Goal: Information Seeking & Learning: Learn about a topic

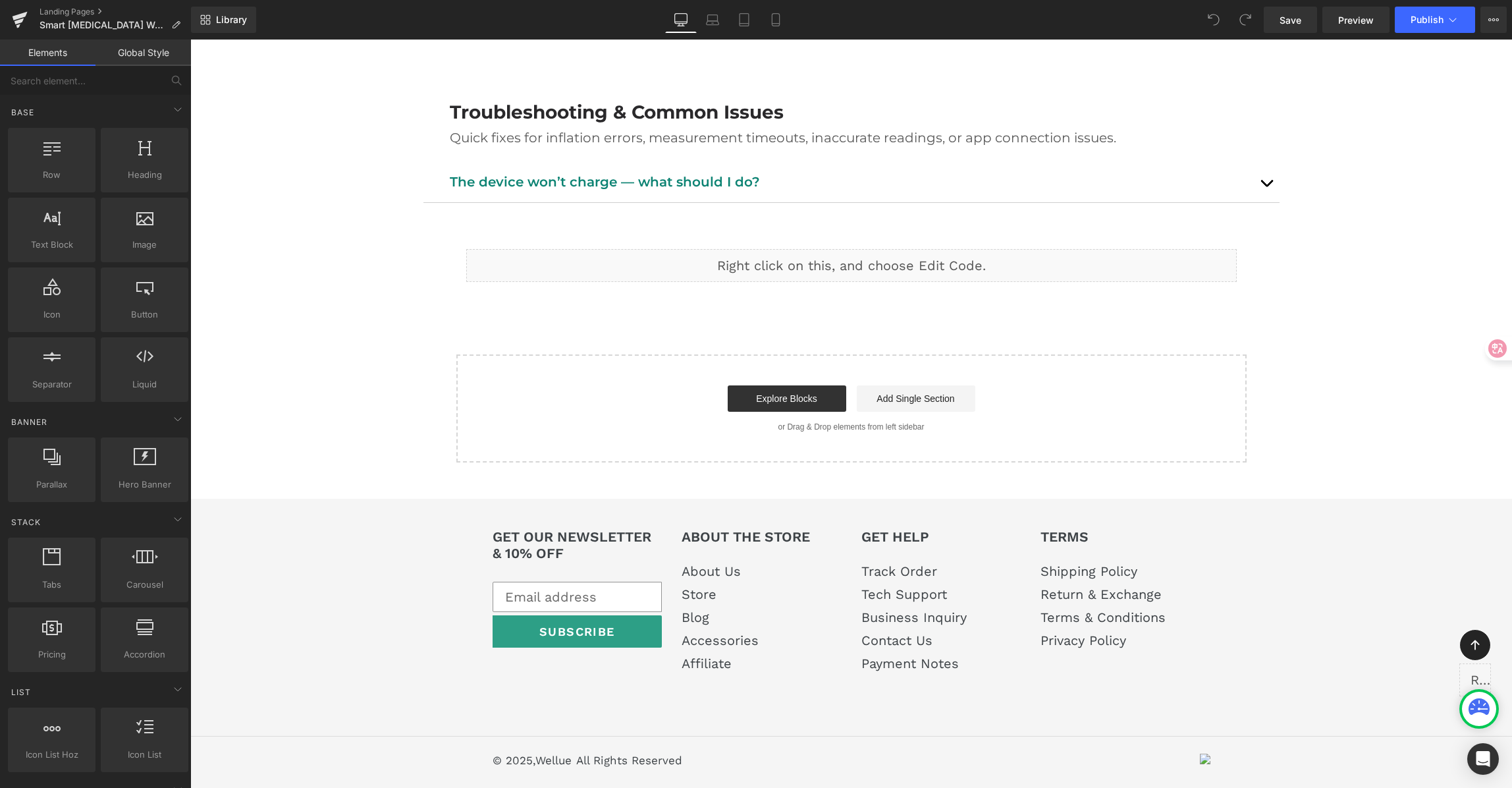
scroll to position [2173, 0]
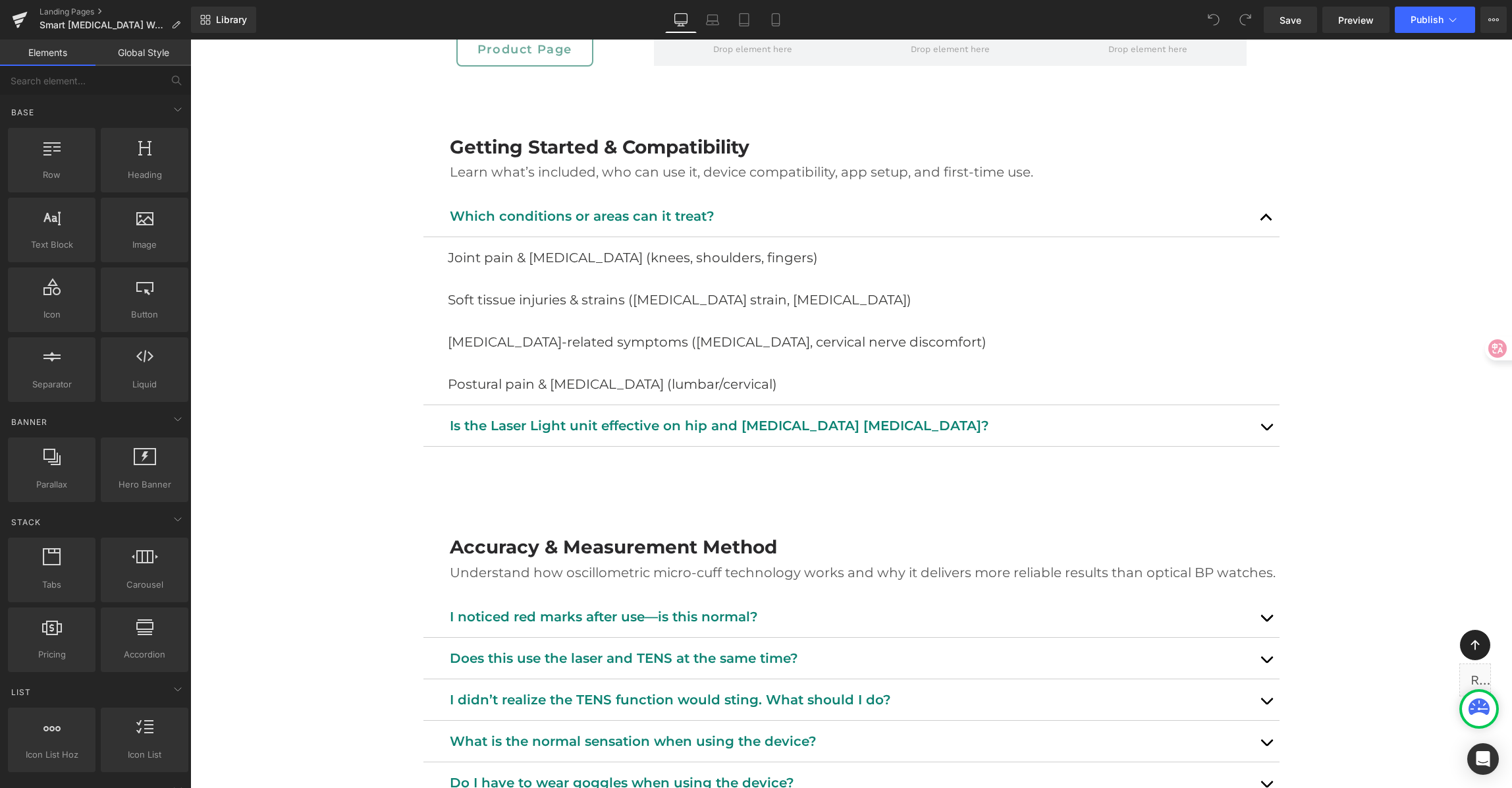
scroll to position [581, 0]
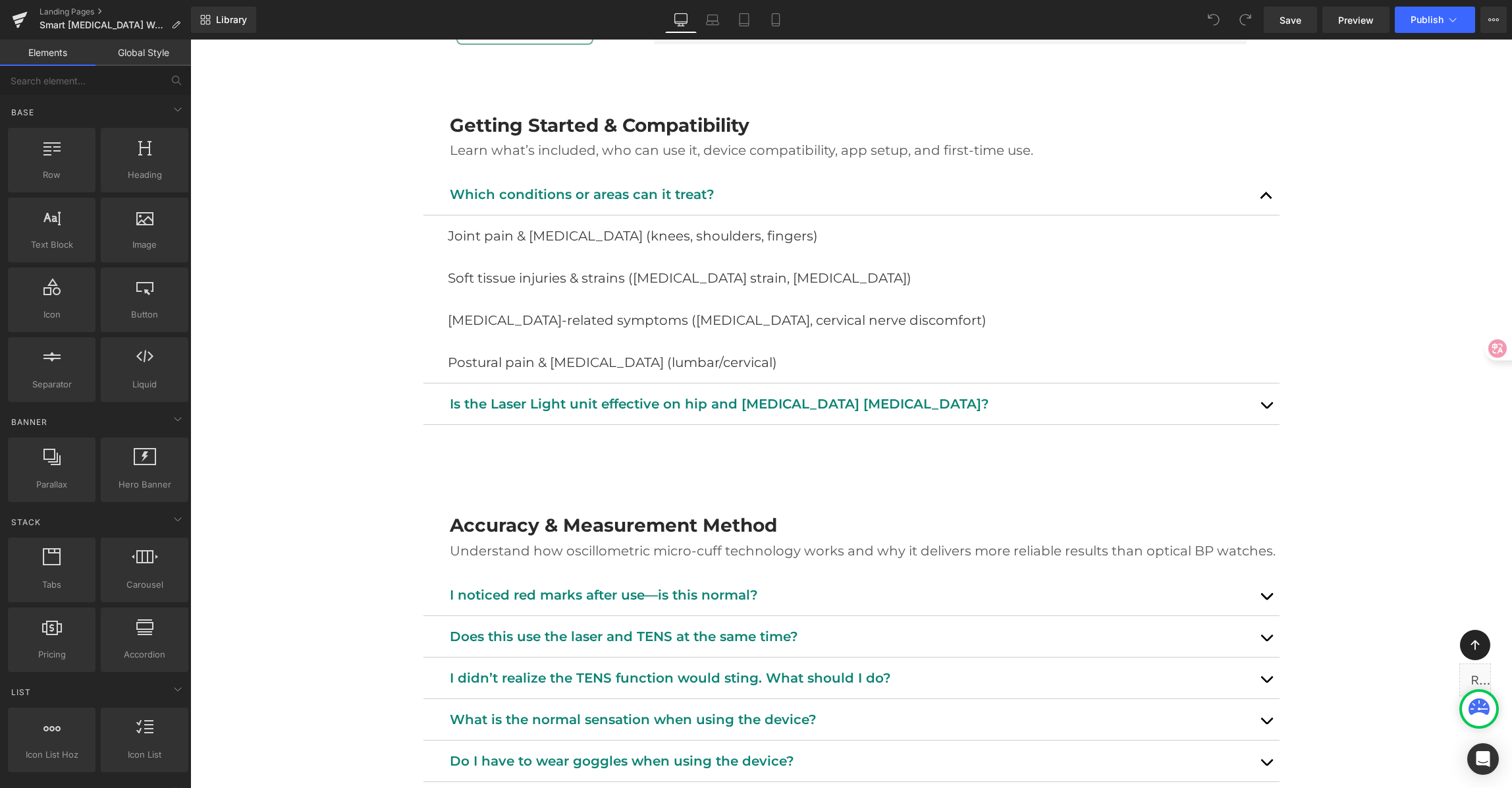
click at [1294, 184] on div "[MEDICAL_DATA] Watch FAQ Heading Support, tips, and safety info. Heading Row He…" at bounding box center [851, 802] width 1322 height 2503
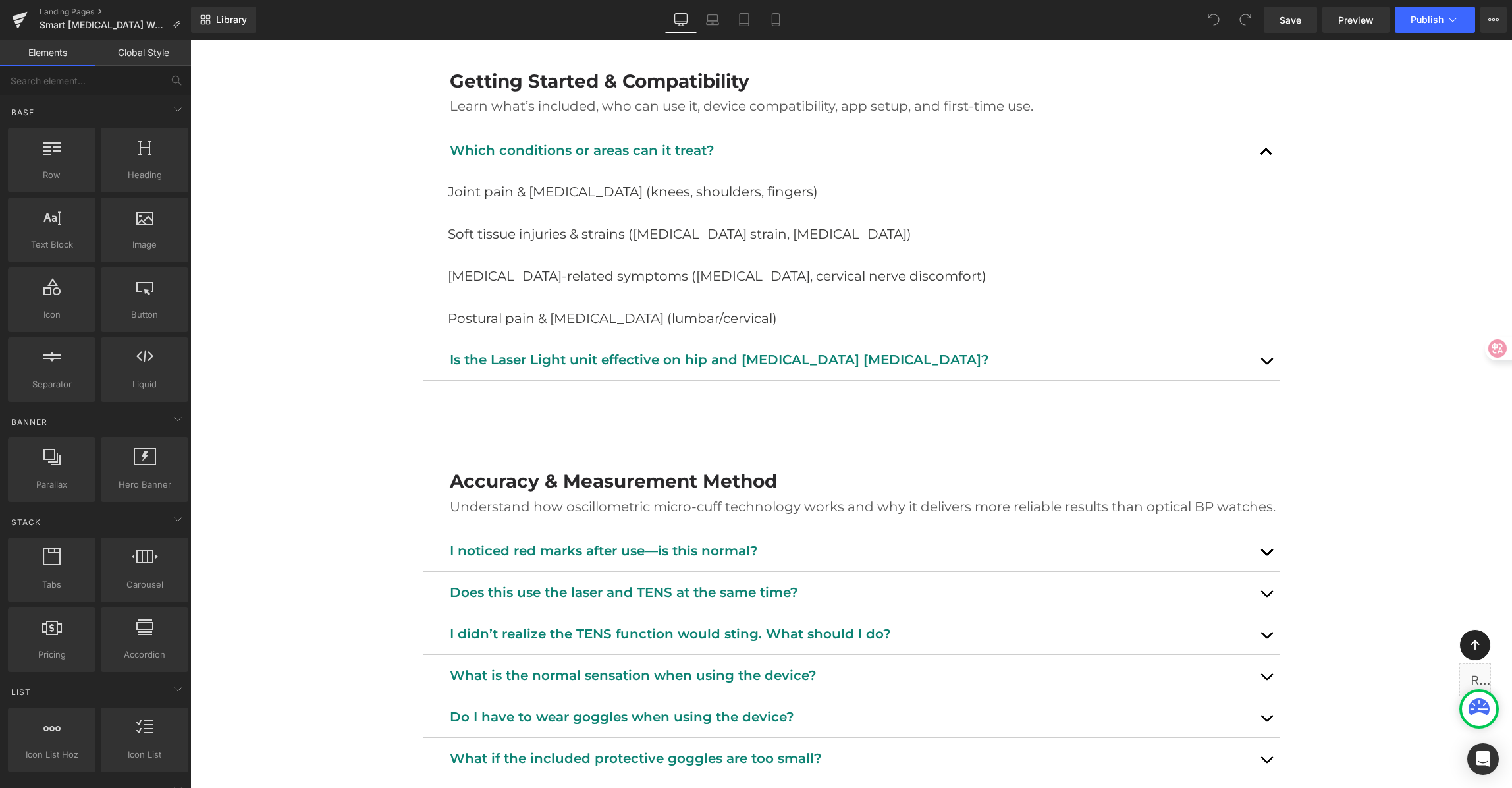
scroll to position [628, 0]
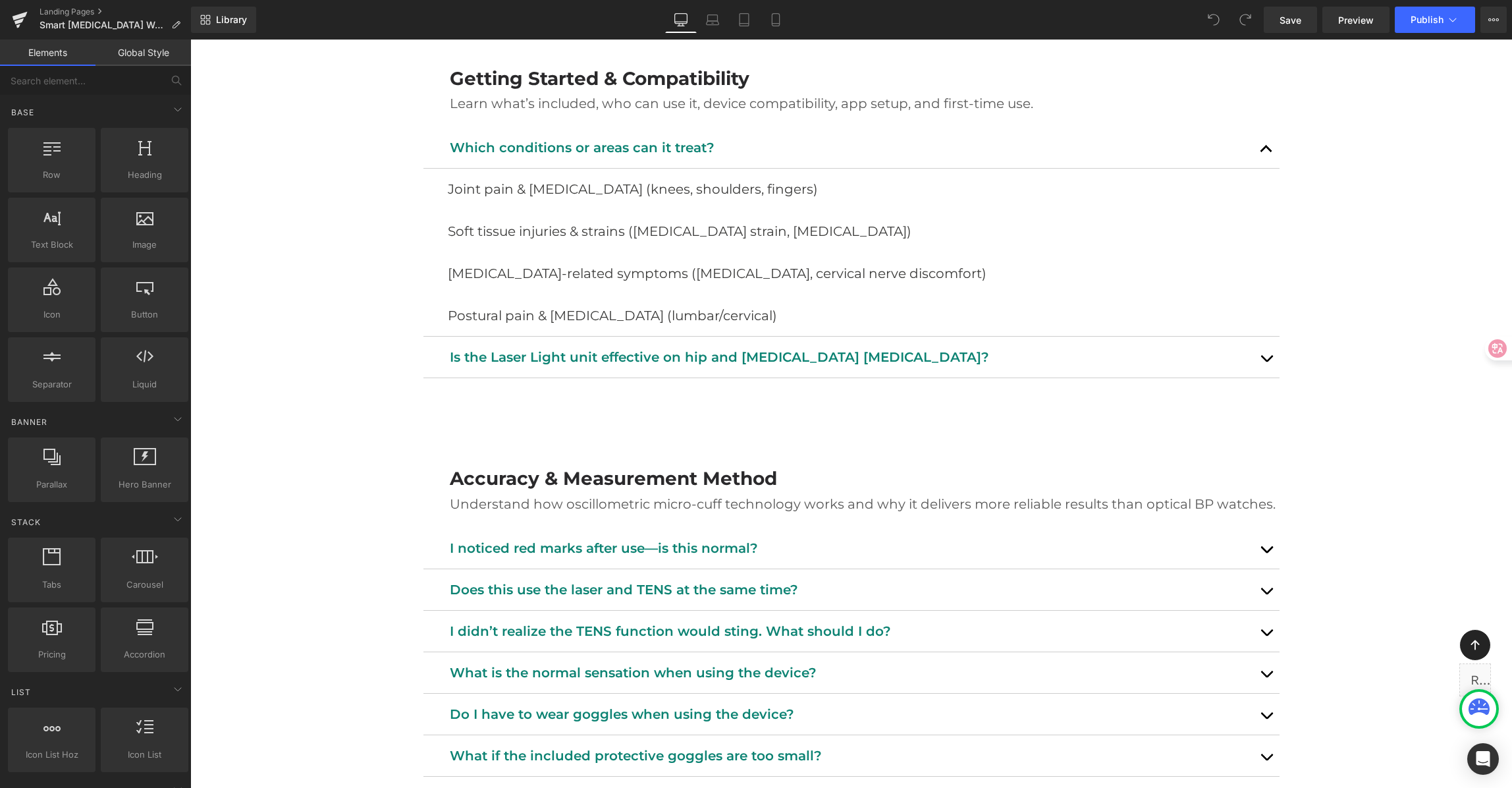
click at [1260, 149] on button "button" at bounding box center [1266, 148] width 26 height 41
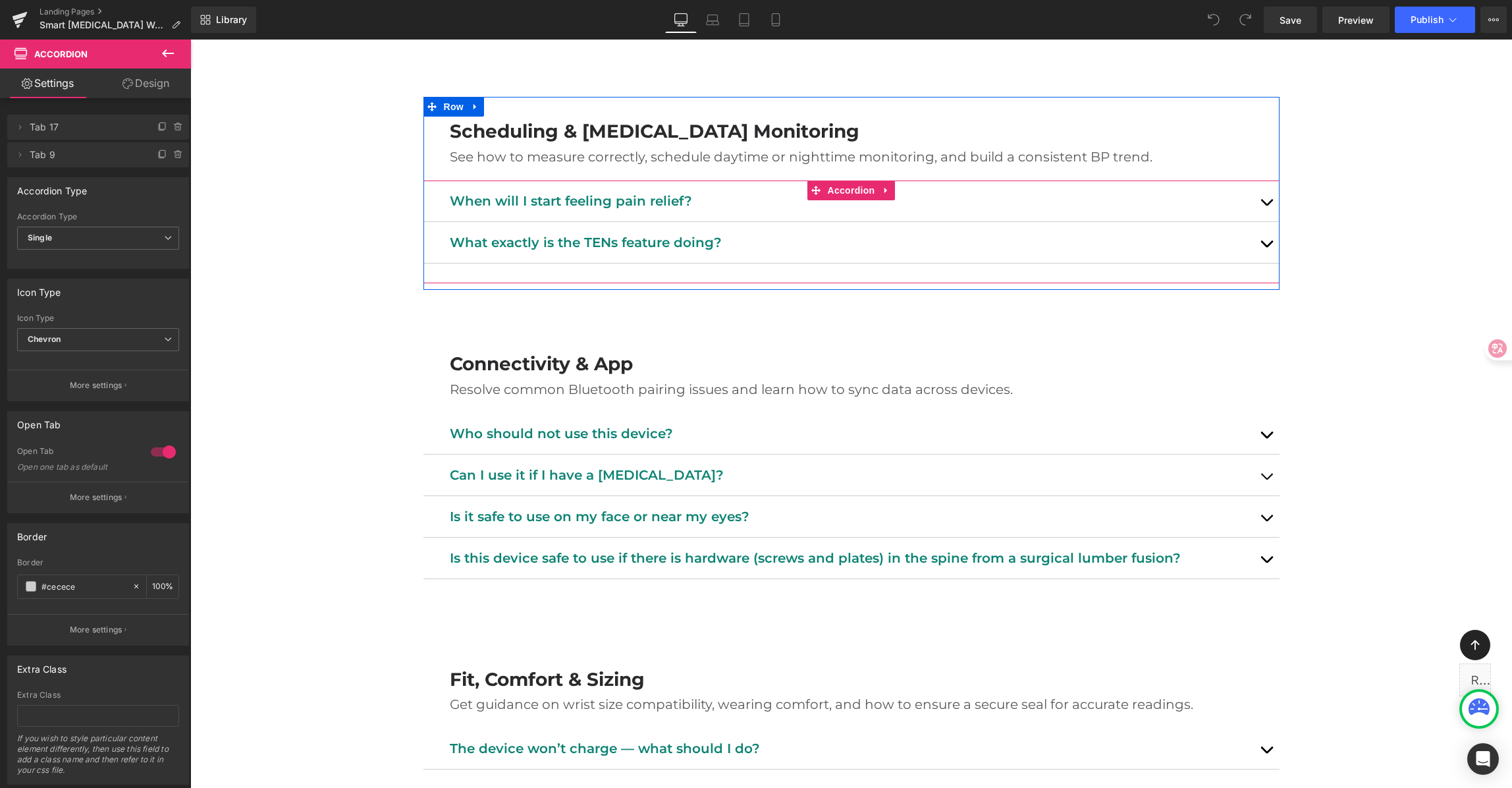
scroll to position [1245, 0]
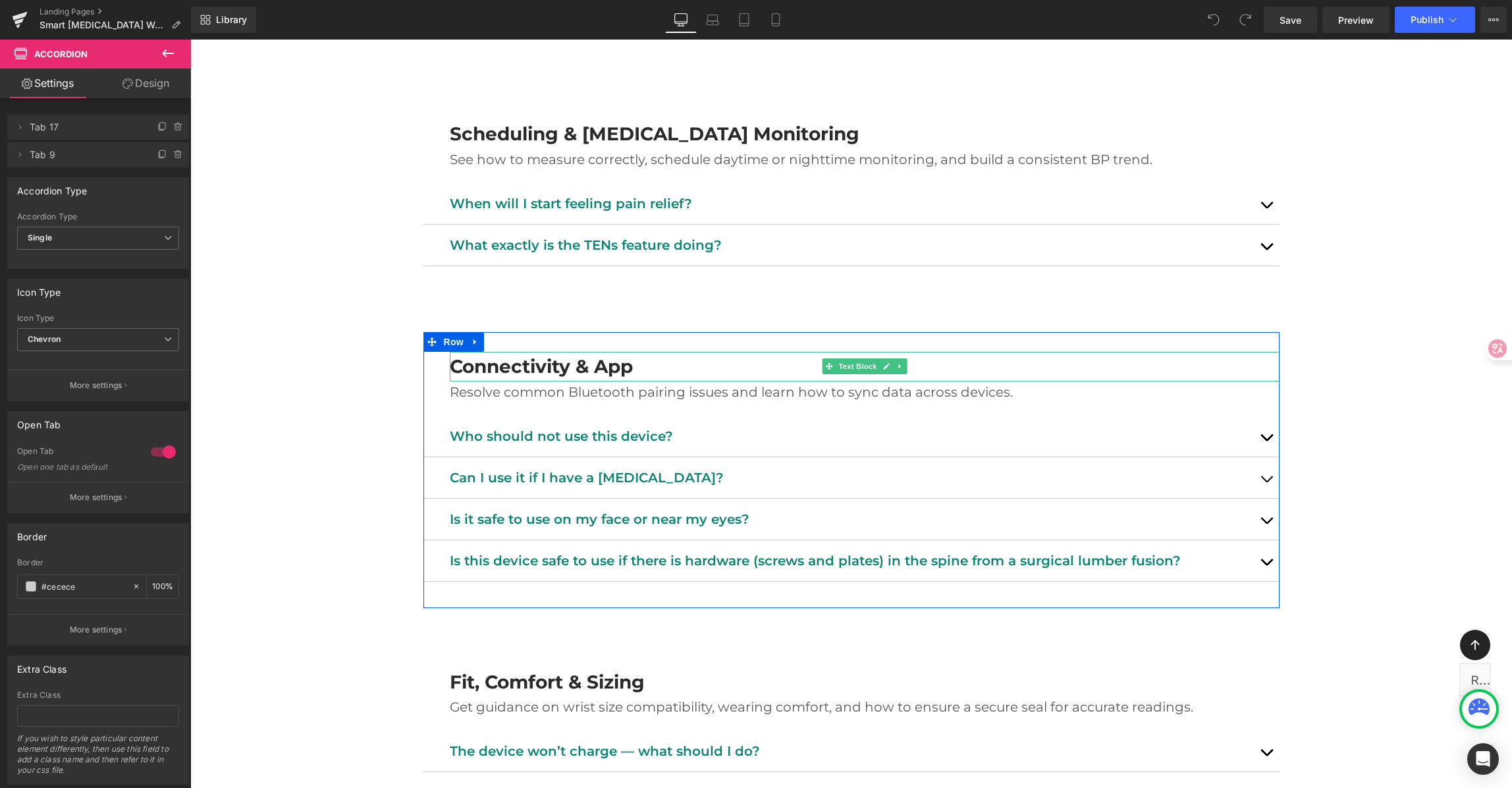
click at [601, 370] on b "Connectivity & App" at bounding box center [541, 366] width 183 height 22
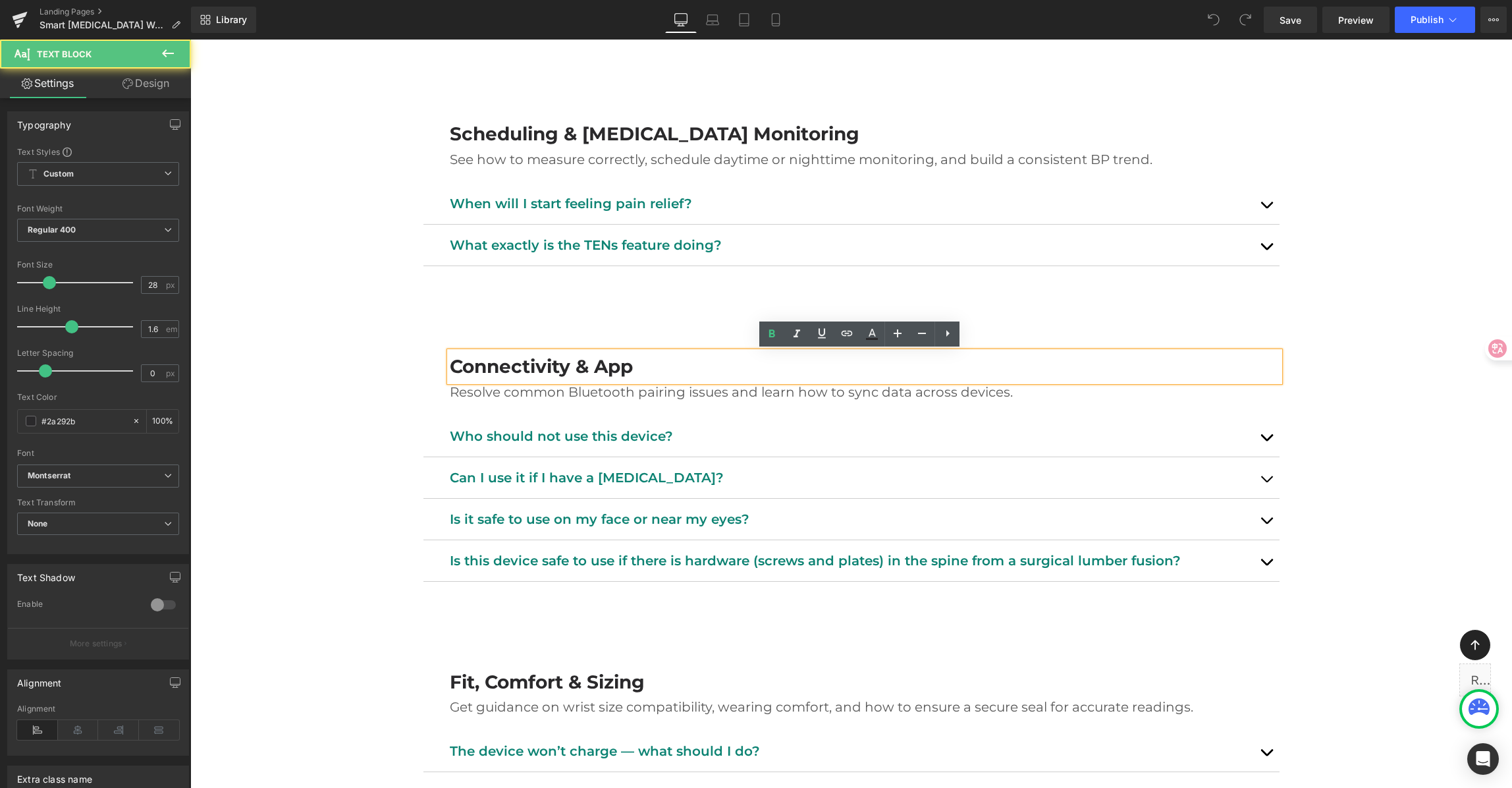
click at [607, 366] on b "Connectivity & App" at bounding box center [541, 366] width 183 height 22
click at [590, 370] on b "Connectivity & App" at bounding box center [541, 366] width 183 height 22
drag, startPoint x: 596, startPoint y: 367, endPoint x: 661, endPoint y: 370, distance: 65.1
click at [661, 370] on p "Connectivity & App" at bounding box center [864, 366] width 830 height 30
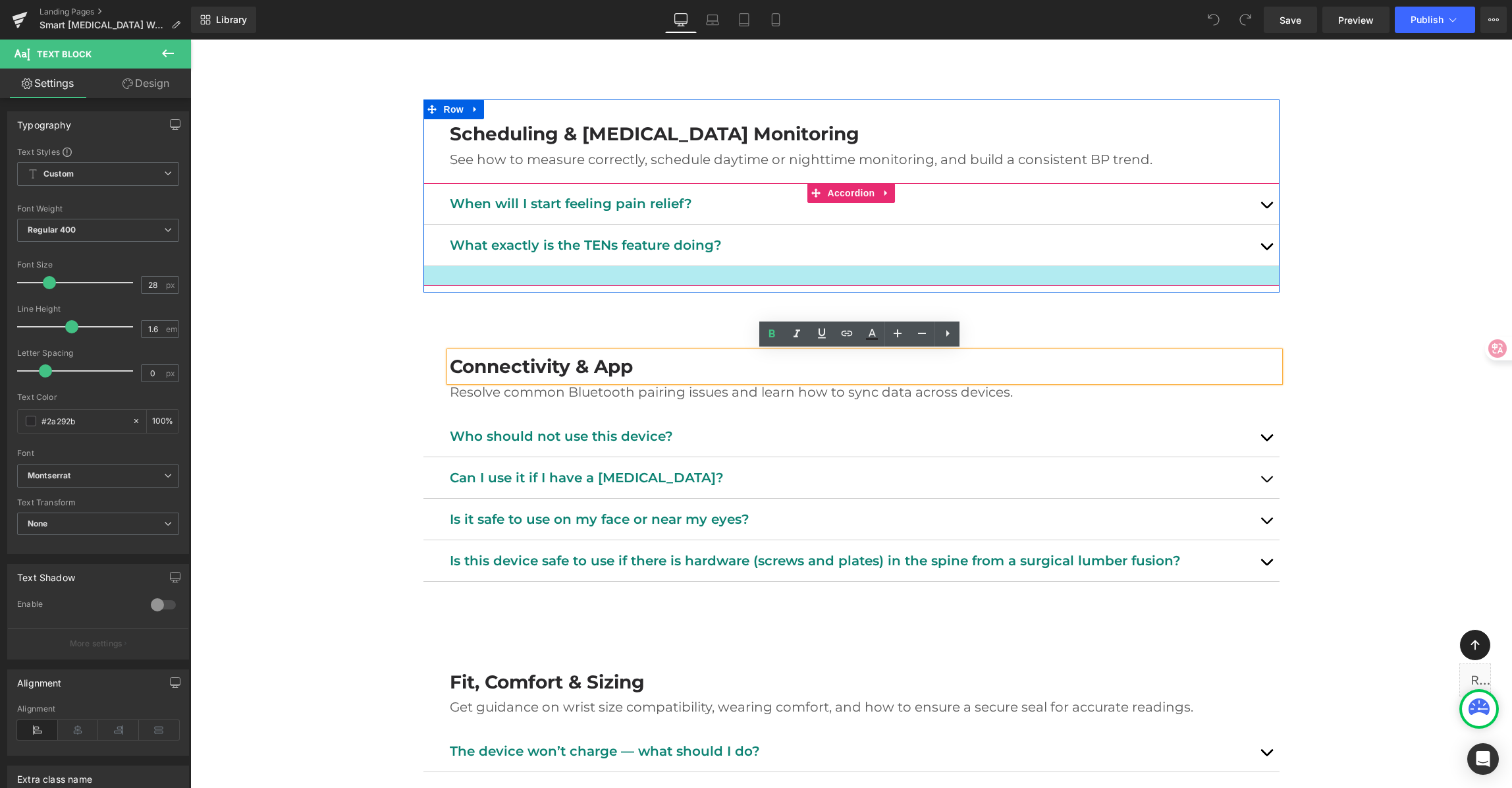
click at [715, 292] on div at bounding box center [851, 289] width 856 height 7
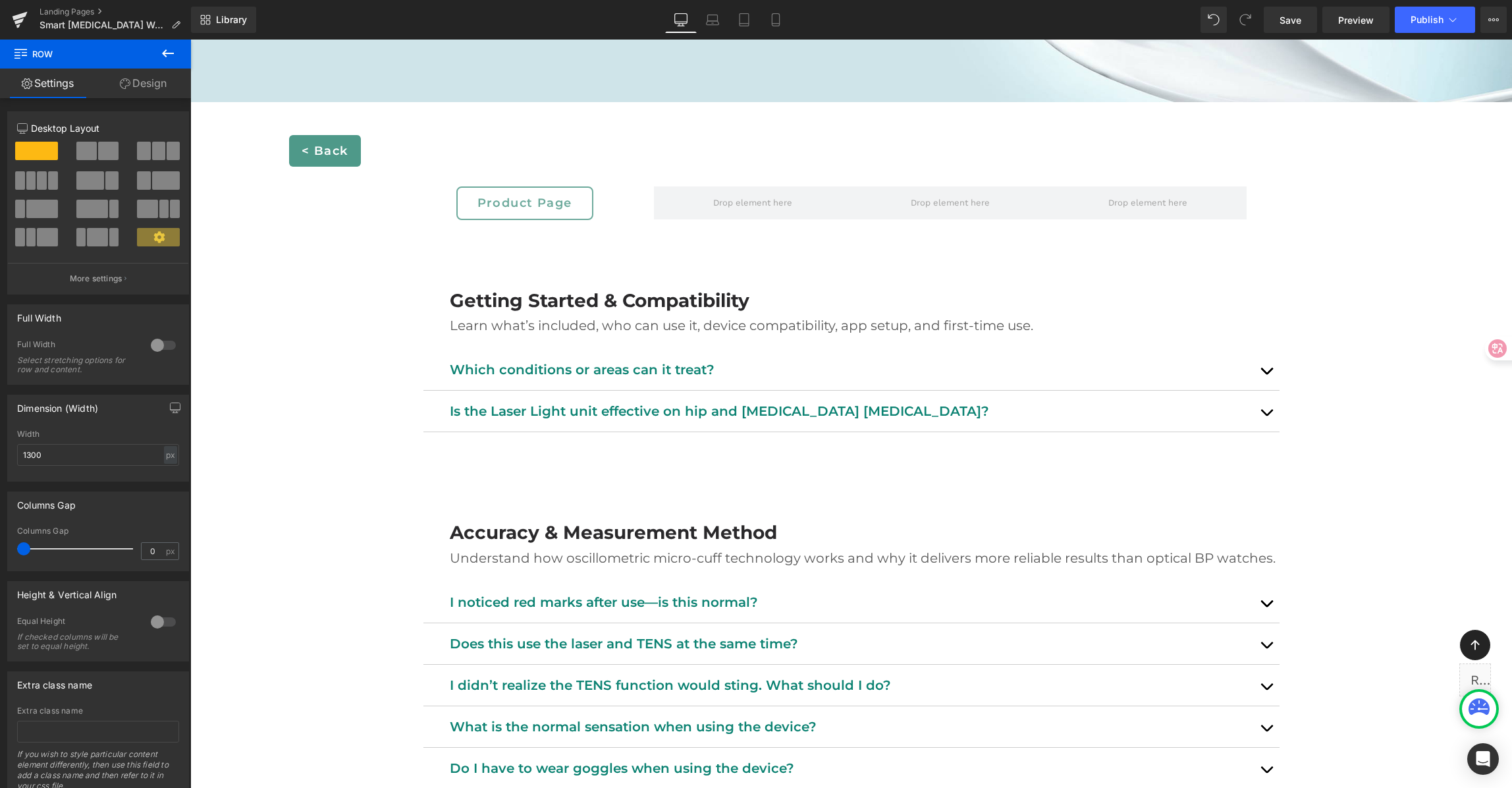
scroll to position [405, 0]
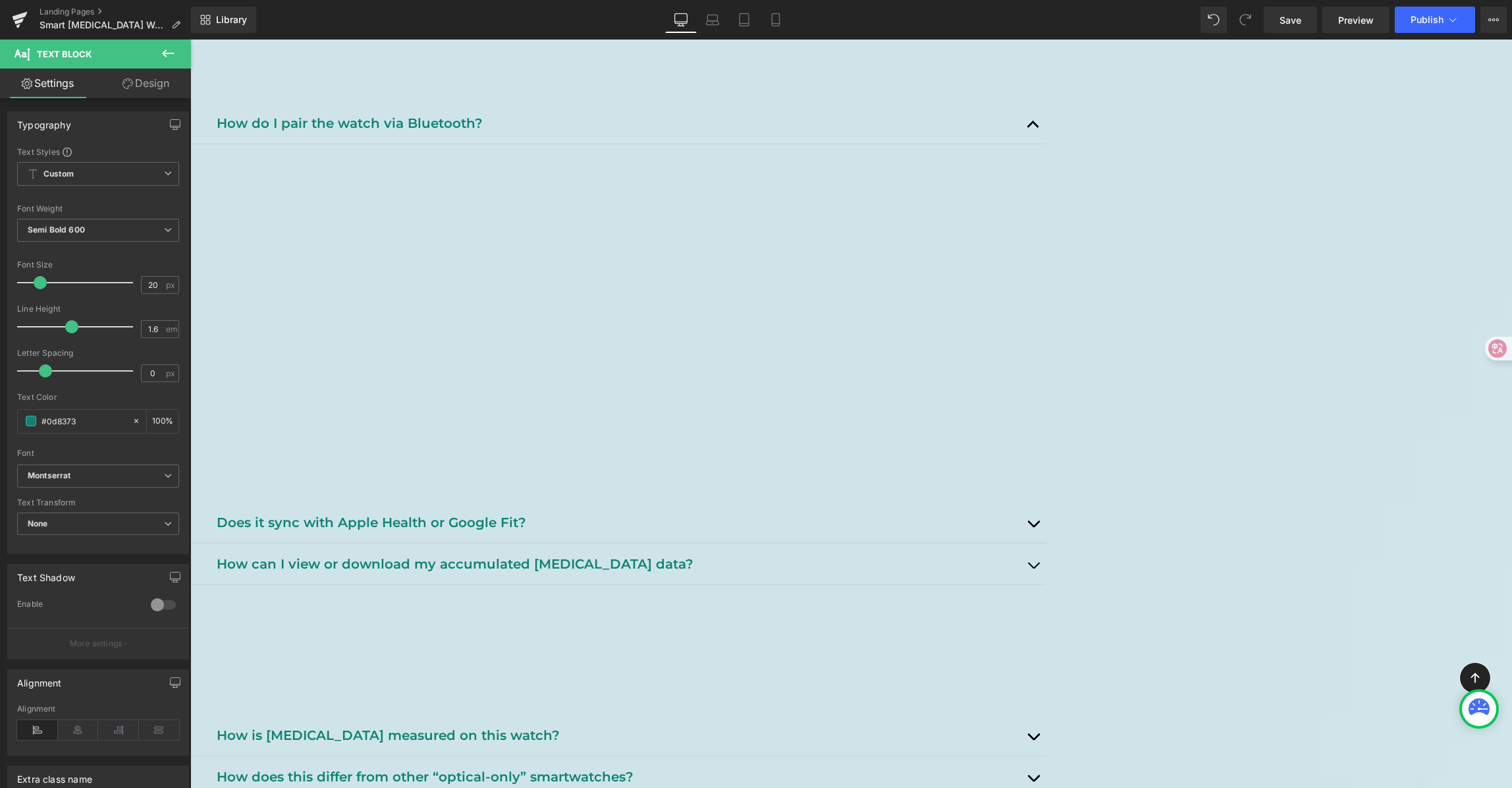
click at [1033, 569] on span "button" at bounding box center [1033, 569] width 0 height 0
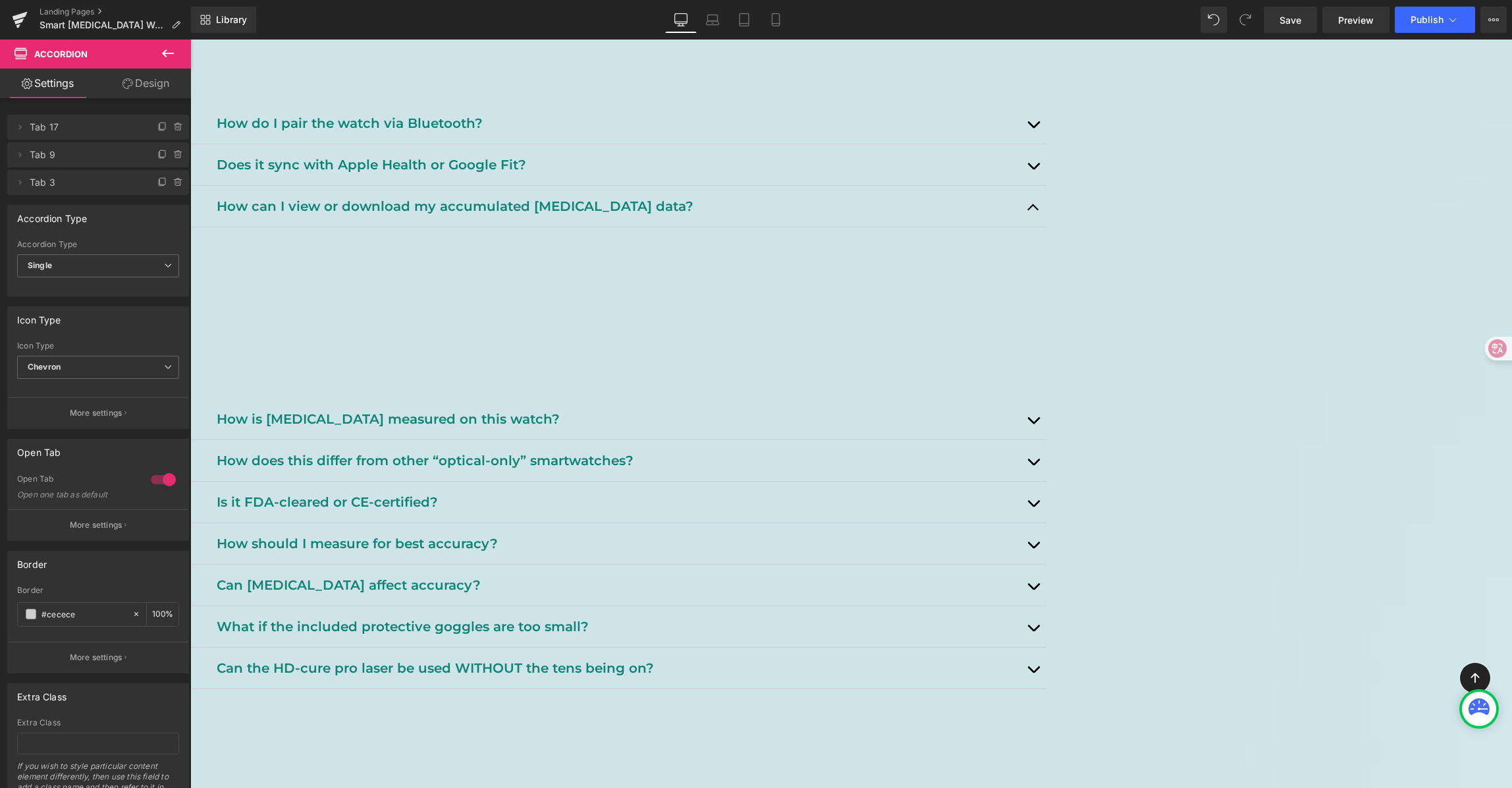
click at [671, 258] on p "No. The watch currently does not sync with Apple Health or Google Fit; data is …" at bounding box center [626, 247] width 822 height 21
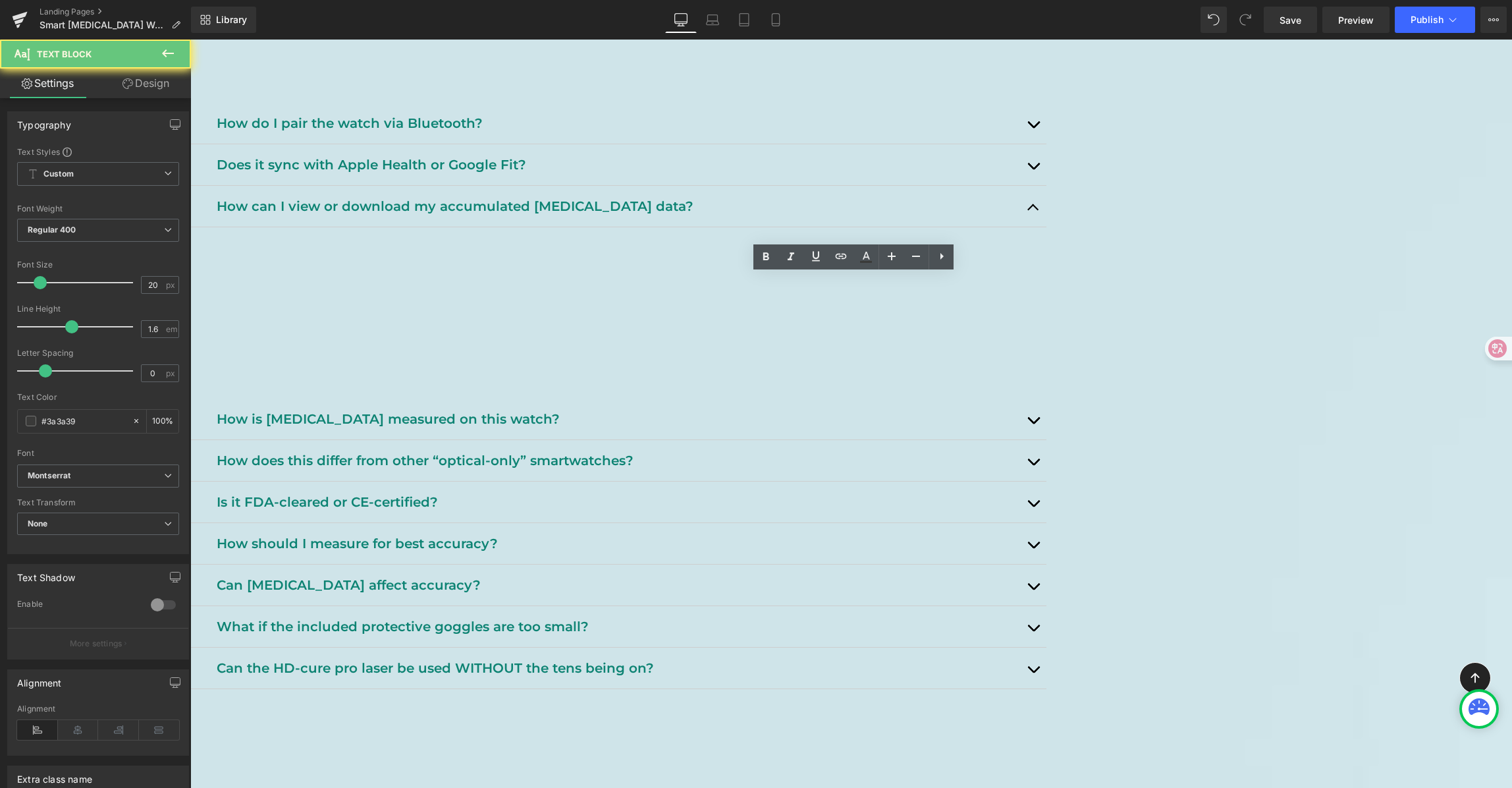
click at [671, 258] on p "No. The watch currently does not sync with Apple Health or Google Fit; data is …" at bounding box center [626, 247] width 822 height 21
paste div
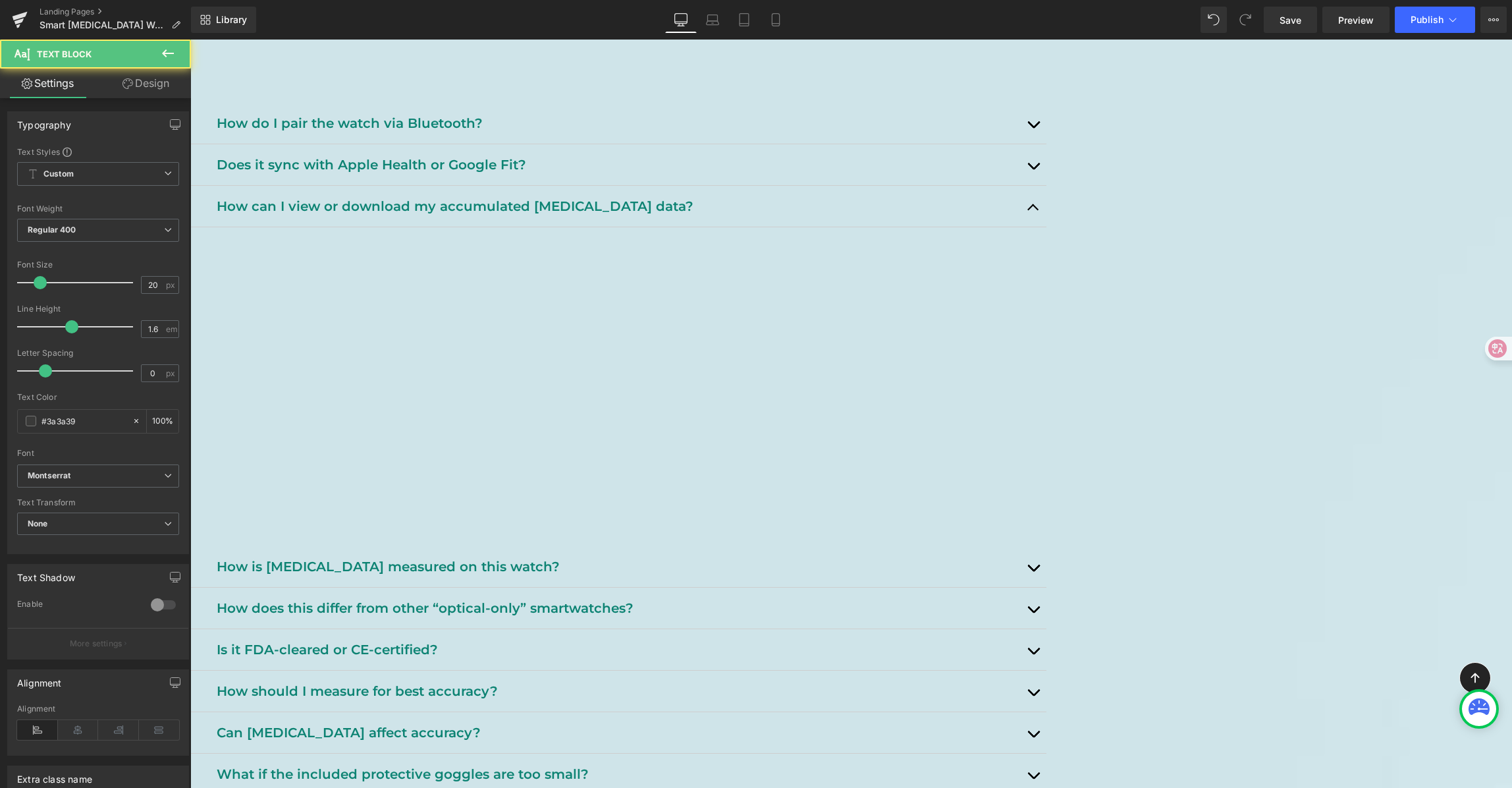
click at [906, 280] on p "You can view all your historical [MEDICAL_DATA] records using the Maswear app o…" at bounding box center [626, 258] width 822 height 43
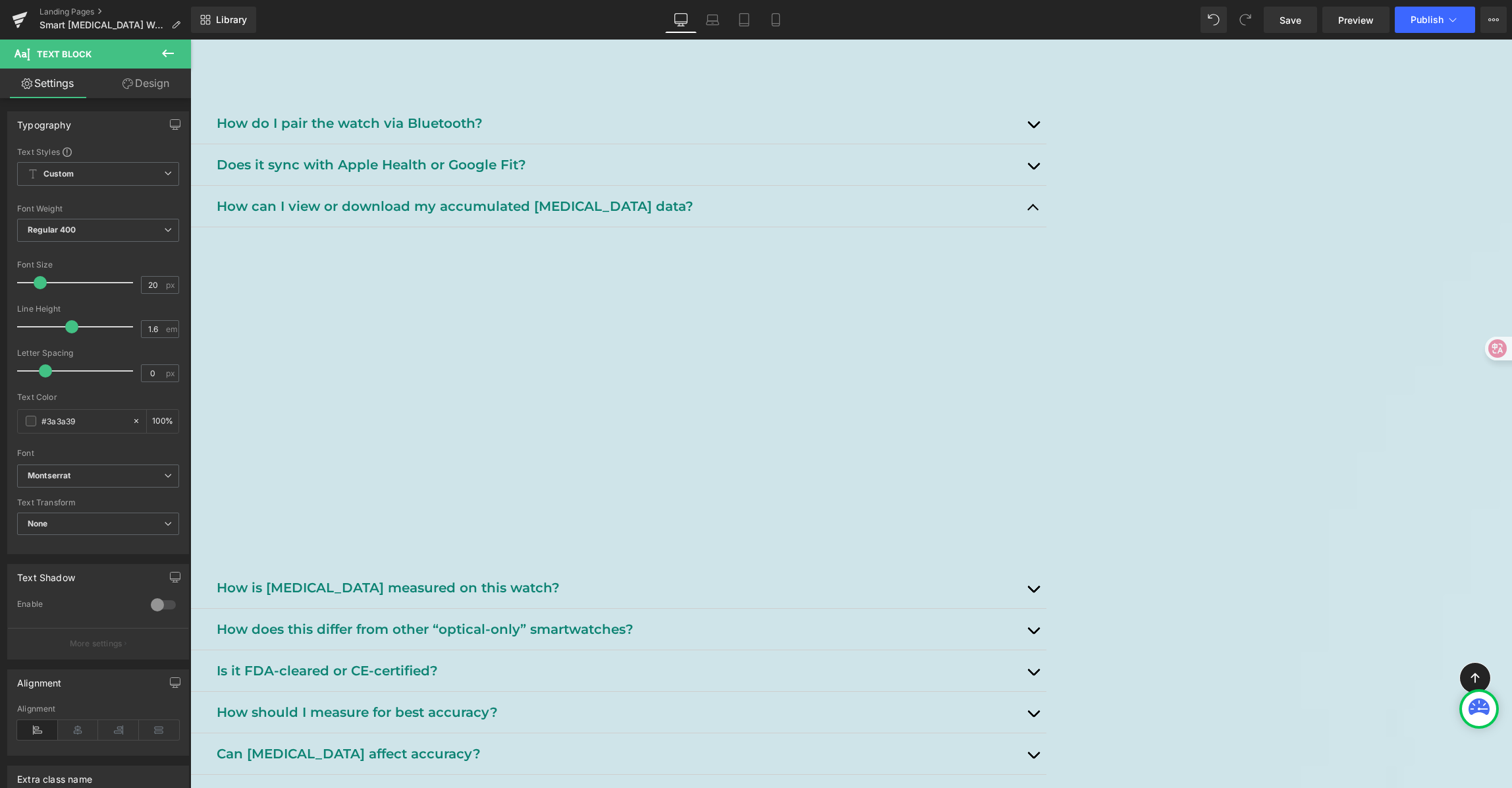
click at [563, 321] on p "Viewing in the app: Open the app after pairing to see all your historical readi…" at bounding box center [626, 310] width 822 height 21
drag, startPoint x: 566, startPoint y: 352, endPoint x: 472, endPoint y: 337, distance: 95.2
click at [445, 321] on p "Viewing in the app: Open the app after pairing to see all your historical readi…" at bounding box center [626, 310] width 822 height 21
click at [762, 263] on icon at bounding box center [766, 257] width 16 height 16
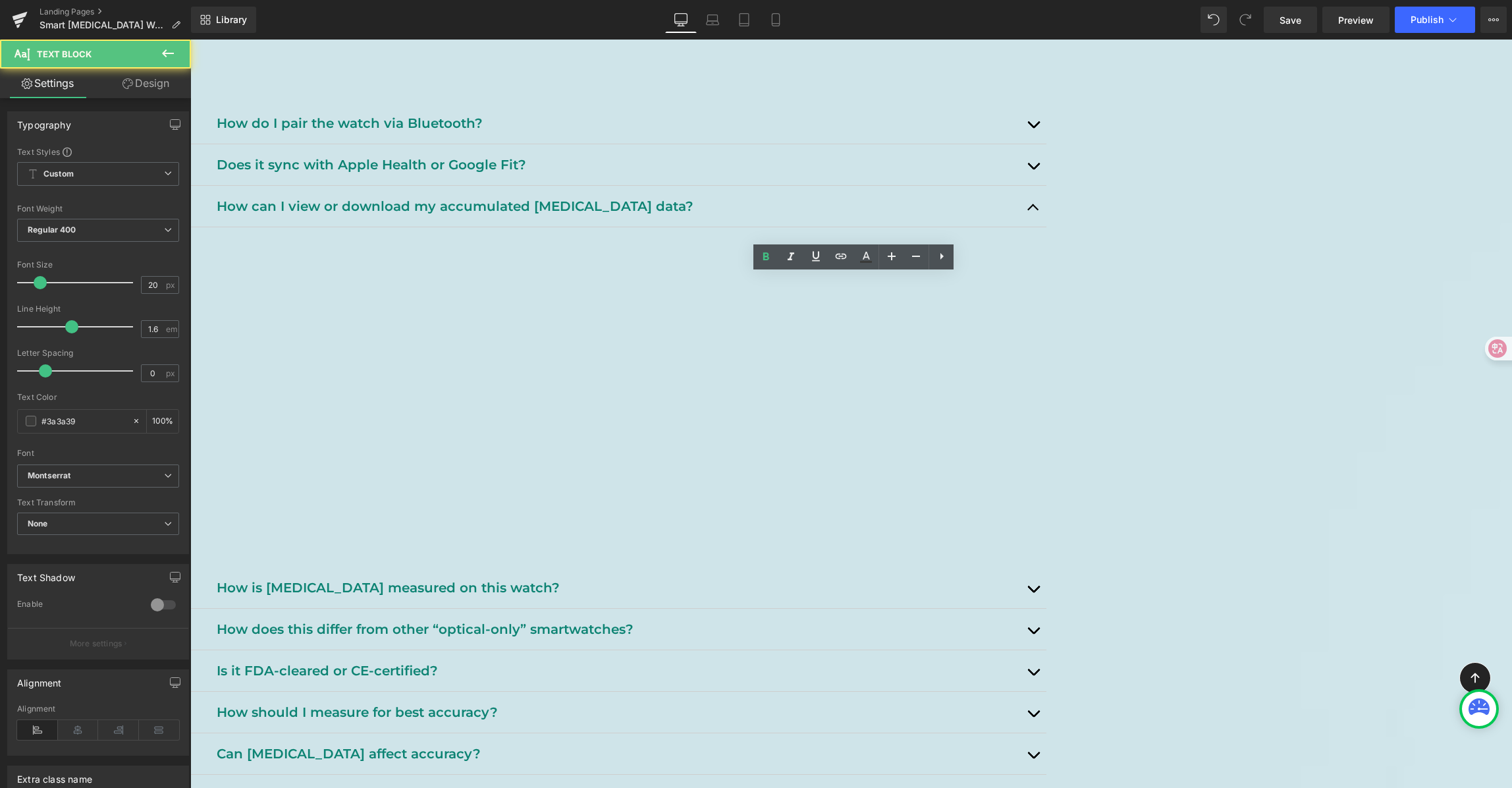
drag, startPoint x: 586, startPoint y: 392, endPoint x: 422, endPoint y: 392, distance: 164.0
click at [411, 394] on div "[MEDICAL_DATA] Watch FAQ Heading Support, tips, and safety info. Heading Row He…" at bounding box center [851, 679] width 1322 height 2322
drag, startPoint x: 768, startPoint y: 264, endPoint x: 548, endPoint y: 247, distance: 220.7
click at [768, 264] on icon at bounding box center [766, 257] width 16 height 16
click at [608, 343] on p at bounding box center [626, 332] width 822 height 21
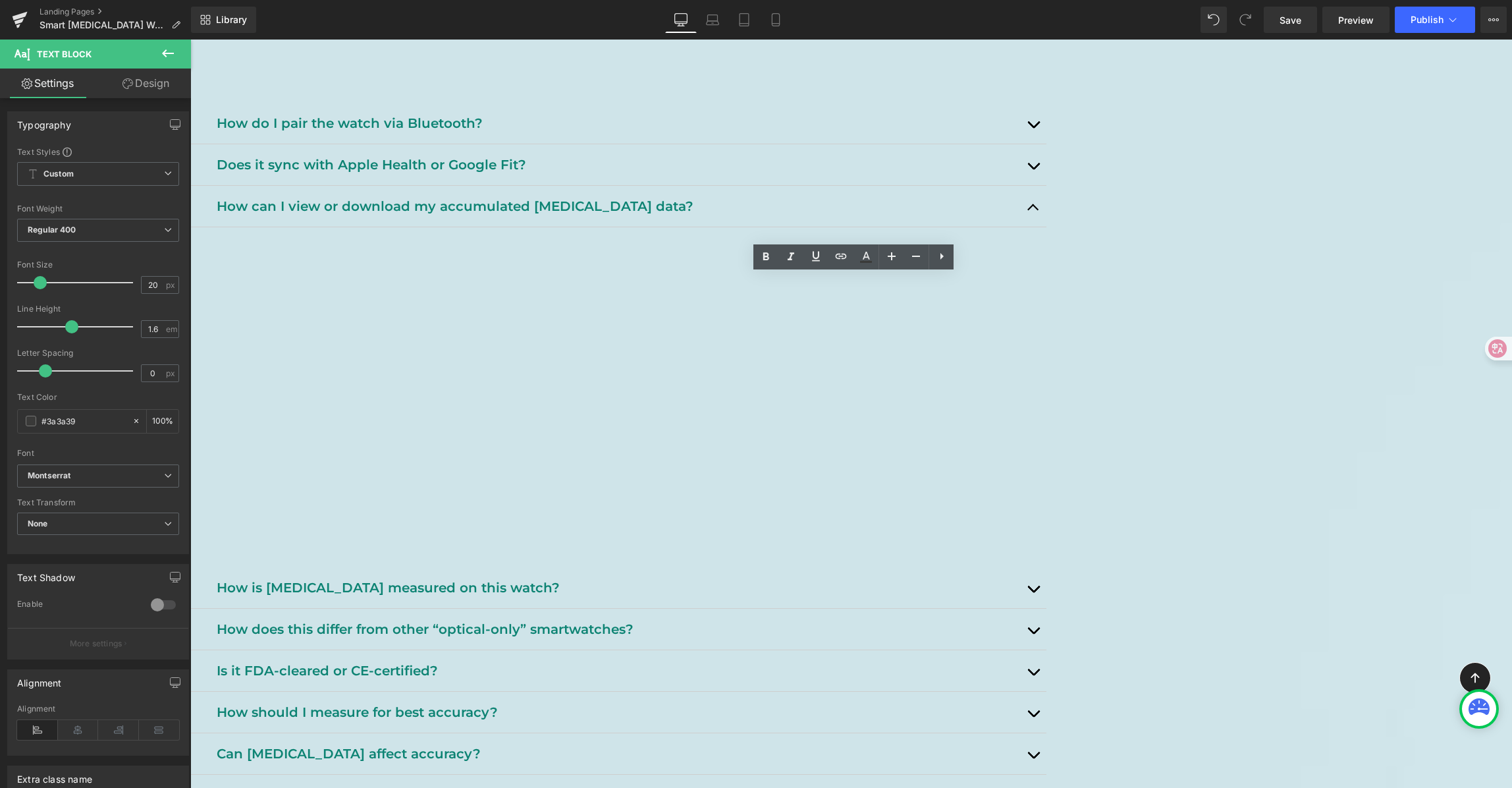
drag, startPoint x: 556, startPoint y: 352, endPoint x: 411, endPoint y: 343, distance: 145.3
click at [380, 349] on div "[MEDICAL_DATA] Watch FAQ Heading Support, tips, and safety info. Heading Row He…" at bounding box center [851, 679] width 1322 height 2322
click at [770, 267] on link at bounding box center [765, 256] width 25 height 25
drag, startPoint x: 570, startPoint y: 348, endPoint x: 574, endPoint y: 331, distance: 17.5
click at [244, 332] on div "[MEDICAL_DATA] Watch FAQ Heading Support, tips, and safety info. Heading Row He…" at bounding box center [851, 679] width 1322 height 2322
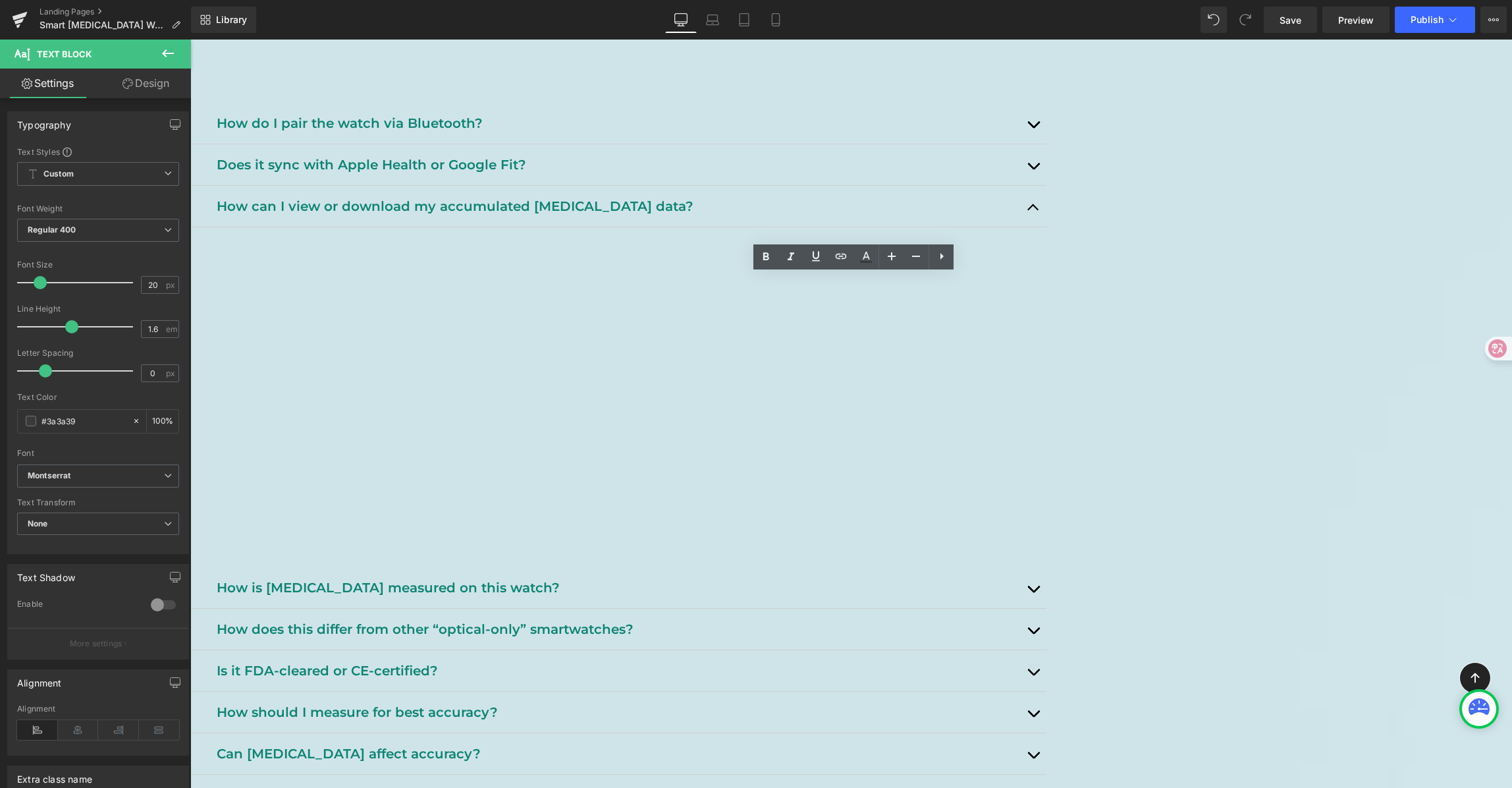
click at [568, 343] on p at bounding box center [626, 332] width 822 height 21
drag, startPoint x: 569, startPoint y: 349, endPoint x: 382, endPoint y: 350, distance: 187.0
click at [382, 350] on div "[MEDICAL_DATA] Watch FAQ Heading Support, tips, and safety info. Heading Row He…" at bounding box center [851, 679] width 1322 height 2322
click at [761, 251] on icon at bounding box center [766, 257] width 16 height 16
click at [532, 405] on p at bounding box center [626, 395] width 822 height 21
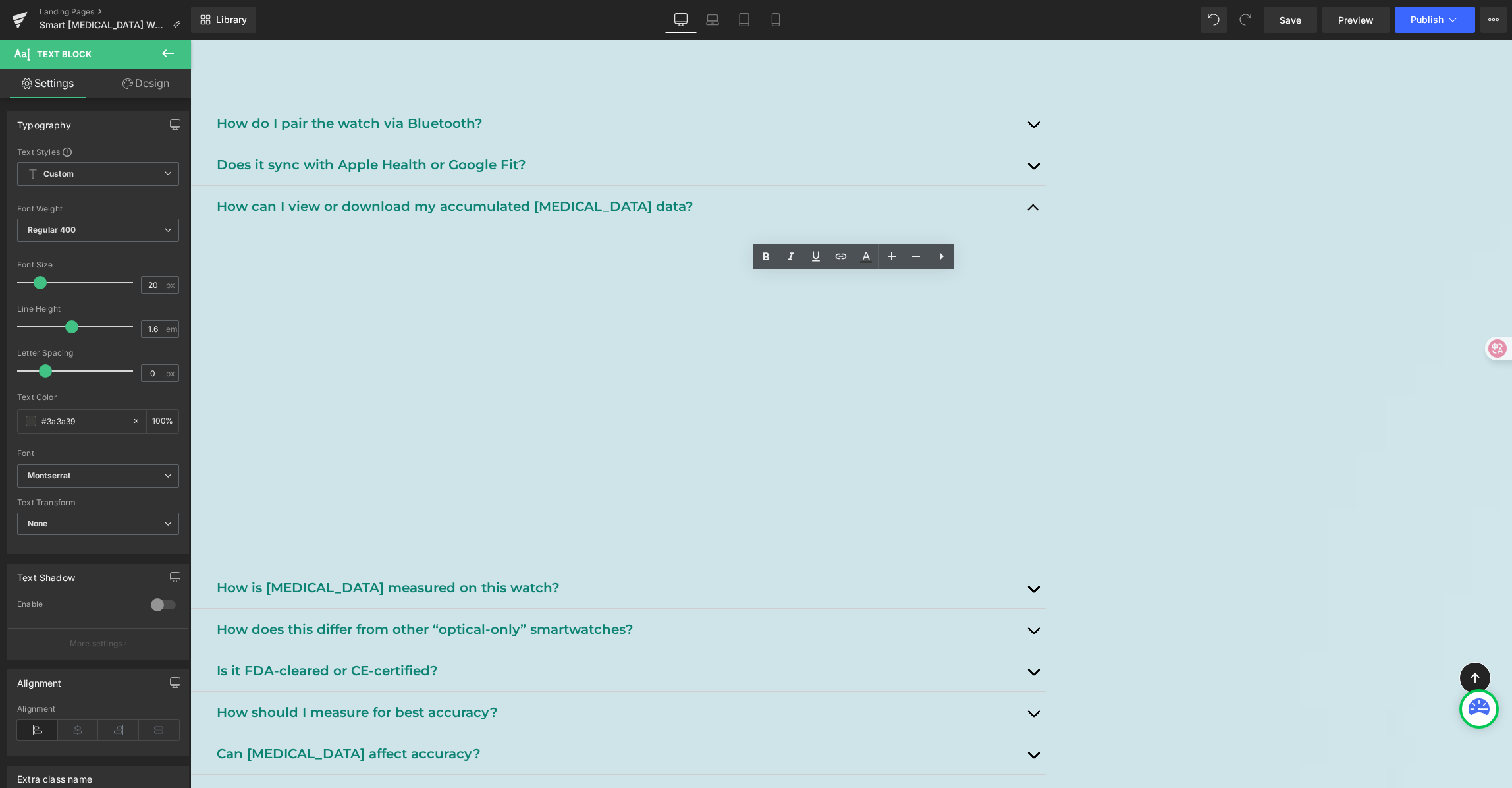
drag, startPoint x: 474, startPoint y: 455, endPoint x: 434, endPoint y: 454, distance: 40.0
click at [434, 438] on article "You can view all your historical [MEDICAL_DATA] records using the Maswear app o…" at bounding box center [618, 332] width 856 height 210
click at [446, 427] on p "Note: Data cannot be exported directly. You can take screenshots from the app o…" at bounding box center [626, 416] width 822 height 21
drag, startPoint x: 445, startPoint y: 455, endPoint x: 1268, endPoint y: 452, distance: 823.0
click at [1046, 438] on article "You can view all your historical [MEDICAL_DATA] records using the Maswear app o…" at bounding box center [618, 332] width 856 height 210
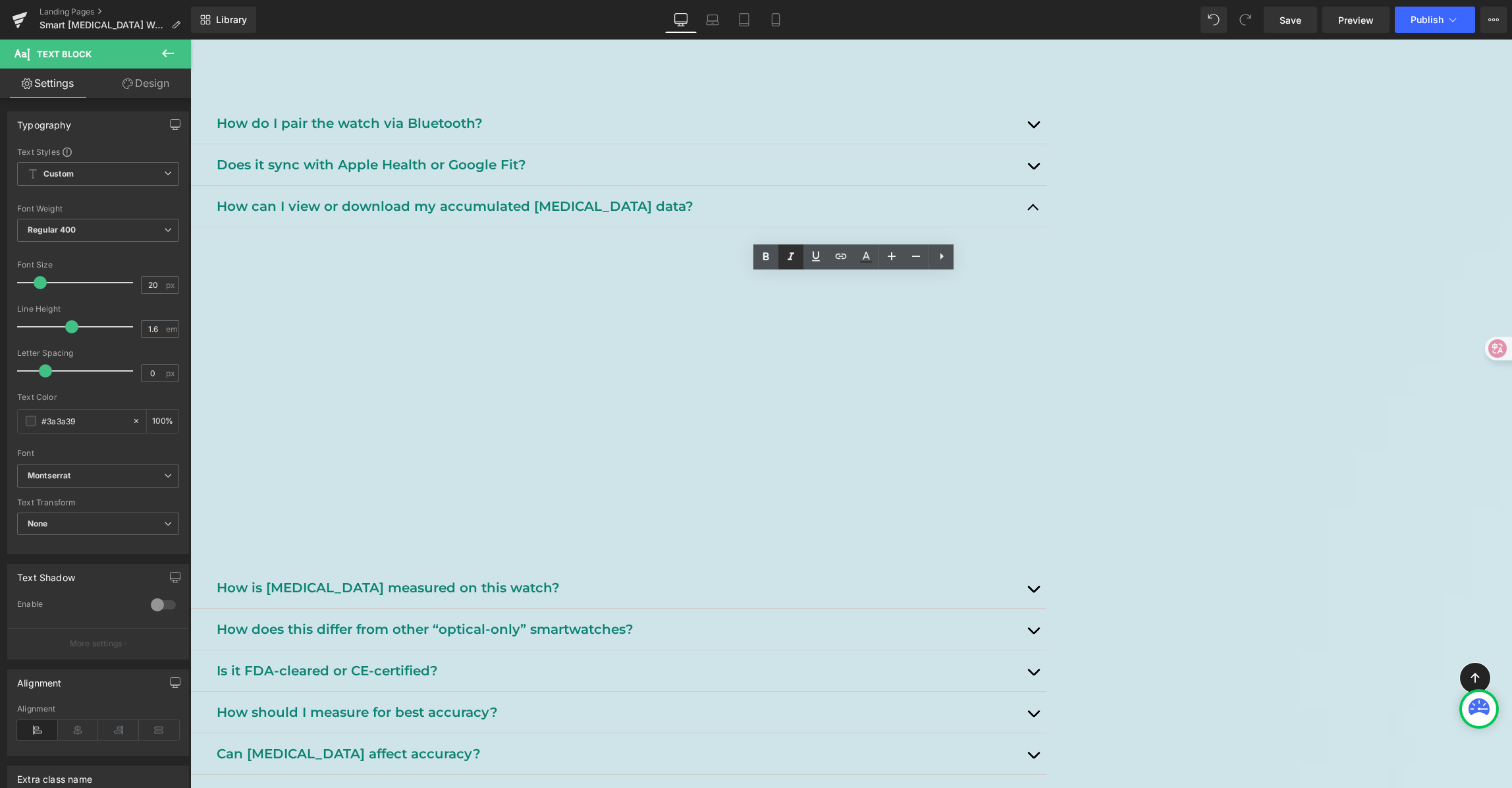
click at [785, 260] on icon at bounding box center [790, 257] width 16 height 16
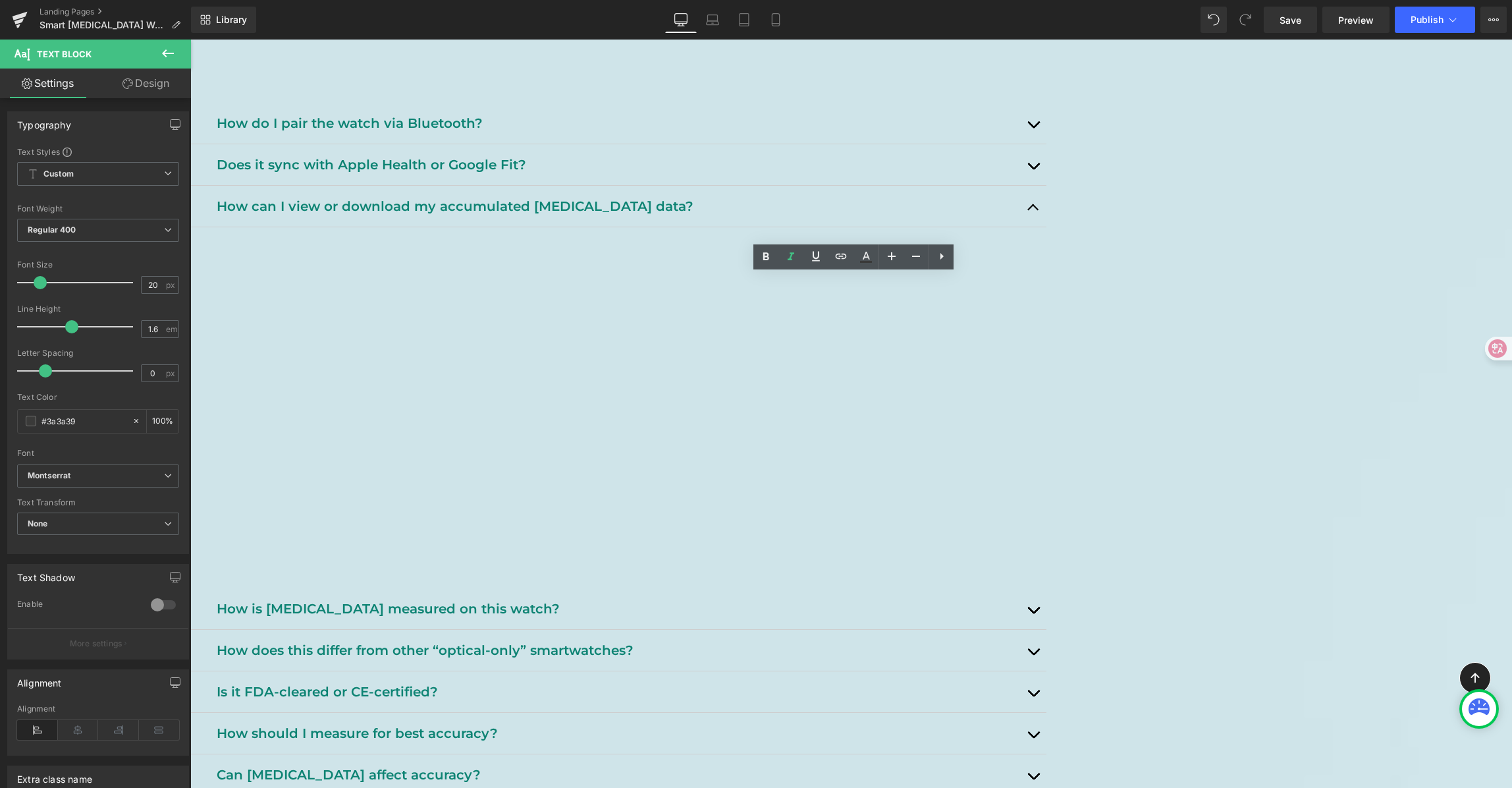
click at [1037, 384] on p "Directly on the watch: Swipe right on the watch screen and tap the Records icon…" at bounding box center [626, 364] width 822 height 43
click at [1341, 323] on div "[MEDICAL_DATA] Watch FAQ Heading Support, tips, and safety info. Heading Row He…" at bounding box center [851, 689] width 1322 height 2344
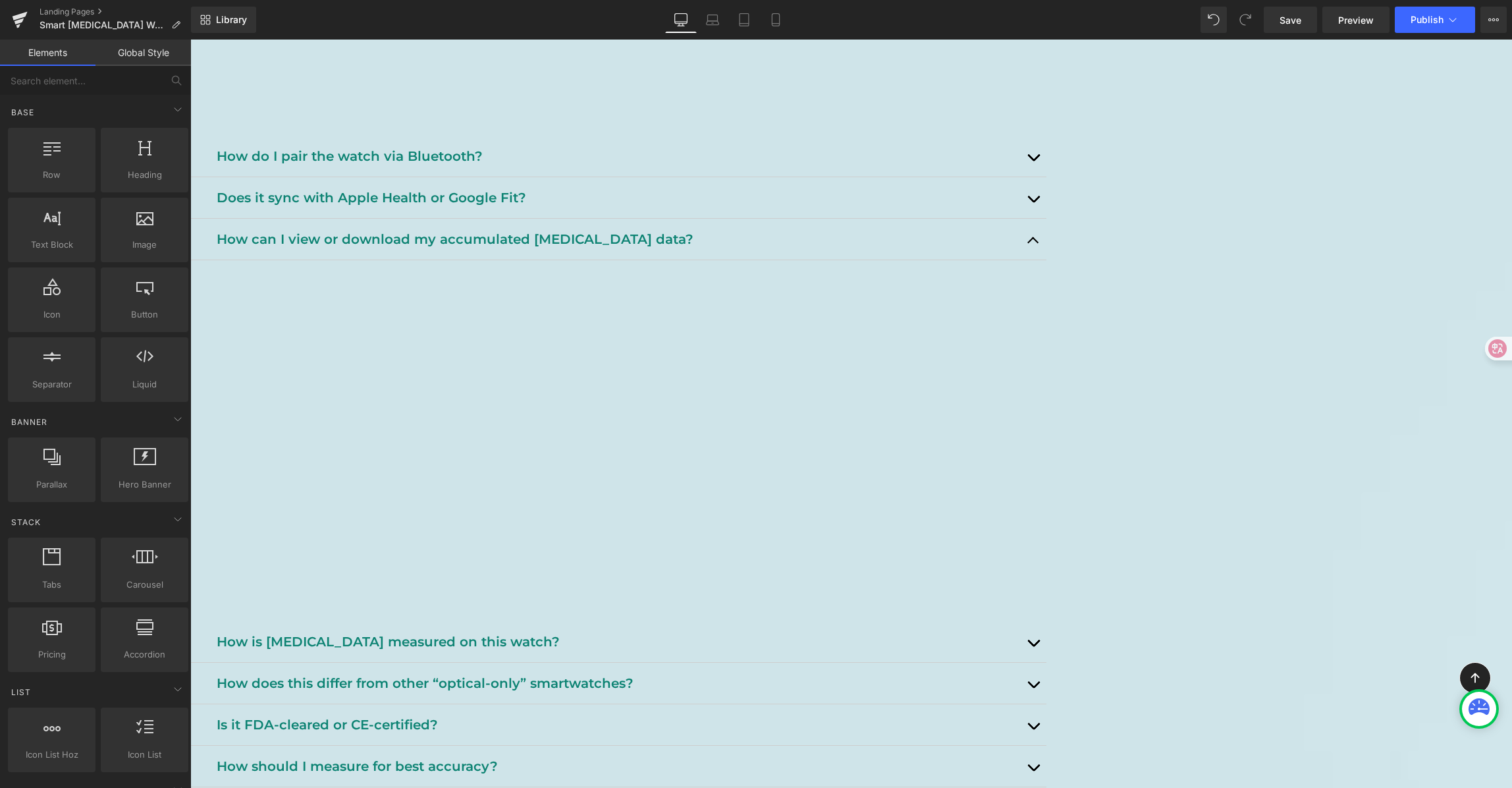
scroll to position [585, 0]
click at [1294, 9] on link "Save" at bounding box center [1290, 20] width 54 height 26
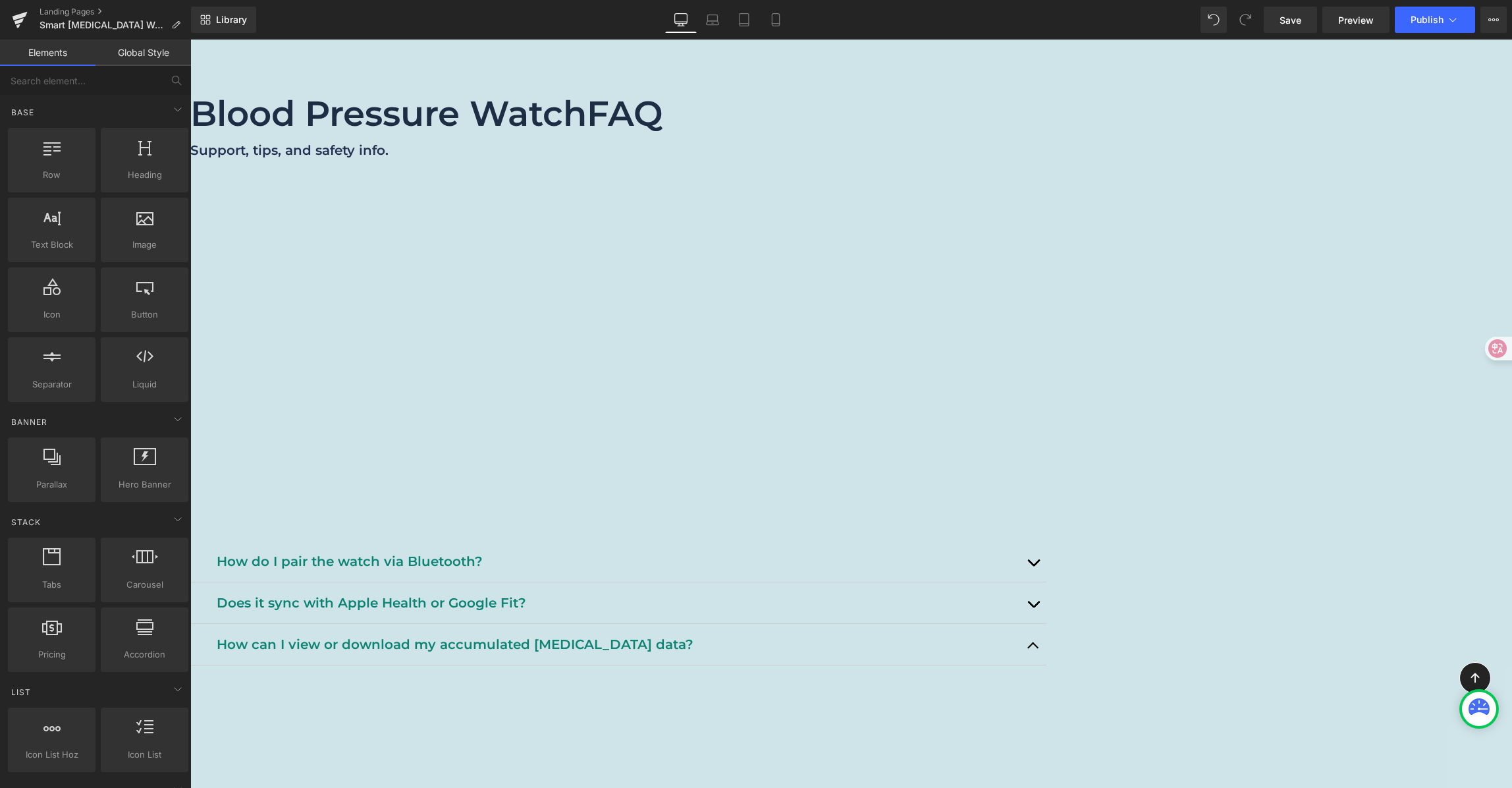
scroll to position [460, 0]
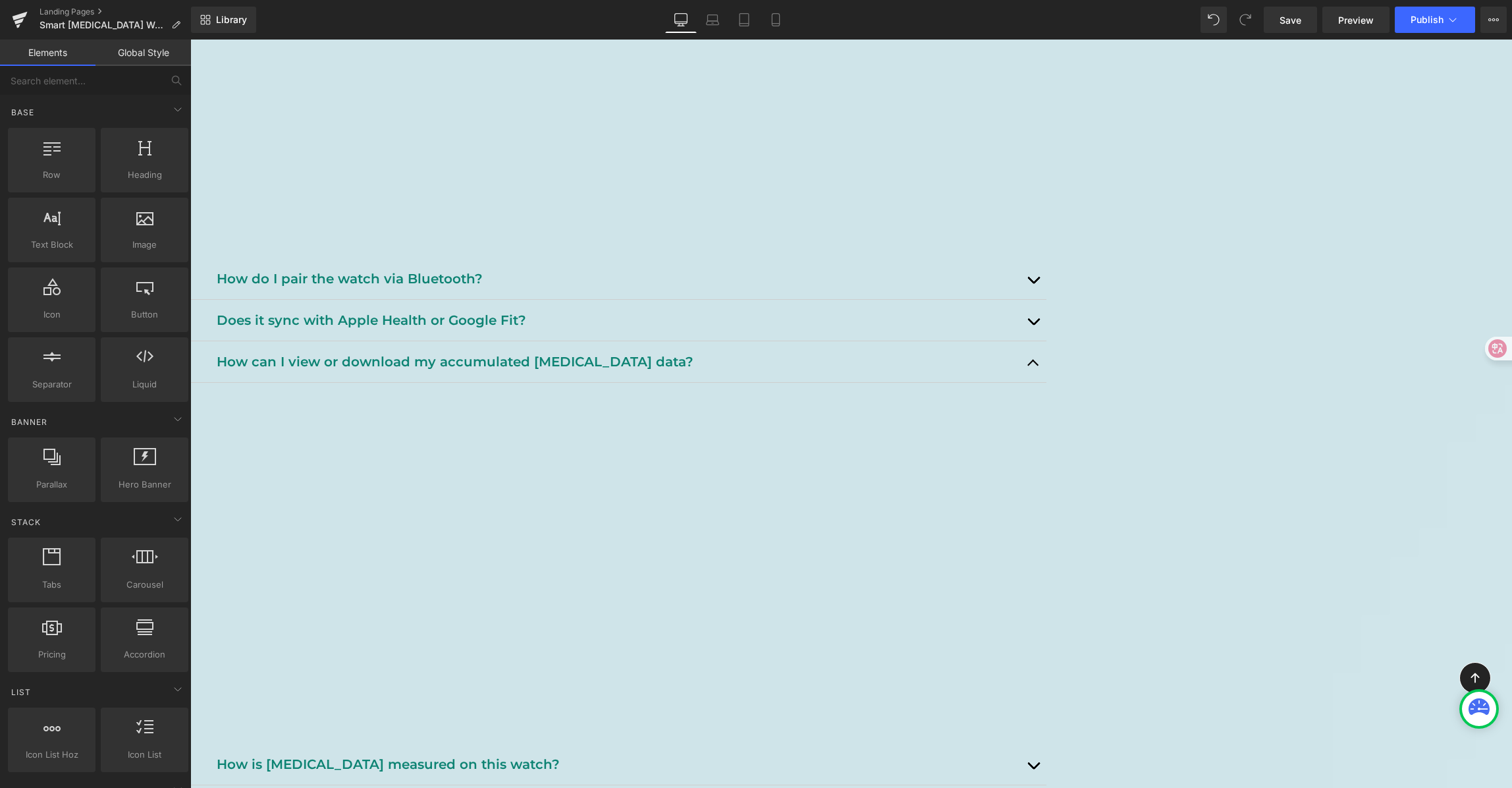
click at [1033, 366] on span "button" at bounding box center [1033, 366] width 0 height 0
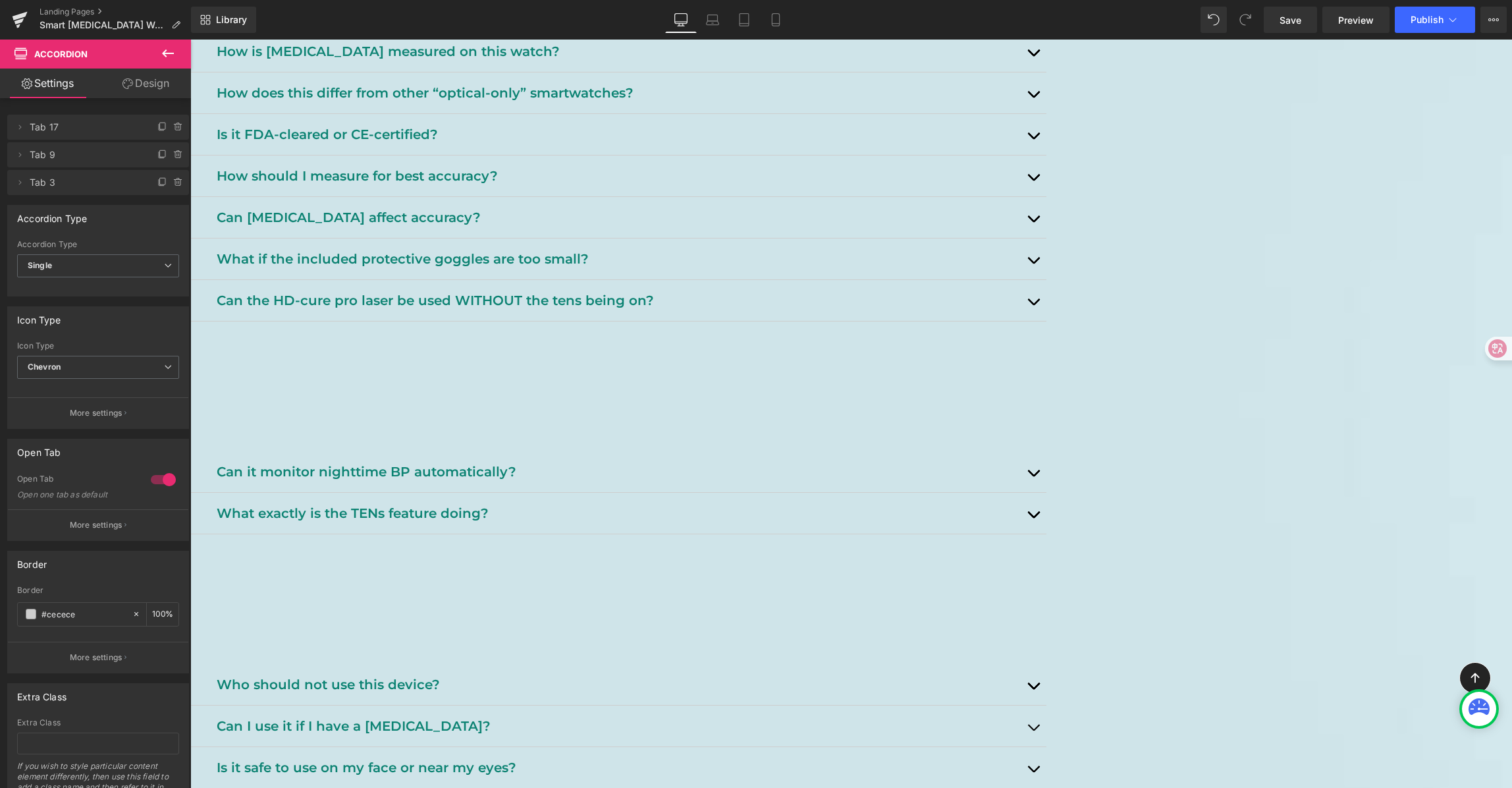
scroll to position [961, 0]
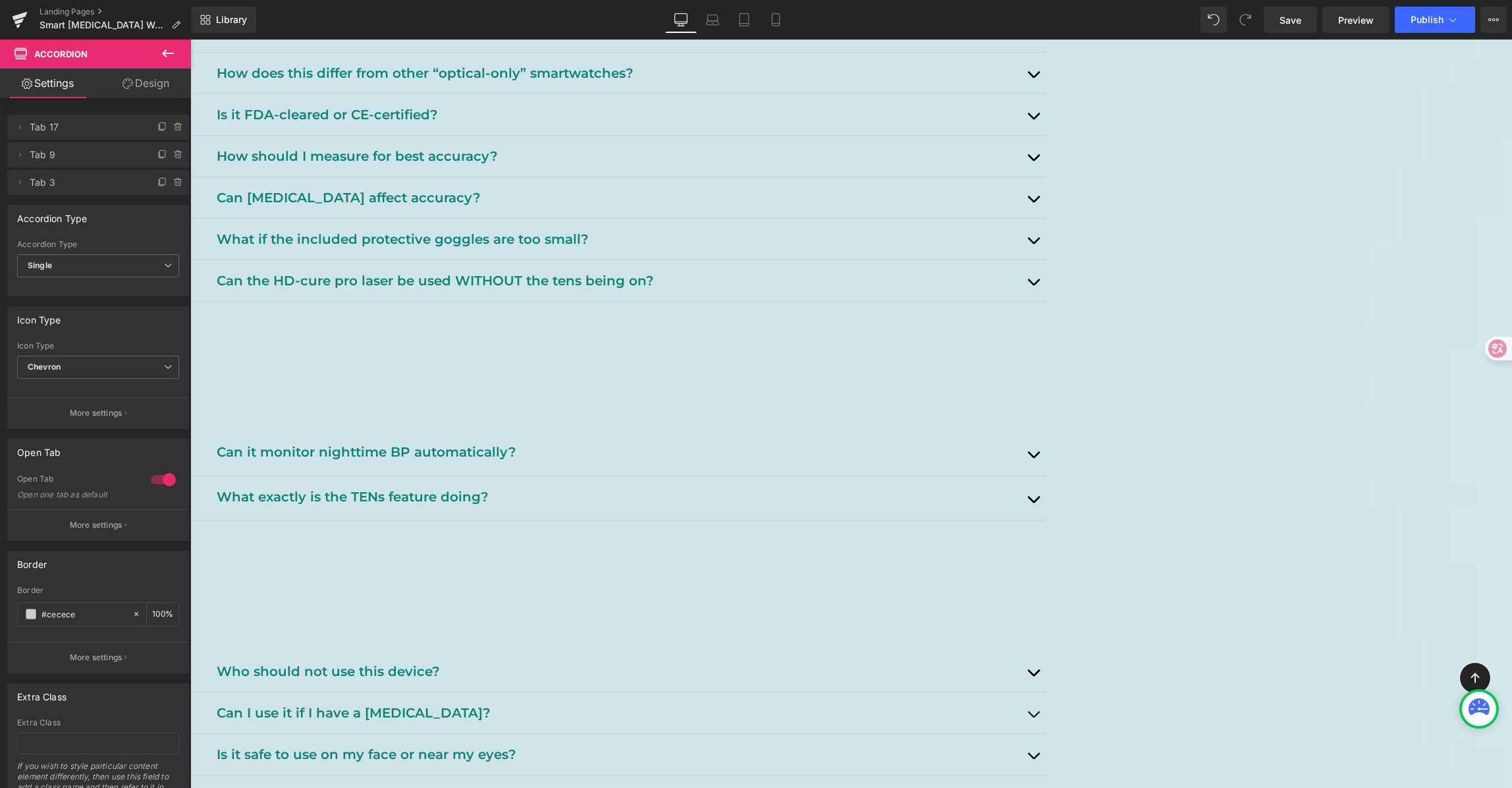
click at [1274, 523] on div "[MEDICAL_DATA] Watch FAQ Heading Support, tips, and safety info. Heading Row He…" at bounding box center [851, 231] width 1322 height 2119
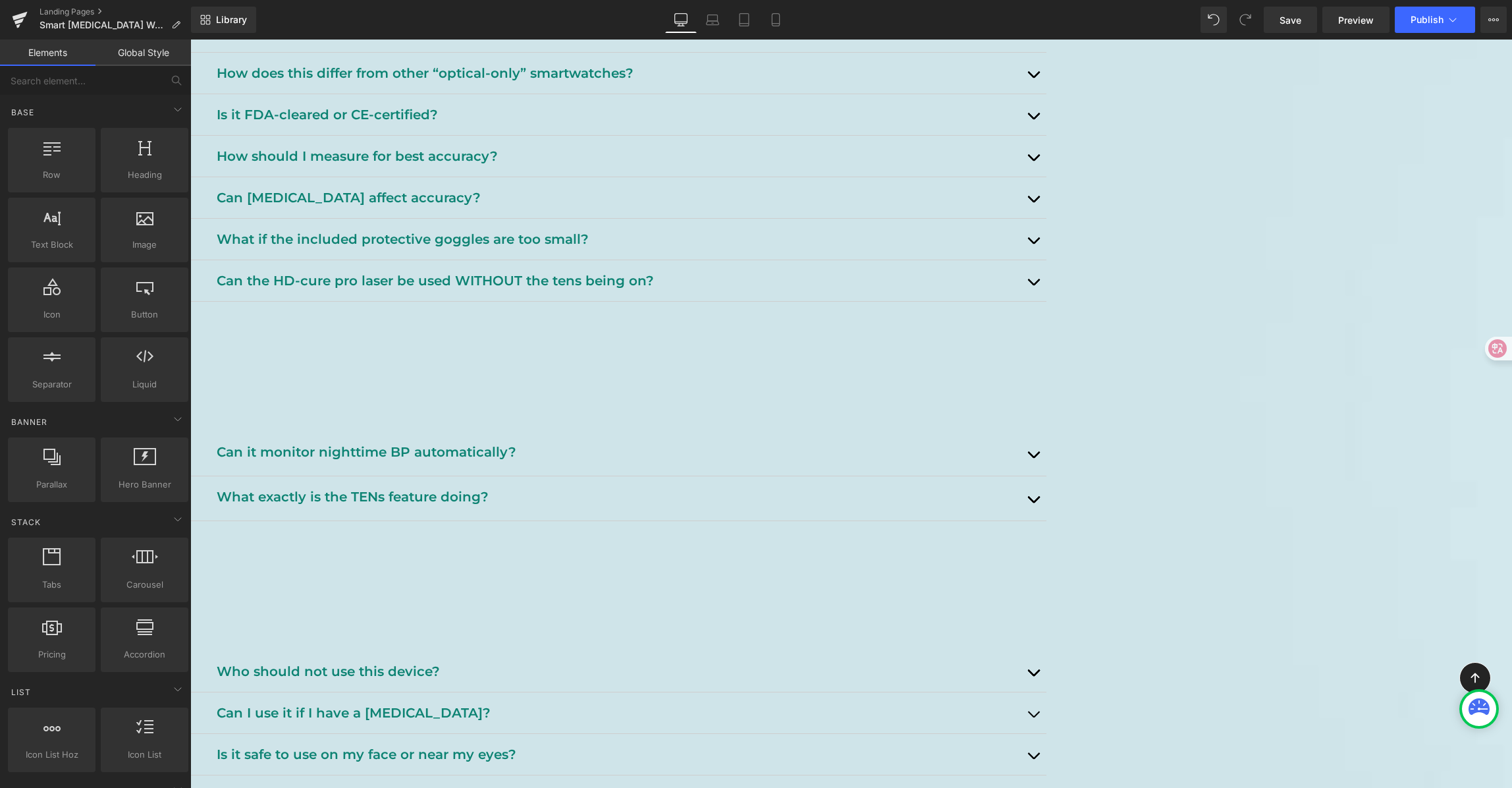
click at [1046, 475] on button "button" at bounding box center [1033, 454] width 26 height 44
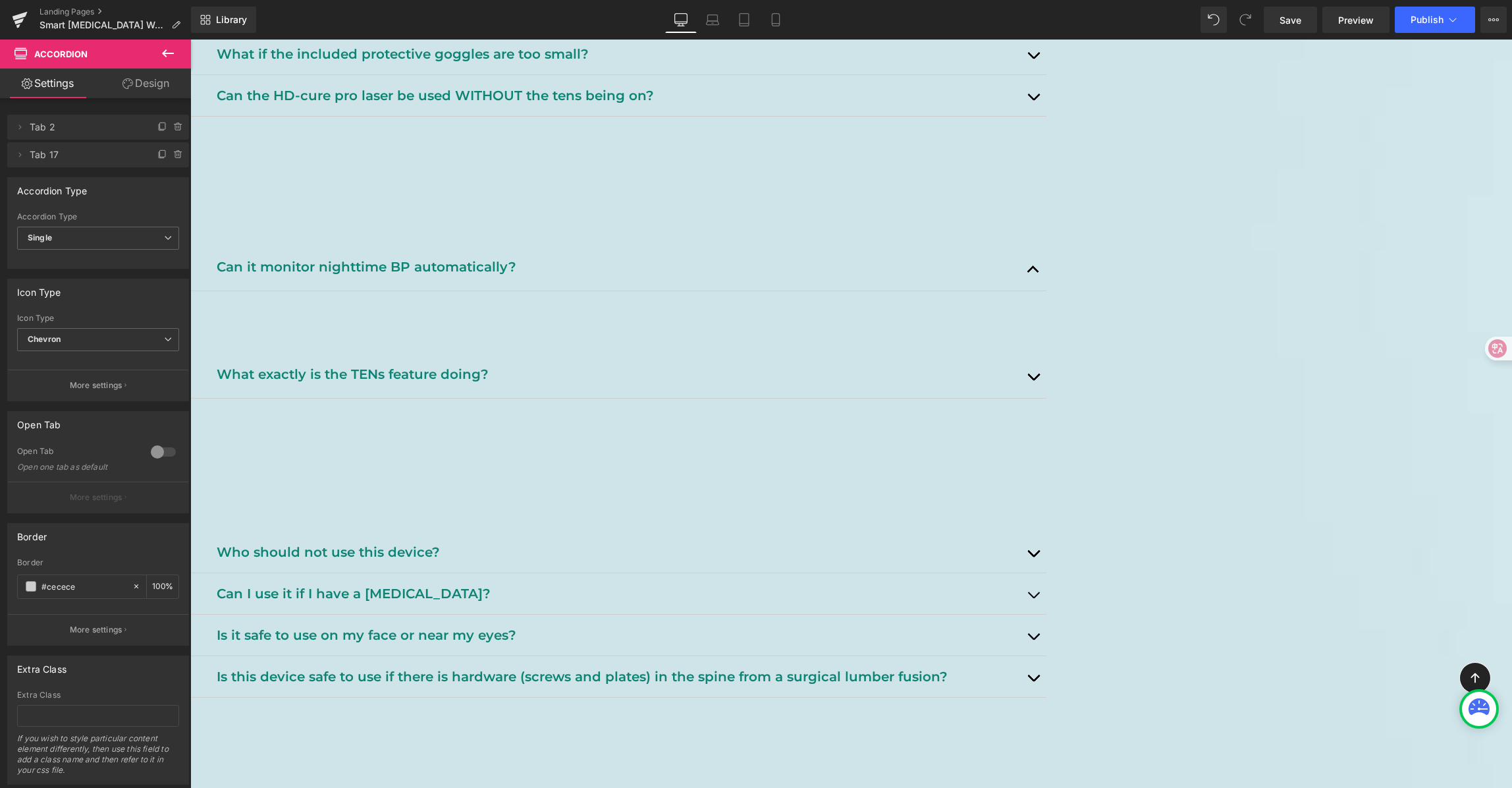
scroll to position [1162, 0]
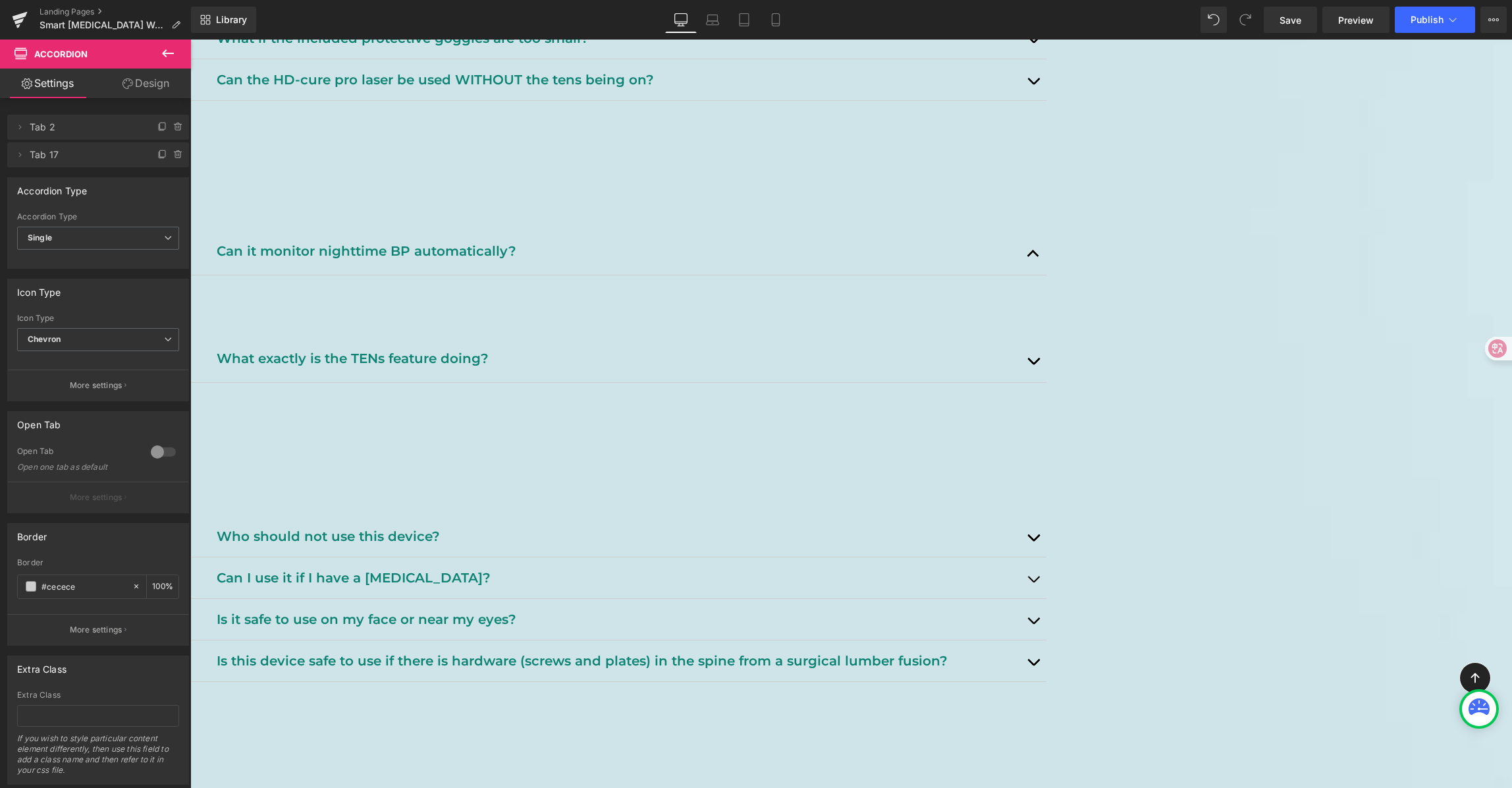
click at [491, 369] on p "What exactly is the TENs feature doing?" at bounding box center [618, 358] width 803 height 21
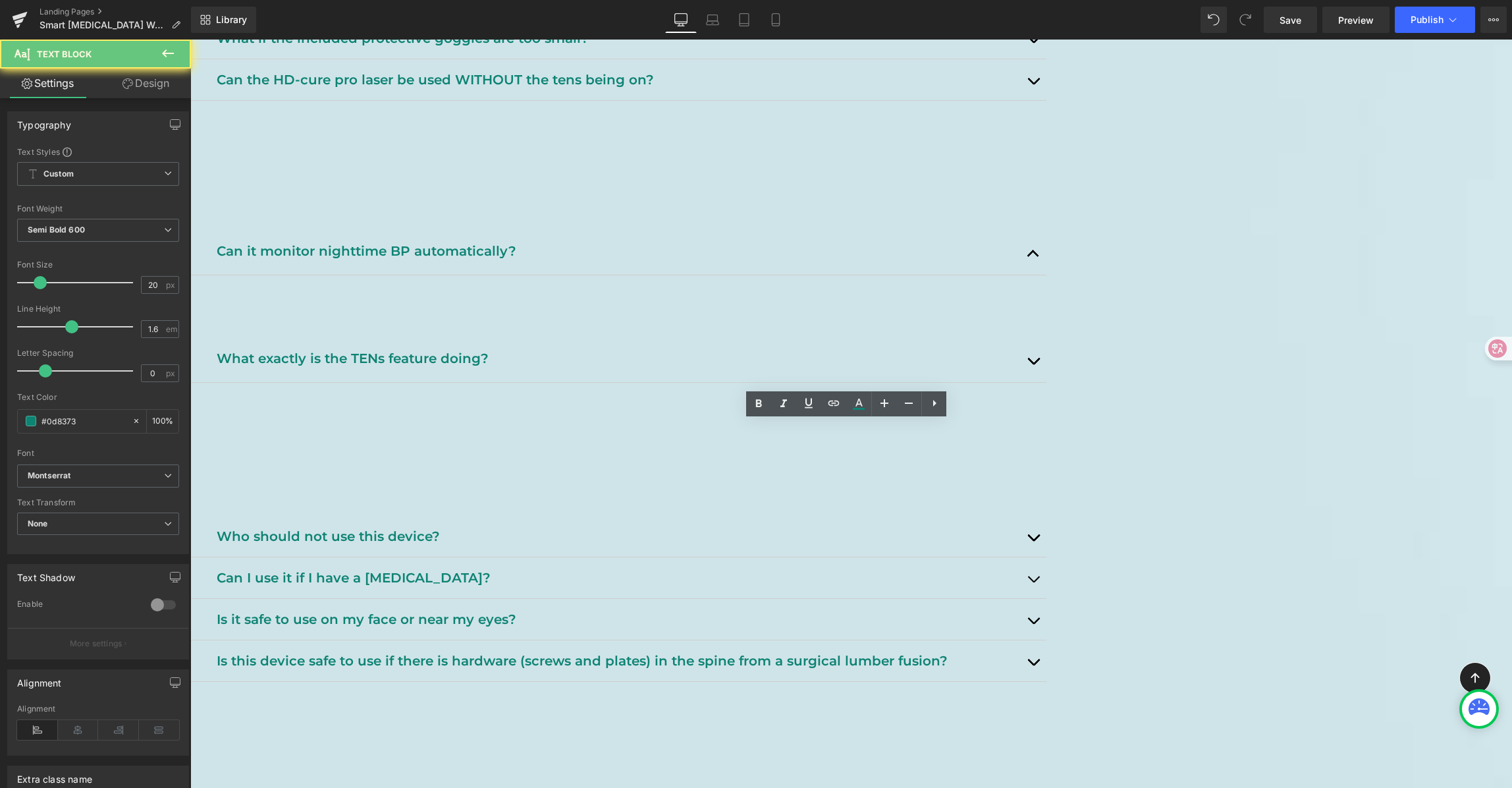
click at [575, 369] on p "What exactly is the TENs feature doing?" at bounding box center [618, 358] width 803 height 21
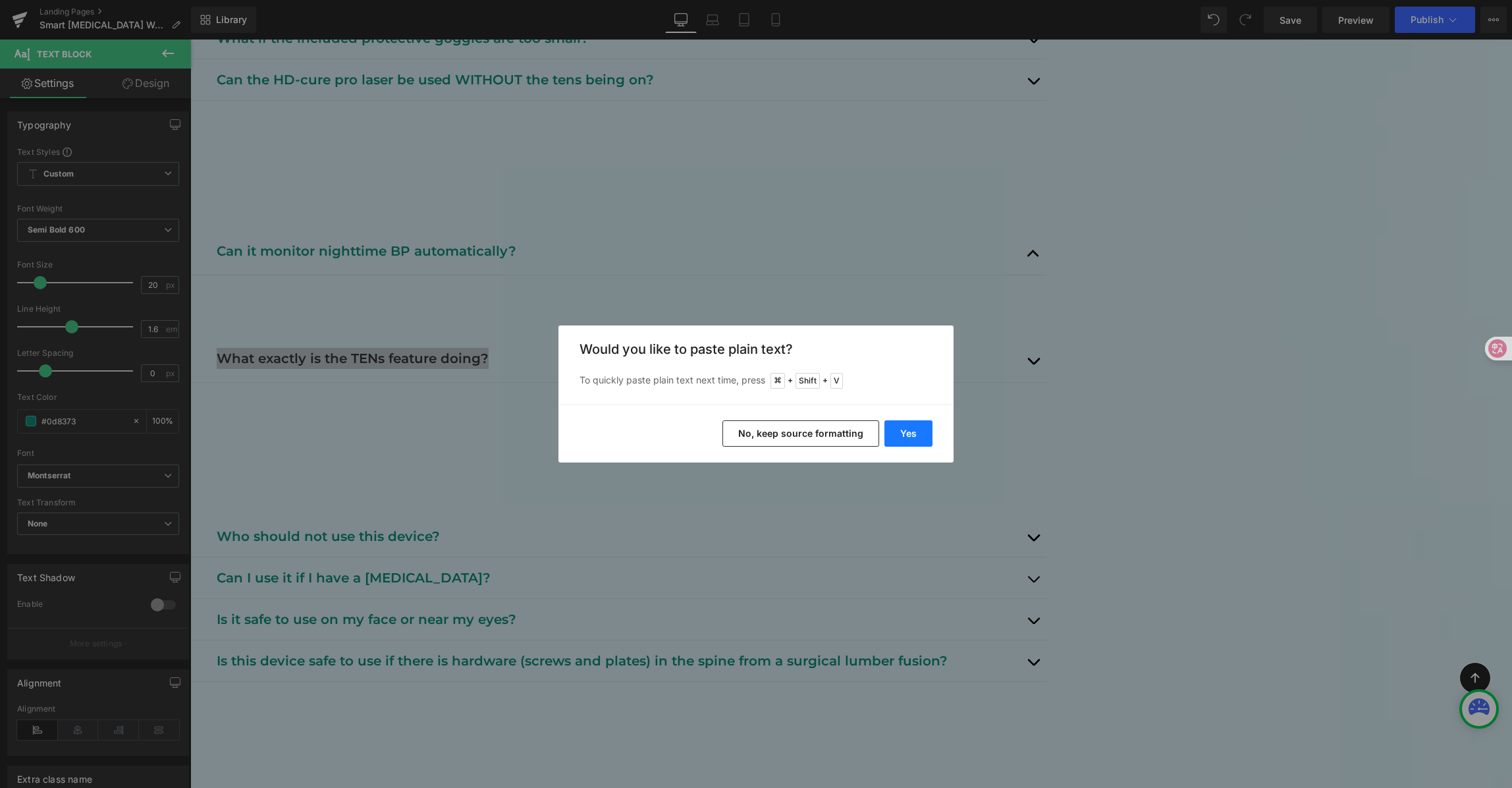
click at [913, 440] on button "Yes" at bounding box center [909, 433] width 48 height 26
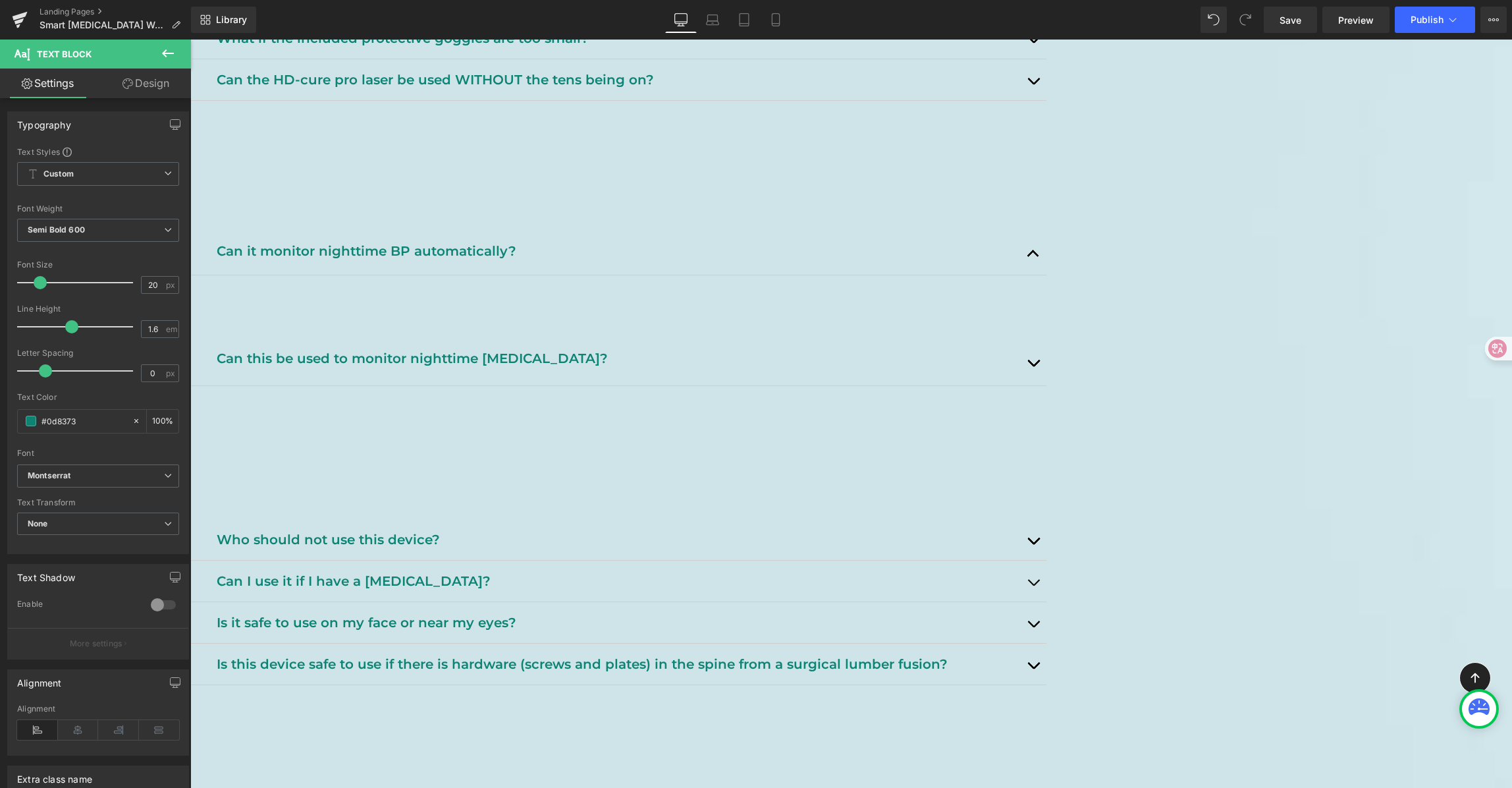
click at [1046, 385] on button "button" at bounding box center [1033, 362] width 26 height 48
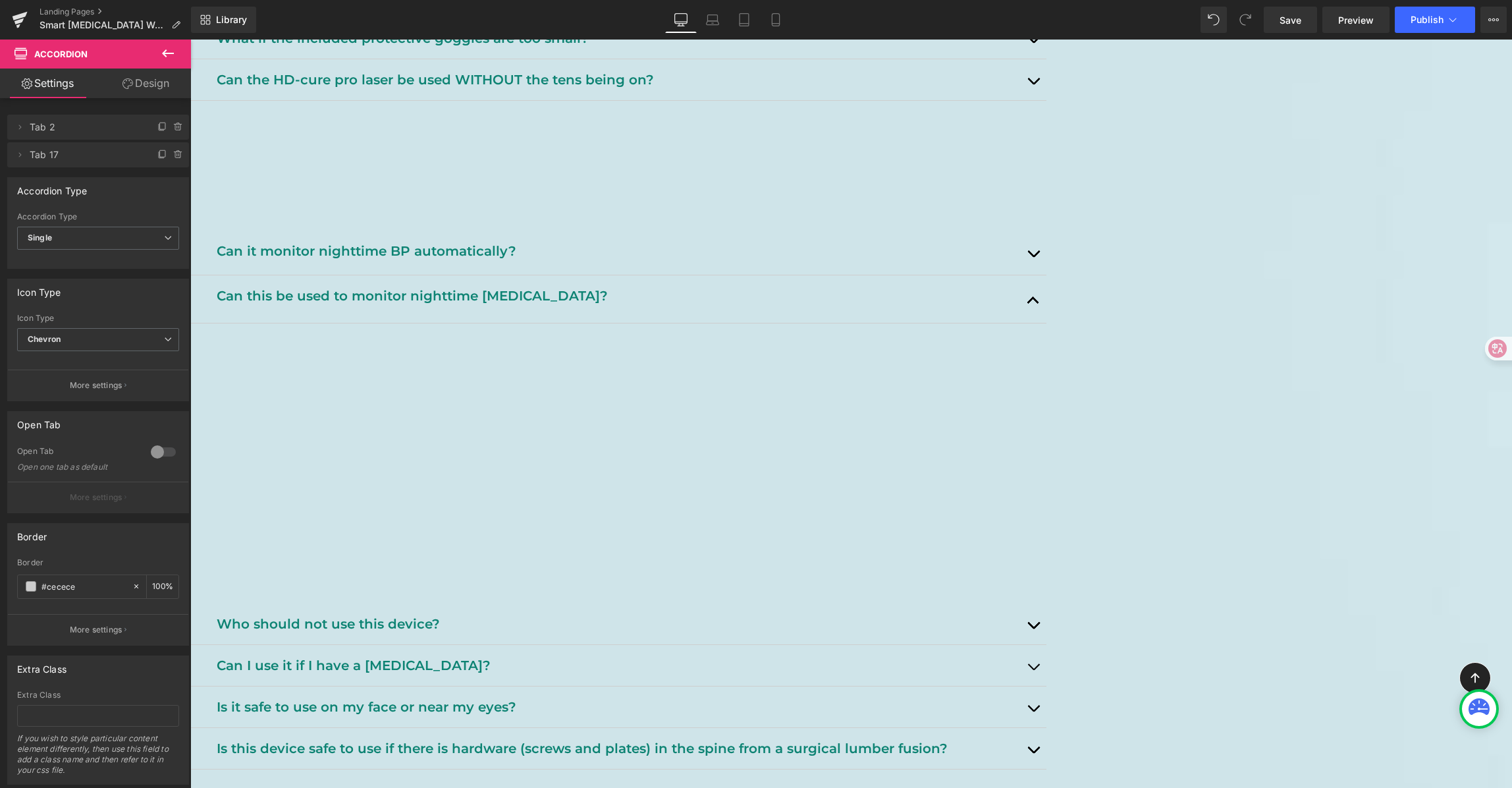
click at [949, 376] on p at bounding box center [626, 365] width 822 height 21
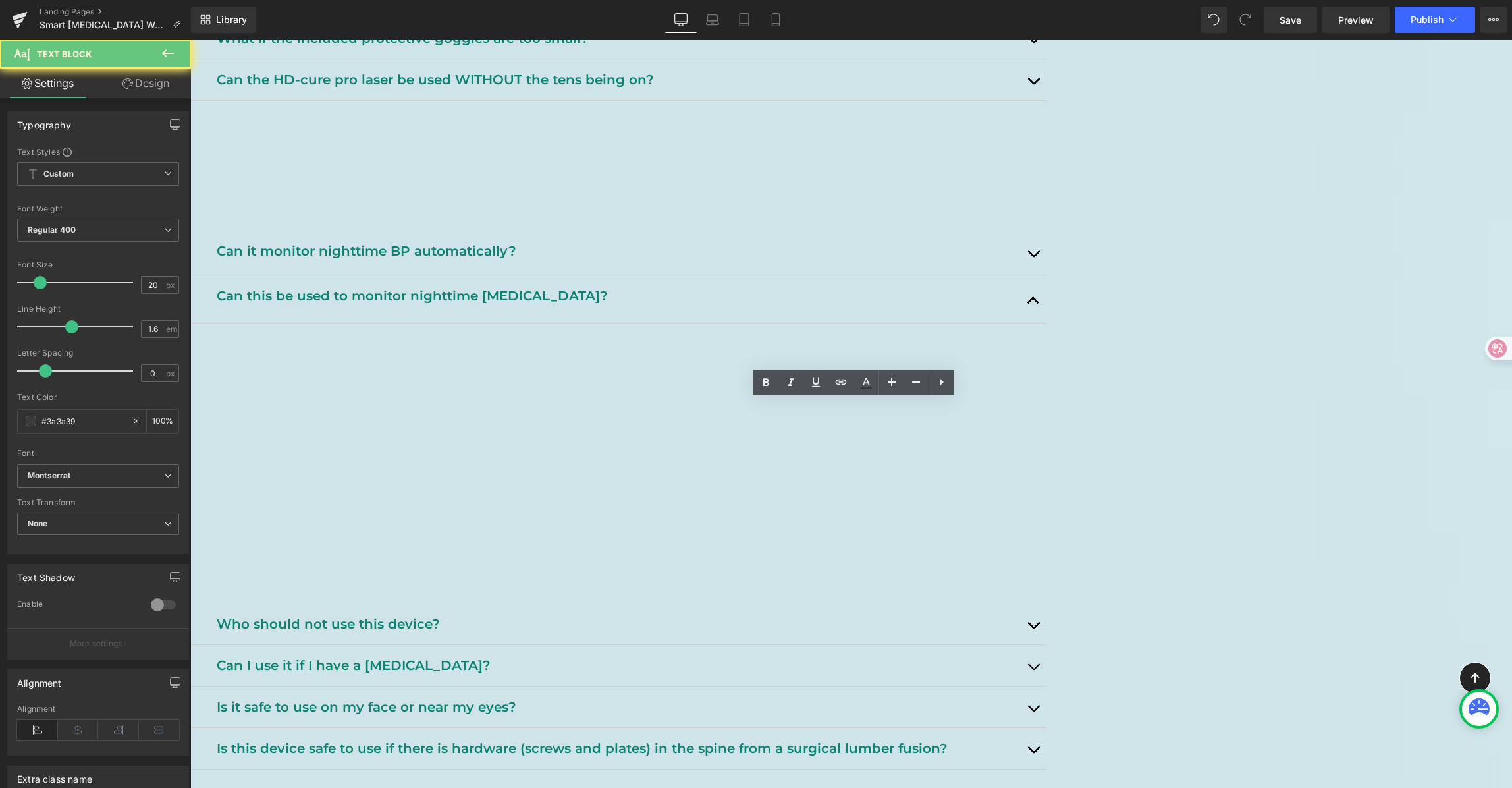
click at [848, 417] on p "‣ Improved Blood Circulation: It enhances local blood flow, aiding in muscle re…" at bounding box center [626, 406] width 822 height 21
click at [1037, 417] on p "‣ Improved Blood Circulation: It enhances local blood flow, aiding in muscle re…" at bounding box center [626, 406] width 822 height 21
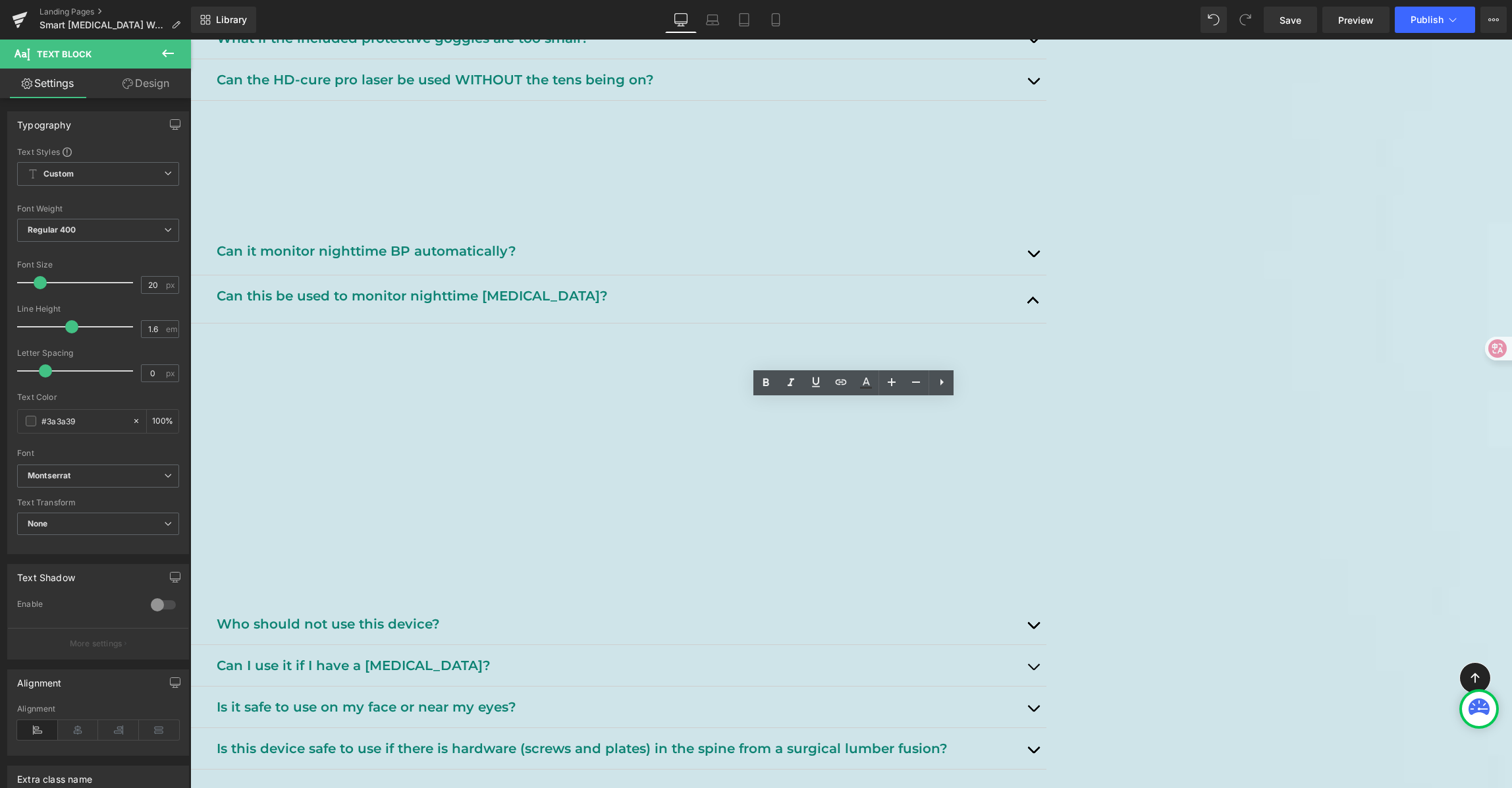
drag, startPoint x: 1215, startPoint y: 520, endPoint x: 347, endPoint y: 391, distance: 877.5
click at [347, 391] on div "[MEDICAL_DATA] Watch FAQ Heading Support, tips, and safety info. Heading Row He…" at bounding box center [851, 107] width 1322 height 2272
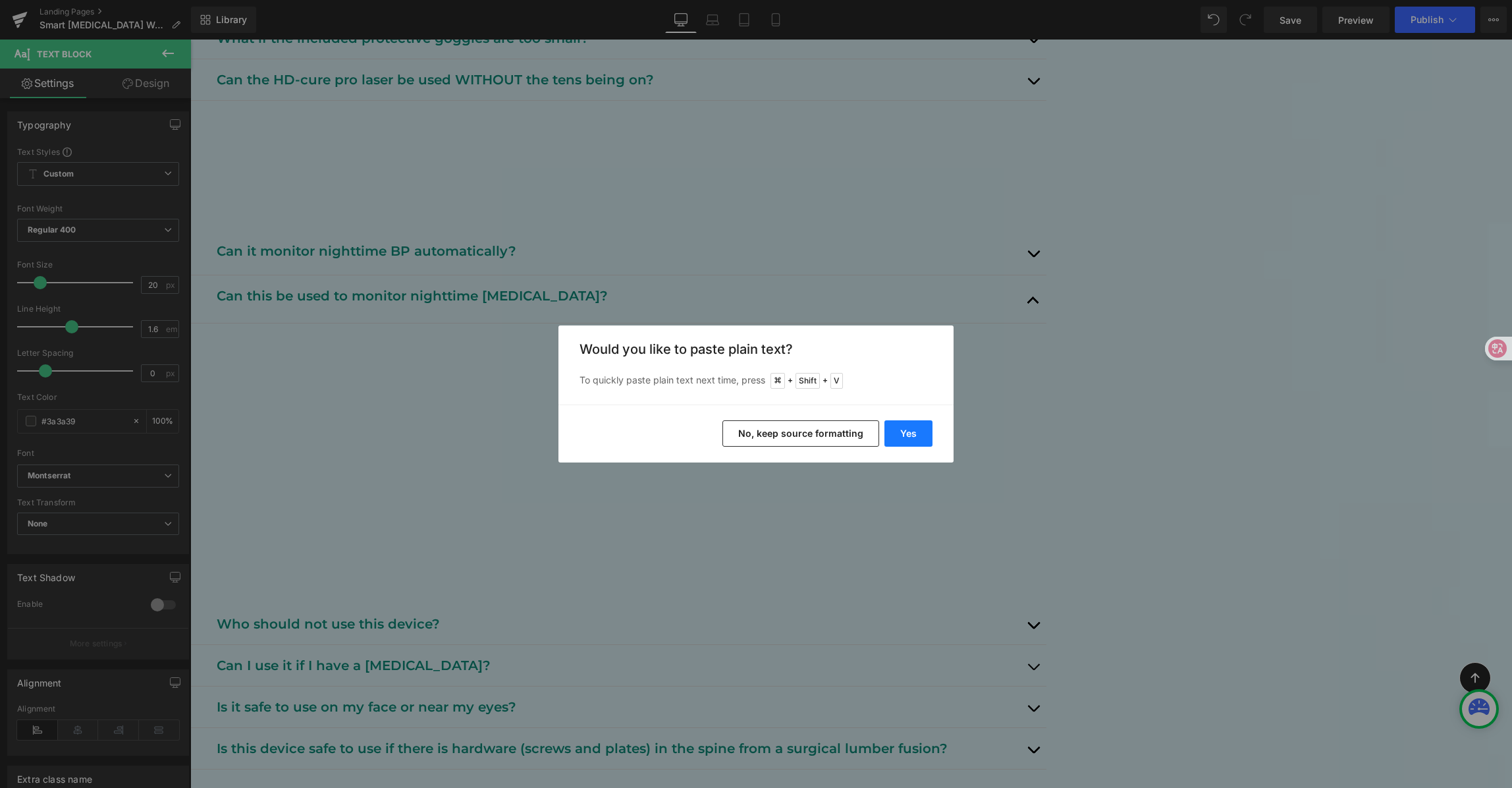
click at [909, 432] on button "Yes" at bounding box center [909, 433] width 48 height 26
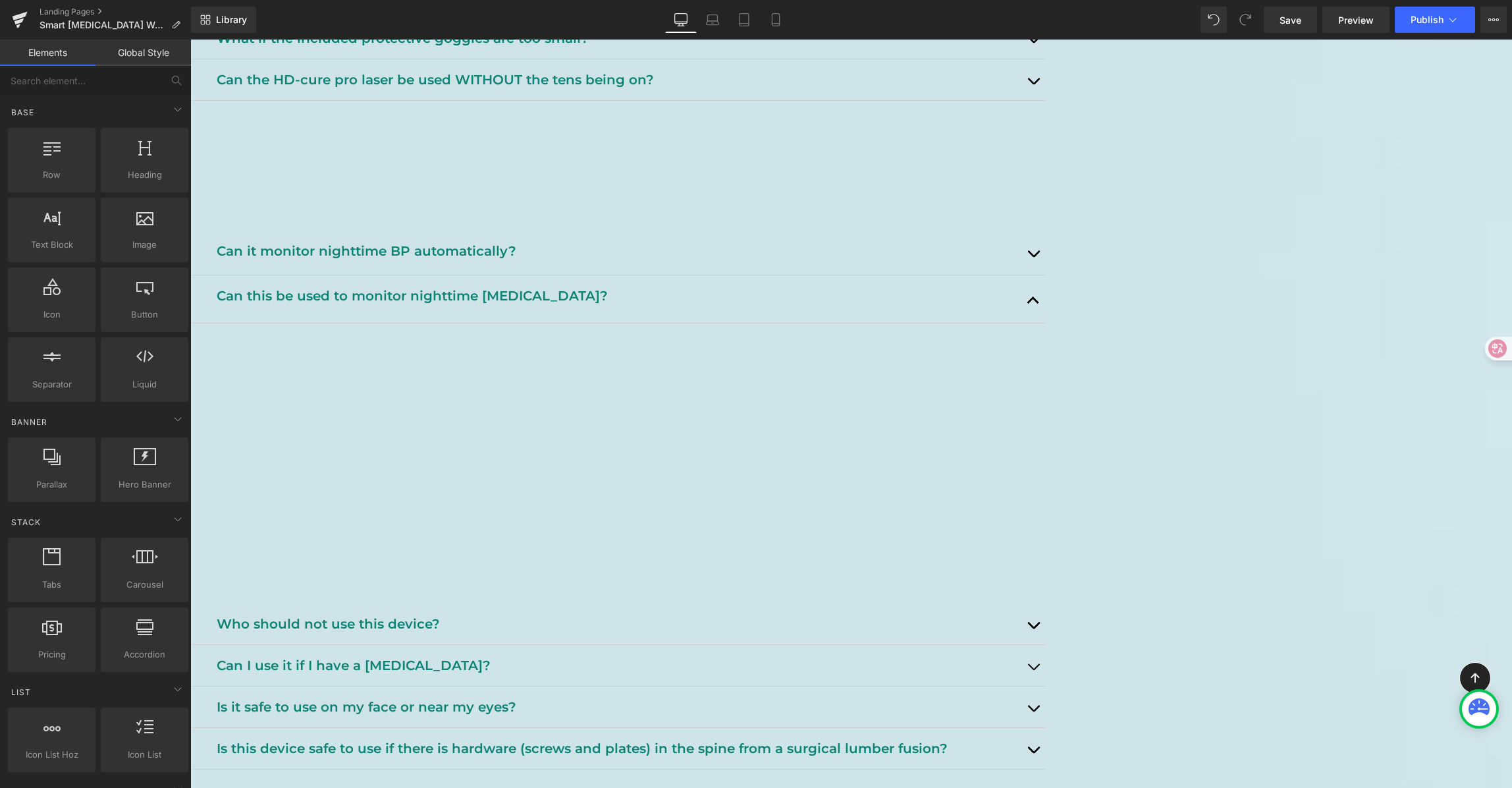
click at [1400, 433] on div "[MEDICAL_DATA] Watch FAQ Heading Support, tips, and safety info. Heading Row He…" at bounding box center [851, 107] width 1322 height 2272
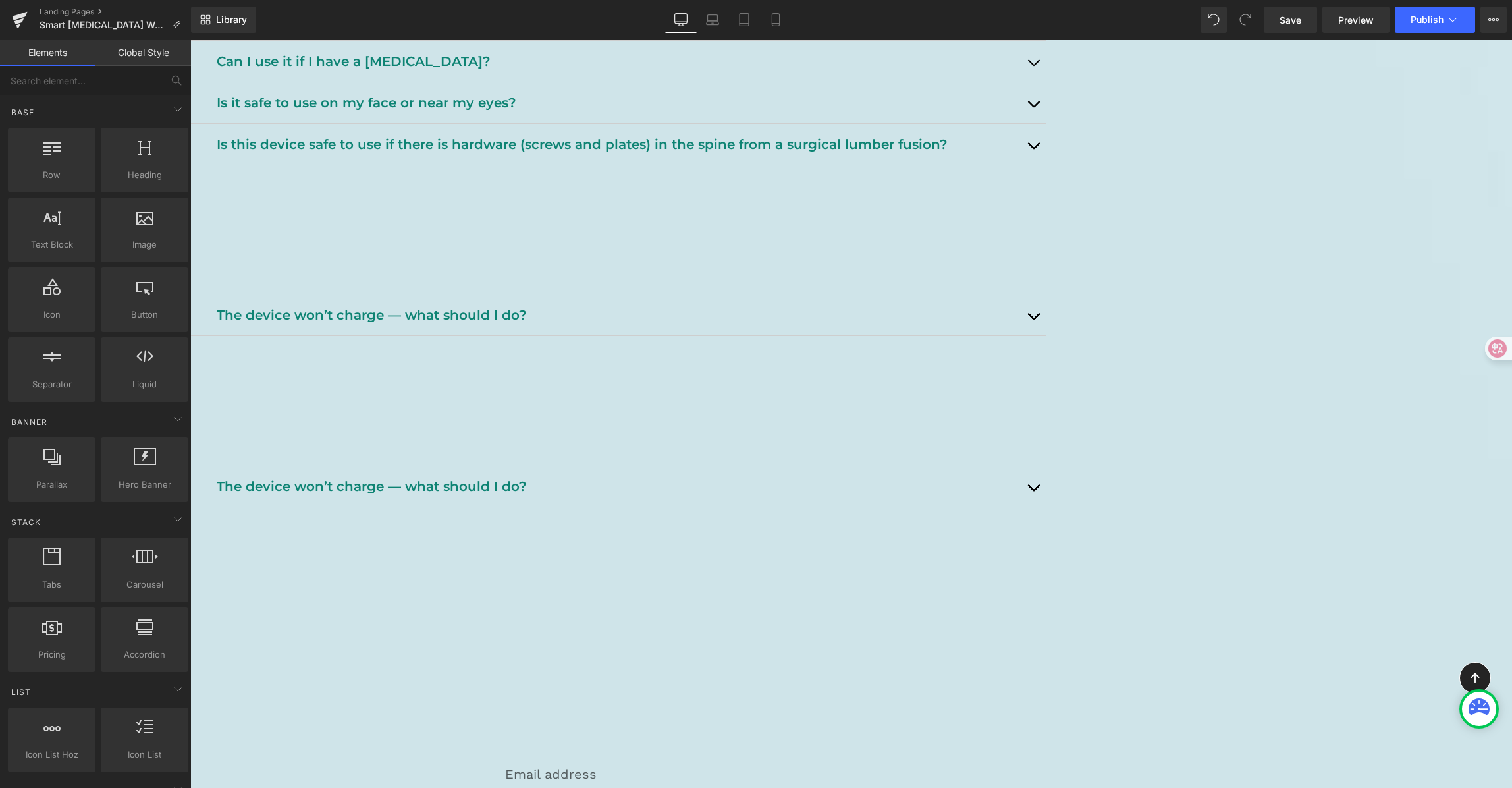
scroll to position [1809, 0]
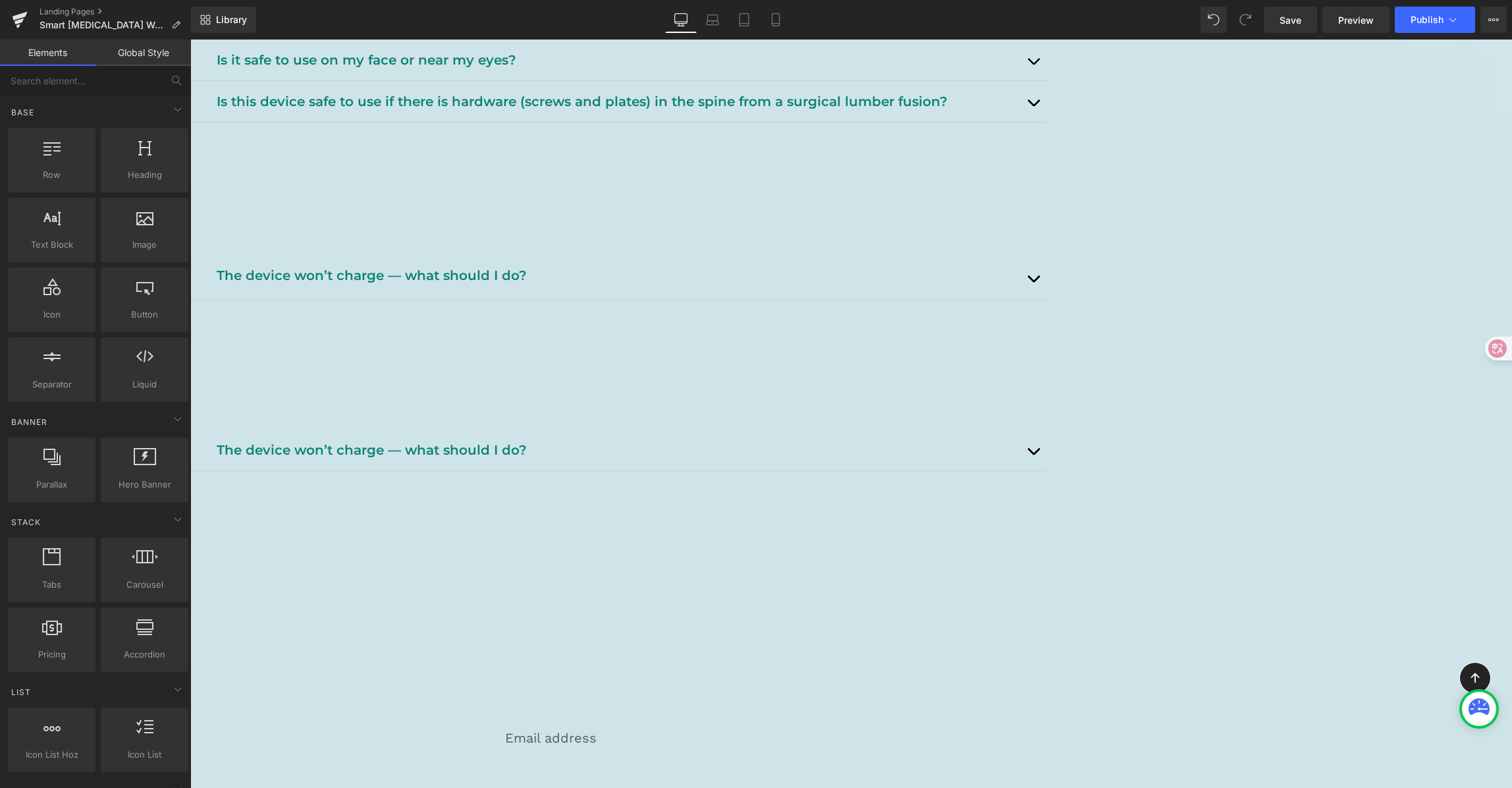
click at [190, 39] on icon at bounding box center [190, 39] width 0 height 0
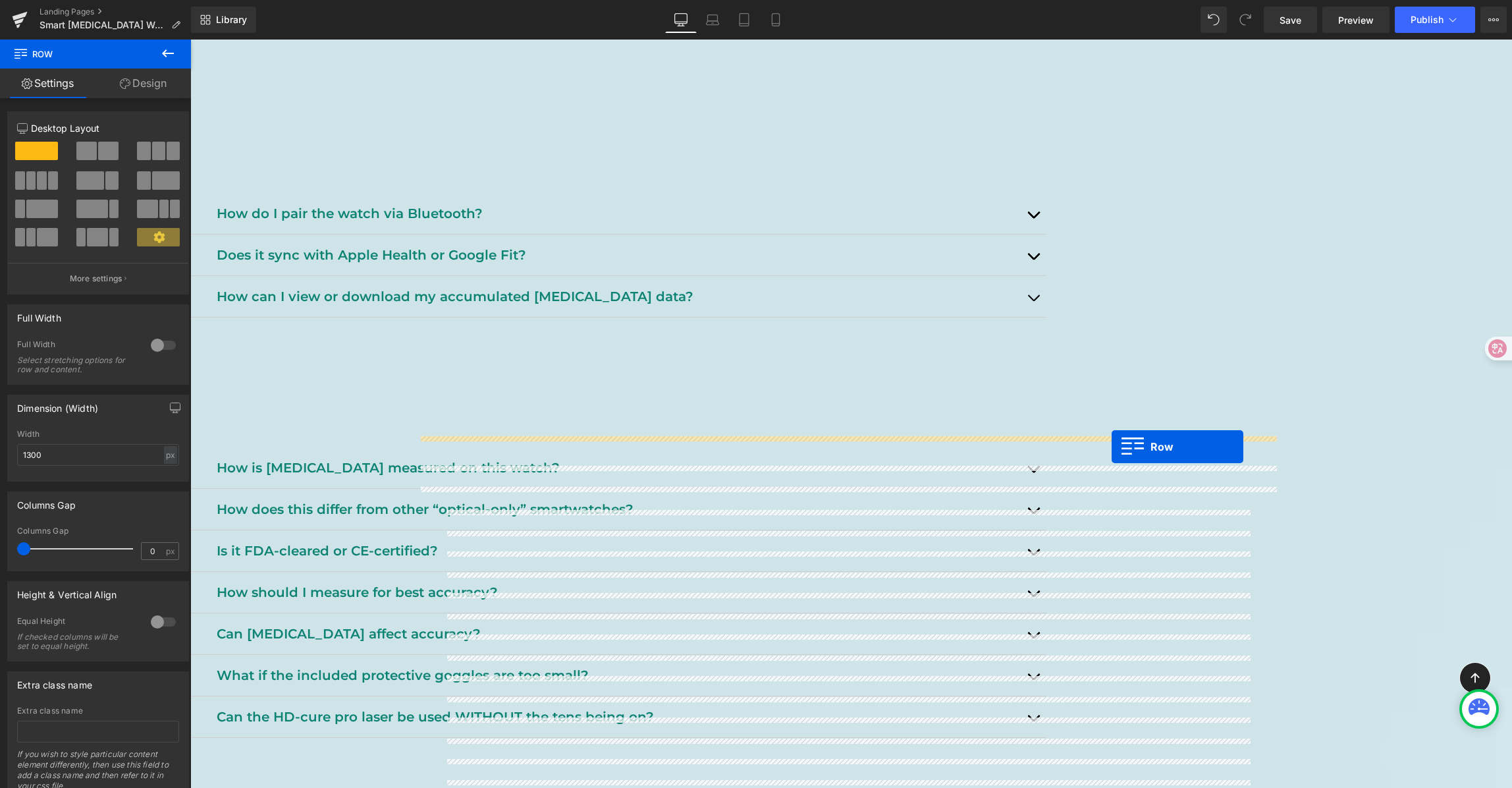
scroll to position [530, 0]
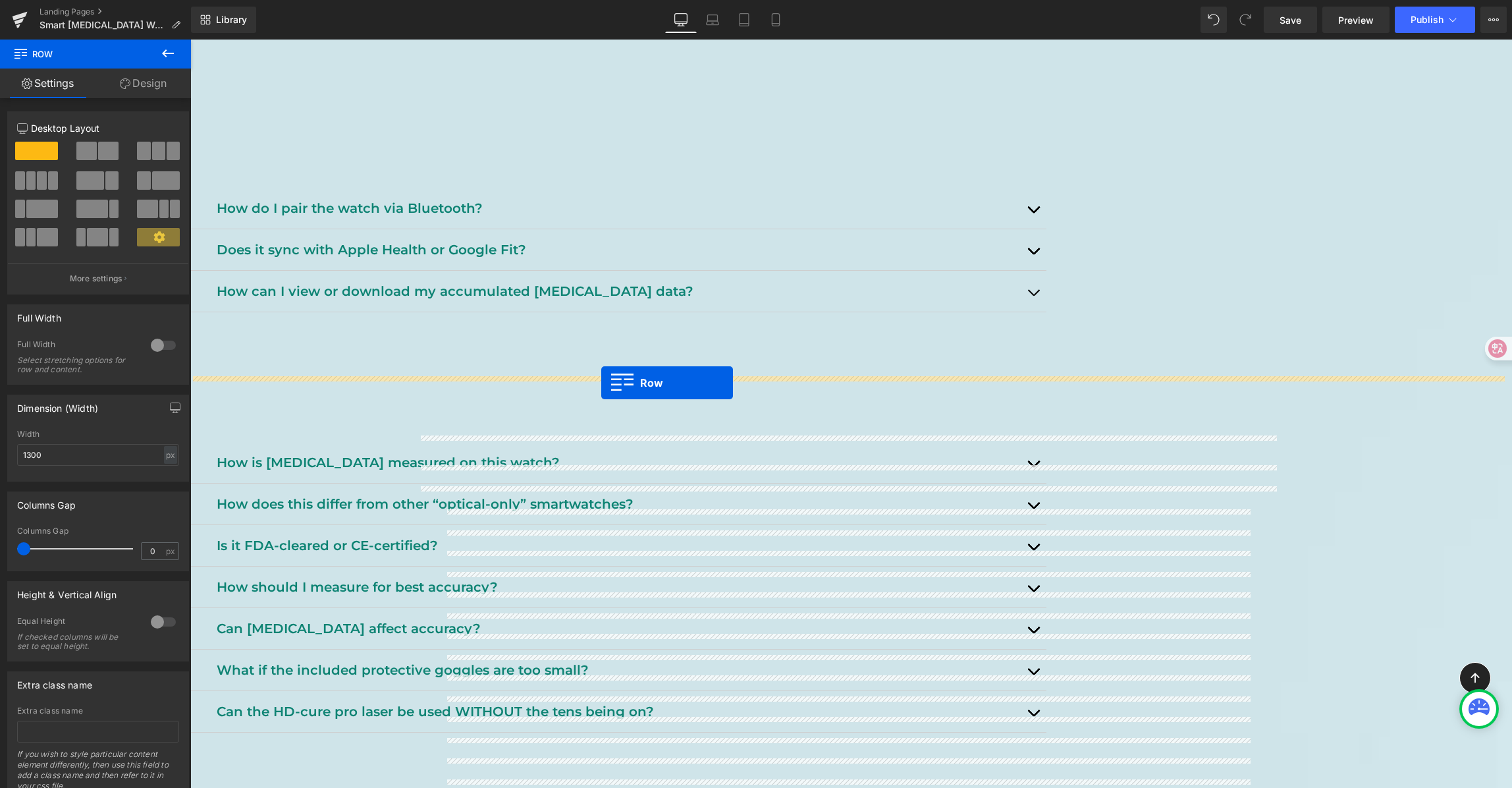
drag, startPoint x: 426, startPoint y: 280, endPoint x: 601, endPoint y: 383, distance: 203.1
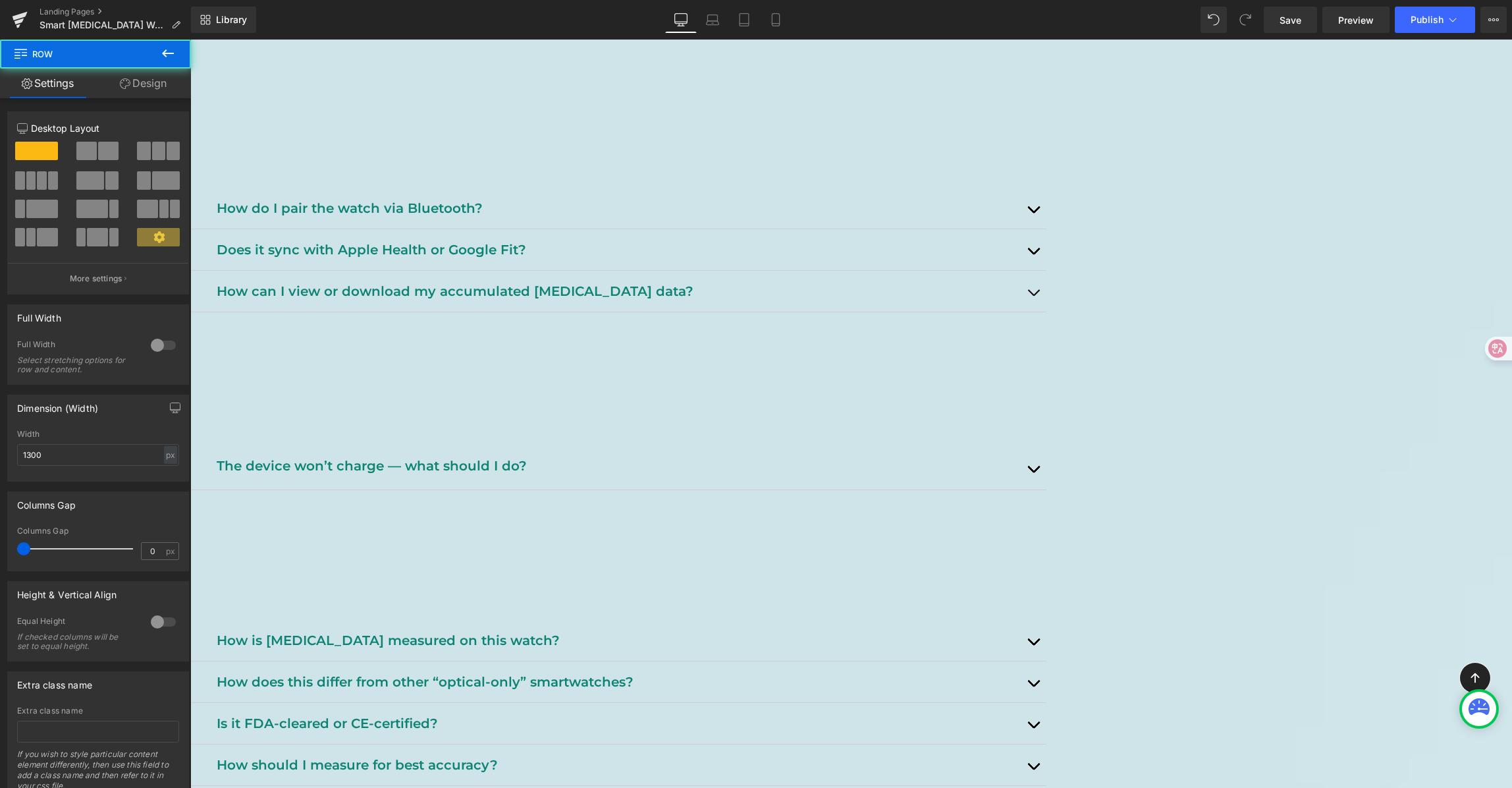
click at [1369, 479] on div "[MEDICAL_DATA] Watch FAQ Heading Support, tips, and safety info. Heading Row He…" at bounding box center [851, 752] width 1322 height 2299
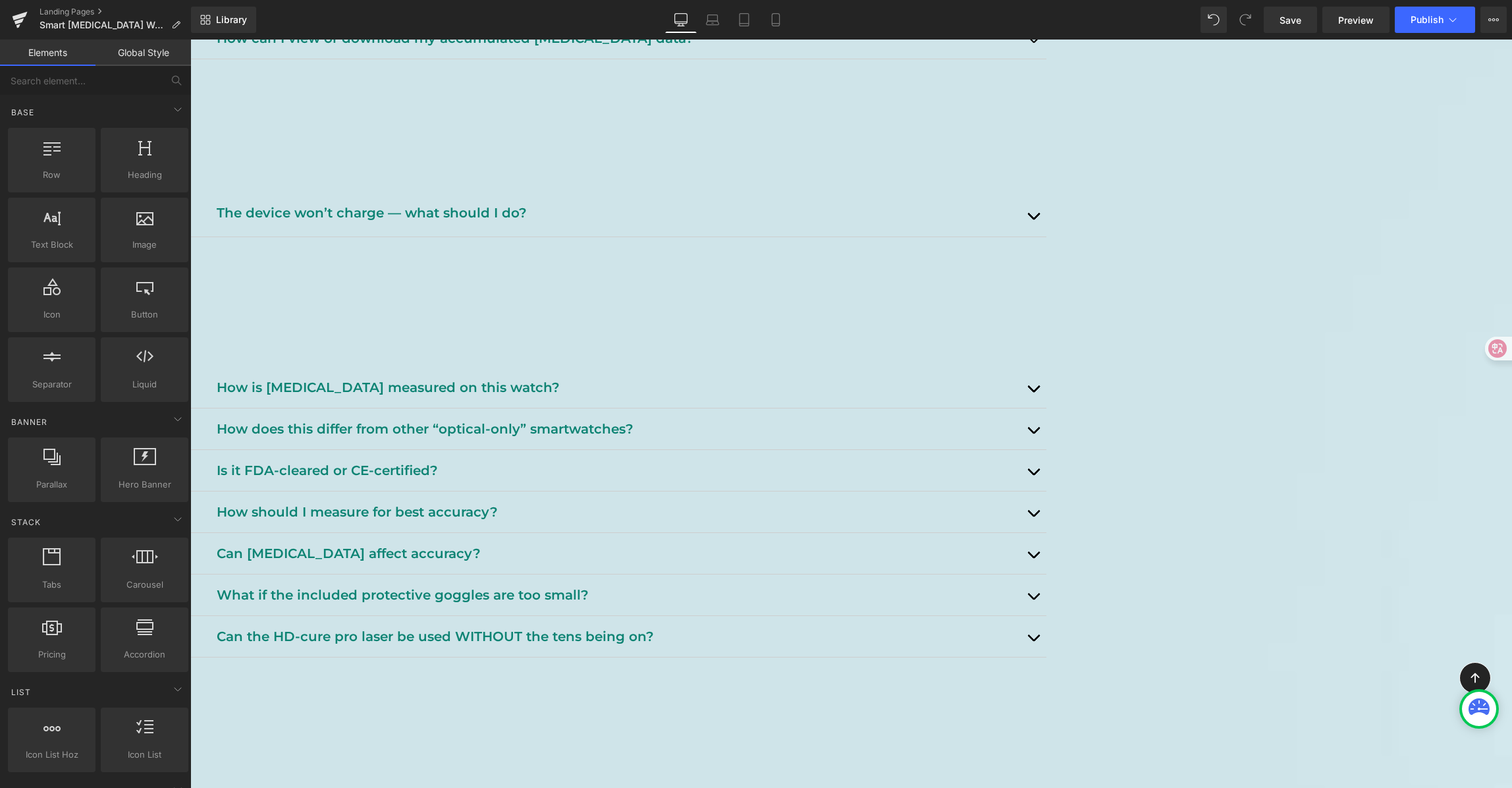
scroll to position [740, 0]
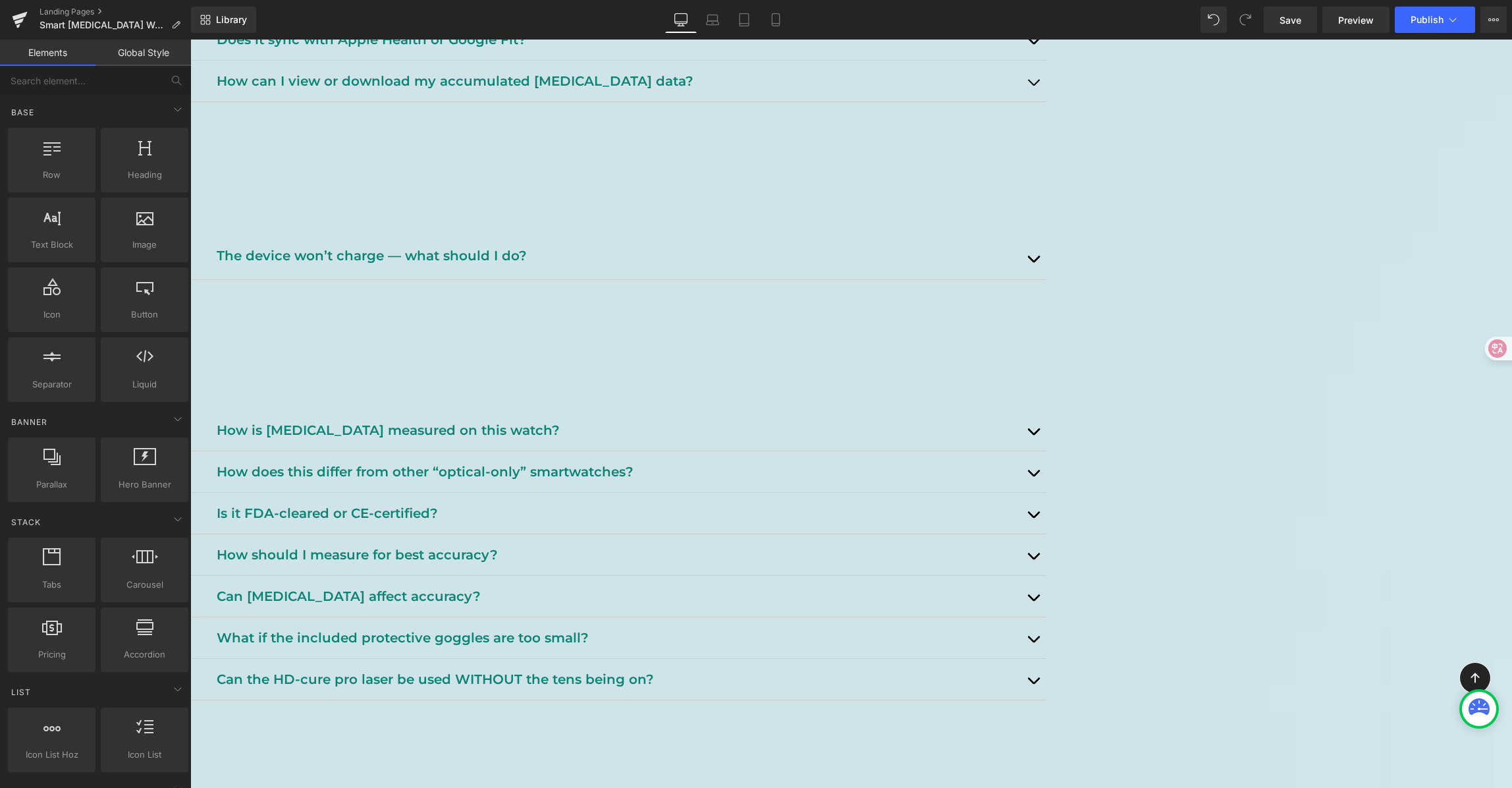
click at [503, 266] on p "The device won’t charge — what should I do?" at bounding box center [618, 255] width 803 height 21
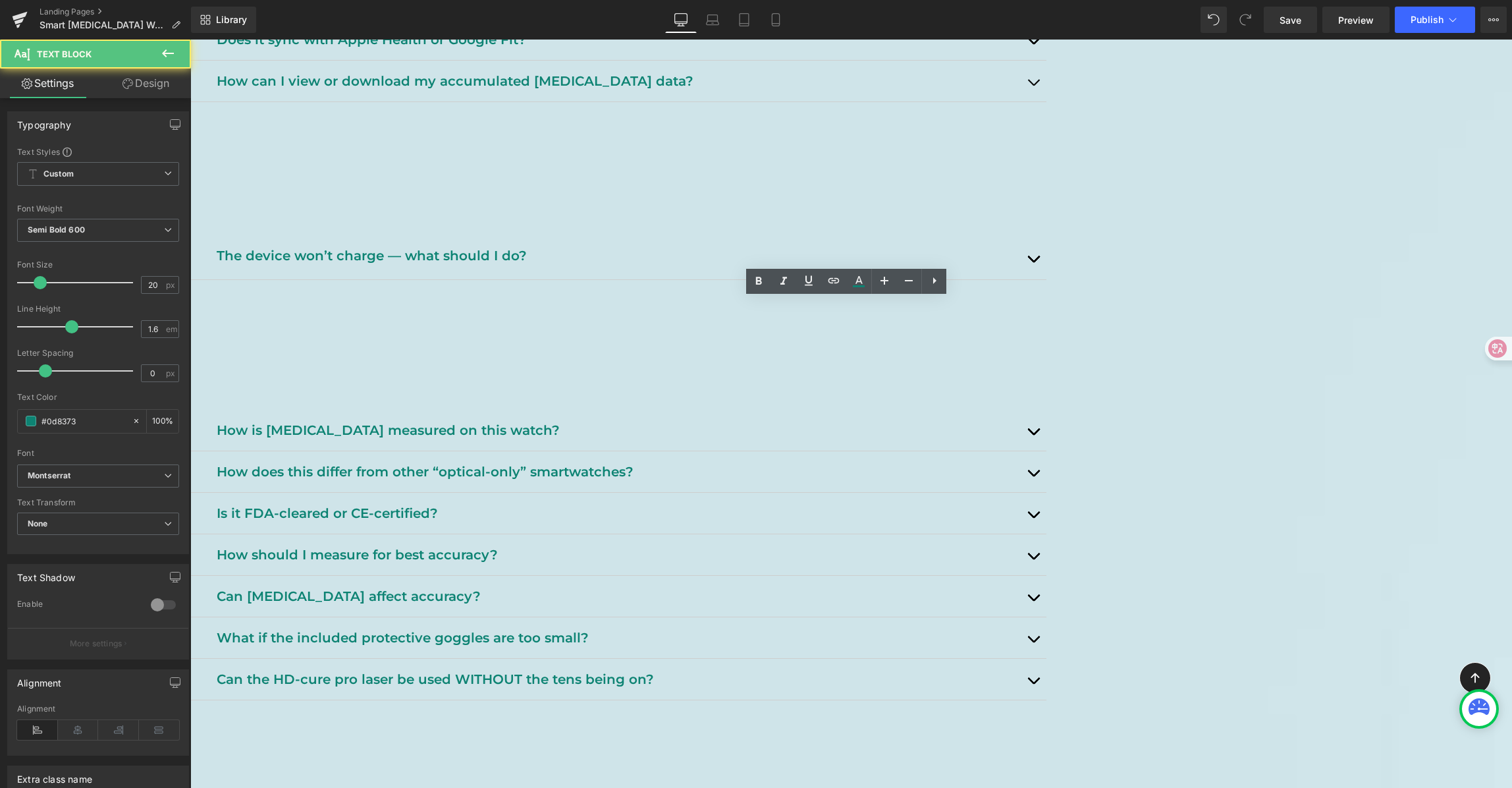
click at [503, 266] on p "The device won’t charge — what should I do?" at bounding box center [618, 255] width 803 height 21
paste div
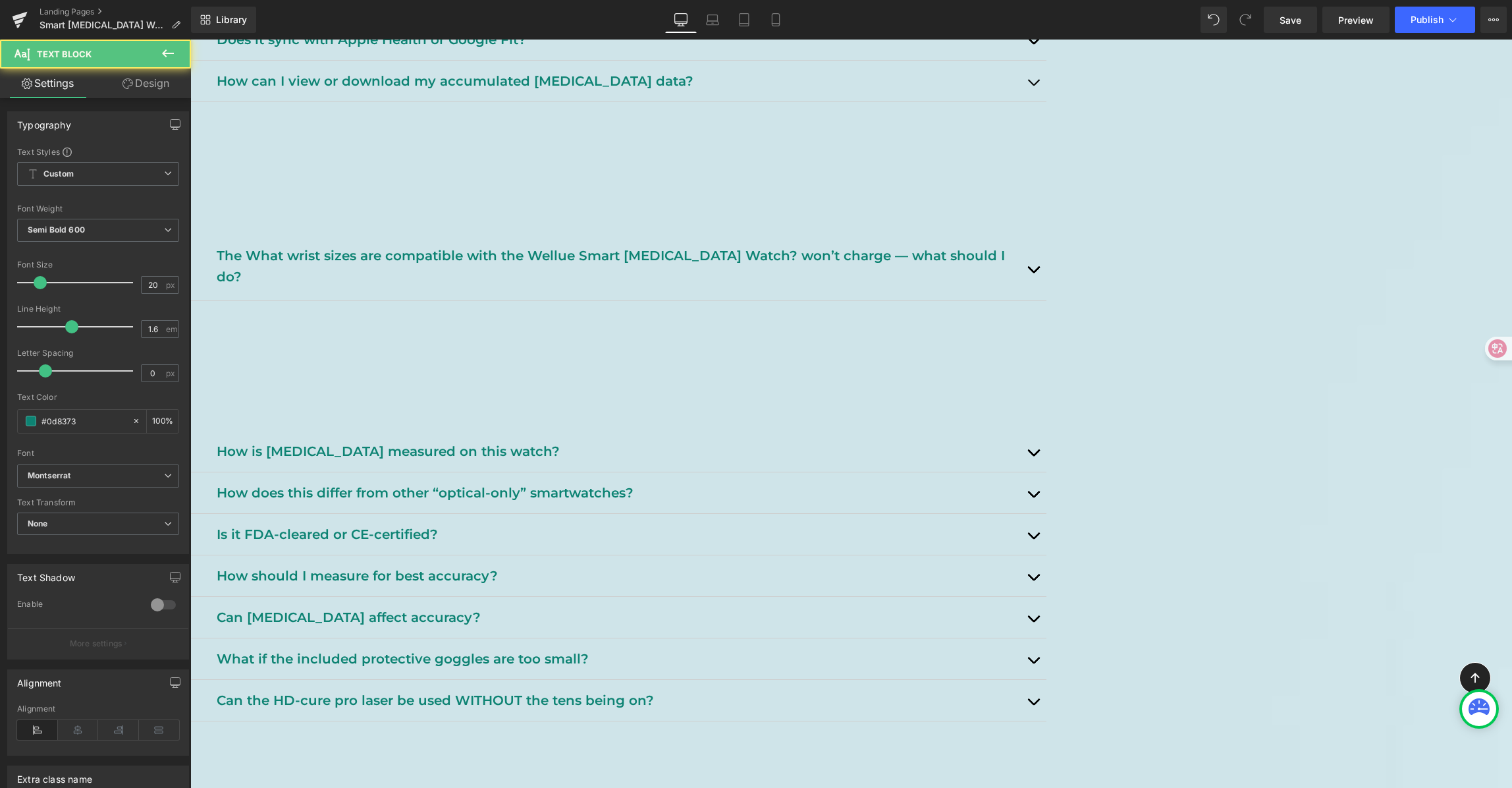
click at [578, 287] on p "The What wrist sizes are compatible with the Wellue Smart [MEDICAL_DATA] Watch?…" at bounding box center [618, 266] width 803 height 43
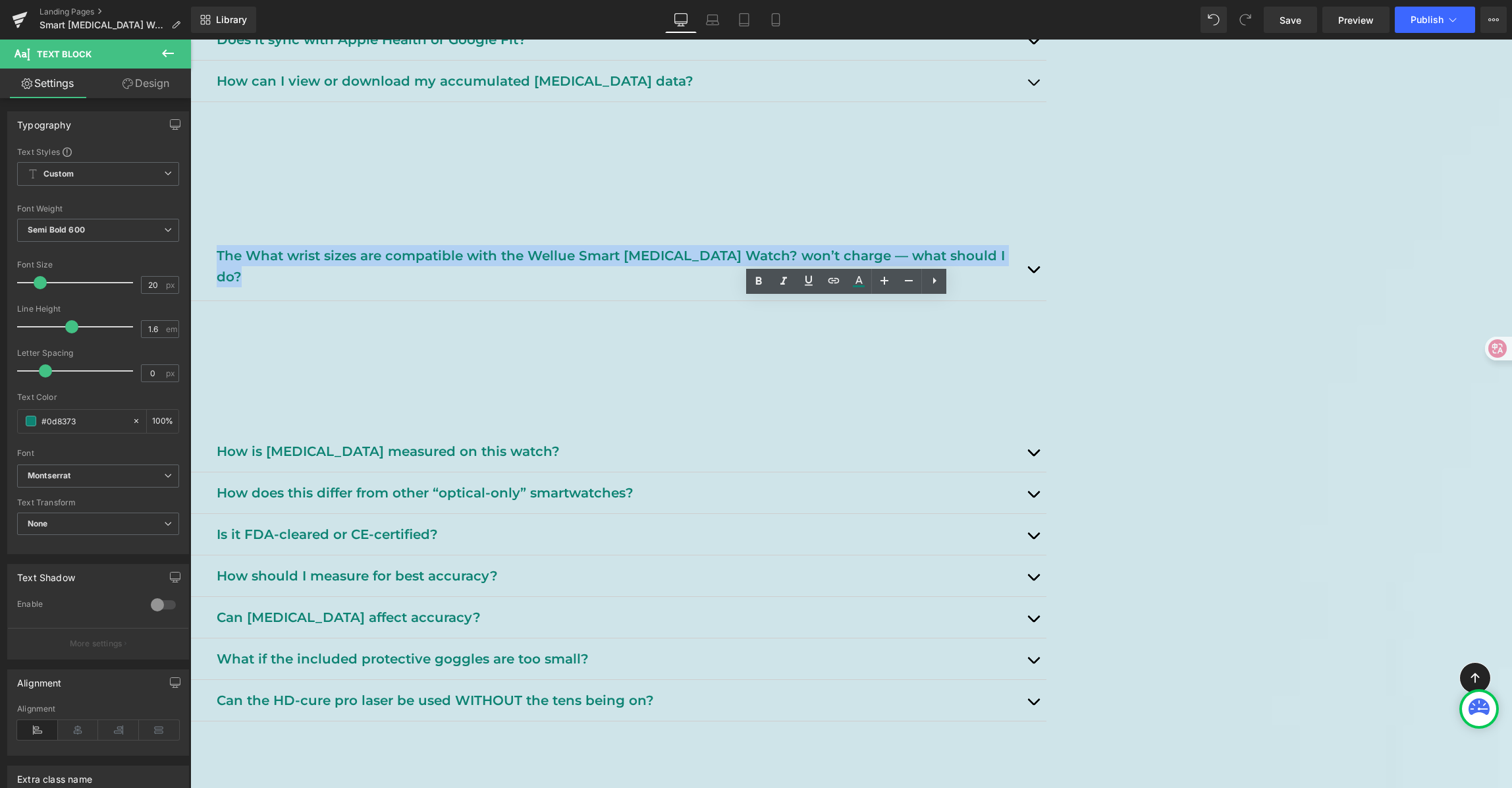
click at [578, 287] on p "The What wrist sizes are compatible with the Wellue Smart [MEDICAL_DATA] Watch?…" at bounding box center [618, 266] width 803 height 43
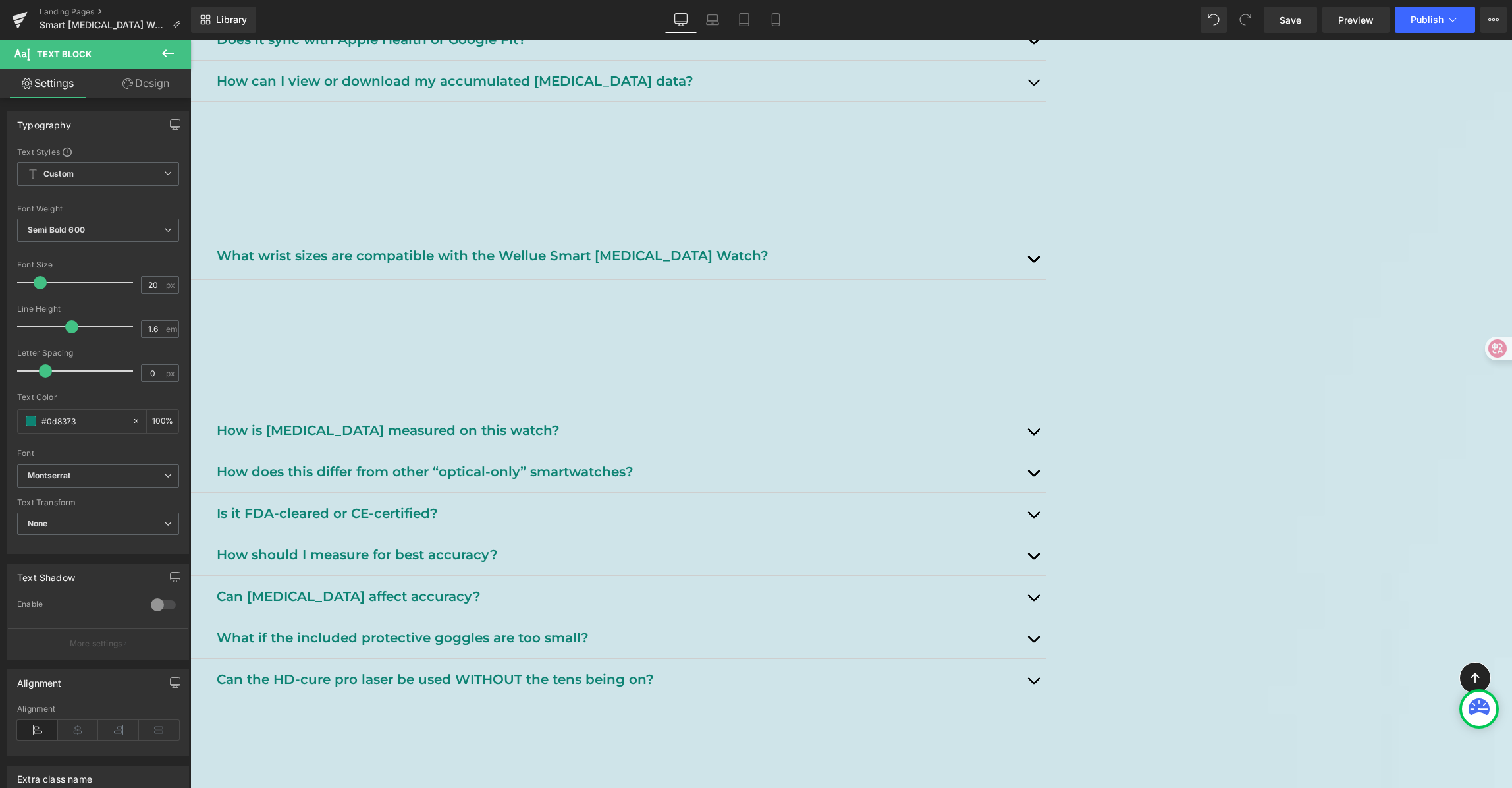
click at [1033, 262] on span "button" at bounding box center [1033, 262] width 0 height 0
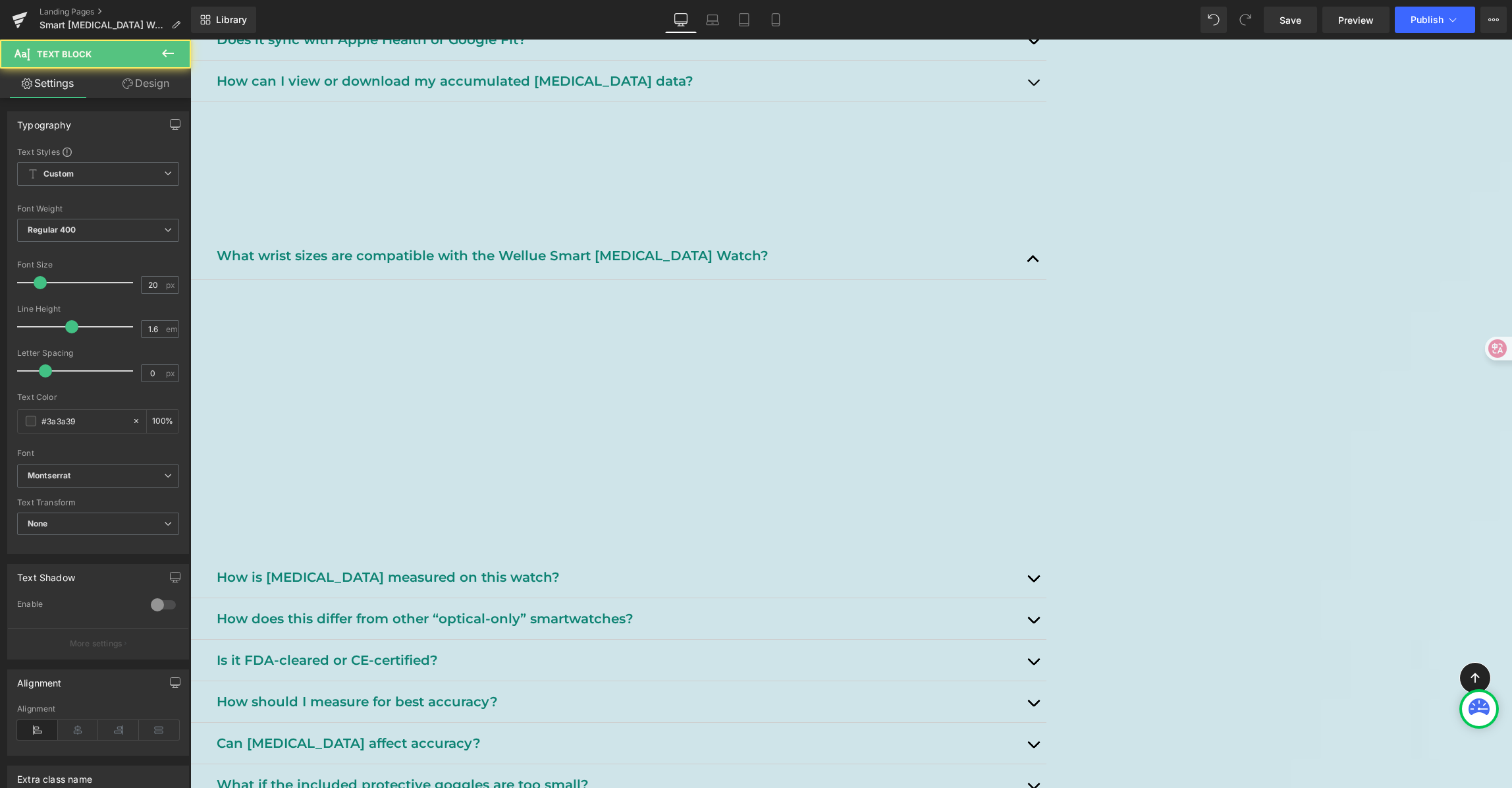
click at [1037, 417] on p "If your product is still within the 1-year warranty, we’ll quickly arrange a fr…" at bounding box center [626, 405] width 822 height 21
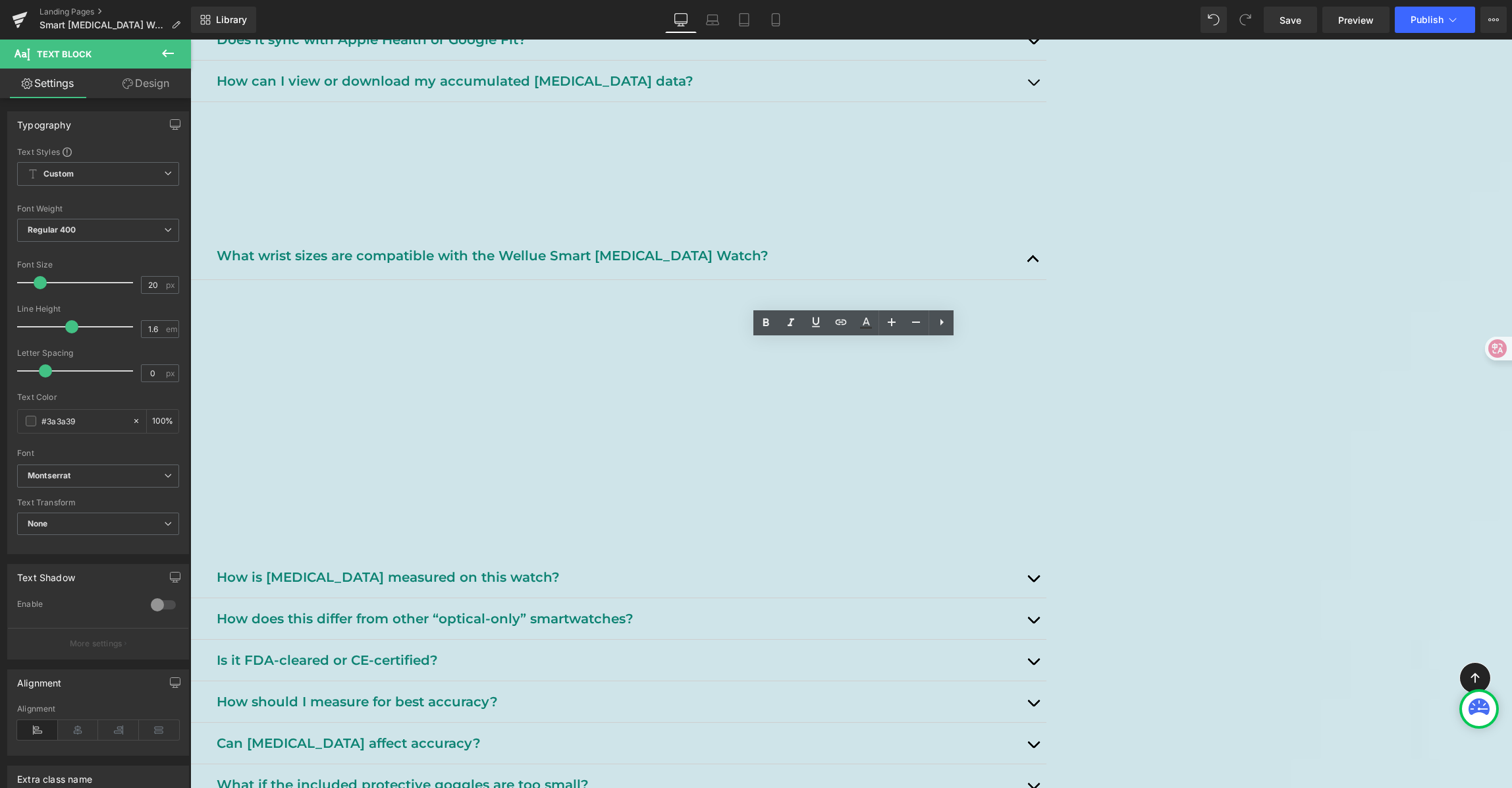
drag, startPoint x: 1260, startPoint y: 456, endPoint x: 376, endPoint y: 335, distance: 892.2
click at [376, 335] on div "[MEDICAL_DATA] Watch FAQ Heading Support, tips, and safety info. Heading Row He…" at bounding box center [851, 615] width 1322 height 2446
paste div
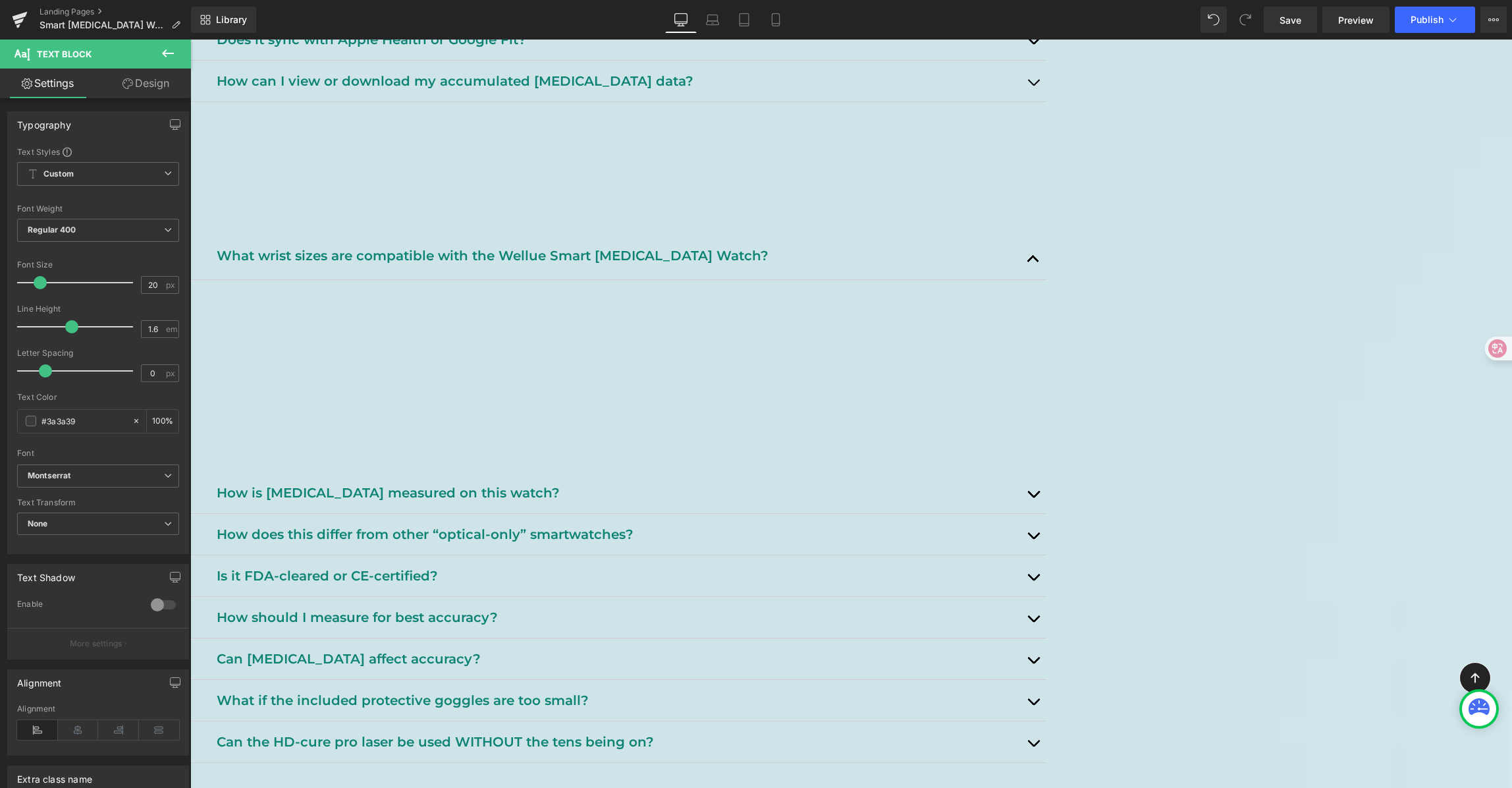
click at [1376, 371] on div "[MEDICAL_DATA] Watch FAQ Heading Support, tips, and safety info. Heading Row He…" at bounding box center [851, 574] width 1322 height 2361
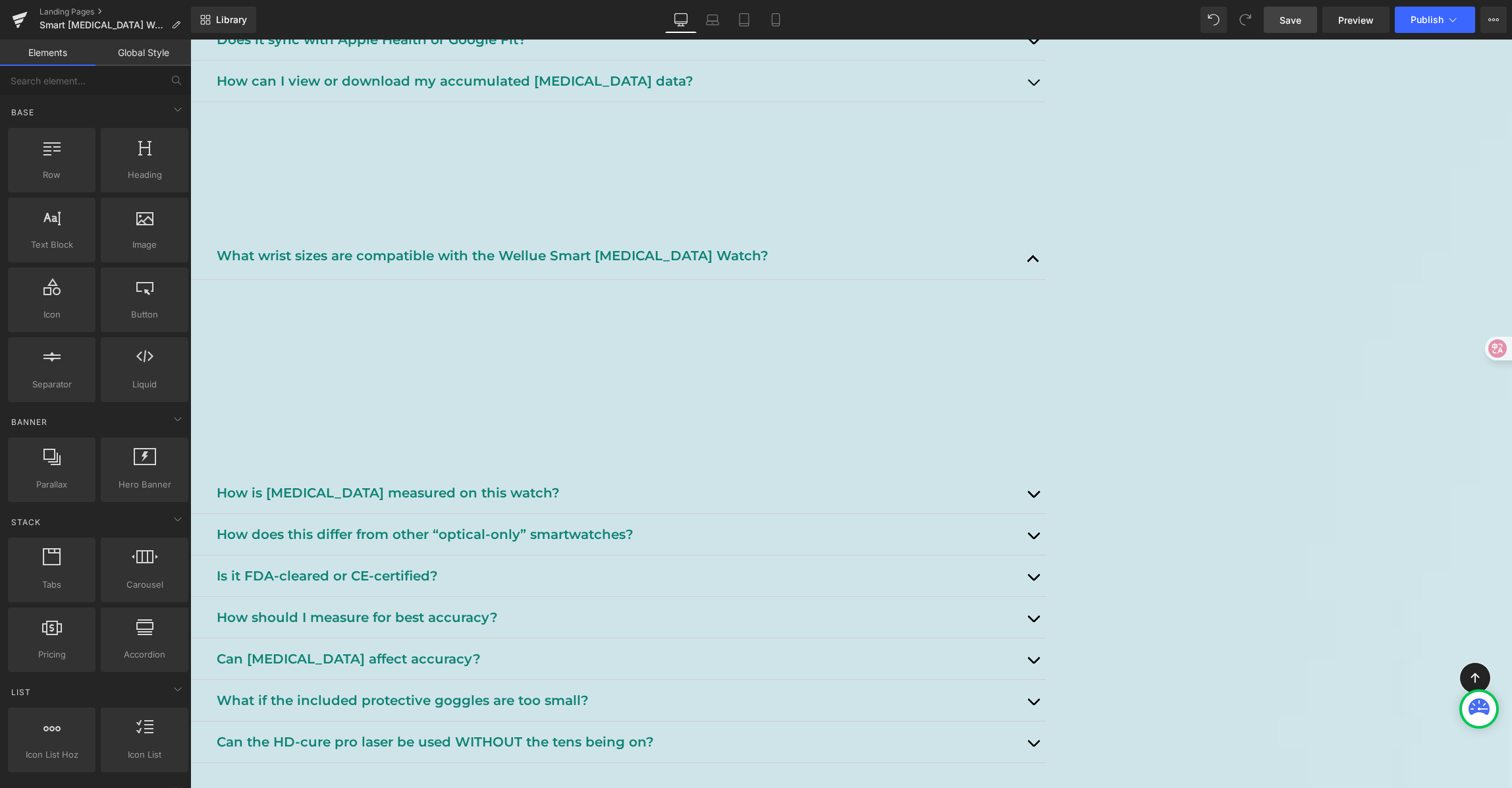
click at [1294, 26] on span "Save" at bounding box center [1291, 20] width 22 height 14
click at [1301, 13] on span "Save" at bounding box center [1291, 20] width 22 height 14
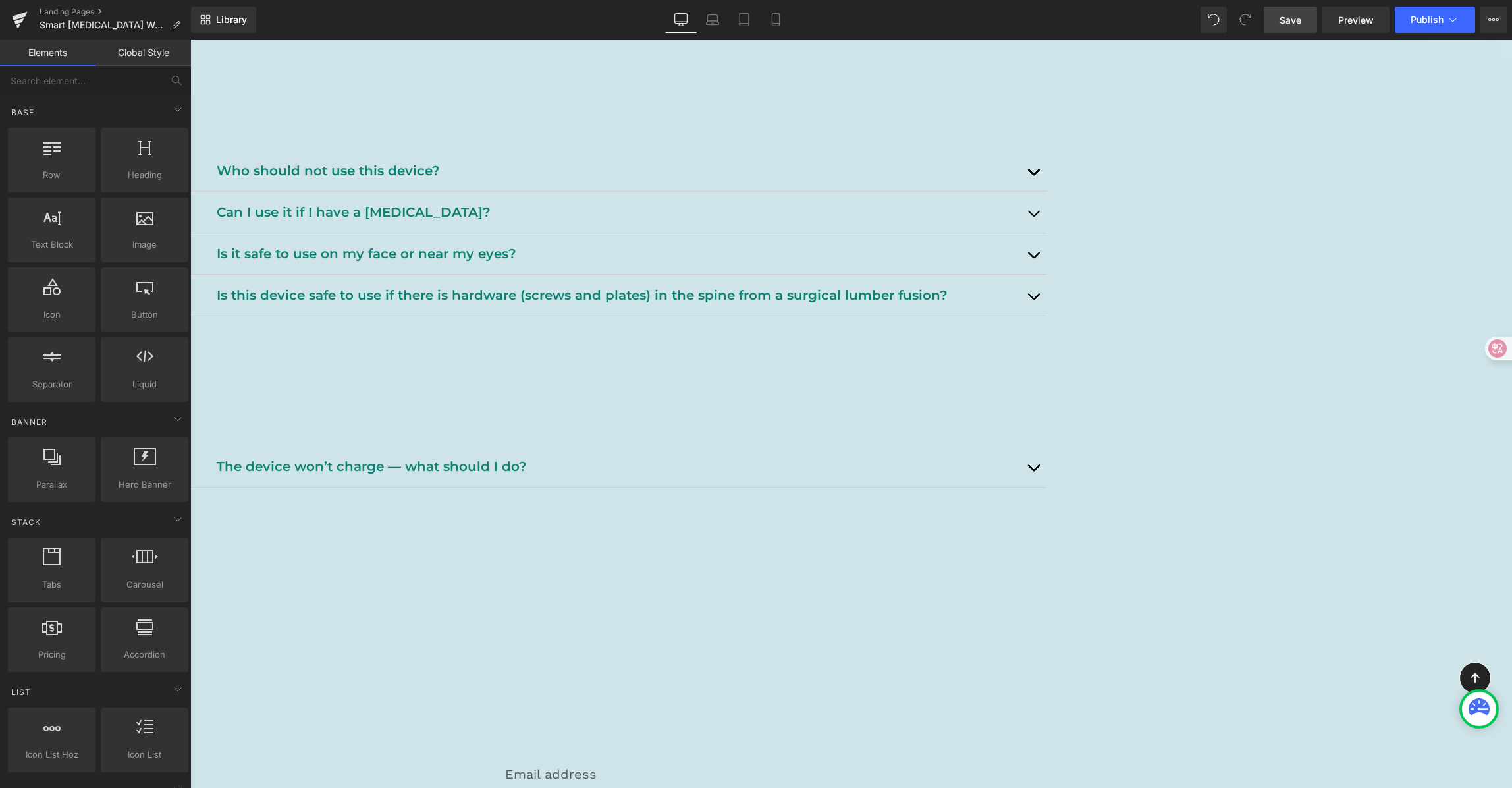
scroll to position [2054, 0]
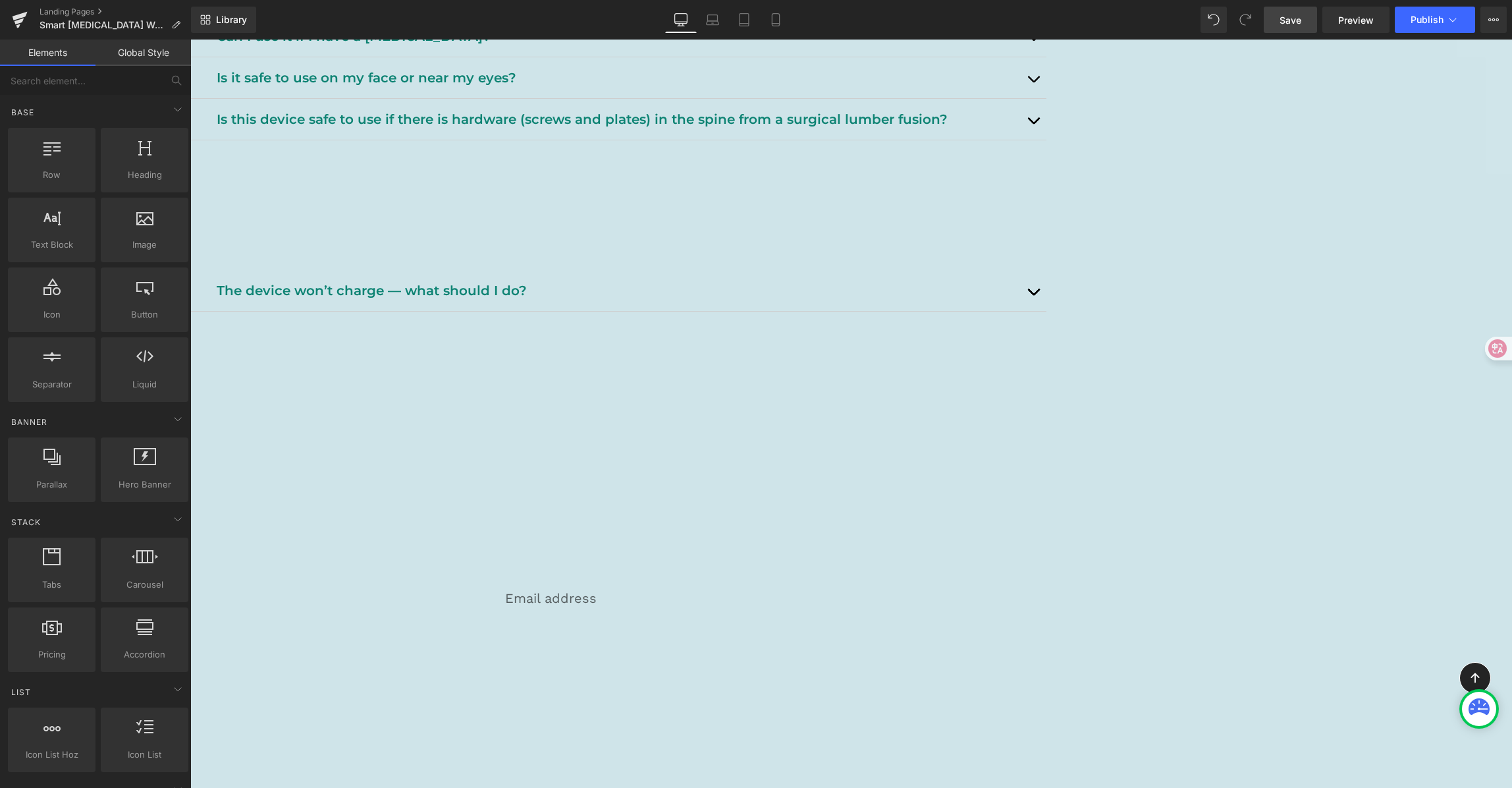
click at [713, 301] on p "The device won’t charge — what should I do?" at bounding box center [618, 290] width 803 height 21
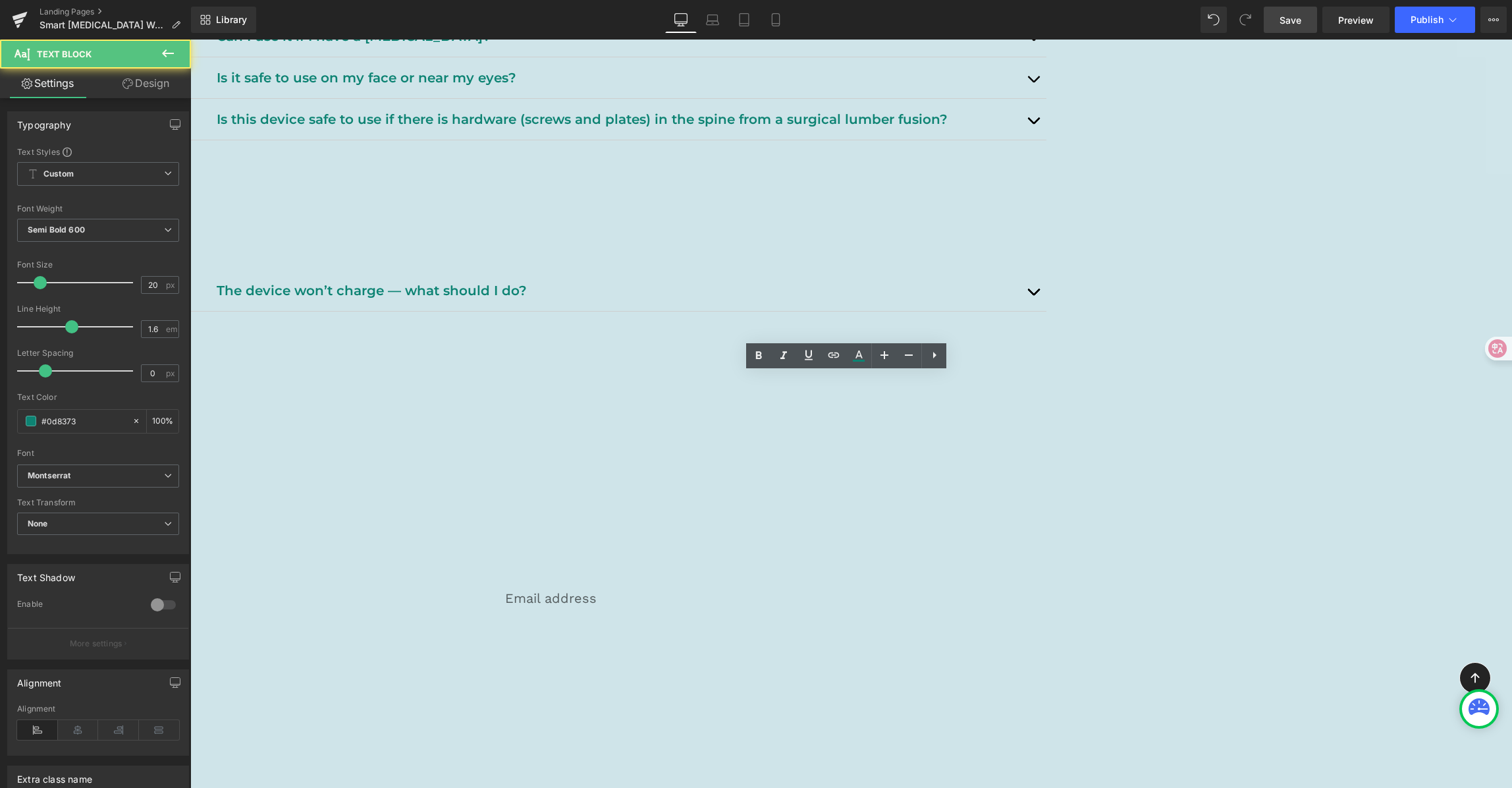
click at [628, 301] on p "The device won’t charge — what should I do?" at bounding box center [618, 290] width 803 height 21
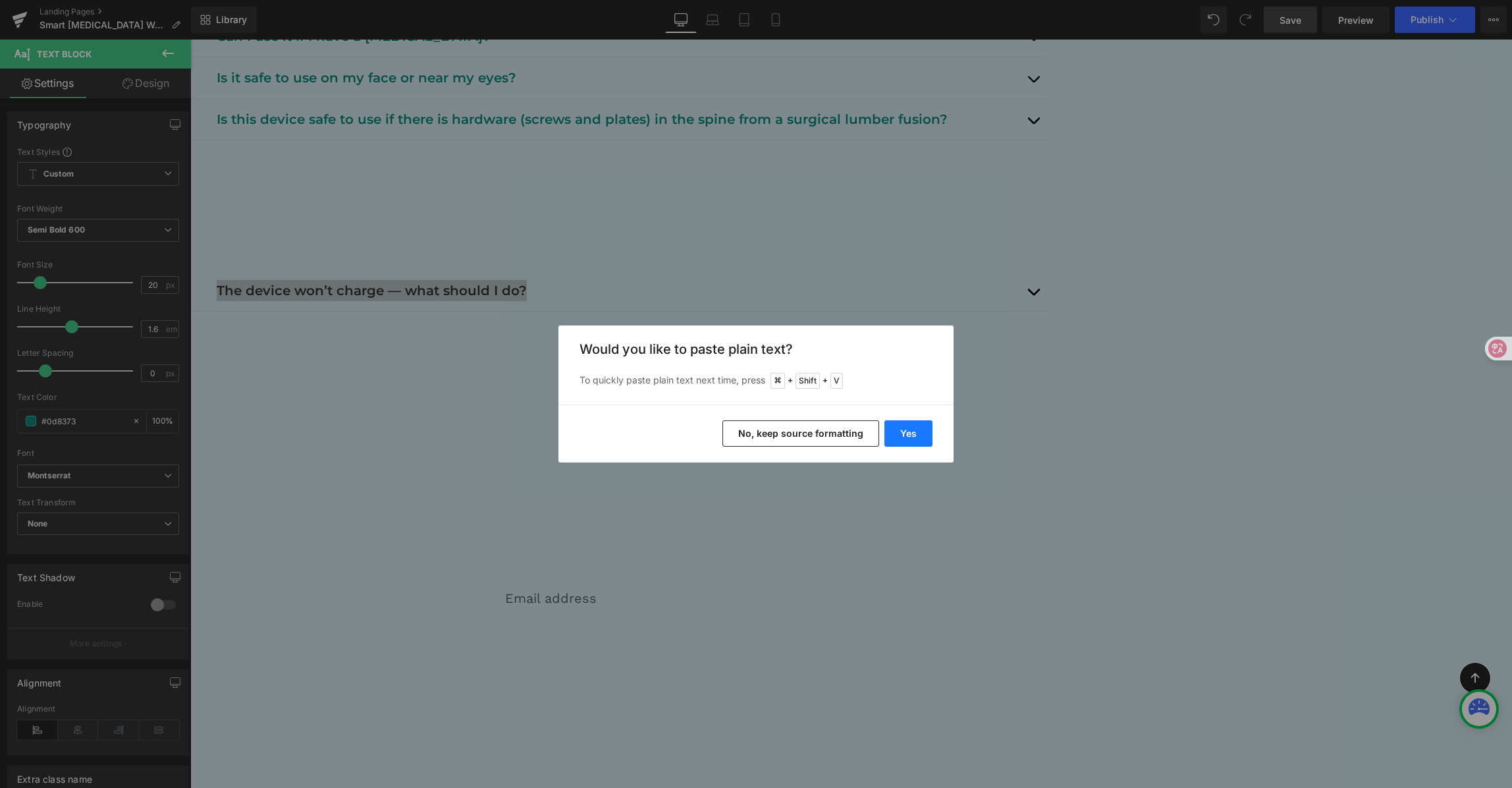
click at [898, 433] on button "Yes" at bounding box center [909, 433] width 48 height 26
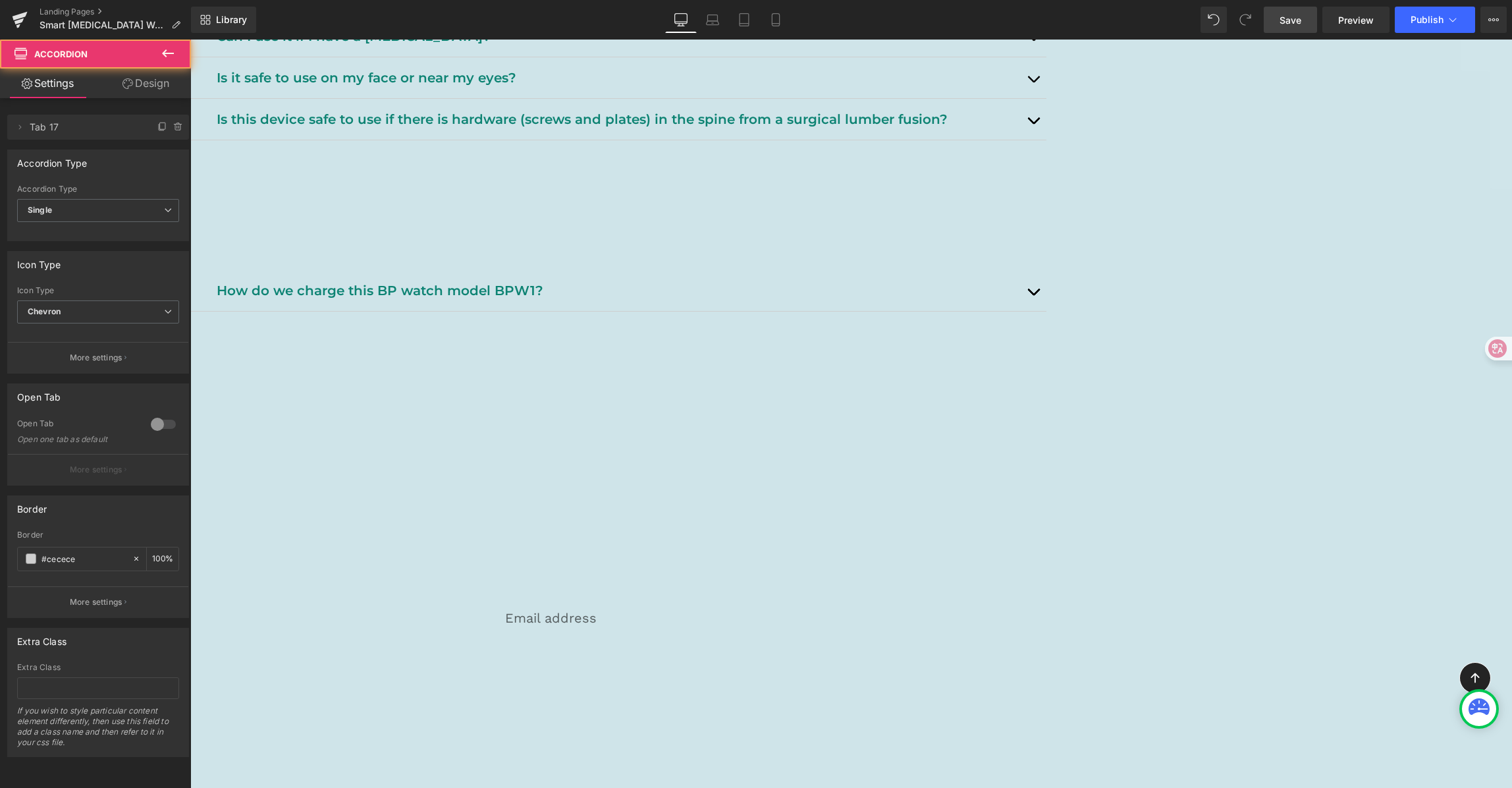
click at [1046, 311] on button "button" at bounding box center [1033, 291] width 26 height 41
click at [479, 405] on p "2) If the device still doesn’t respond, please take a short video or photo show…" at bounding box center [626, 374] width 822 height 63
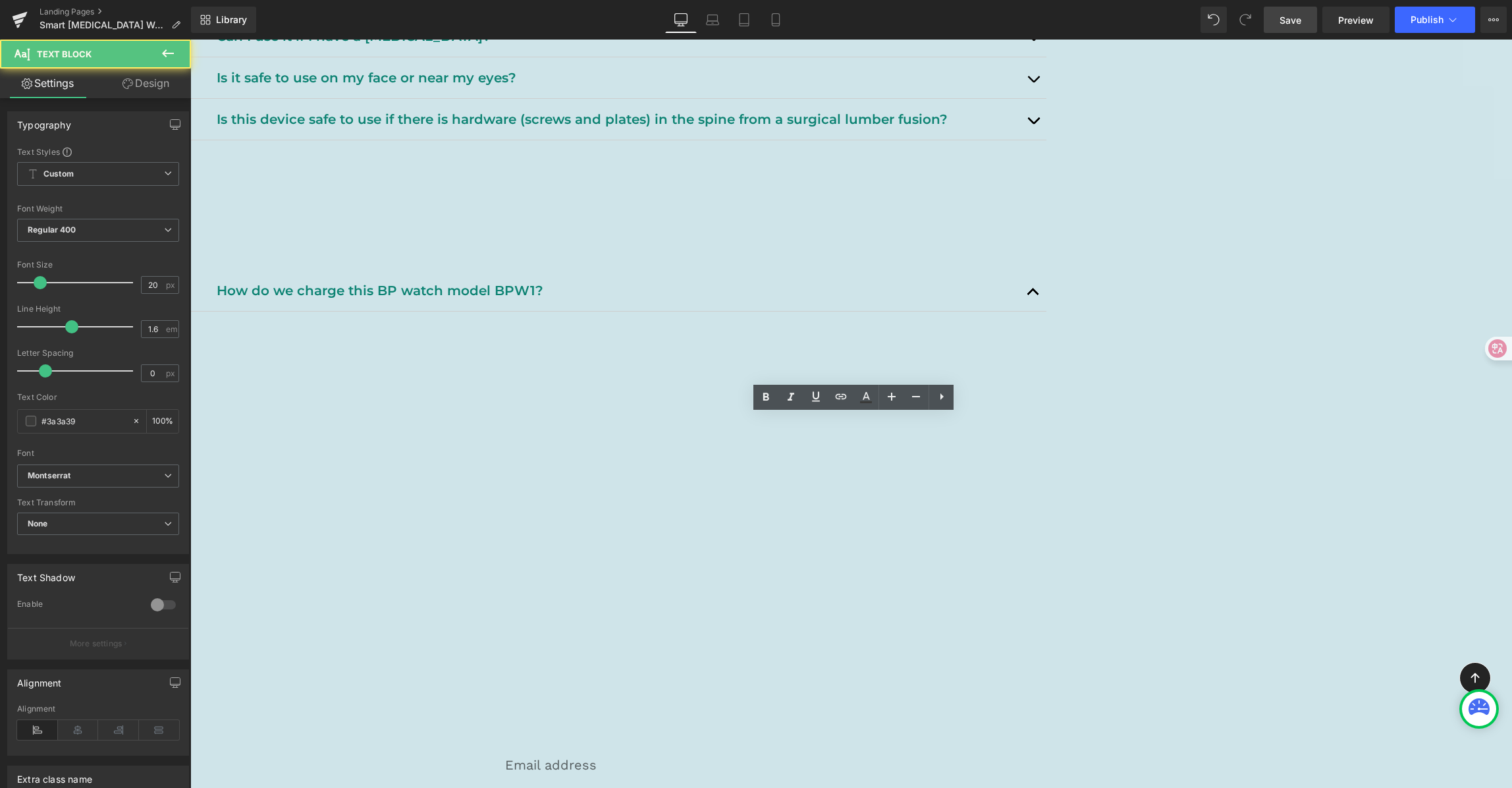
drag, startPoint x: 444, startPoint y: 423, endPoint x: 1339, endPoint y: 538, distance: 902.4
paste div
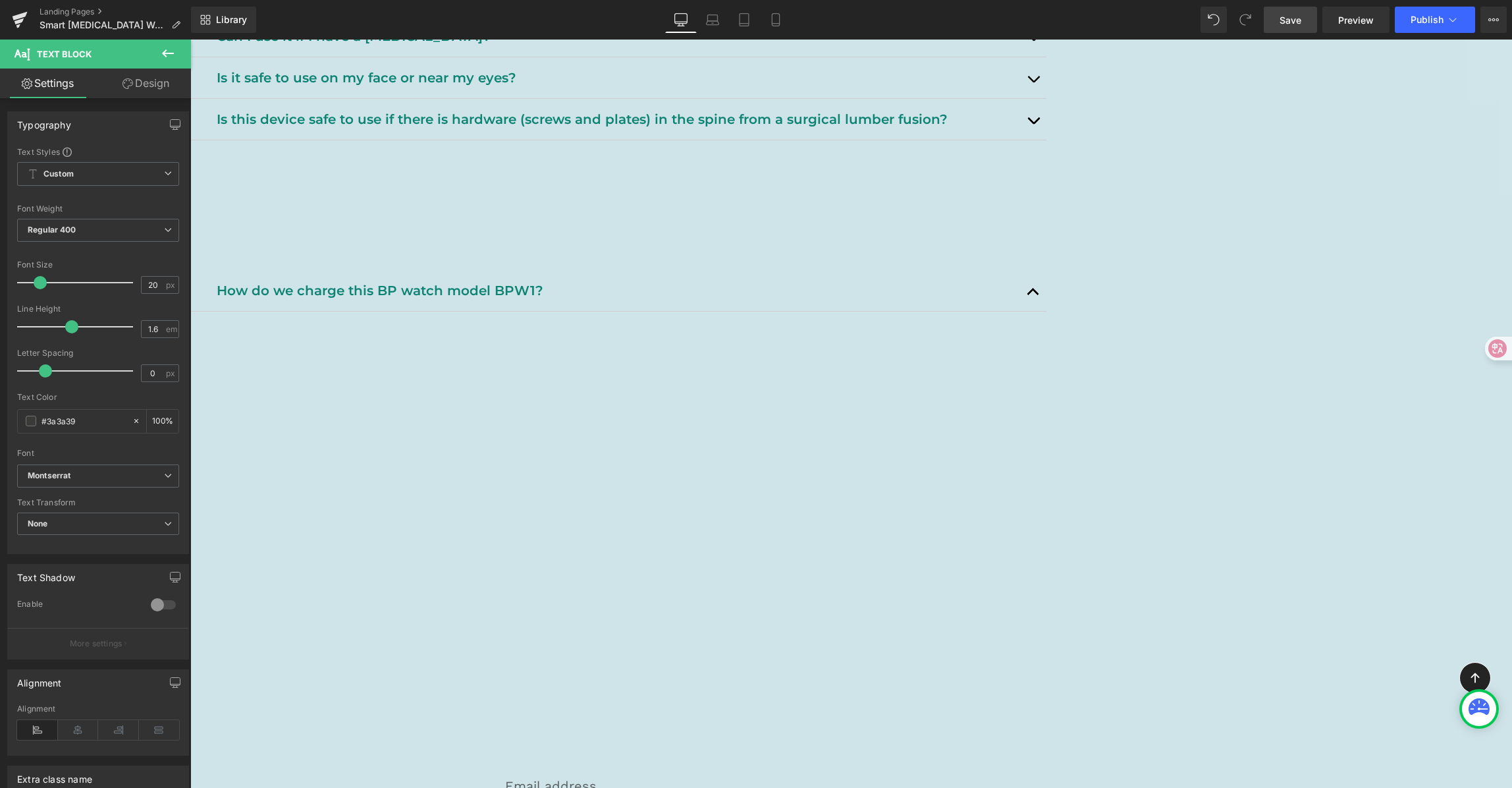
click at [911, 469] on p "The screen will show a charging icon; keep it connected until full." at bounding box center [626, 458] width 822 height 21
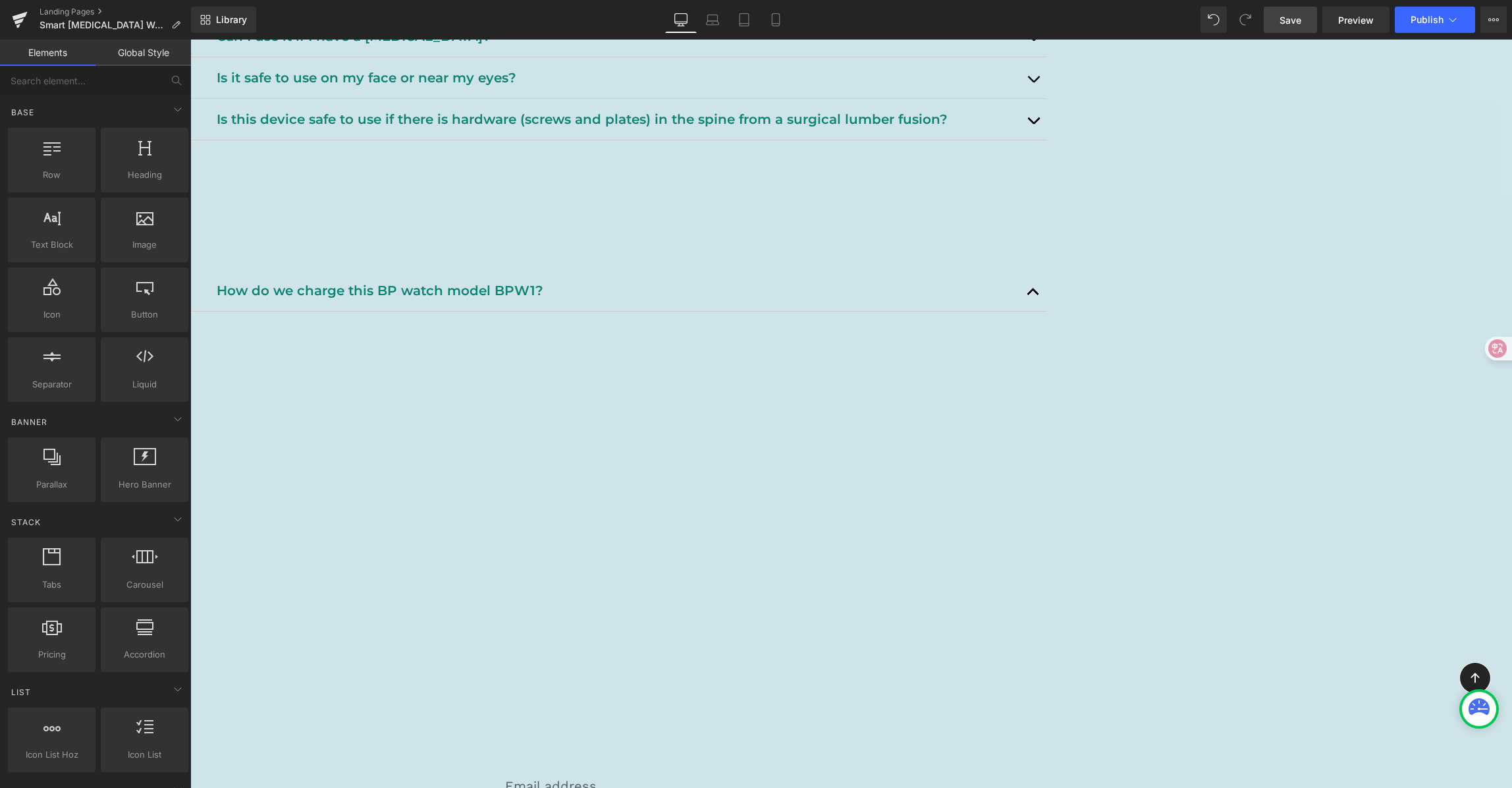
click at [601, 405] on p "How to charge:" at bounding box center [626, 395] width 822 height 21
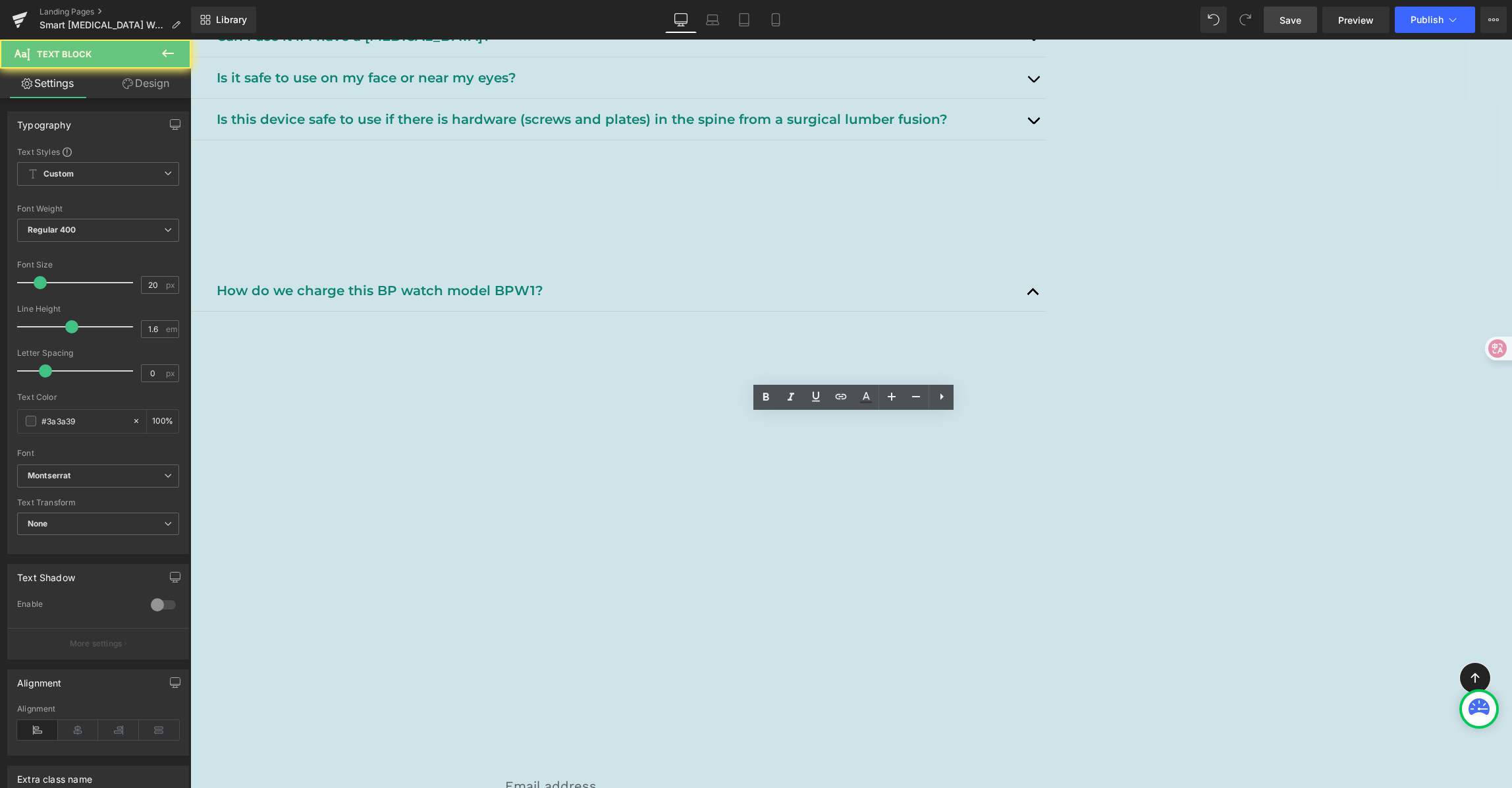
drag, startPoint x: 472, startPoint y: 486, endPoint x: 347, endPoint y: 488, distance: 125.0
drag, startPoint x: 765, startPoint y: 397, endPoint x: 876, endPoint y: 408, distance: 111.5
click at [766, 397] on icon at bounding box center [766, 397] width 16 height 16
click at [1037, 364] on p "Your Wellue Smart [MEDICAL_DATA] Watch (BPW1) include a charger. Please remove …" at bounding box center [626, 343] width 822 height 43
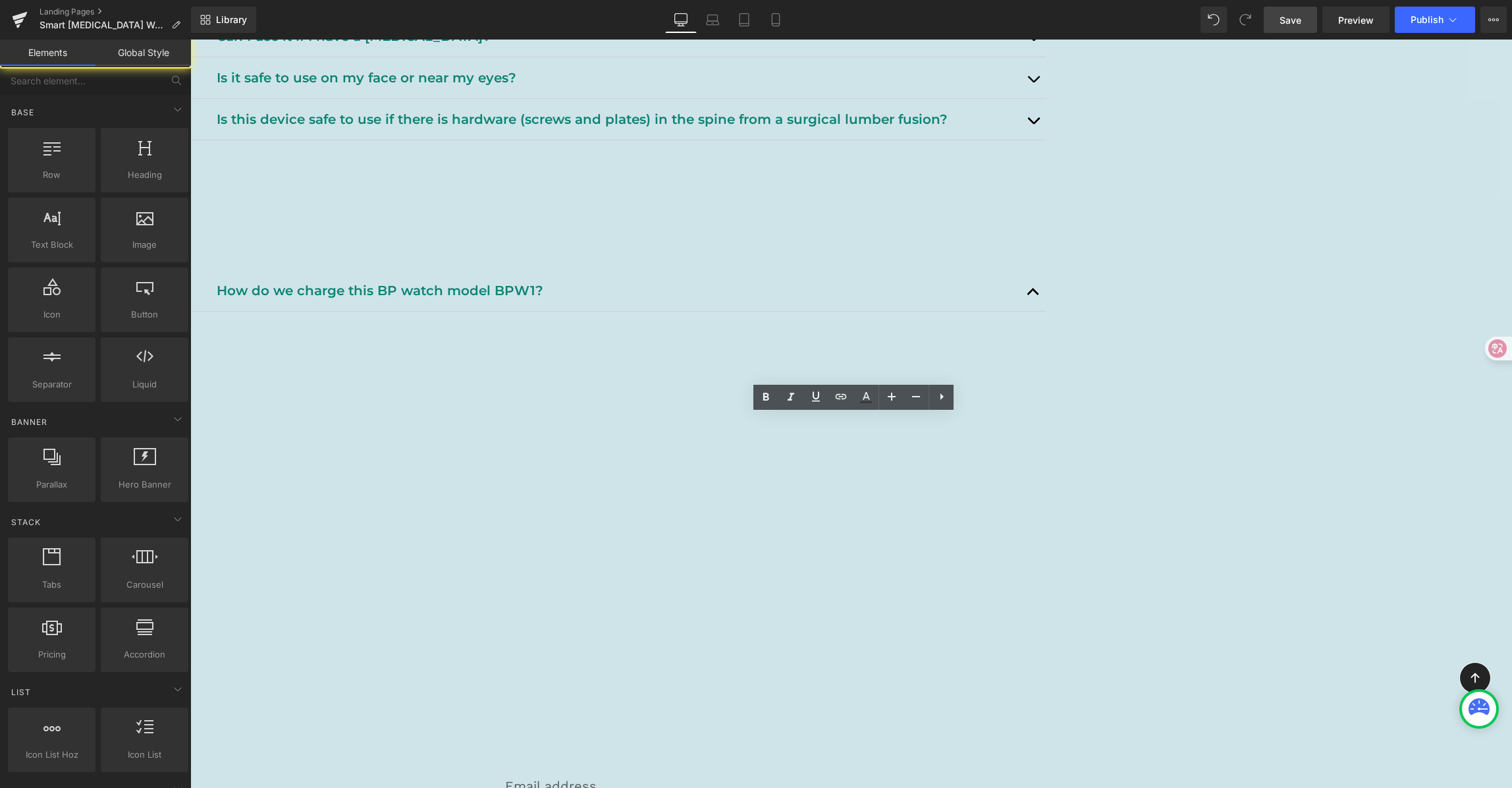
click at [1296, 11] on link "Save" at bounding box center [1290, 20] width 54 height 26
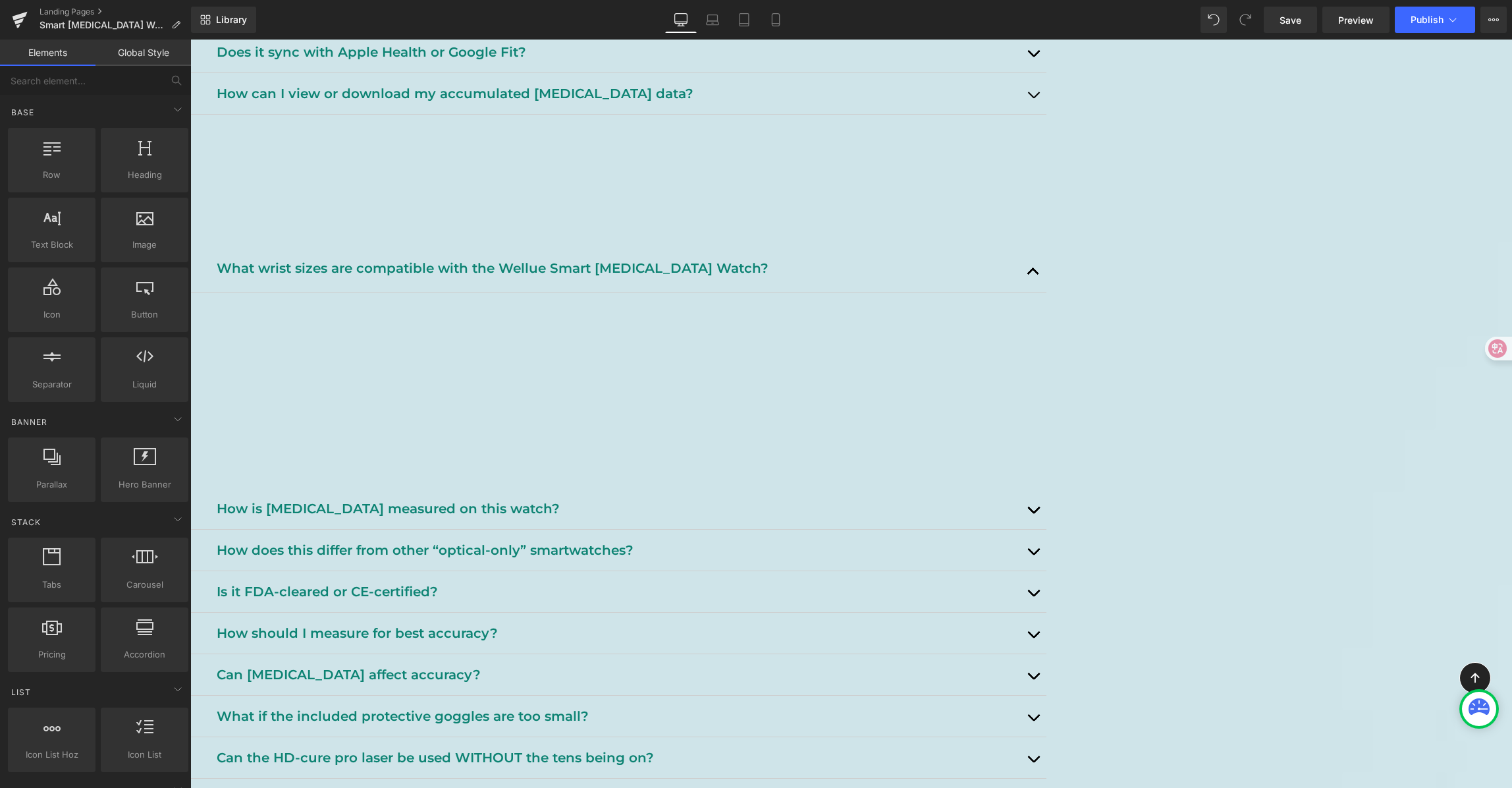
scroll to position [464, 0]
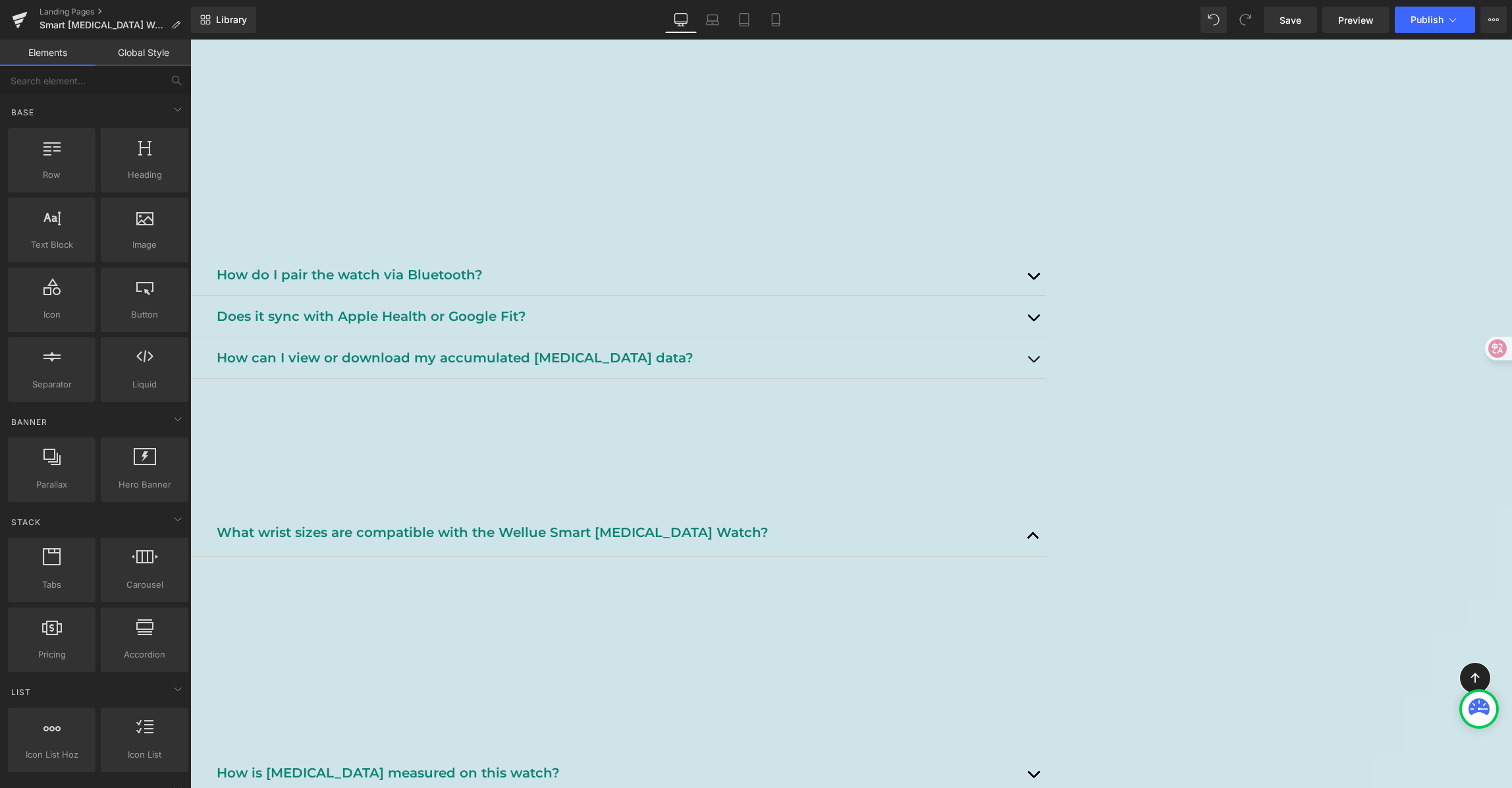
click at [862, 286] on div "Getting Started & Compatibility Text Block Learn what’s included, who can use i…" at bounding box center [618, 295] width 856 height 208
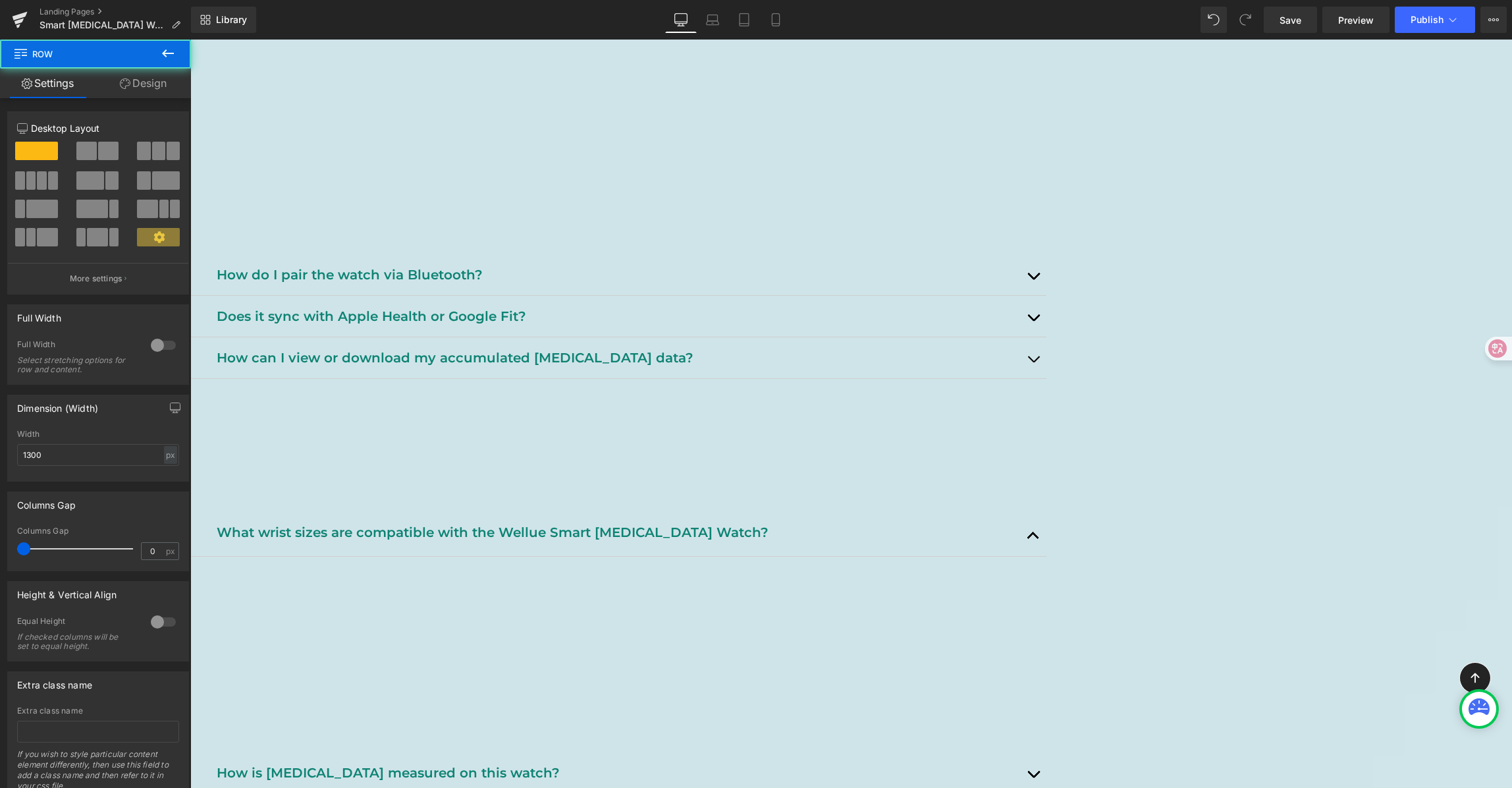
click at [190, 39] on span "Accordion" at bounding box center [190, 39] width 0 height 0
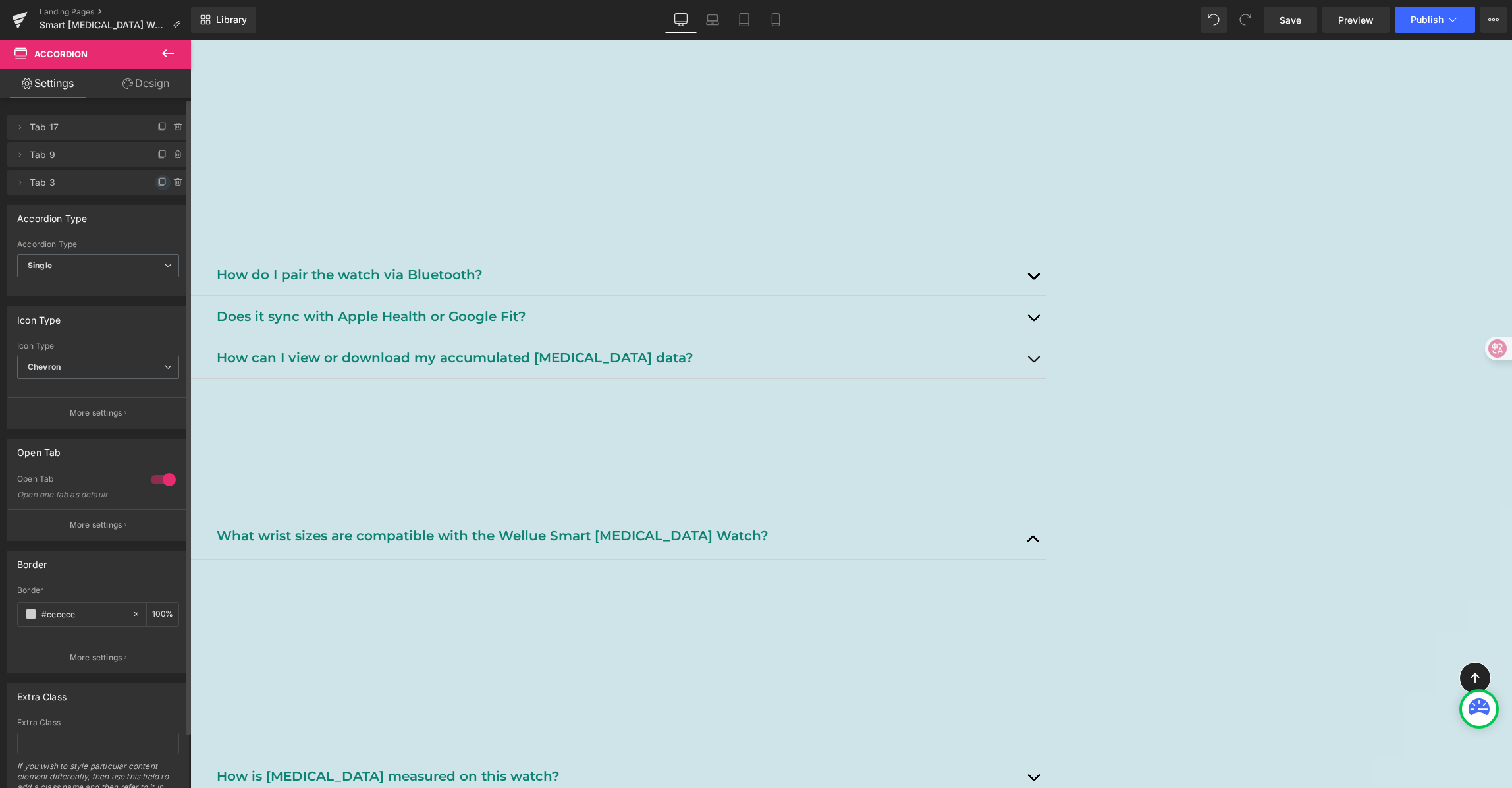
click at [160, 184] on icon at bounding box center [162, 181] width 5 height 7
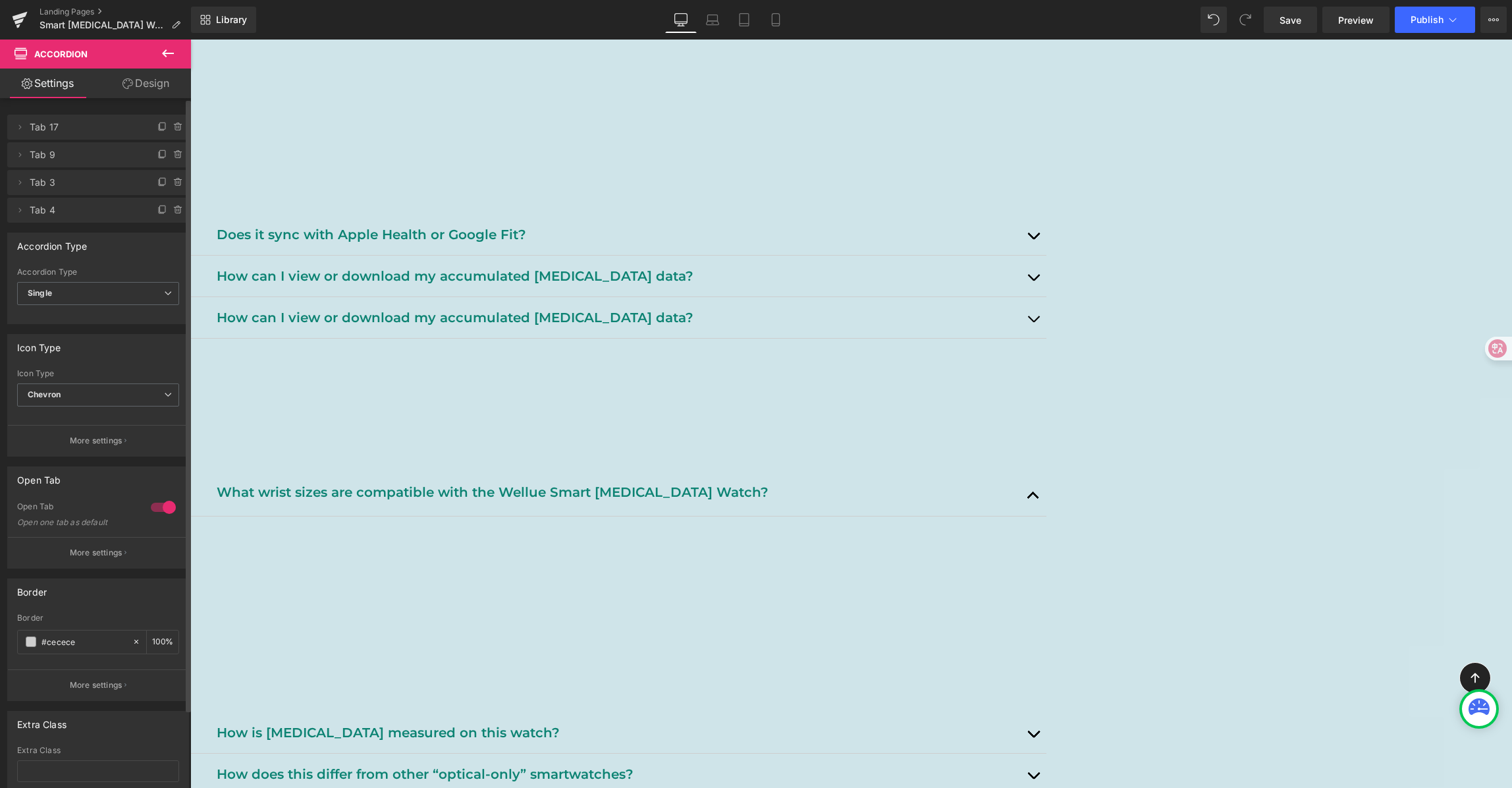
scroll to position [907, 0]
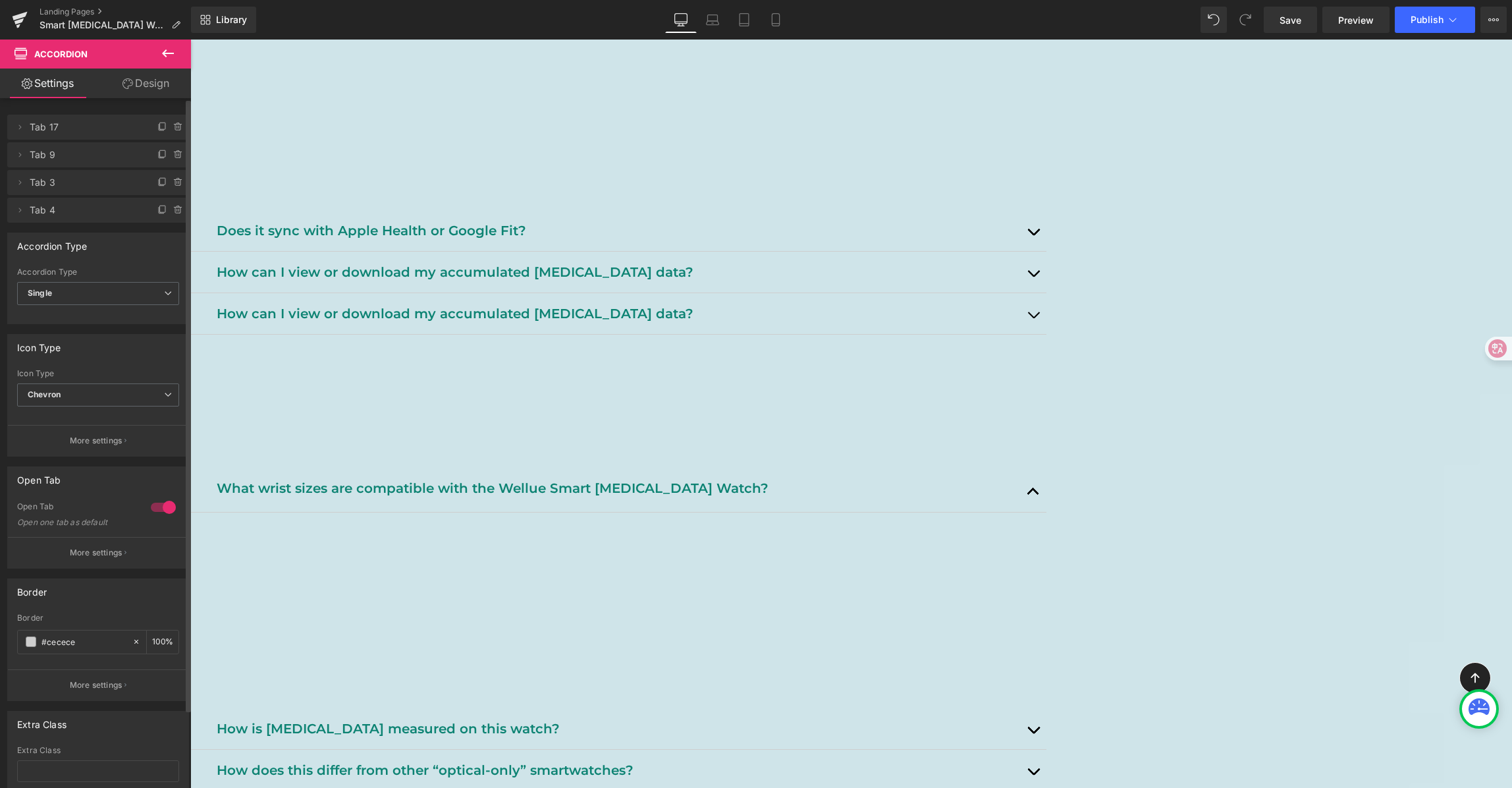
click at [641, 324] on p "How can I view or download my accumulated [MEDICAL_DATA] data?" at bounding box center [618, 313] width 803 height 21
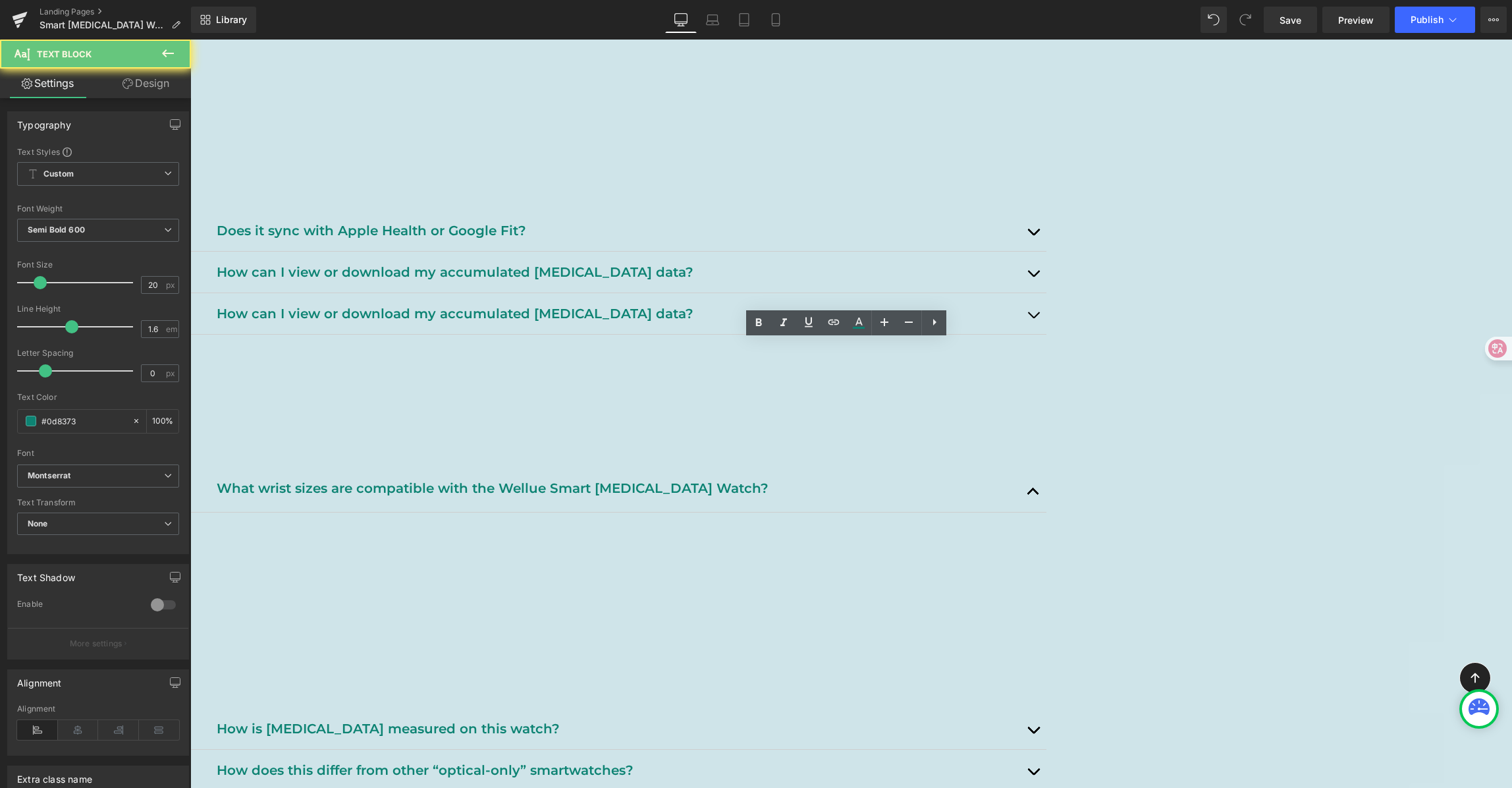
click at [580, 324] on p "How can I view or download my accumulated [MEDICAL_DATA] data?" at bounding box center [618, 313] width 803 height 21
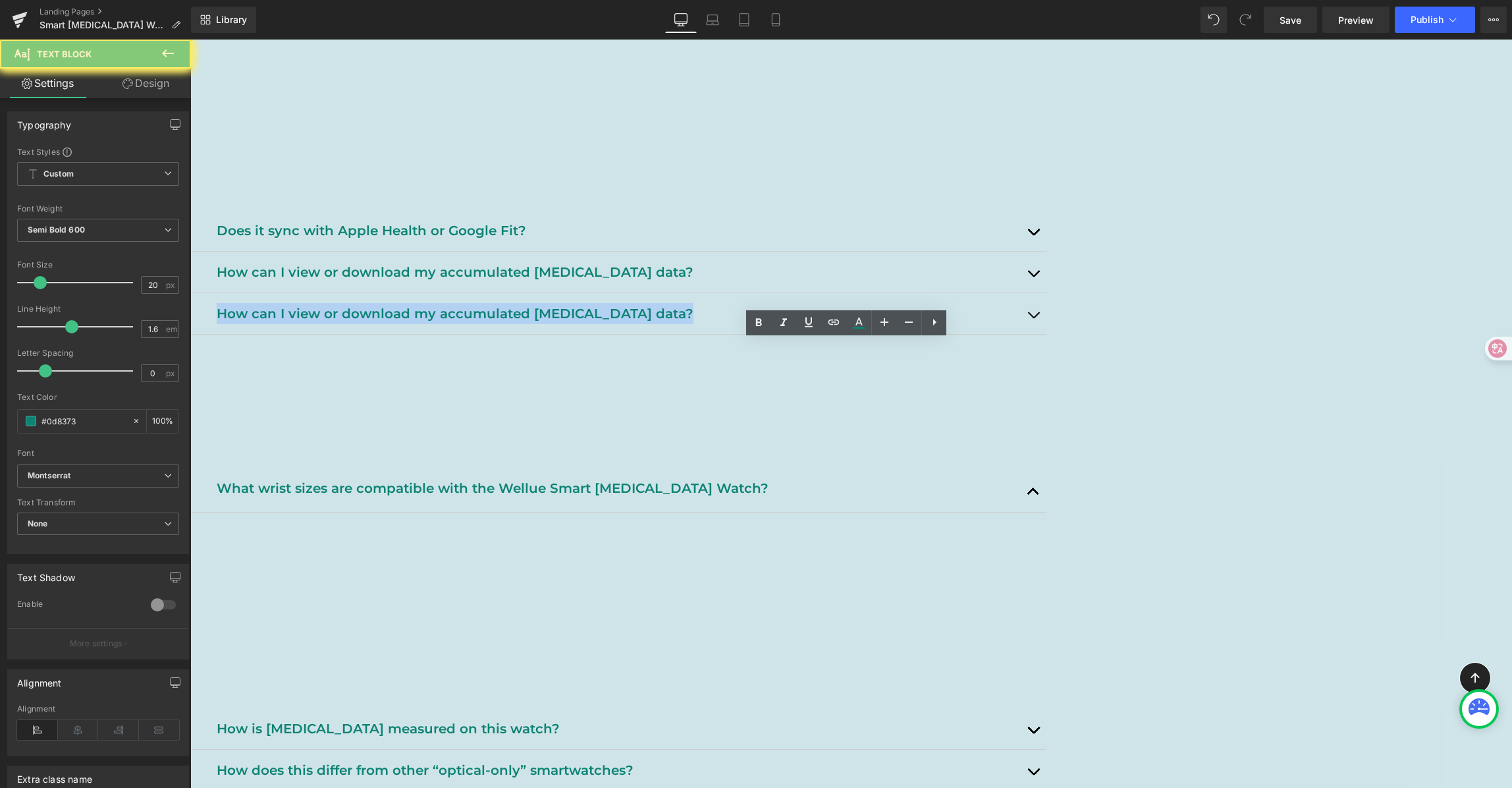
click at [580, 324] on p "How can I view or download my accumulated [MEDICAL_DATA] data?" at bounding box center [618, 313] width 803 height 21
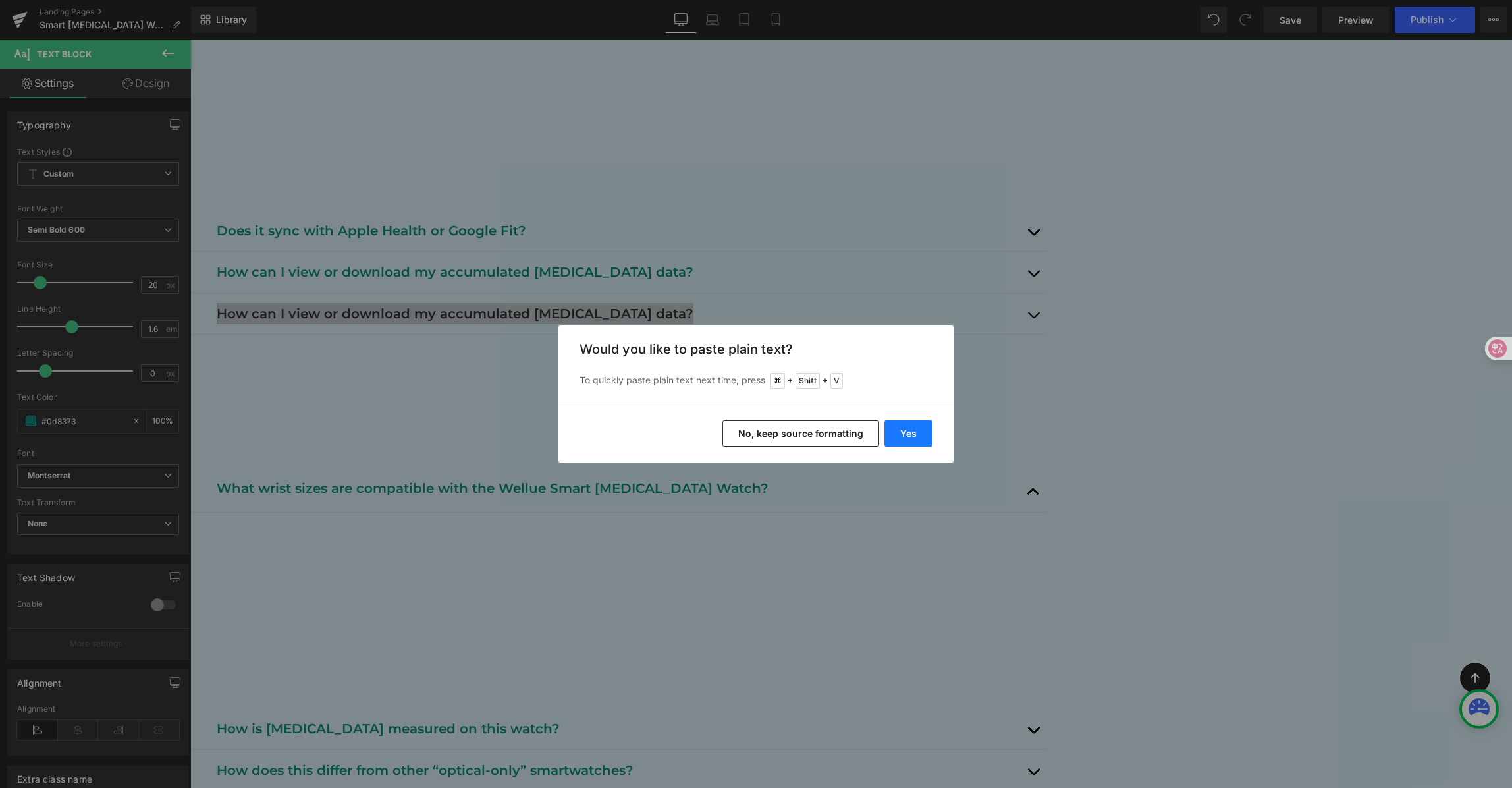
click at [908, 435] on button "Yes" at bounding box center [909, 433] width 48 height 26
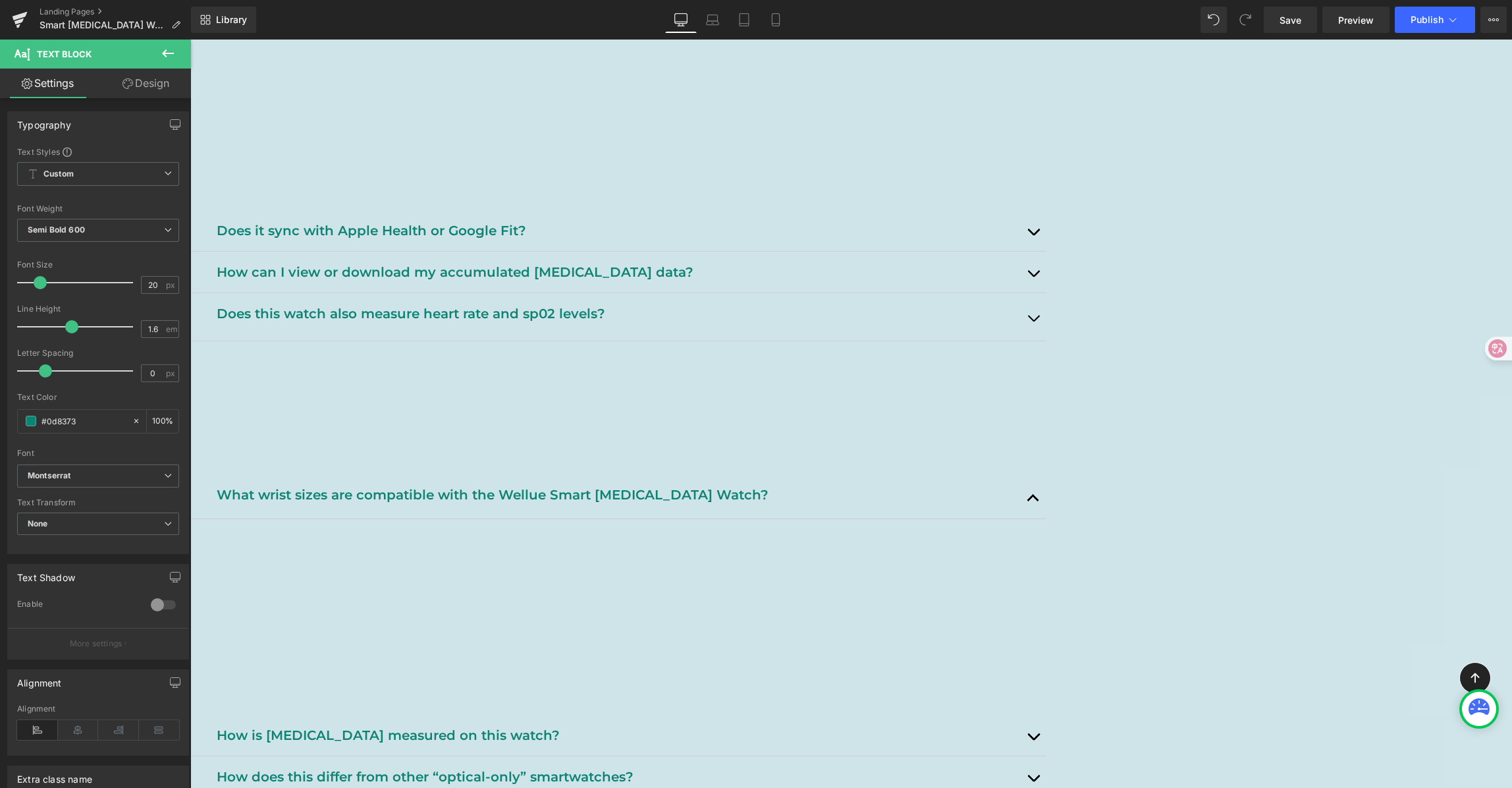
click at [1280, 351] on div "[MEDICAL_DATA] Watch FAQ Heading Support, tips, and safety info. Heading Row He…" at bounding box center [851, 714] width 1322 height 2978
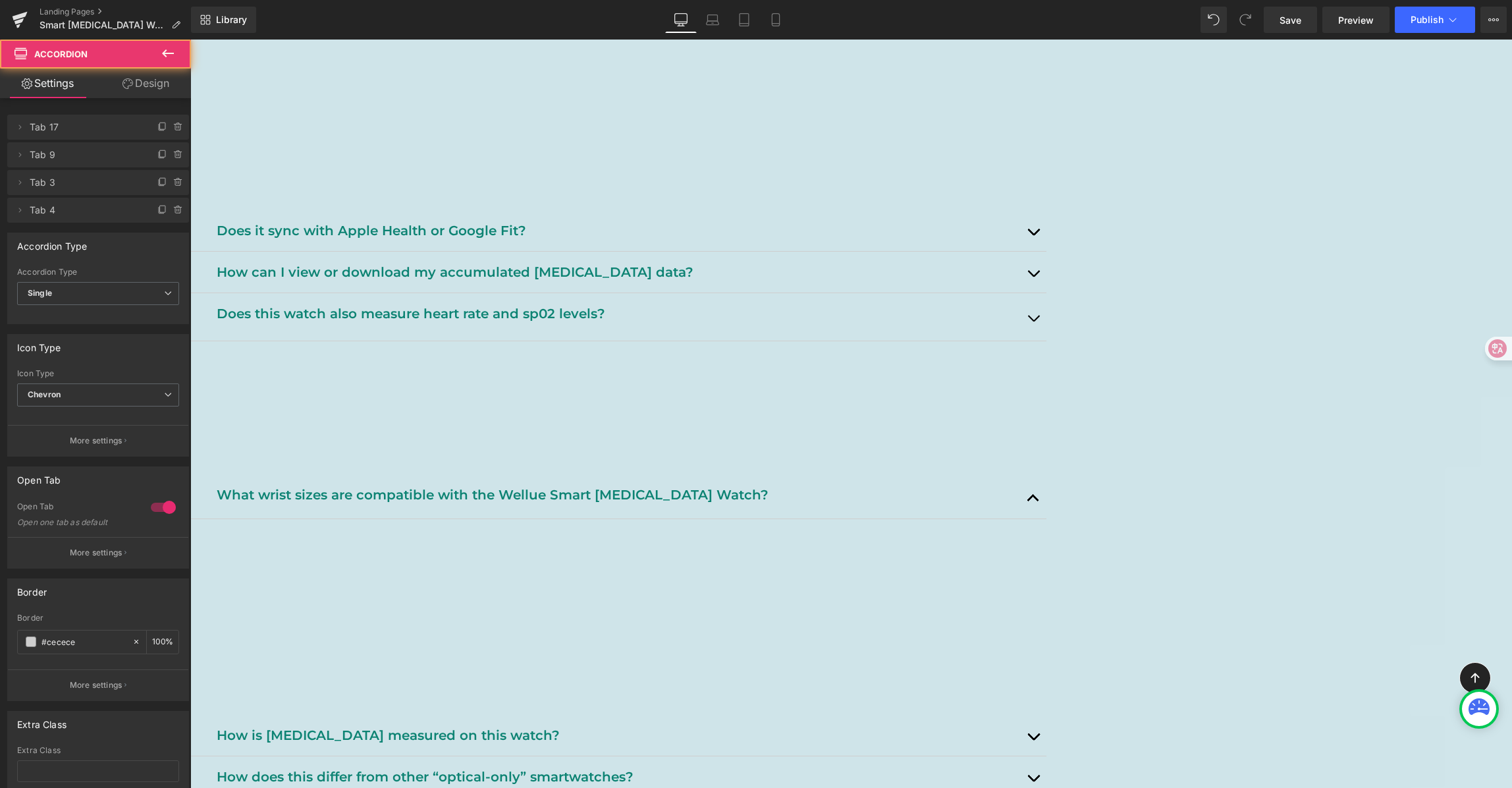
click at [1046, 341] on button "button" at bounding box center [1033, 317] width 26 height 48
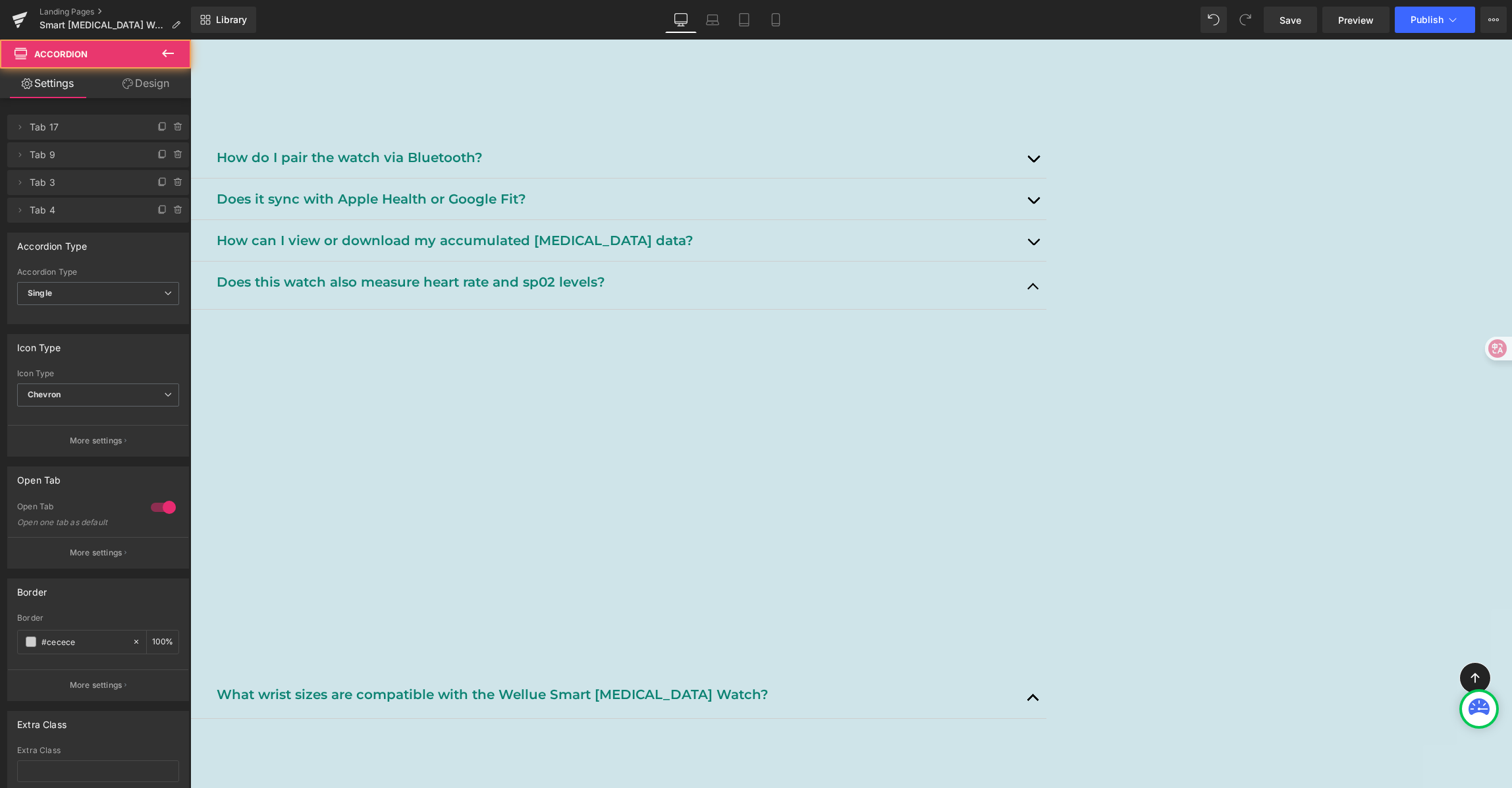
scroll to position [549, 0]
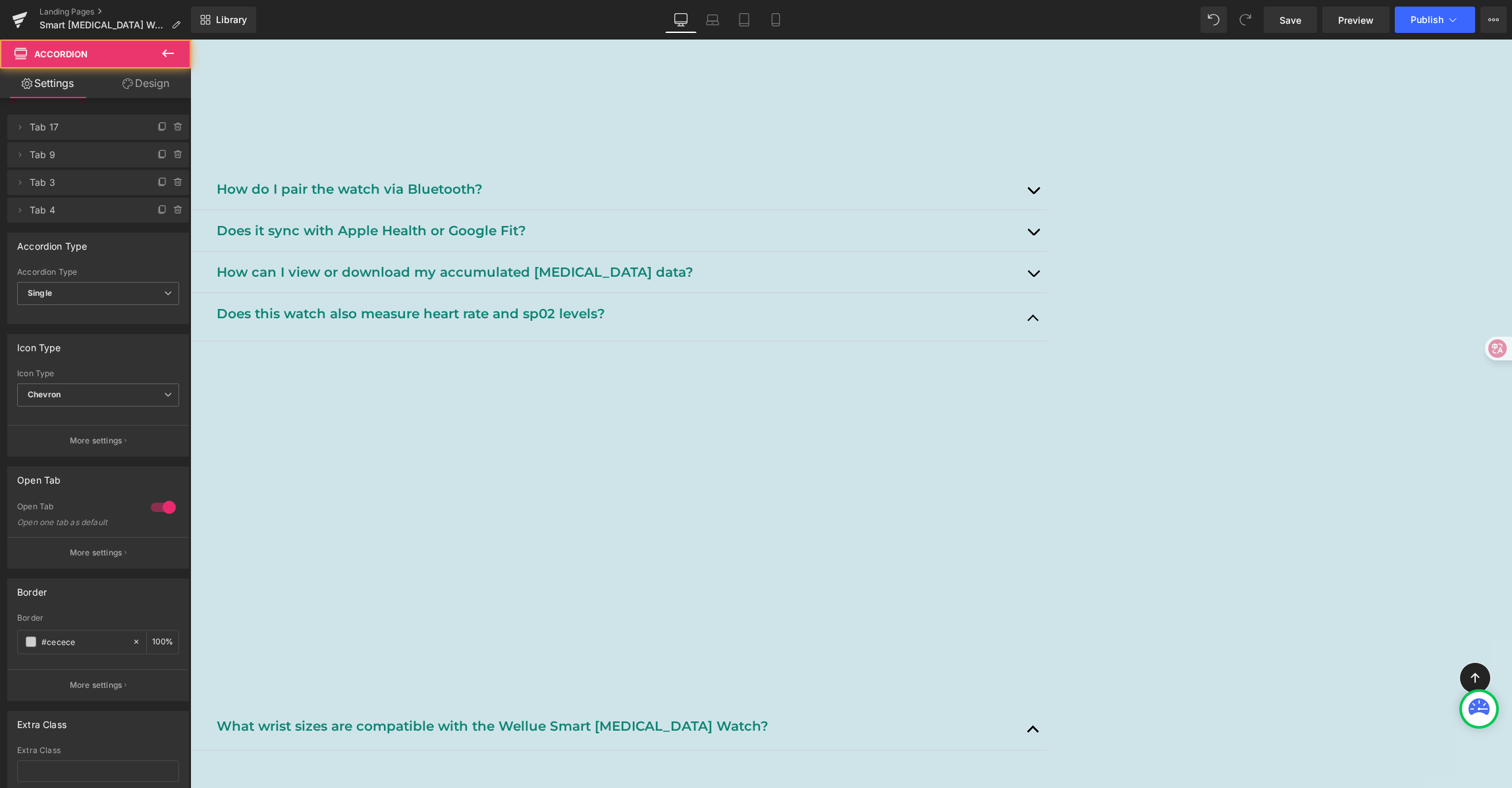
click at [800, 456] on p at bounding box center [626, 445] width 822 height 21
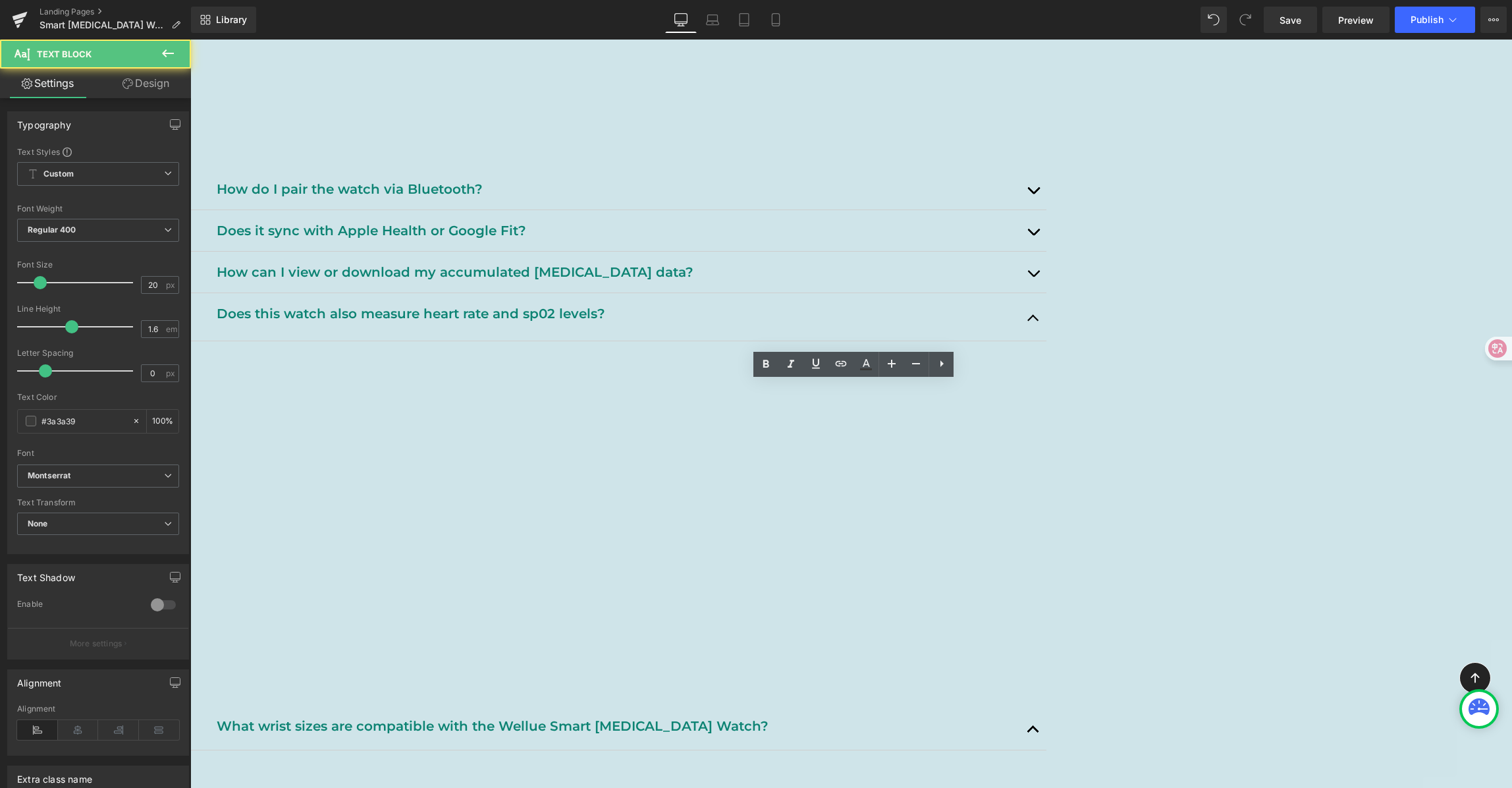
click at [475, 392] on p "You can view all your historical [MEDICAL_DATA] records using the Maswear app o…" at bounding box center [626, 372] width 822 height 43
drag, startPoint x: 443, startPoint y: 391, endPoint x: 1268, endPoint y: 566, distance: 843.4
click at [1046, 566] on article "You can view all your historical [MEDICAL_DATA] records using the Maswear app o…" at bounding box center [618, 456] width 856 height 231
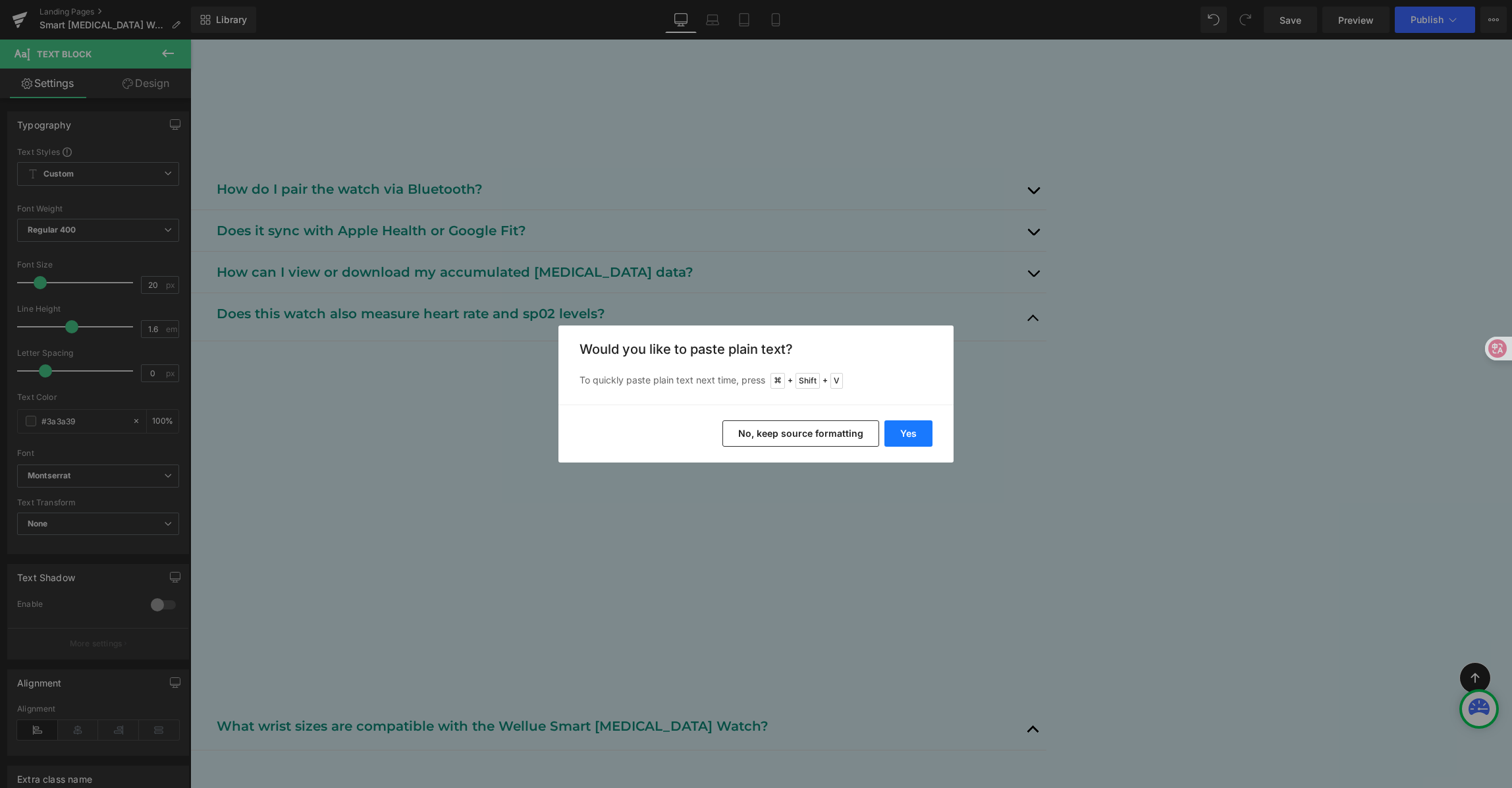
click at [892, 433] on button "Yes" at bounding box center [909, 433] width 48 height 26
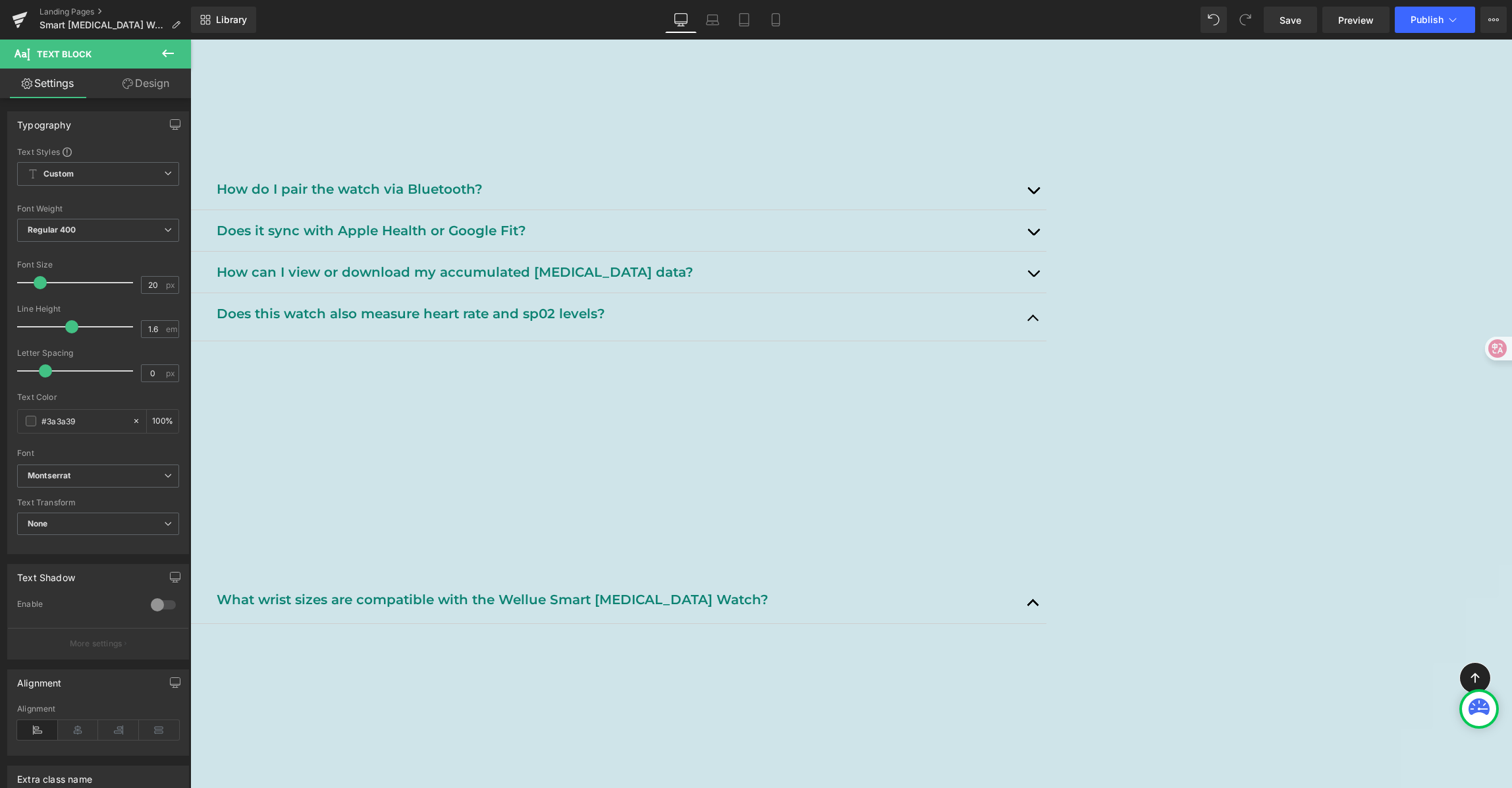
click at [998, 394] on p "Yes, the Wellue Smart [MEDICAL_DATA] Watch can measure both heart rate and SpO₂…" at bounding box center [626, 372] width 822 height 43
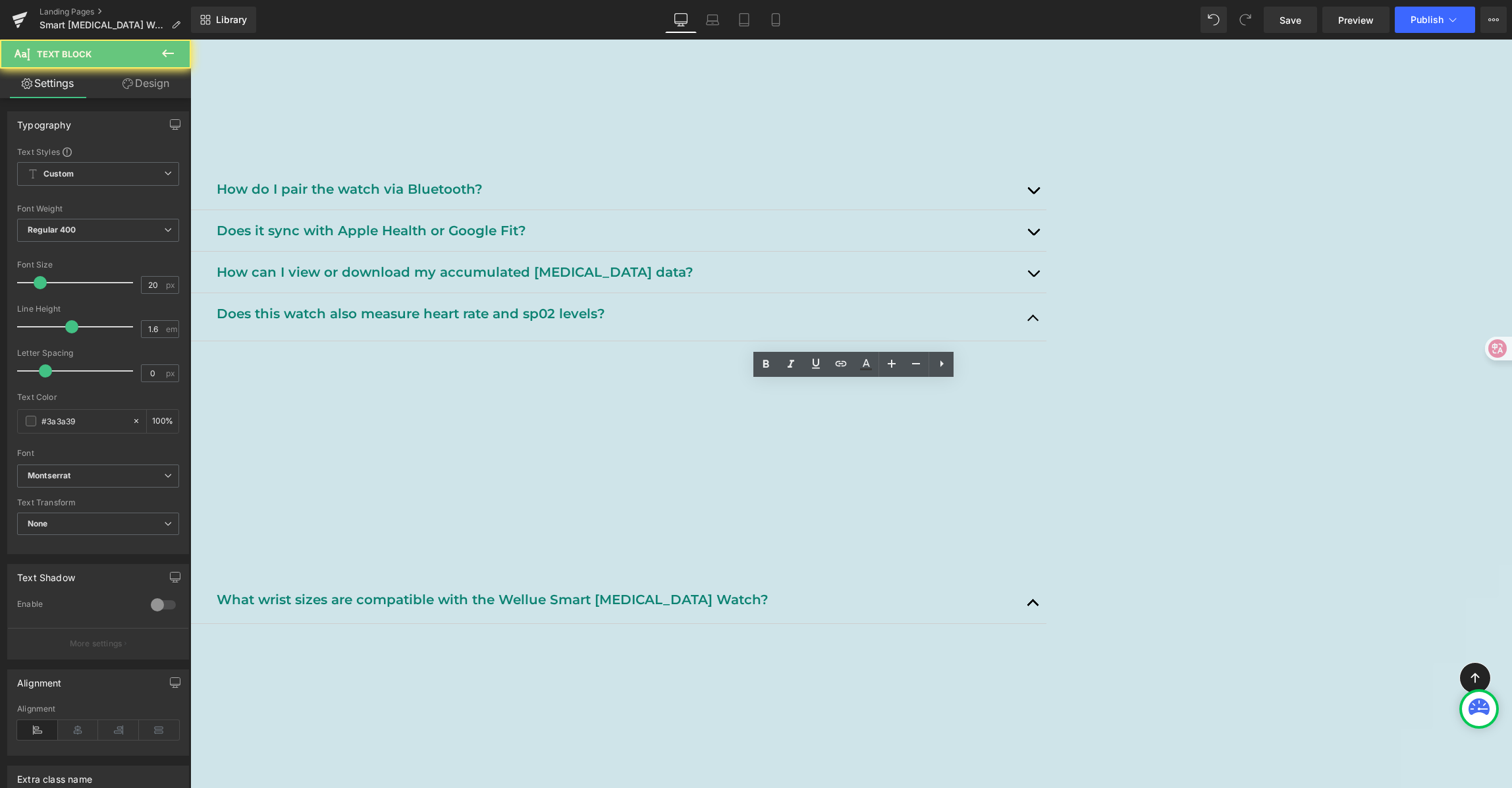
click at [518, 435] on p at bounding box center [626, 424] width 822 height 21
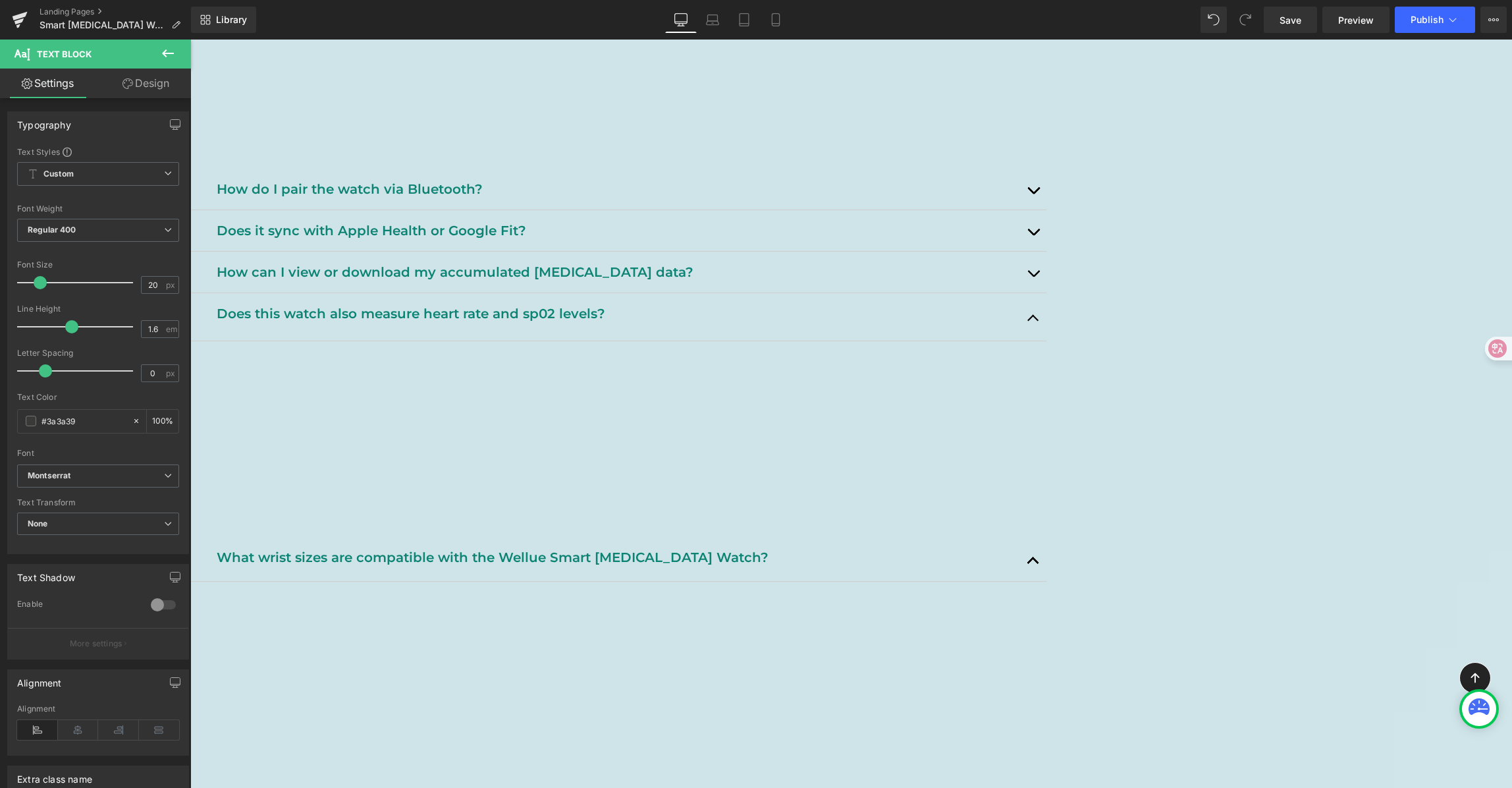
click at [847, 431] on div "Getting Started & Compatibility Text Block Learn what’s included, who can use i…" at bounding box center [618, 268] width 856 height 326
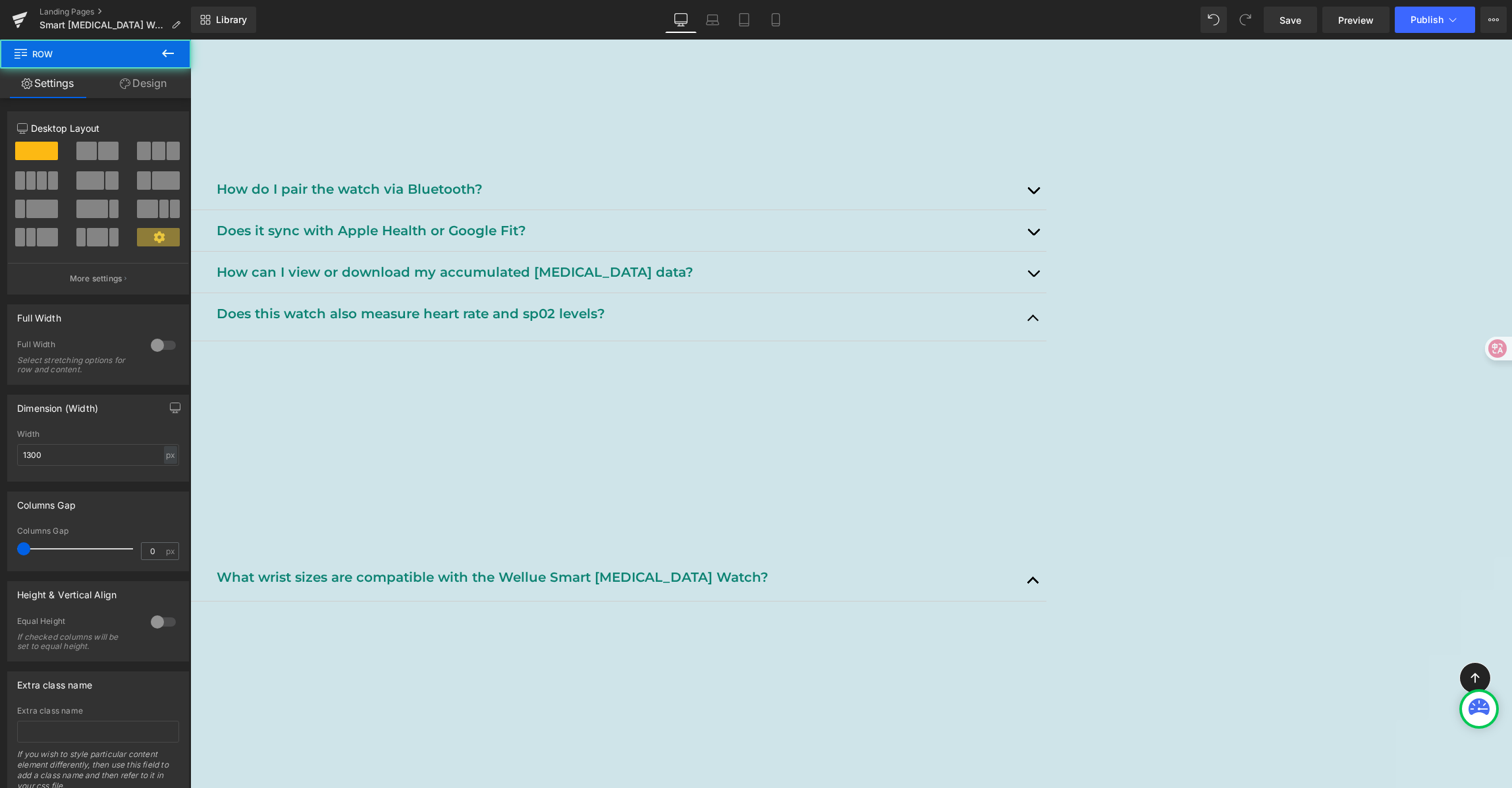
click at [996, 391] on p "Yes, the Wellue Smart [MEDICAL_DATA] Watch can measure both heart rate and SpO₂…" at bounding box center [626, 372] width 822 height 43
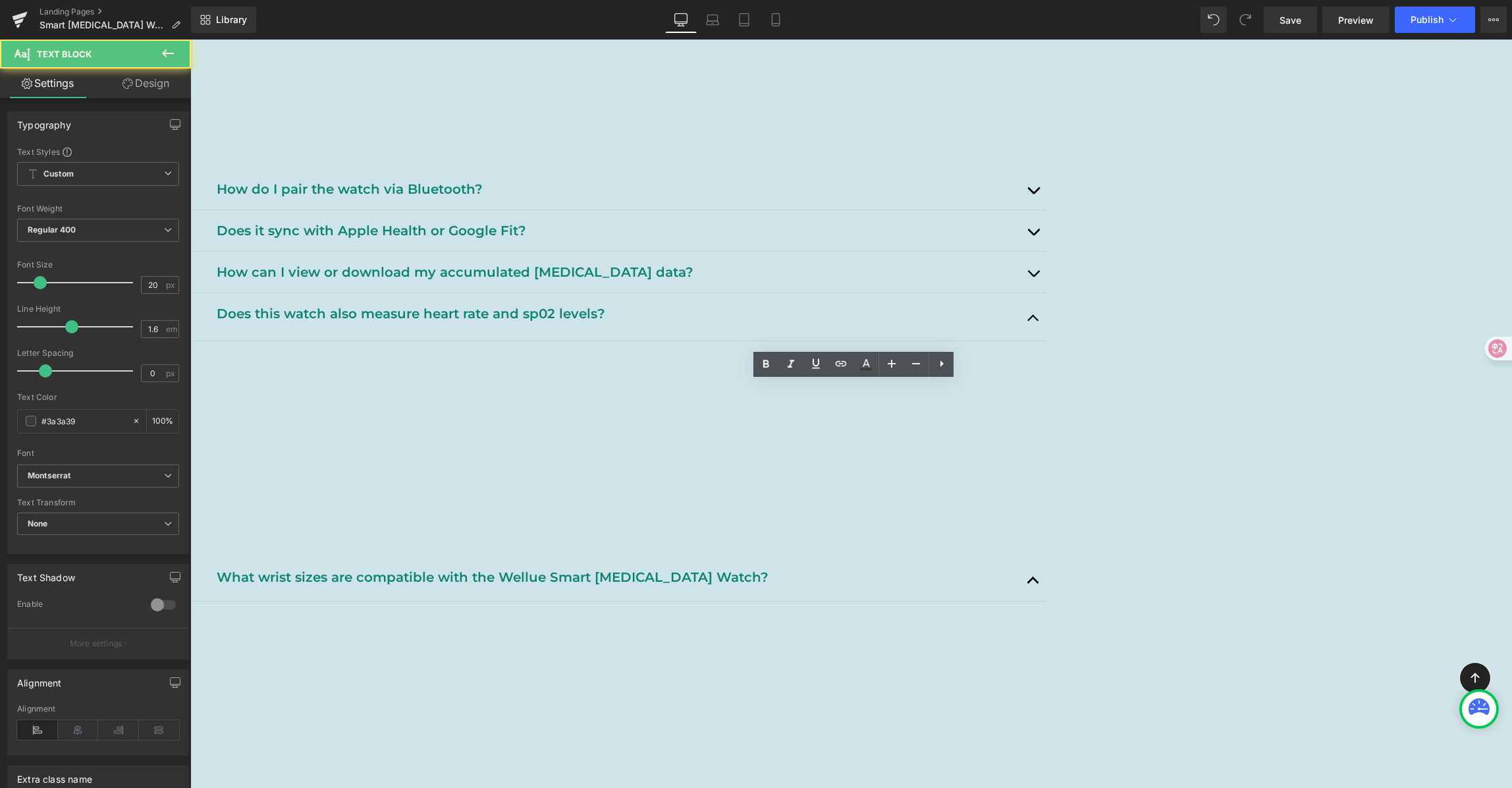
click at [1037, 392] on p "Yes, the Wellue Smart [MEDICAL_DATA] Watch can measure both heart rate and SpO₂…" at bounding box center [626, 372] width 822 height 43
drag, startPoint x: 1173, startPoint y: 392, endPoint x: 1215, endPoint y: 396, distance: 42.2
click at [1037, 392] on p "Yes, the Wellue Smart [MEDICAL_DATA] Watch can measure both heart rate and SpO₂…" at bounding box center [626, 372] width 822 height 43
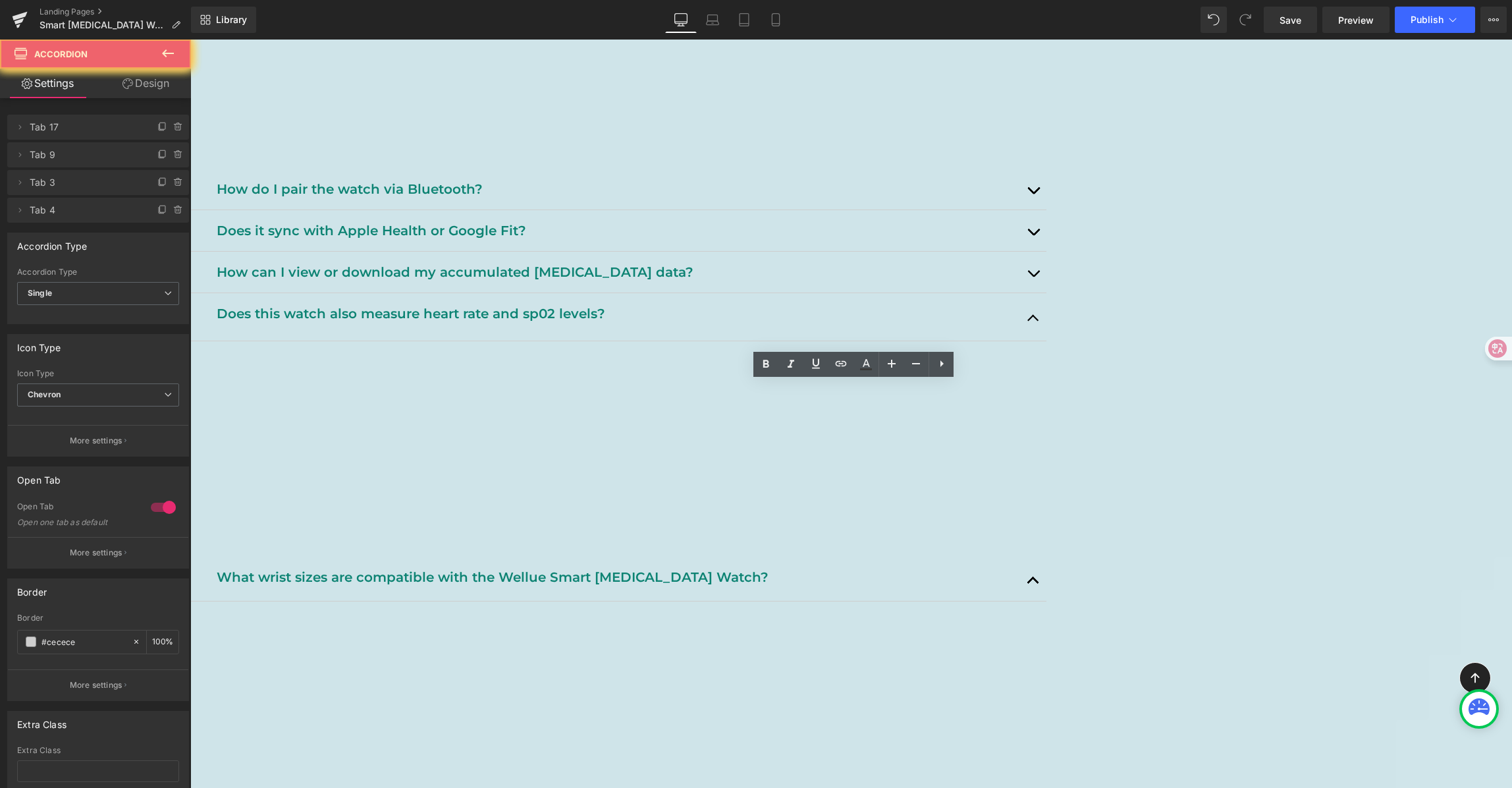
click at [1046, 394] on article "Yes, the Wellue Smart [MEDICAL_DATA] Watch can measure both heart rate and SpO₂…" at bounding box center [618, 372] width 856 height 63
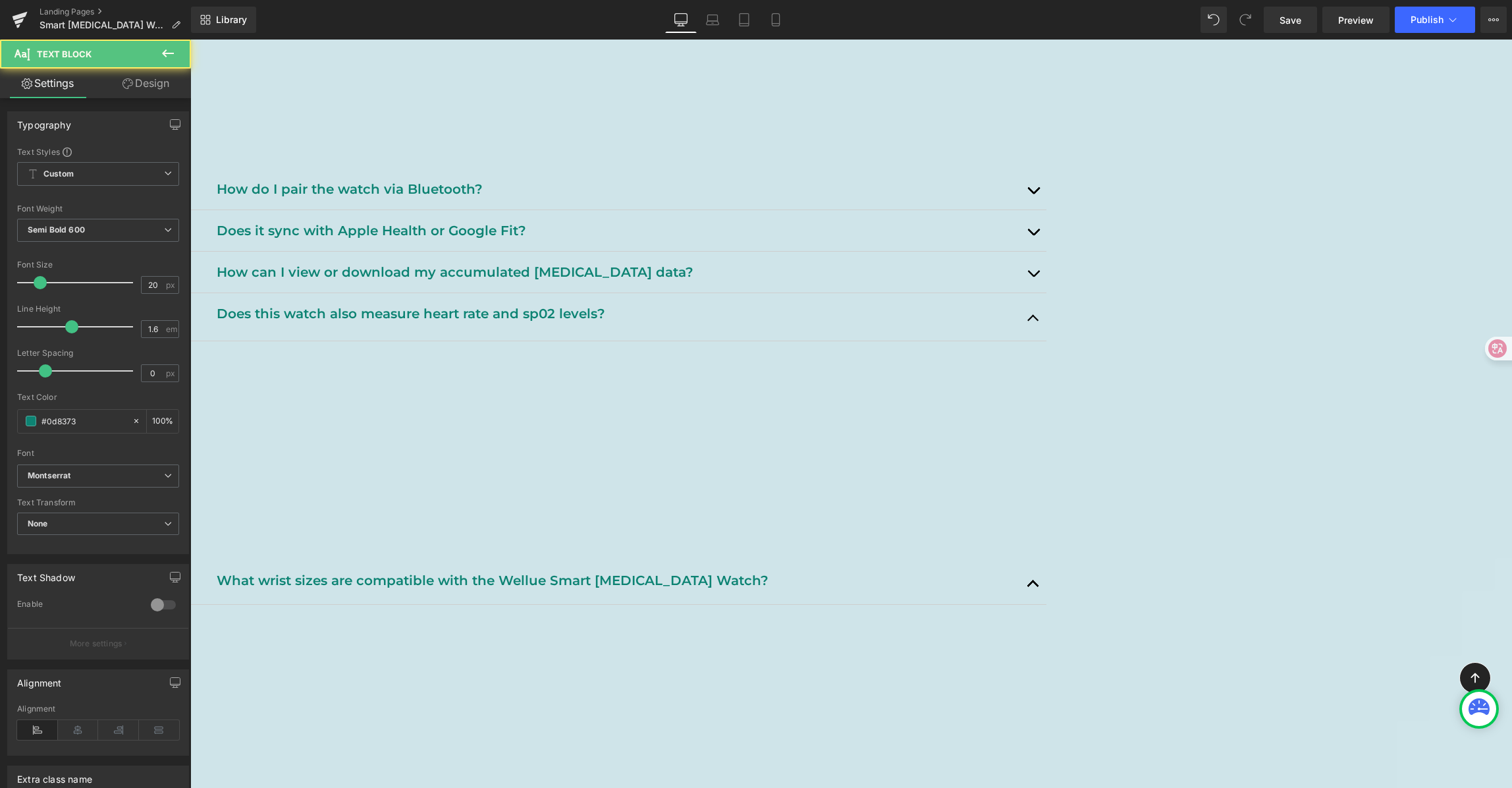
click at [479, 324] on p "Does this watch also measure heart rate and sp02 levels?" at bounding box center [618, 313] width 803 height 21
click at [473, 324] on p "Does this watch also measure heart rate and sp02 levels?" at bounding box center [618, 313] width 803 height 21
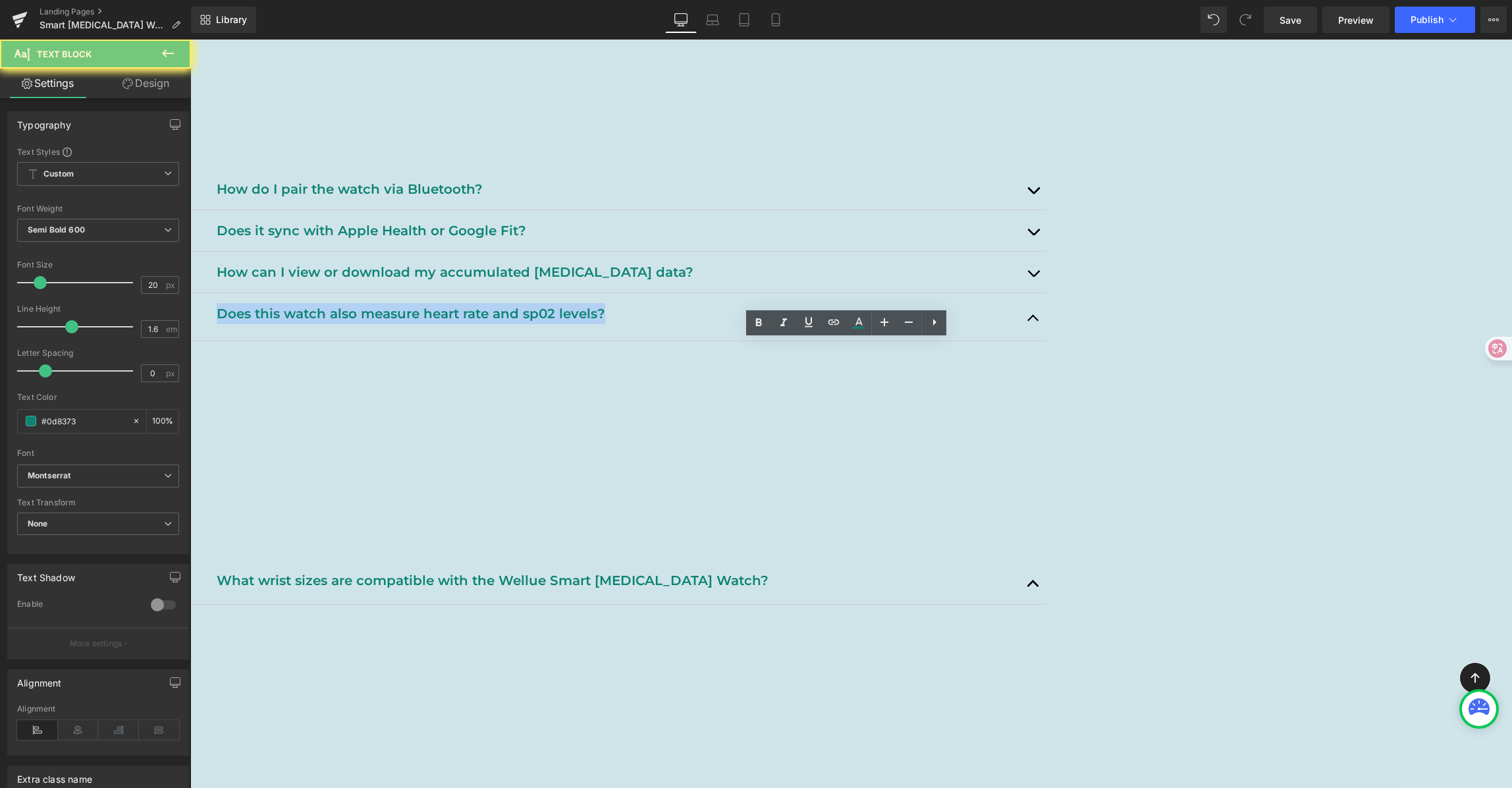
click at [473, 324] on p "Does this watch also measure heart rate and sp02 levels?" at bounding box center [618, 313] width 803 height 21
click at [796, 324] on p "Does this watch also measure heart rate and sp02 levels?" at bounding box center [618, 313] width 803 height 21
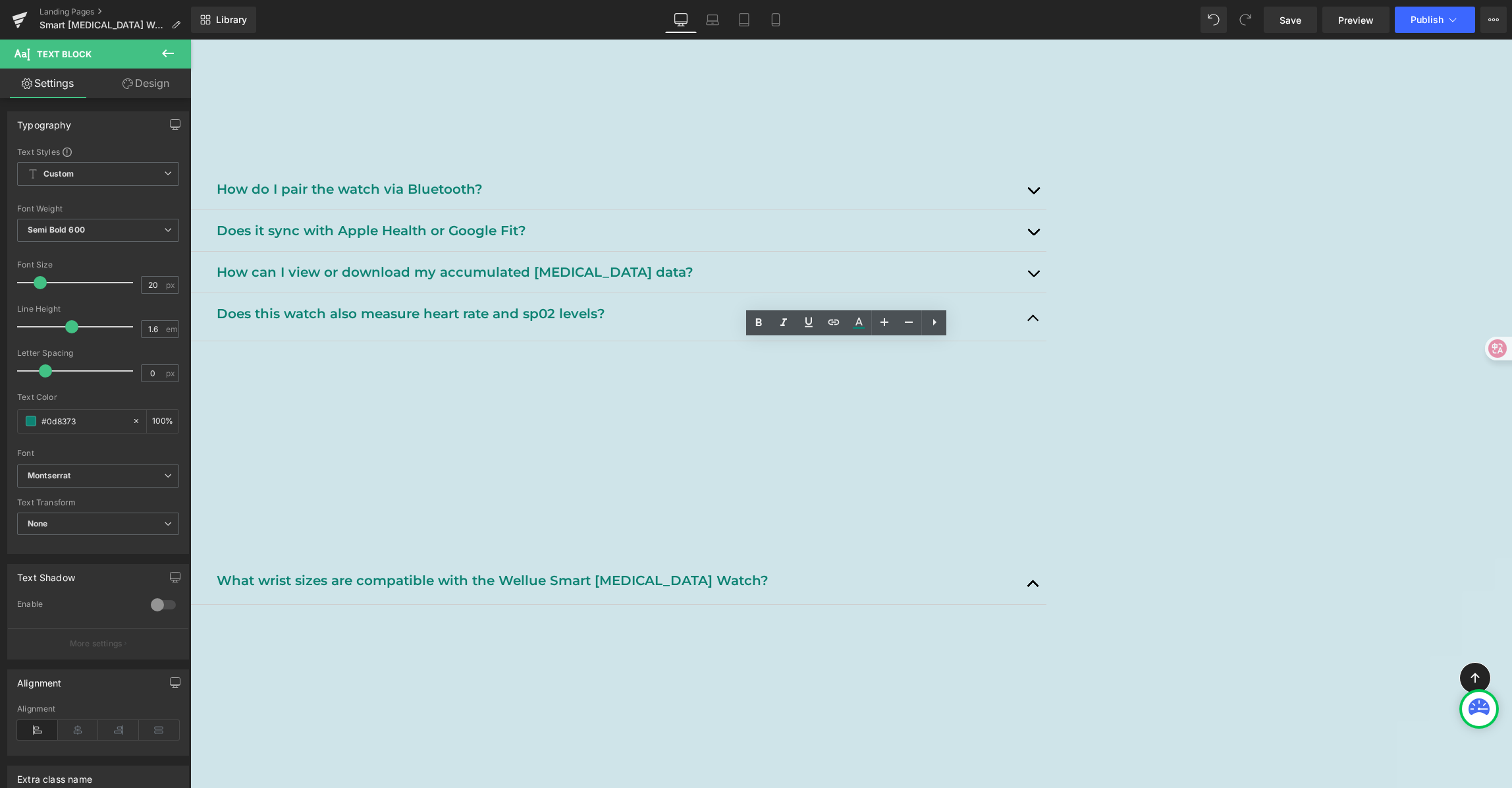
click at [876, 324] on p "Does this watch also measure heart rate and sp02 levels?" at bounding box center [618, 313] width 803 height 21
drag, startPoint x: 756, startPoint y: 347, endPoint x: 412, endPoint y: 343, distance: 344.0
copy p "Does this watch also measure heart rate and sp02 levels?"
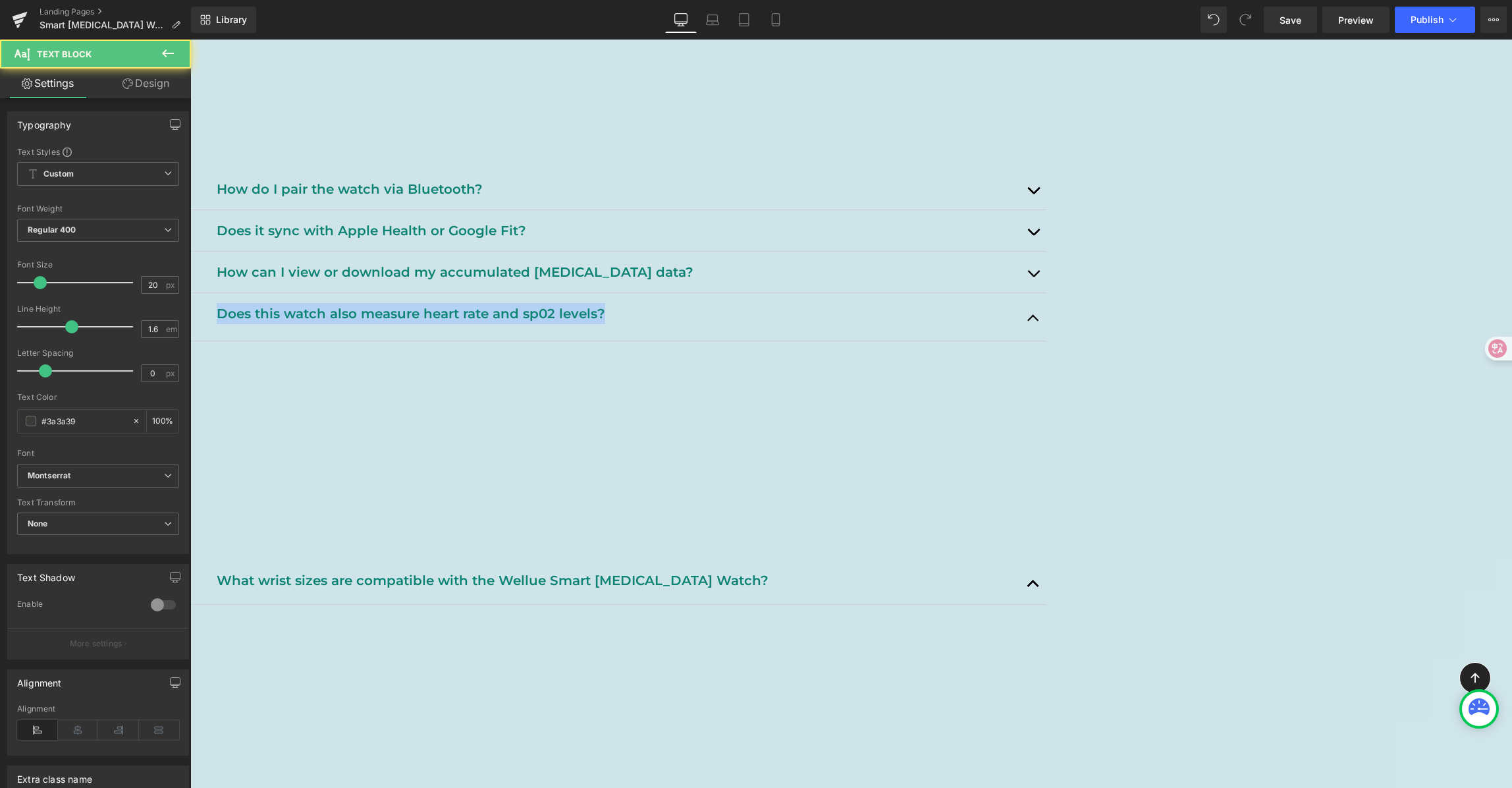
click at [534, 394] on div at bounding box center [626, 395] width 822 height 3
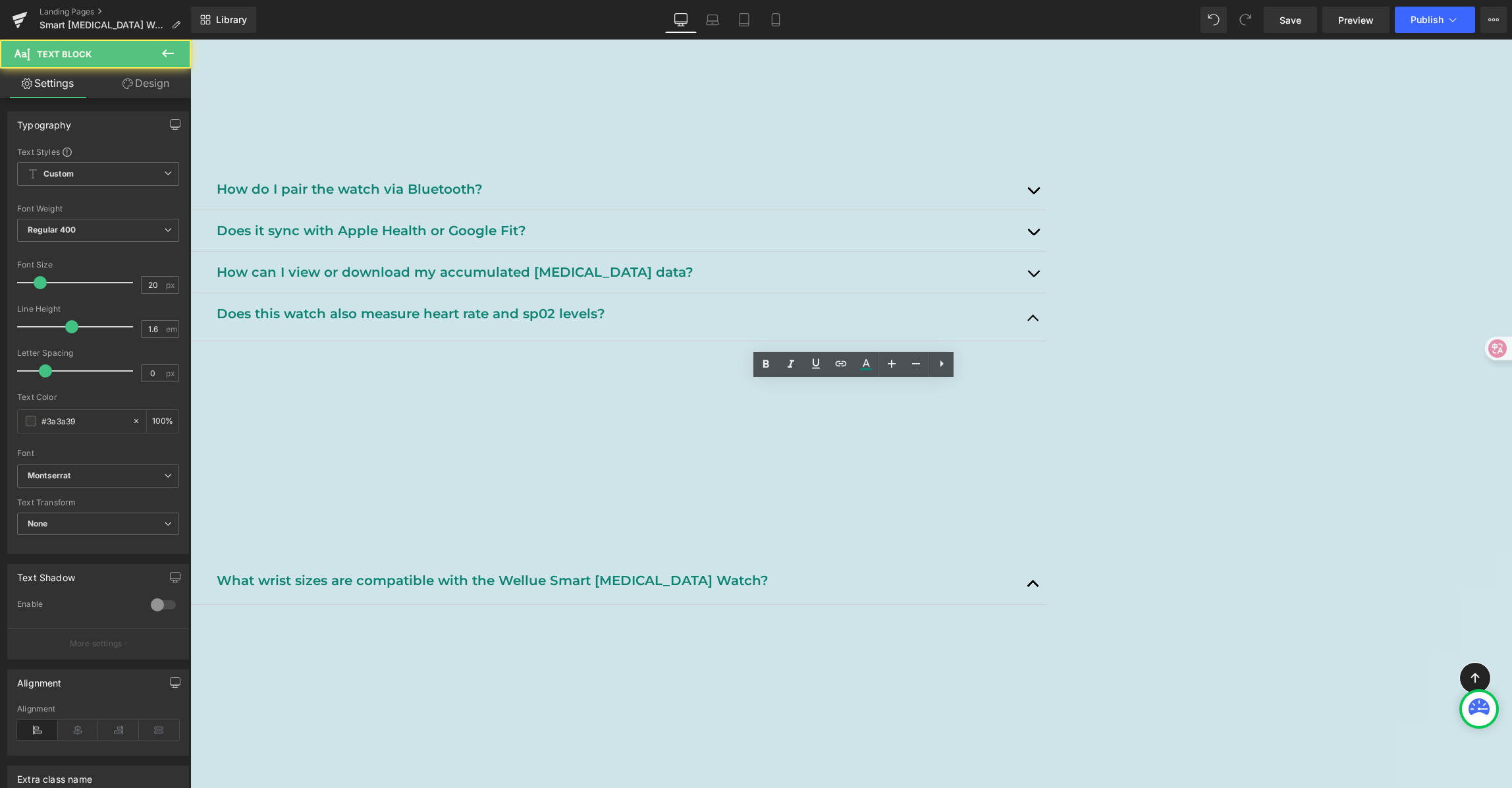
click at [472, 394] on p "Yes, the Wellue Smart [MEDICAL_DATA] Watch can measure both heart rate and SpO₂…" at bounding box center [626, 372] width 822 height 43
drag, startPoint x: 444, startPoint y: 394, endPoint x: 994, endPoint y: 408, distance: 550.2
click at [994, 394] on p "Yes, the Wellue Smart [MEDICAL_DATA] Watch can measure both heart rate and SpO₂…" at bounding box center [626, 372] width 822 height 43
copy p "Yes, the Wellue Smart [MEDICAL_DATA] Watch can measure both heart rate and SpO₂…"
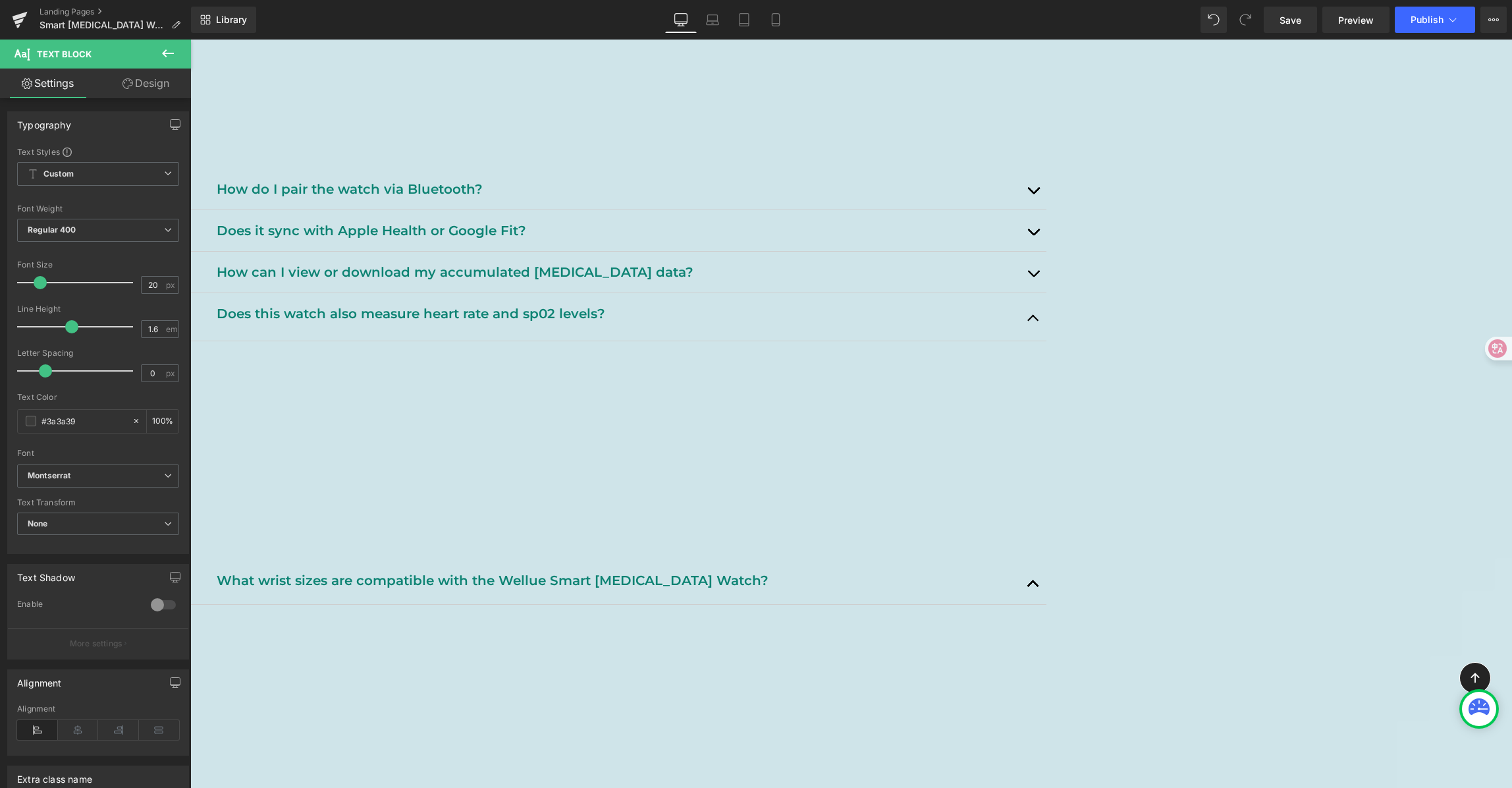
click at [1033, 321] on span "button" at bounding box center [1033, 321] width 0 height 0
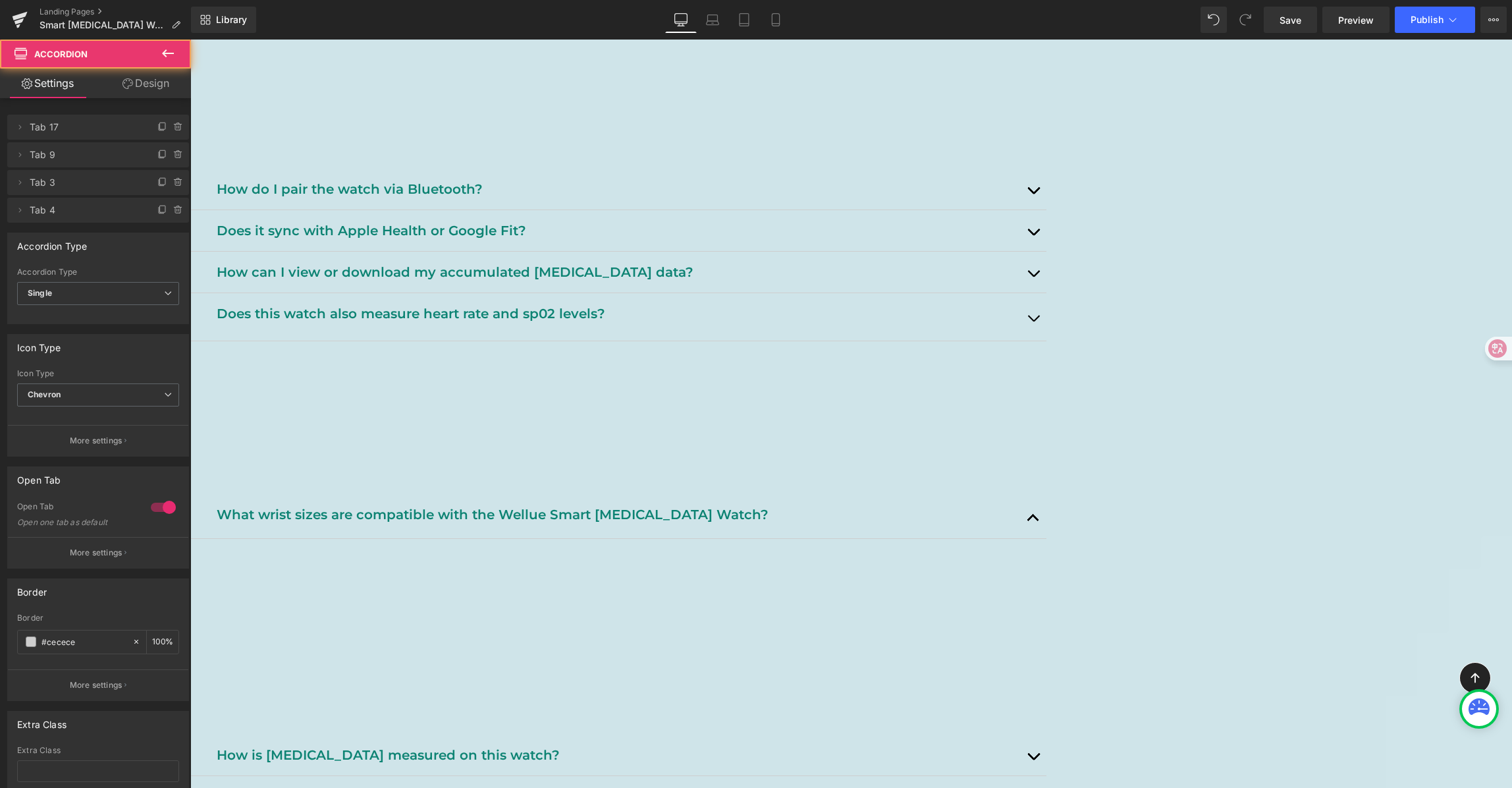
click at [1046, 341] on button "button" at bounding box center [1033, 317] width 26 height 48
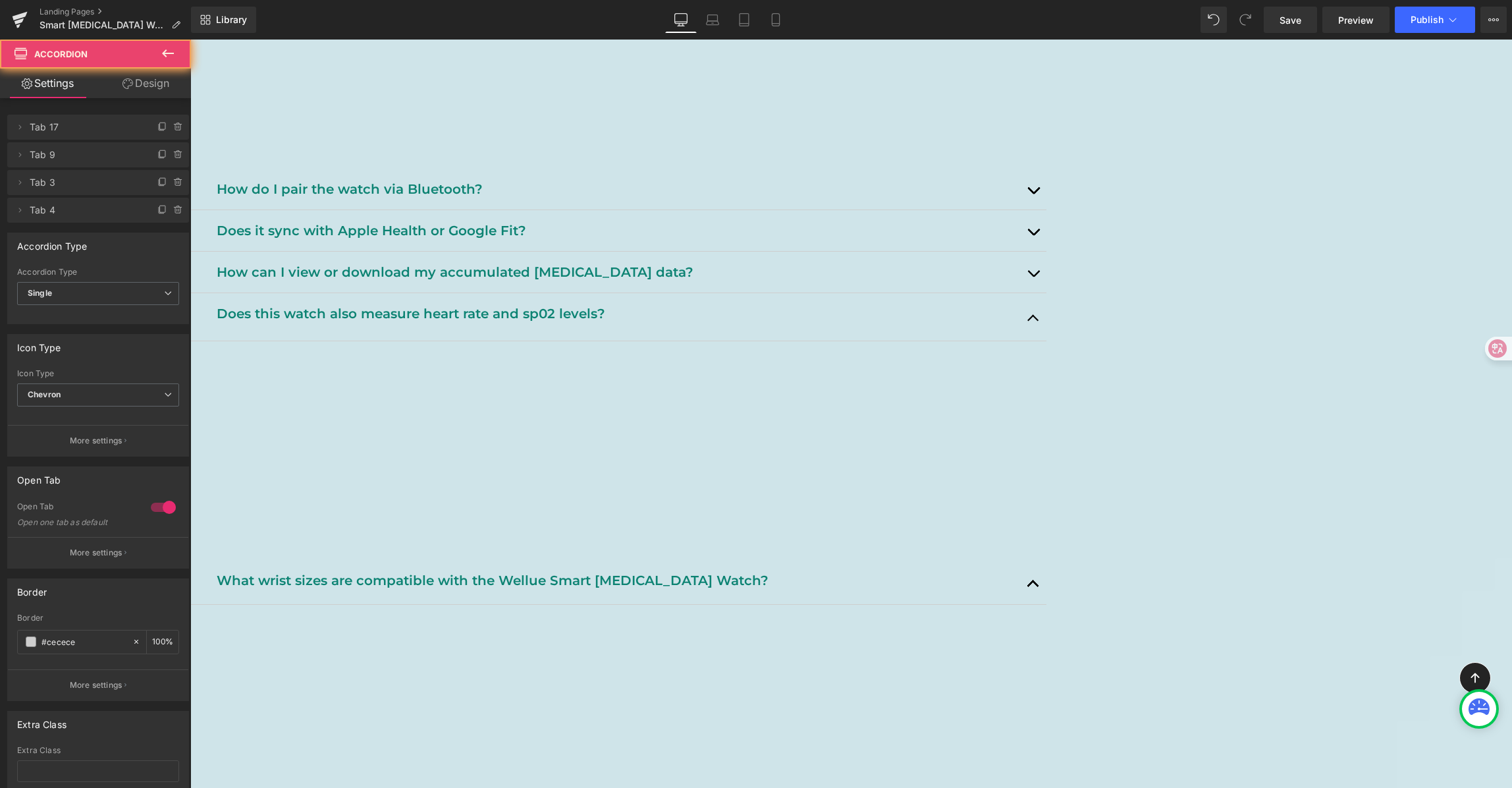
click at [1033, 321] on span "button" at bounding box center [1033, 321] width 0 height 0
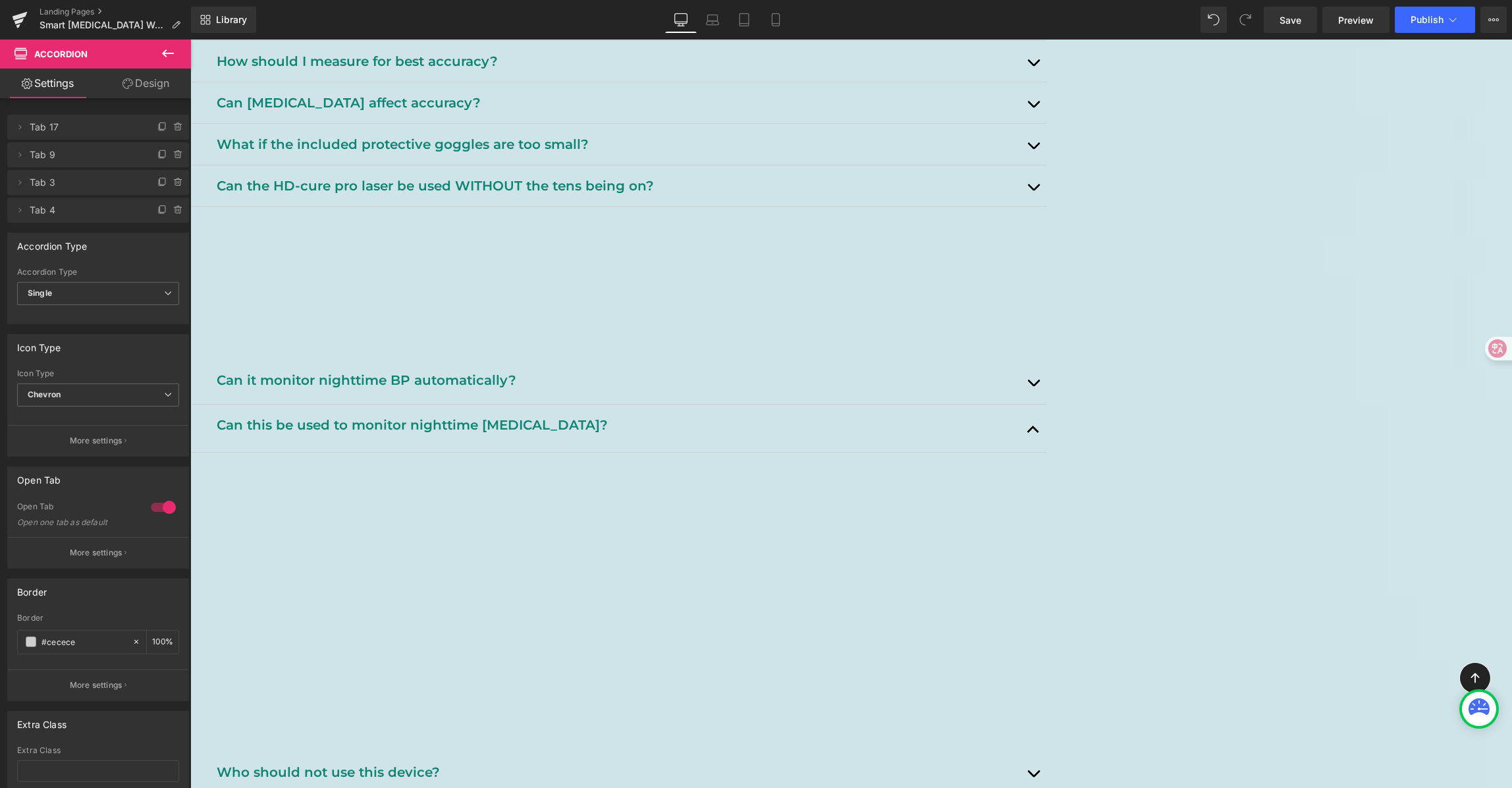
scroll to position [1370, 0]
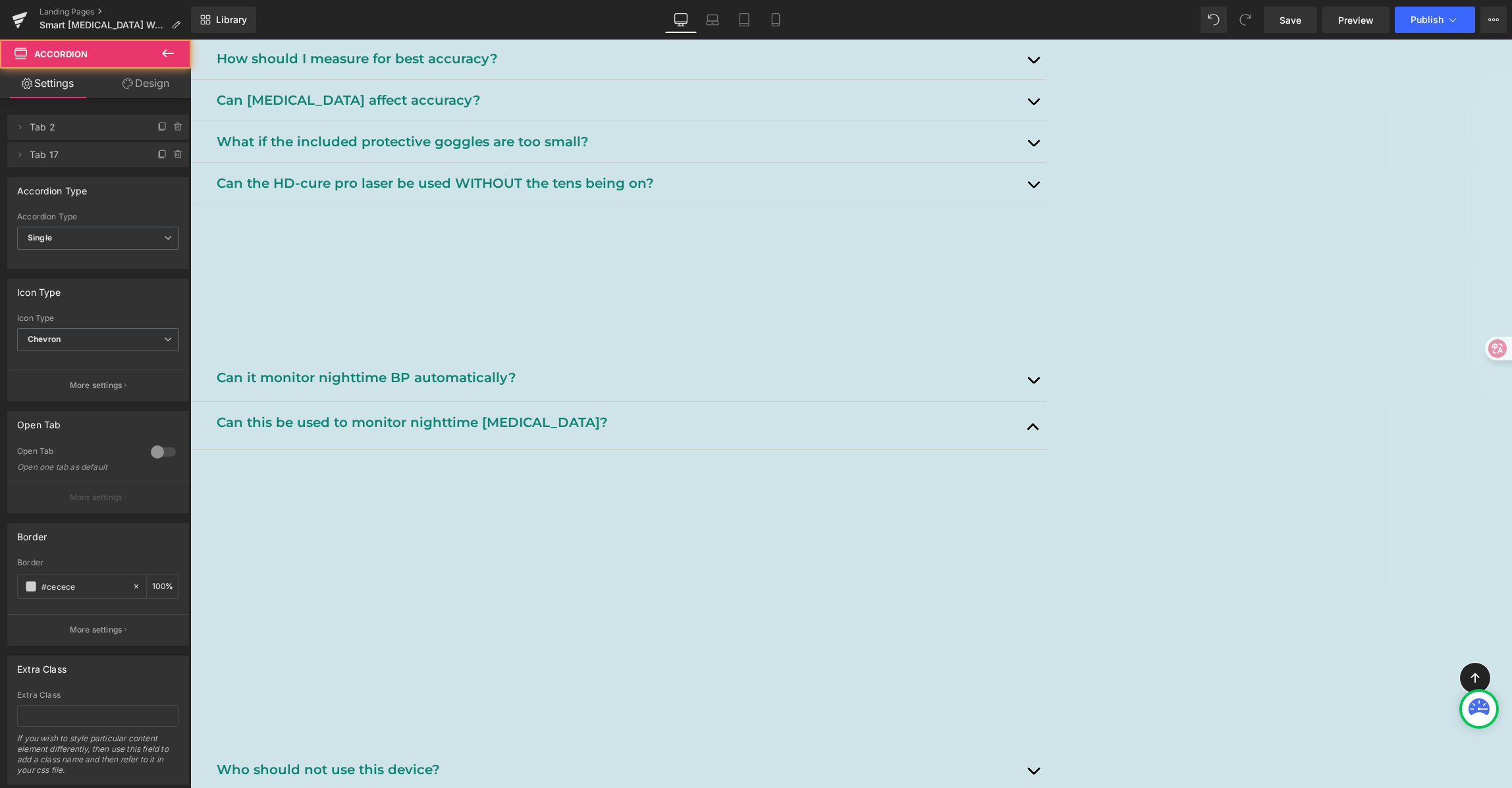
click at [1033, 430] on span "button" at bounding box center [1033, 430] width 0 height 0
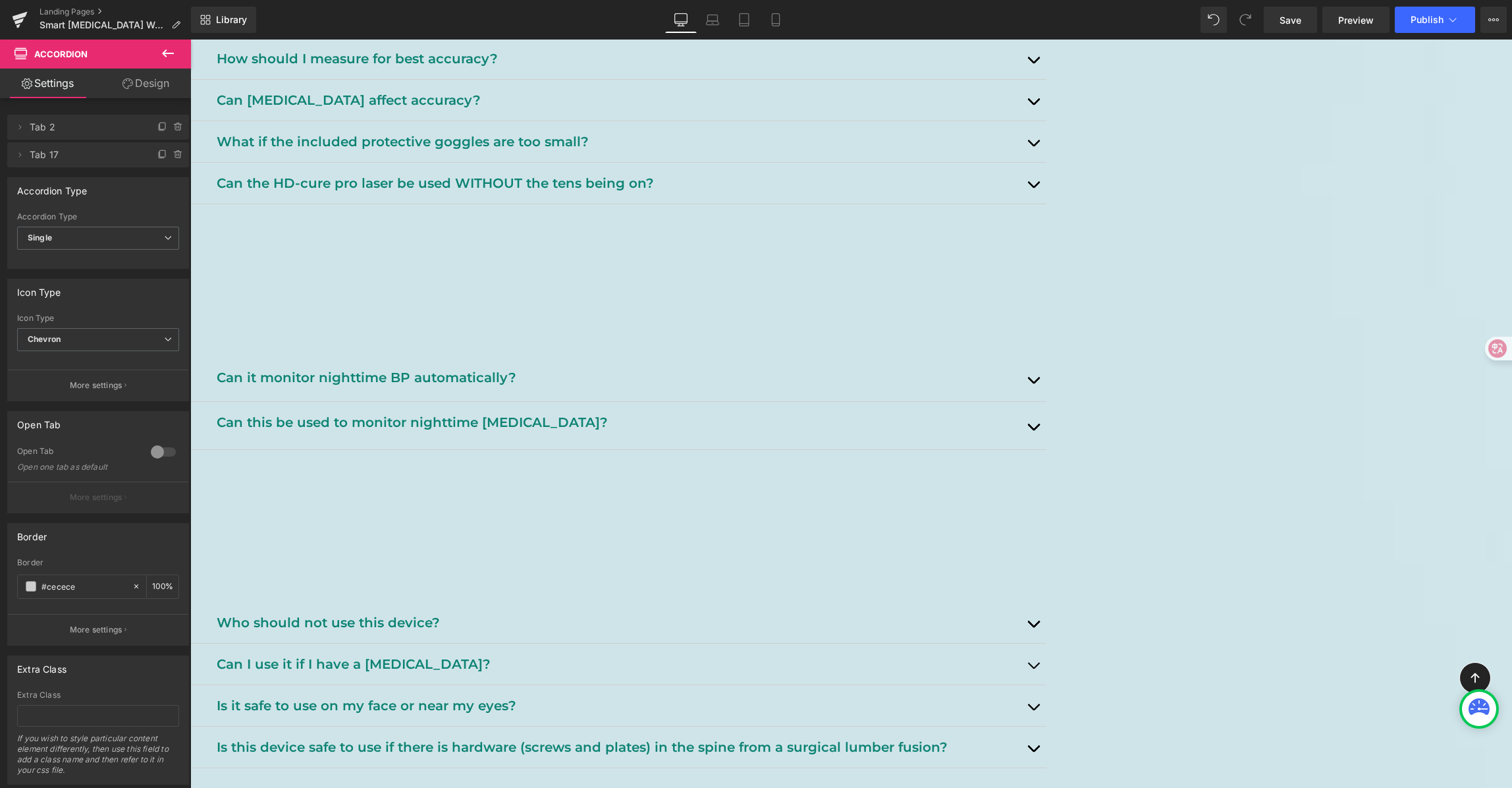
click at [190, 39] on span "Accordion" at bounding box center [190, 39] width 0 height 0
click at [155, 154] on span at bounding box center [162, 155] width 16 height 16
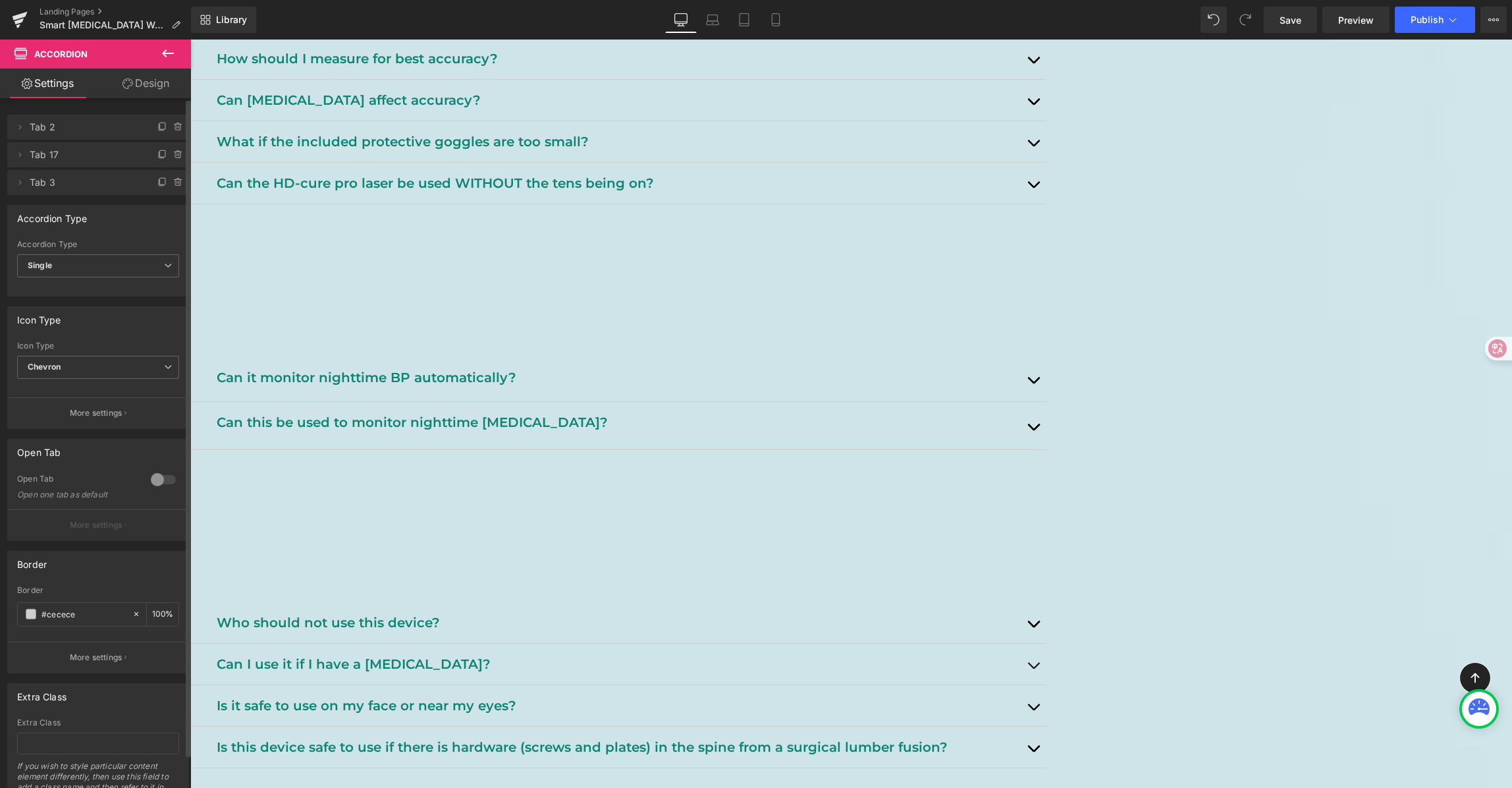
click at [157, 153] on icon at bounding box center [162, 155] width 10 height 10
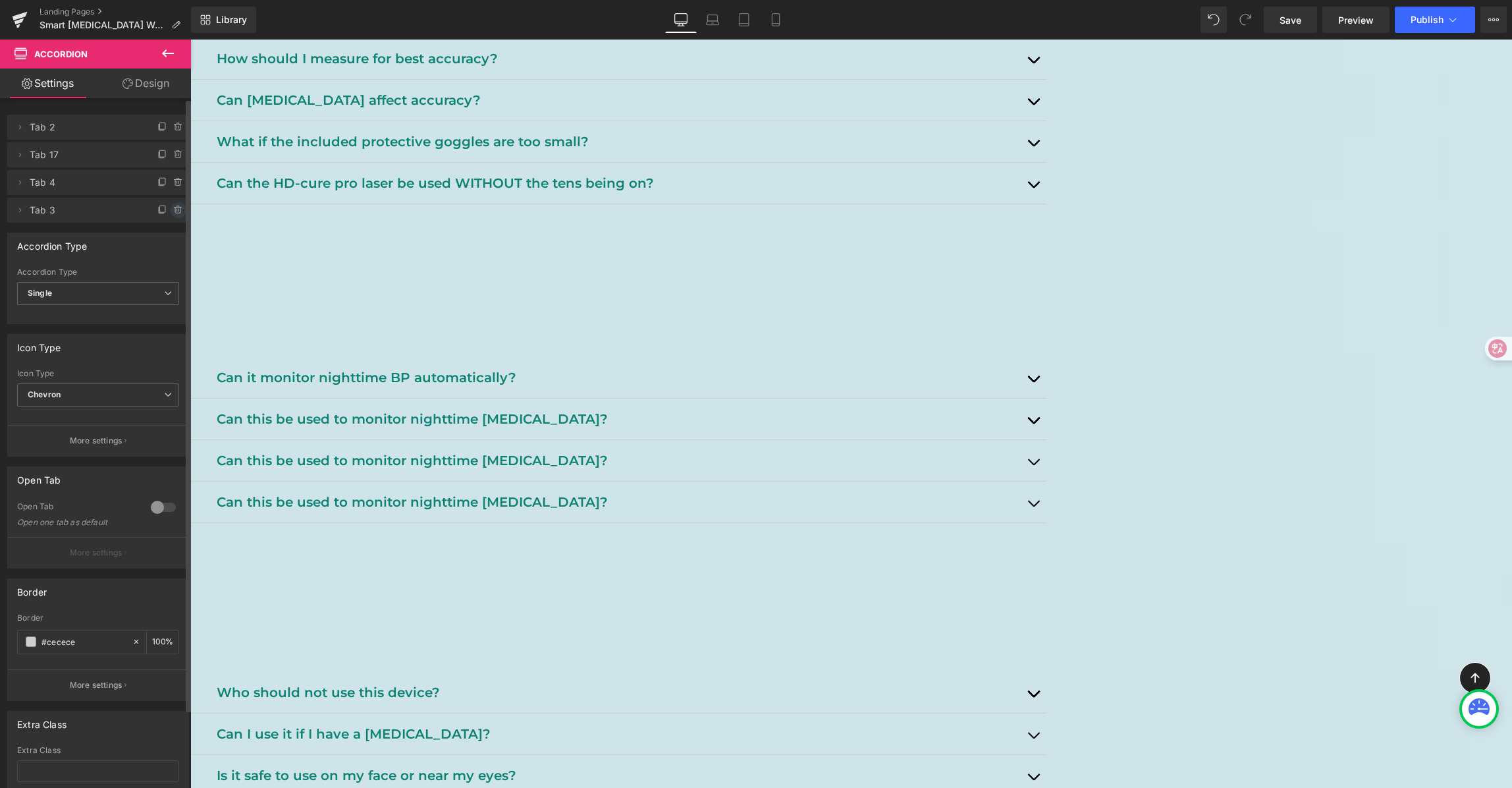
click at [171, 212] on span at bounding box center [178, 210] width 16 height 16
click at [165, 212] on button "Delete" at bounding box center [164, 211] width 42 height 17
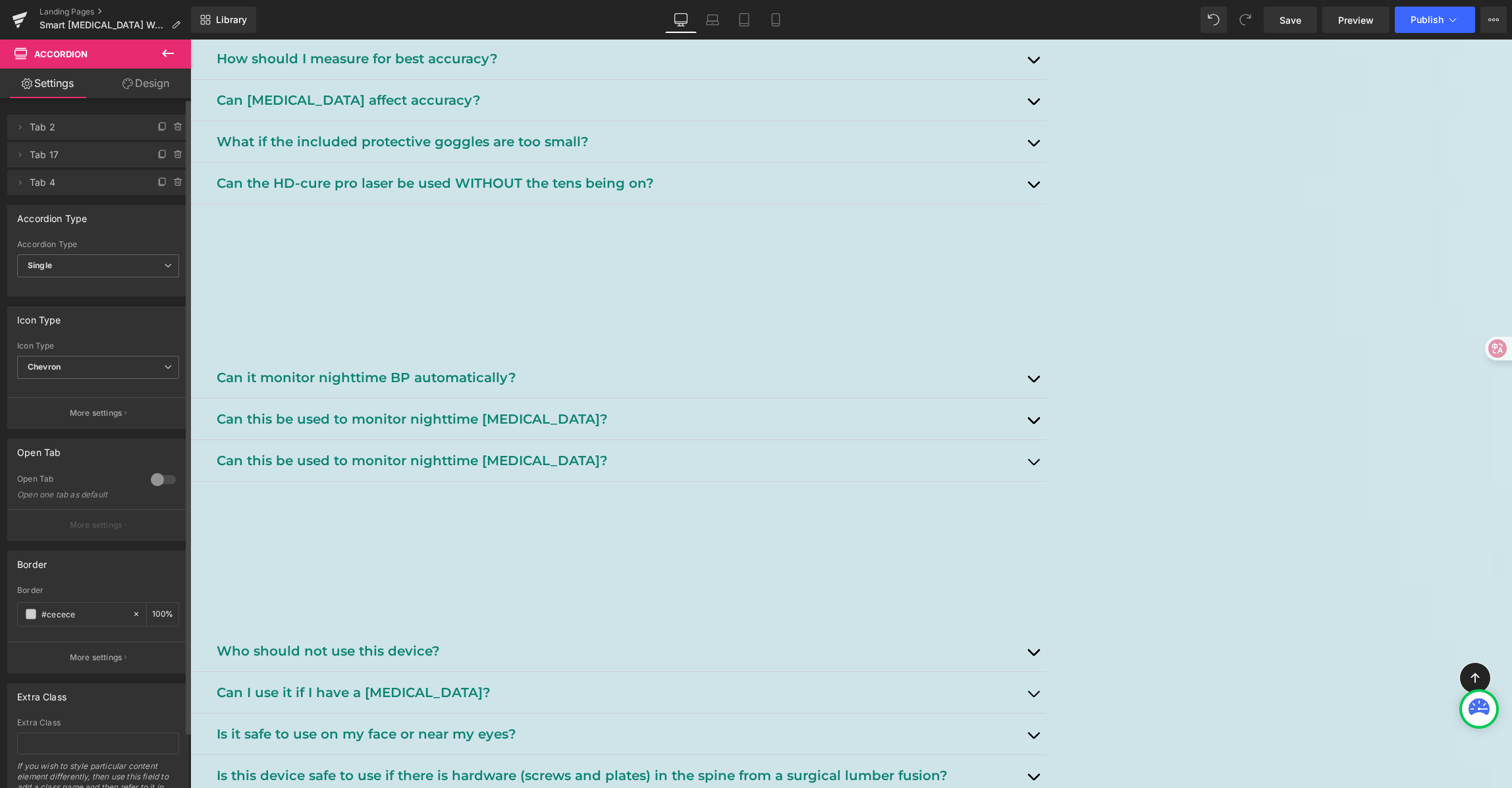
click at [455, 477] on div "Can this be used to monitor nighttime [MEDICAL_DATA]? Text Block" at bounding box center [618, 461] width 856 height 42
click at [493, 471] on p "Can this be used to monitor nighttime [MEDICAL_DATA]?" at bounding box center [618, 460] width 803 height 21
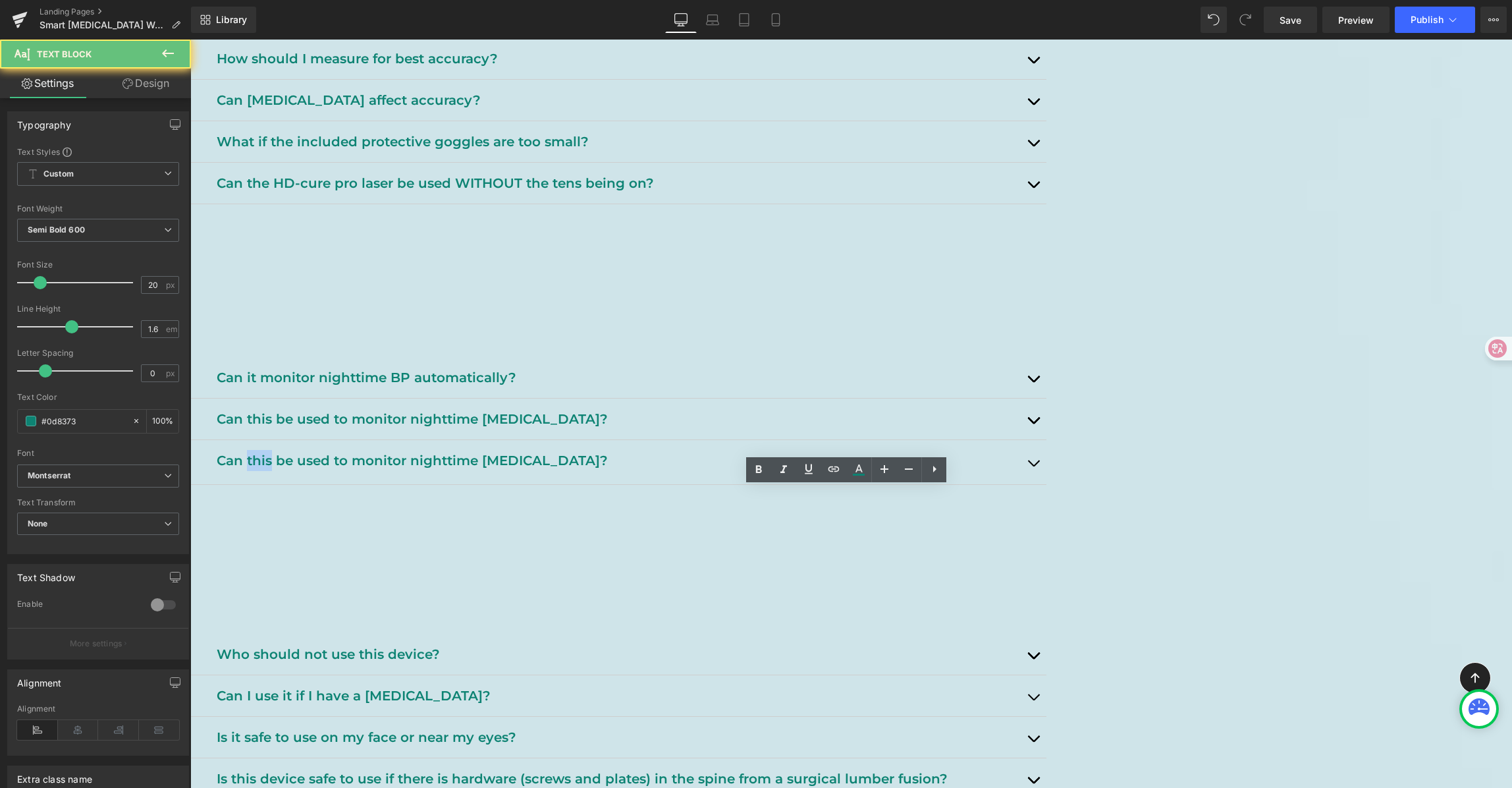
click at [493, 471] on p "Can this be used to monitor nighttime [MEDICAL_DATA]?" at bounding box center [618, 460] width 803 height 21
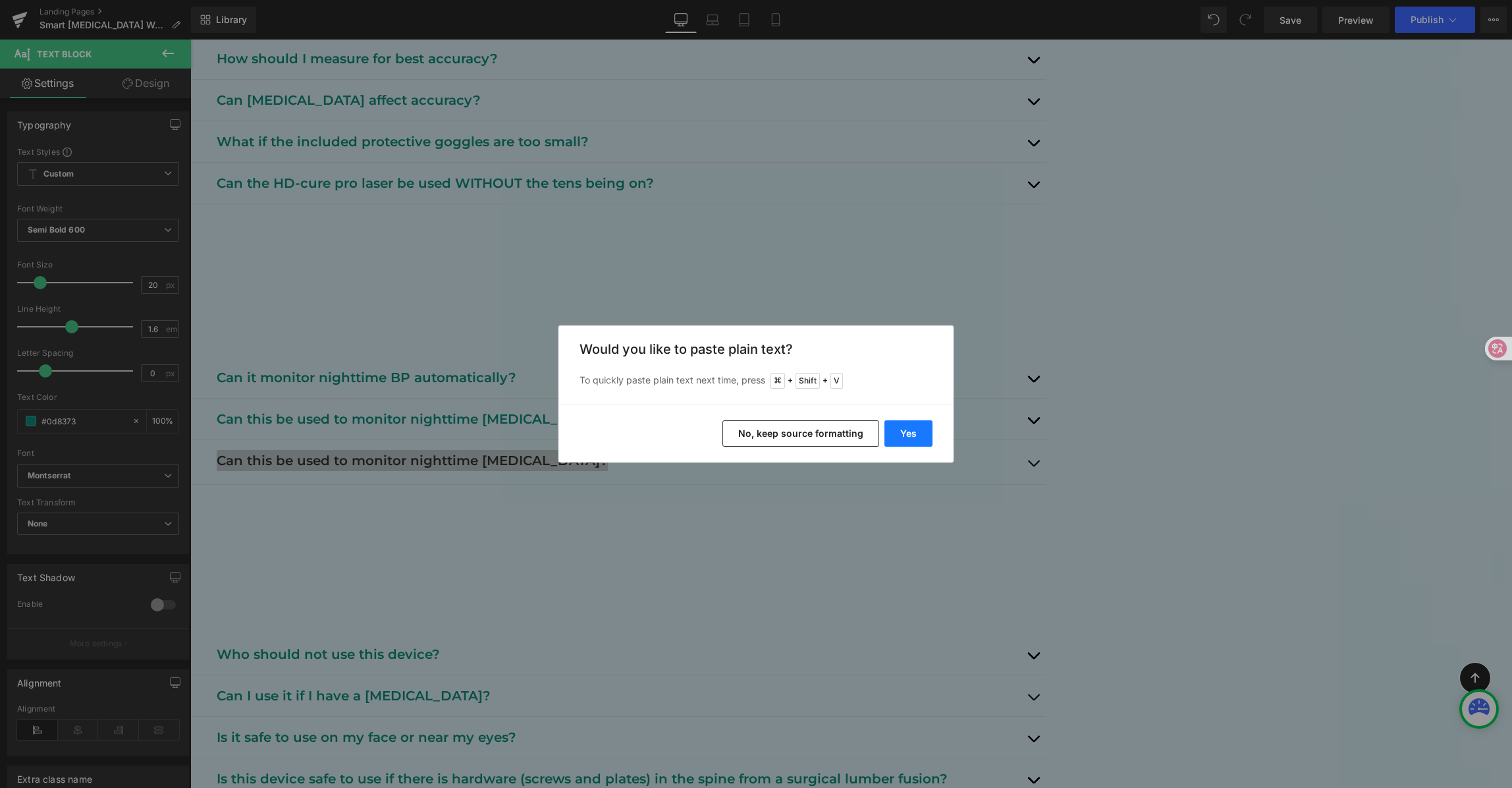
click at [909, 427] on button "Yes" at bounding box center [909, 433] width 48 height 26
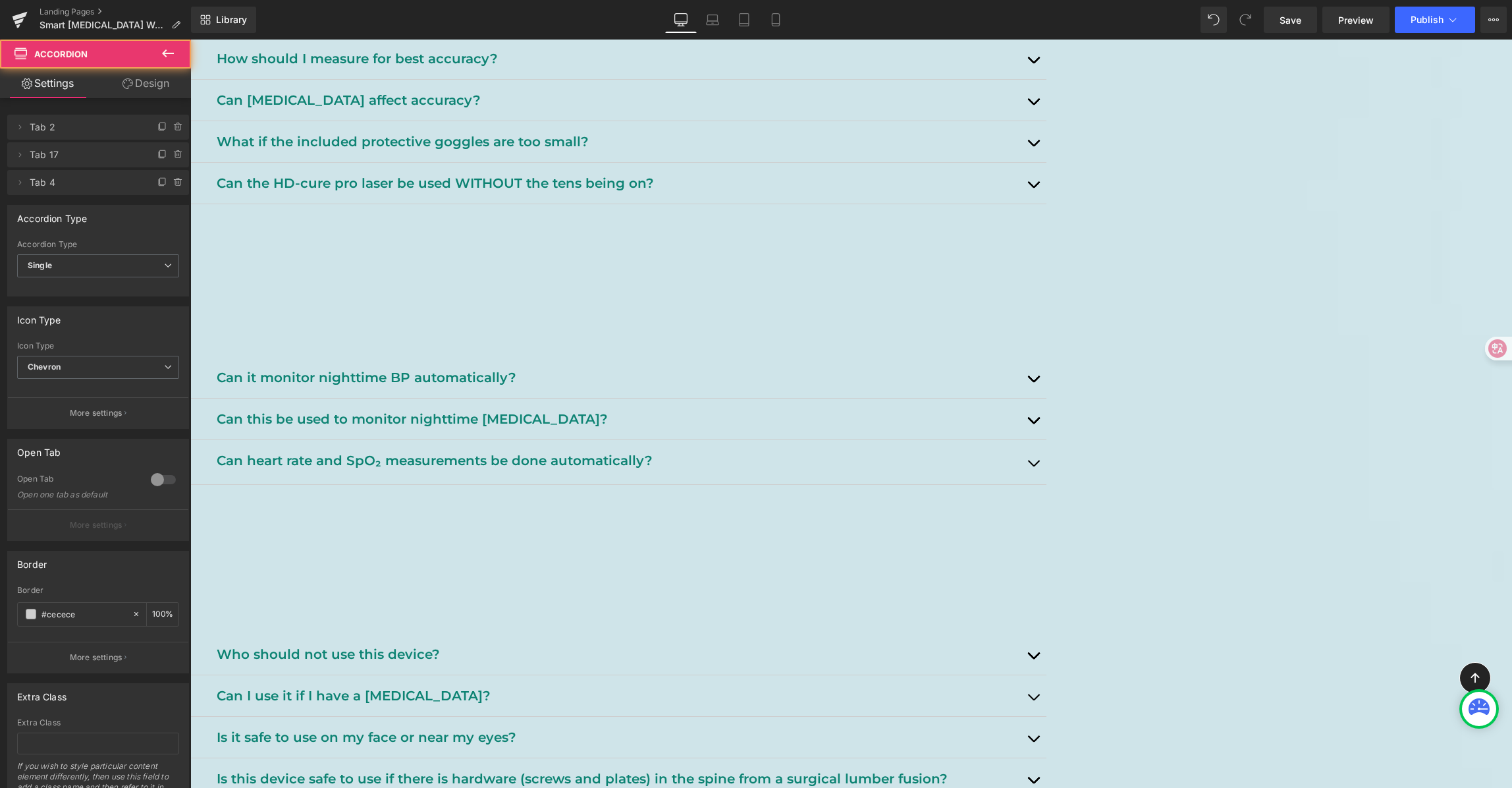
click at [1033, 467] on span "button" at bounding box center [1033, 467] width 0 height 0
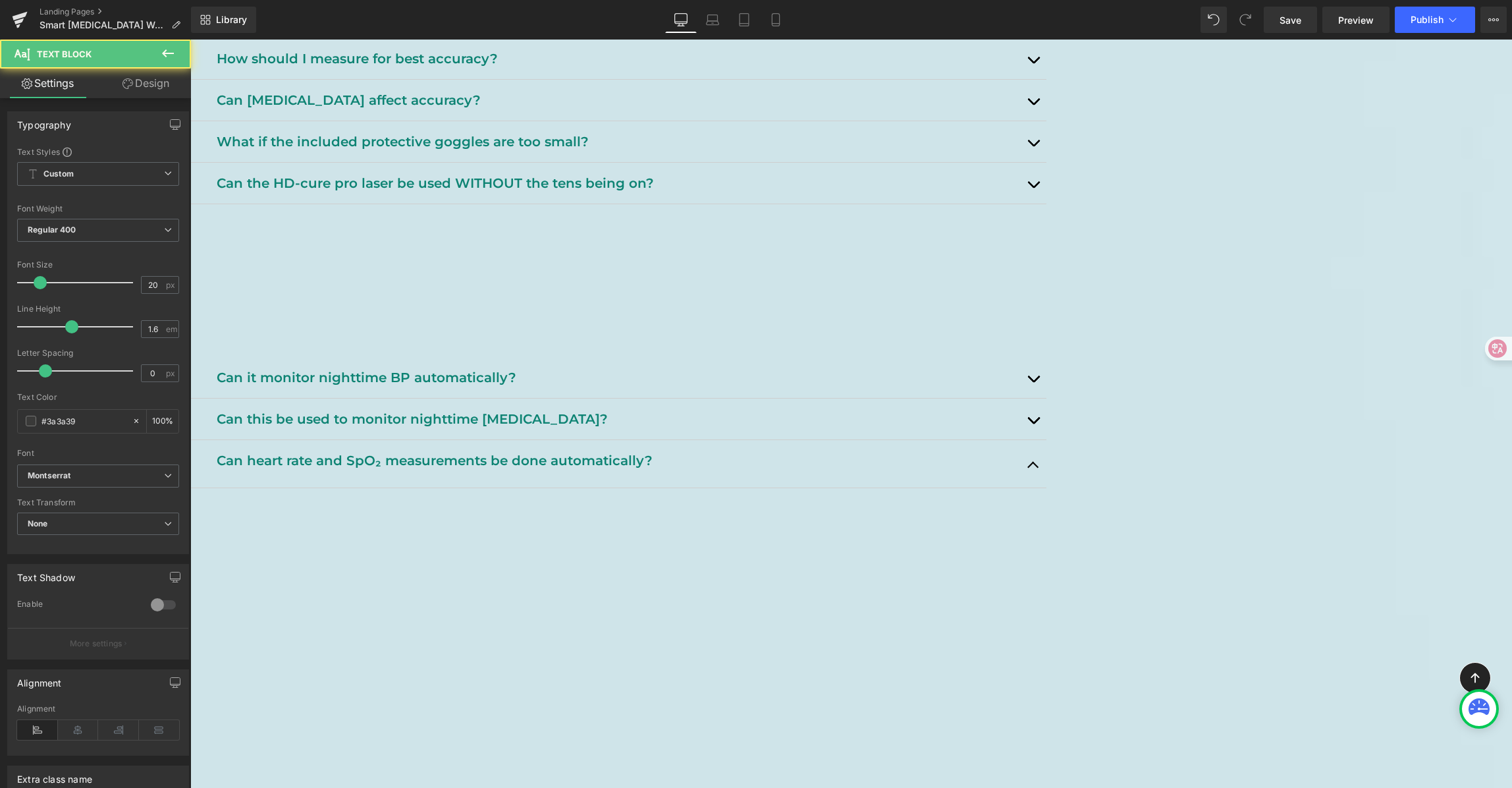
click at [995, 604] on p at bounding box center [626, 592] width 822 height 21
click at [1037, 625] on p "At night, the watch will measure automatically per your schedule and save the r…" at bounding box center [626, 614] width 822 height 21
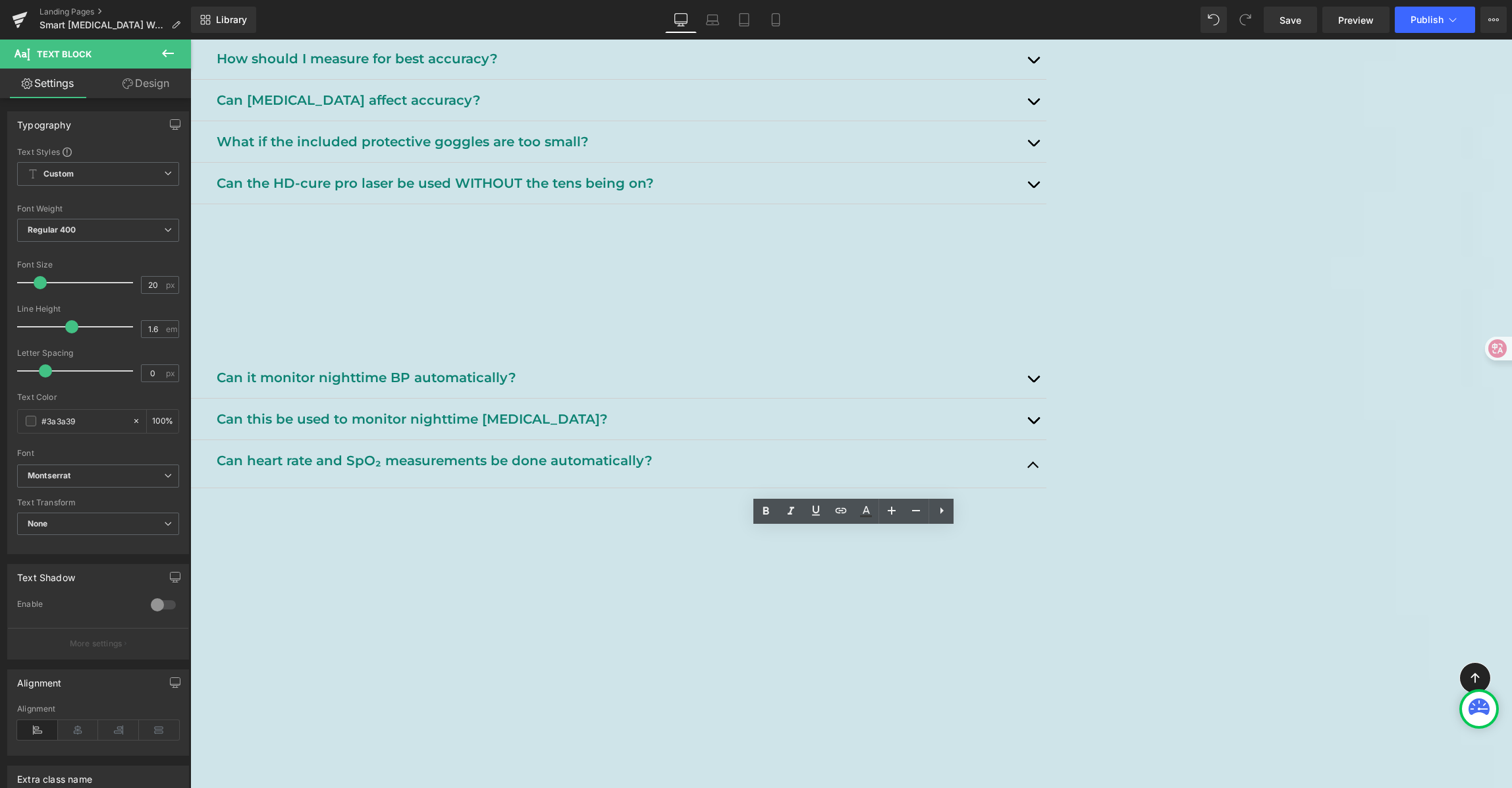
drag, startPoint x: 1047, startPoint y: 643, endPoint x: 300, endPoint y: 502, distance: 760.2
click at [300, 502] on div "[MEDICAL_DATA] Watch FAQ Heading Support, tips, and safety info. Heading Row He…" at bounding box center [851, 114] width 1322 height 2701
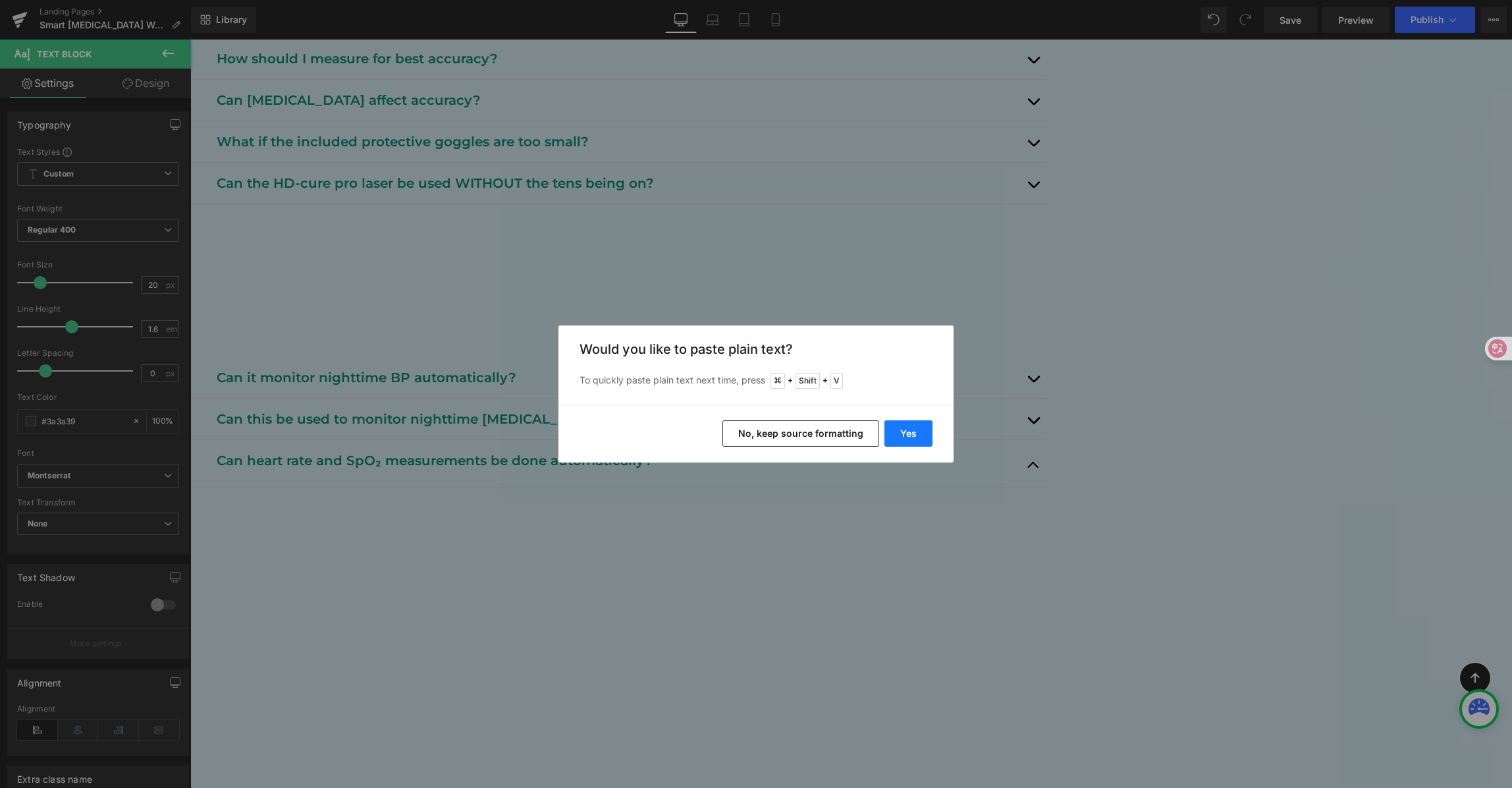
click at [906, 434] on button "Yes" at bounding box center [909, 433] width 48 height 26
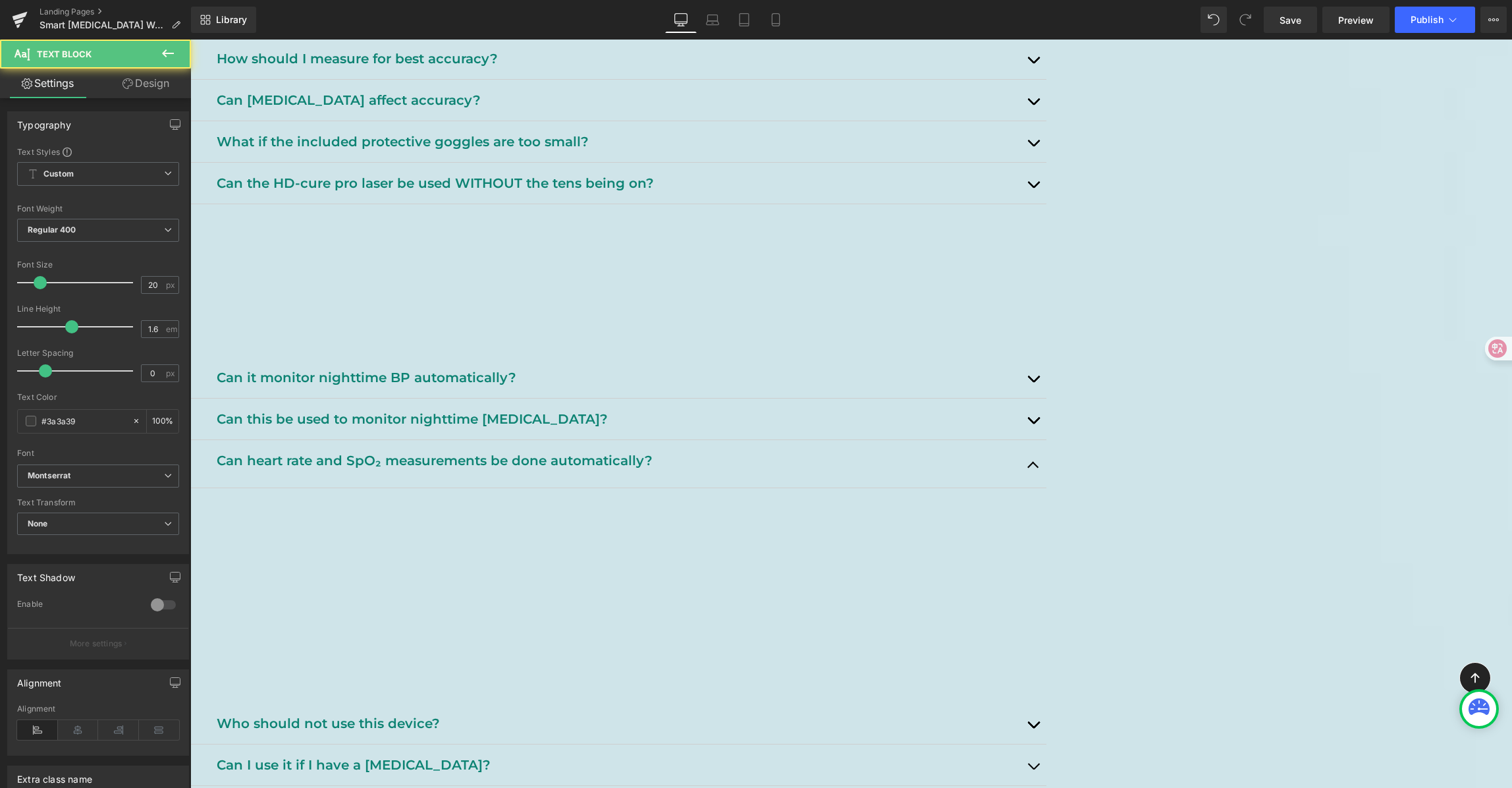
drag, startPoint x: 458, startPoint y: 543, endPoint x: 676, endPoint y: 537, distance: 218.1
click at [676, 519] on p "Yes for heart rate – once paired with the app, you can enable automatic heart r…" at bounding box center [626, 508] width 822 height 21
click at [717, 519] on p "Yes for heart rate – once paired with the app, you can enable automatic heart r…" at bounding box center [626, 508] width 822 height 21
click at [767, 519] on p "Yes for heart rate – once paired with the app, you can enable automatic heart r…" at bounding box center [626, 508] width 822 height 21
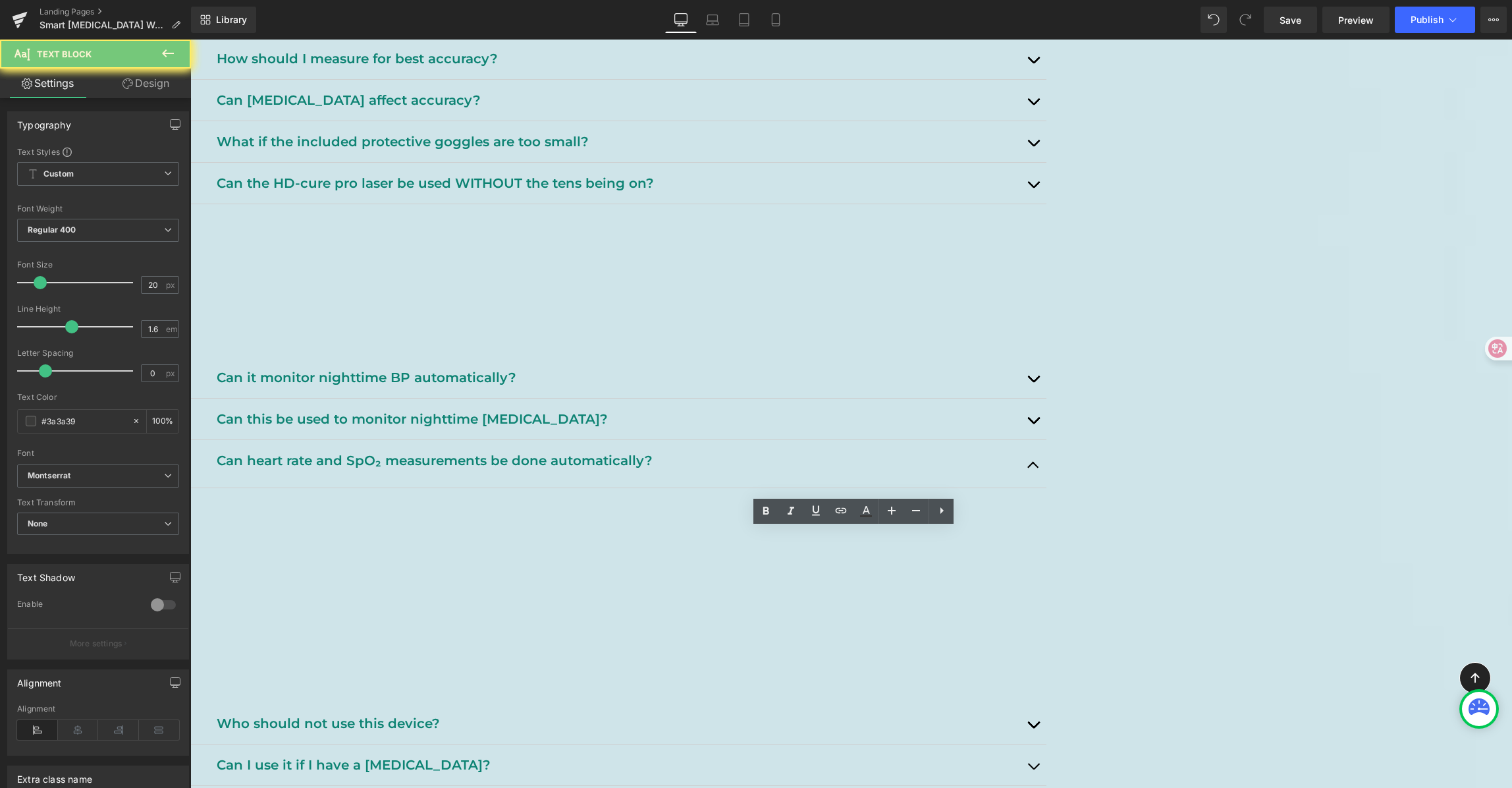
click at [847, 519] on p "Yes for heart rate – once paired with the app, you can enable automatic heart r…" at bounding box center [626, 508] width 822 height 21
drag, startPoint x: 1014, startPoint y: 533, endPoint x: 1135, endPoint y: 532, distance: 121.0
click at [1014, 519] on p "Yes for heart rate – once paired with the app, you can enable automatic heart r…" at bounding box center [626, 508] width 822 height 21
click at [1037, 519] on p "Yes for heart rate – once paired with the app, you can enable automatic heart r…" at bounding box center [626, 508] width 822 height 21
click at [1383, 541] on div "[MEDICAL_DATA] Watch FAQ Heading Support, tips, and safety info. Heading Row He…" at bounding box center [851, 71] width 1322 height 2617
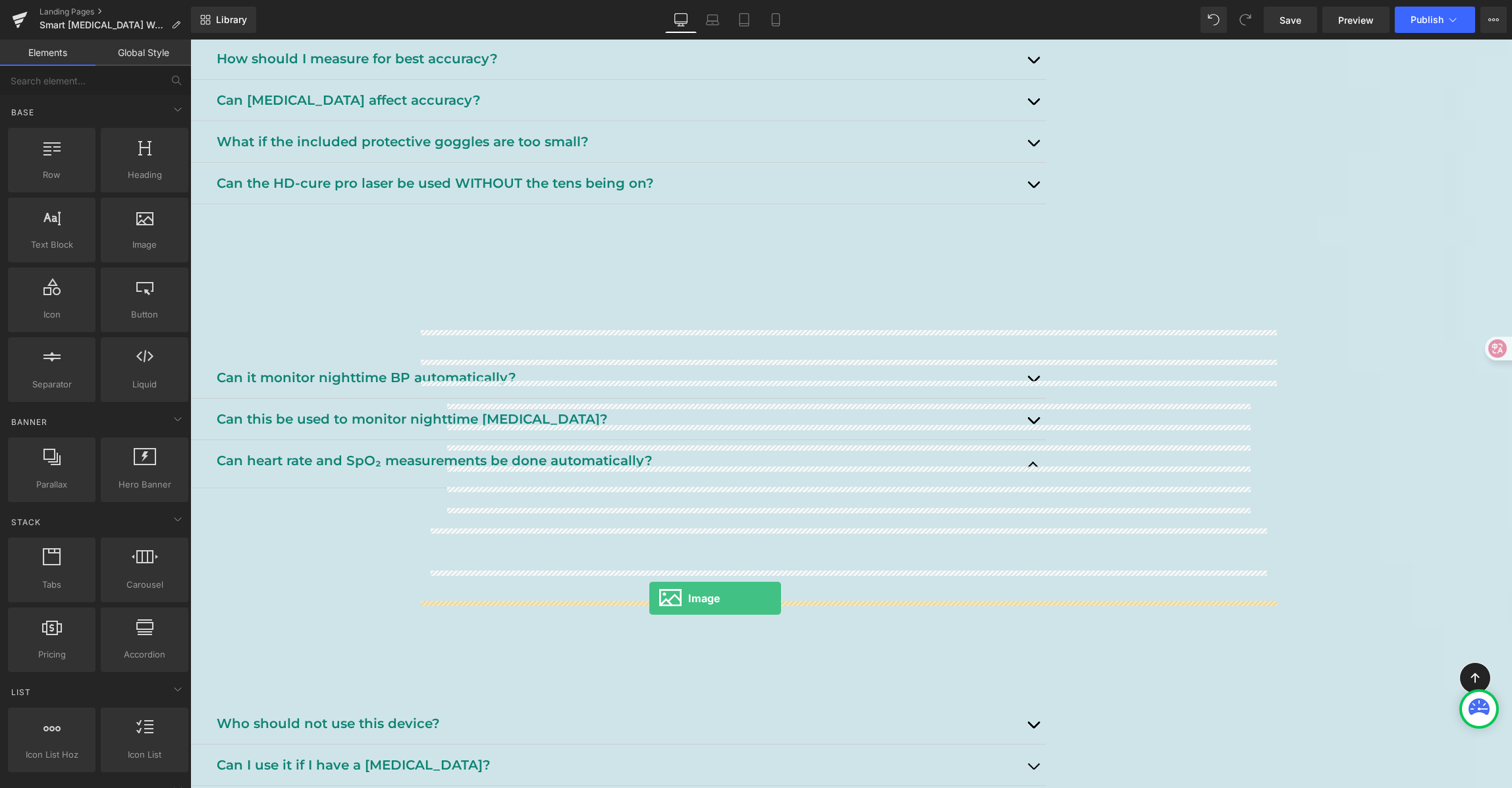
drag, startPoint x: 328, startPoint y: 276, endPoint x: 628, endPoint y: 575, distance: 423.6
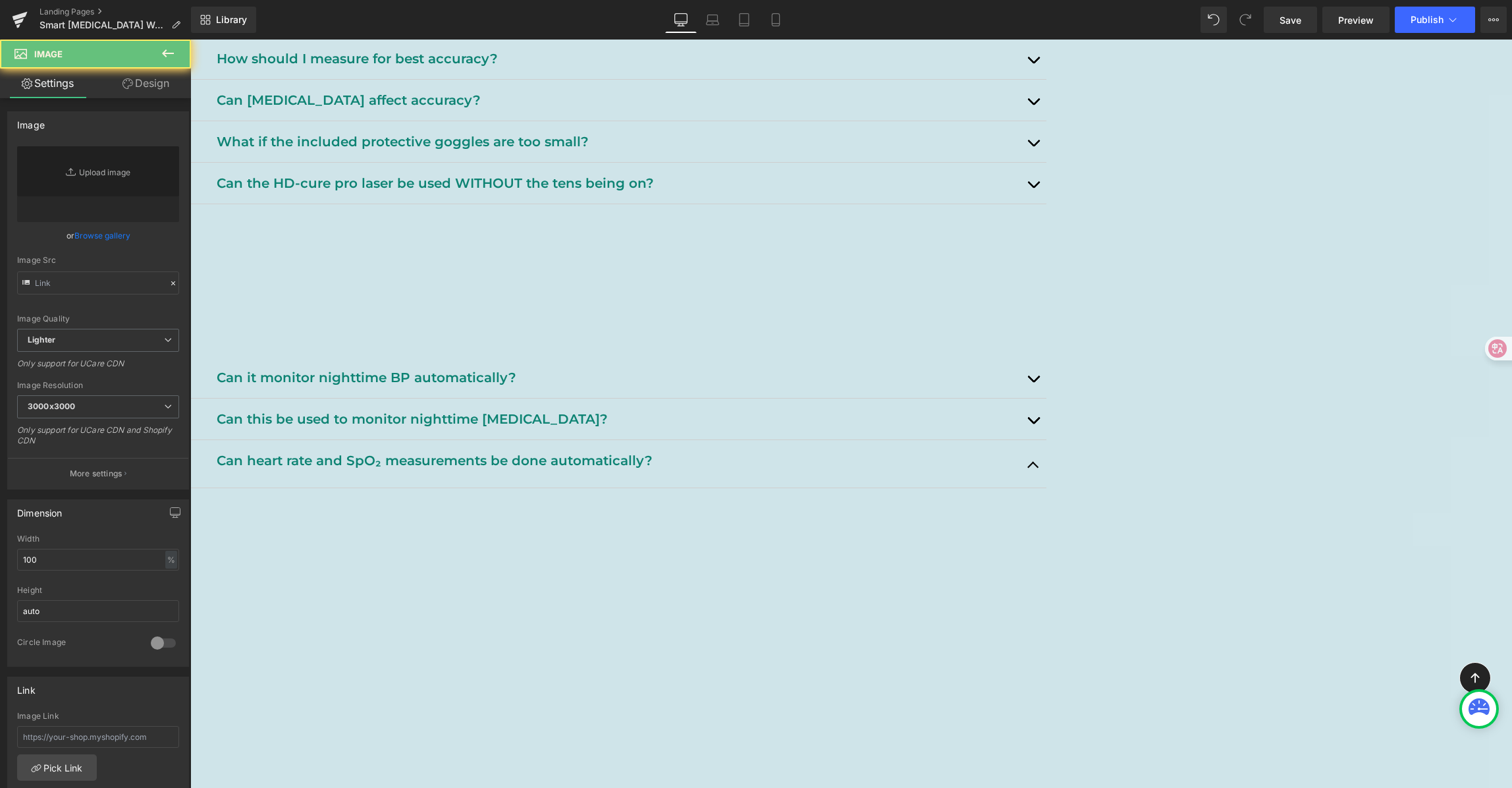
drag, startPoint x: 628, startPoint y: 575, endPoint x: 592, endPoint y: 564, distance: 37.6
click at [592, 554] on article "Yes for heart rate – once paired with the app, you can enable automatic heart r…" at bounding box center [618, 520] width 856 height 65
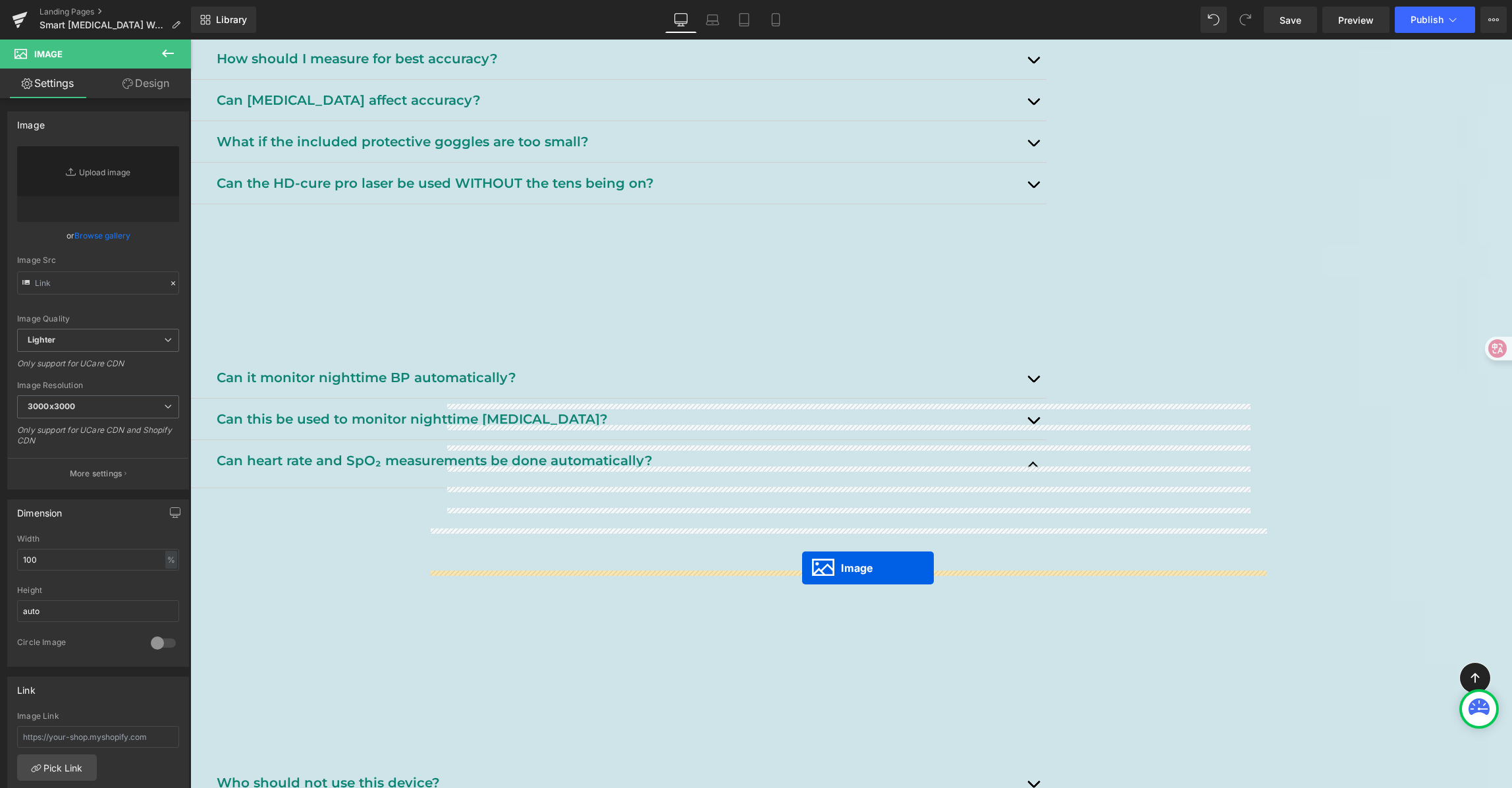
drag, startPoint x: 828, startPoint y: 610, endPoint x: 801, endPoint y: 569, distance: 49.1
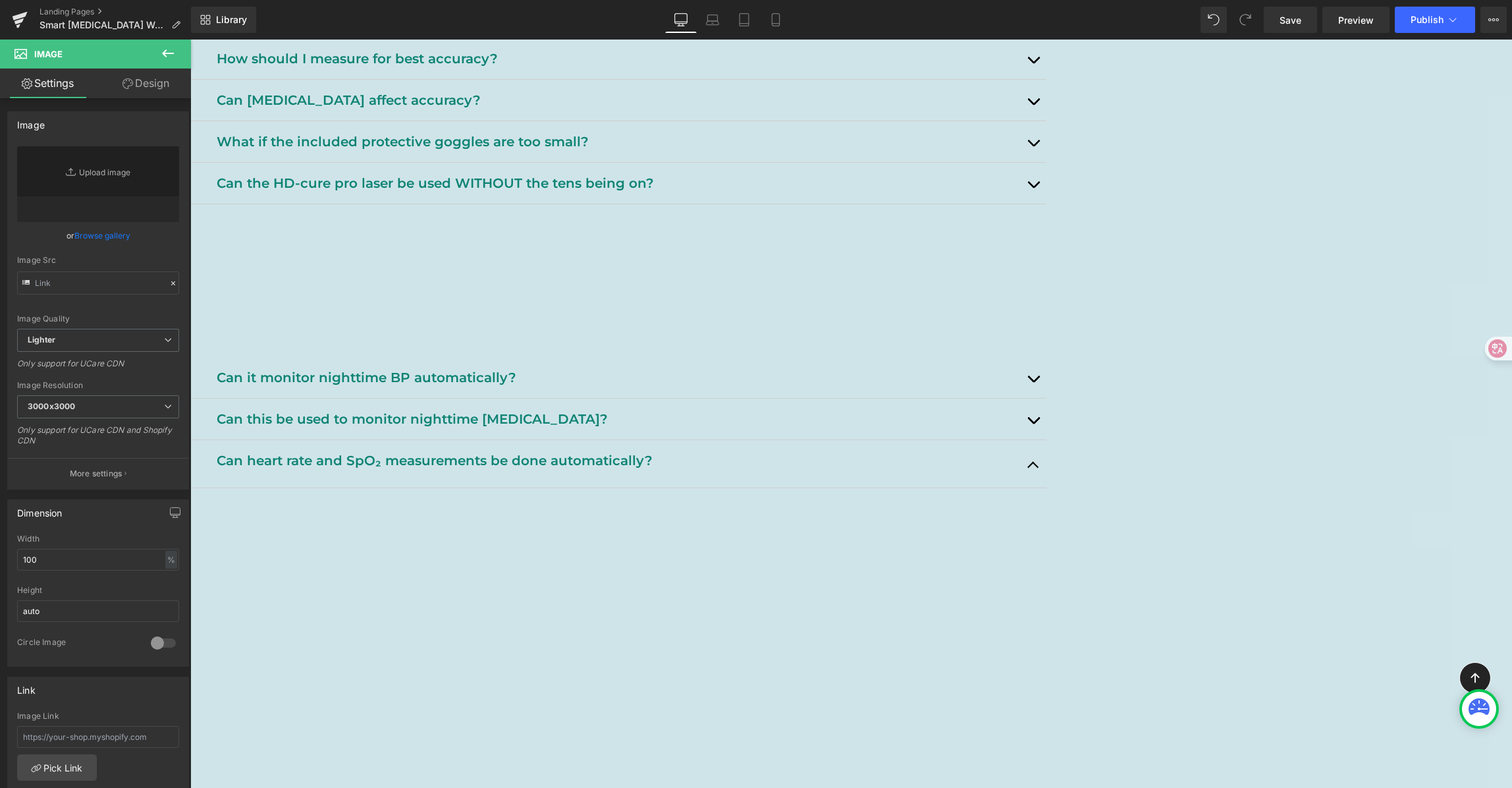
click at [92, 176] on link "Replace Image" at bounding box center [98, 184] width 162 height 76
type input "C:\fakepath\measure heart rate and sp02 levels.png"
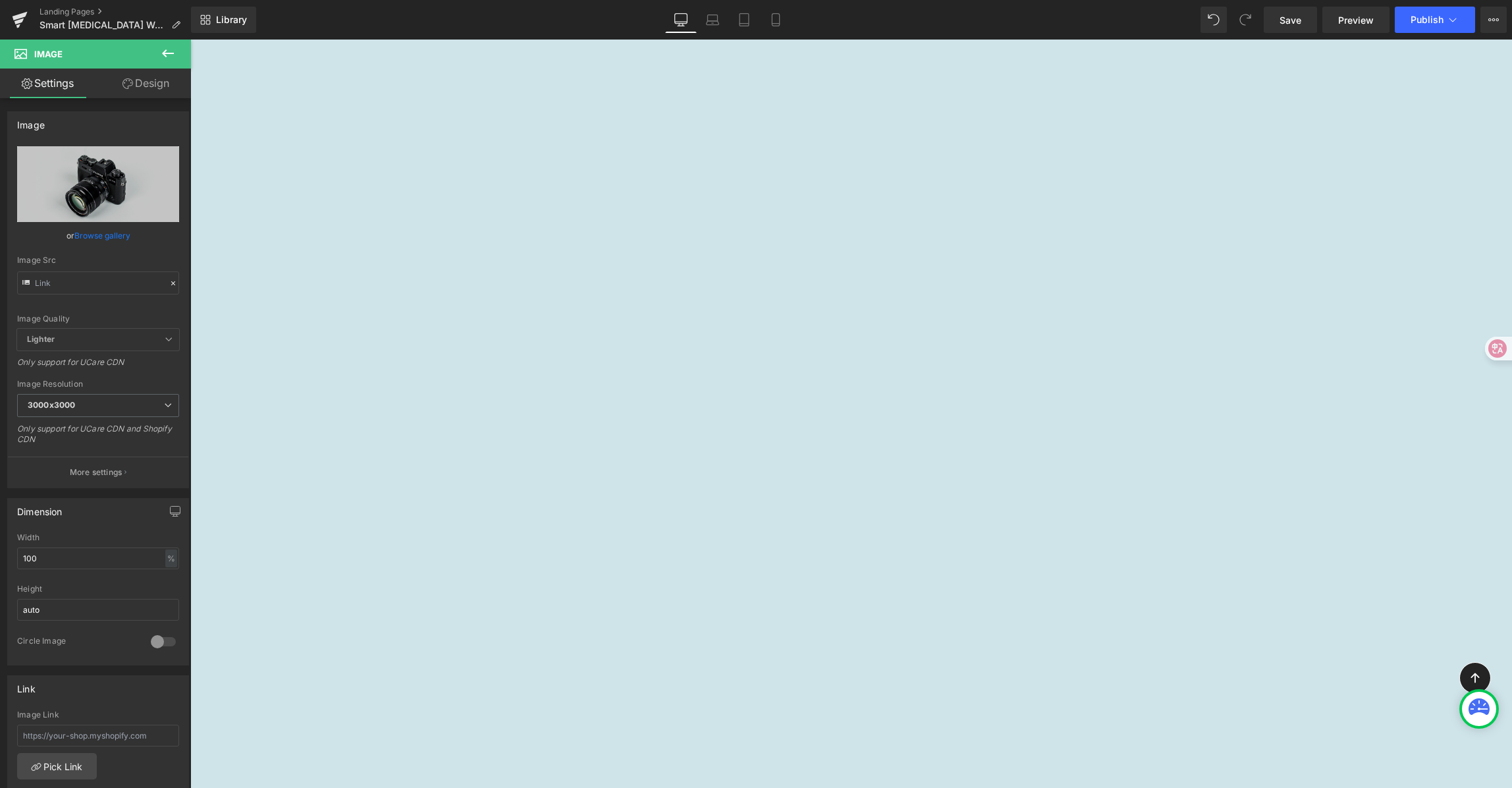
scroll to position [1965, 0]
click at [0, 552] on html "Image You are previewing how the will restyle your page. You can not edit Eleme…" at bounding box center [756, 394] width 1512 height 788
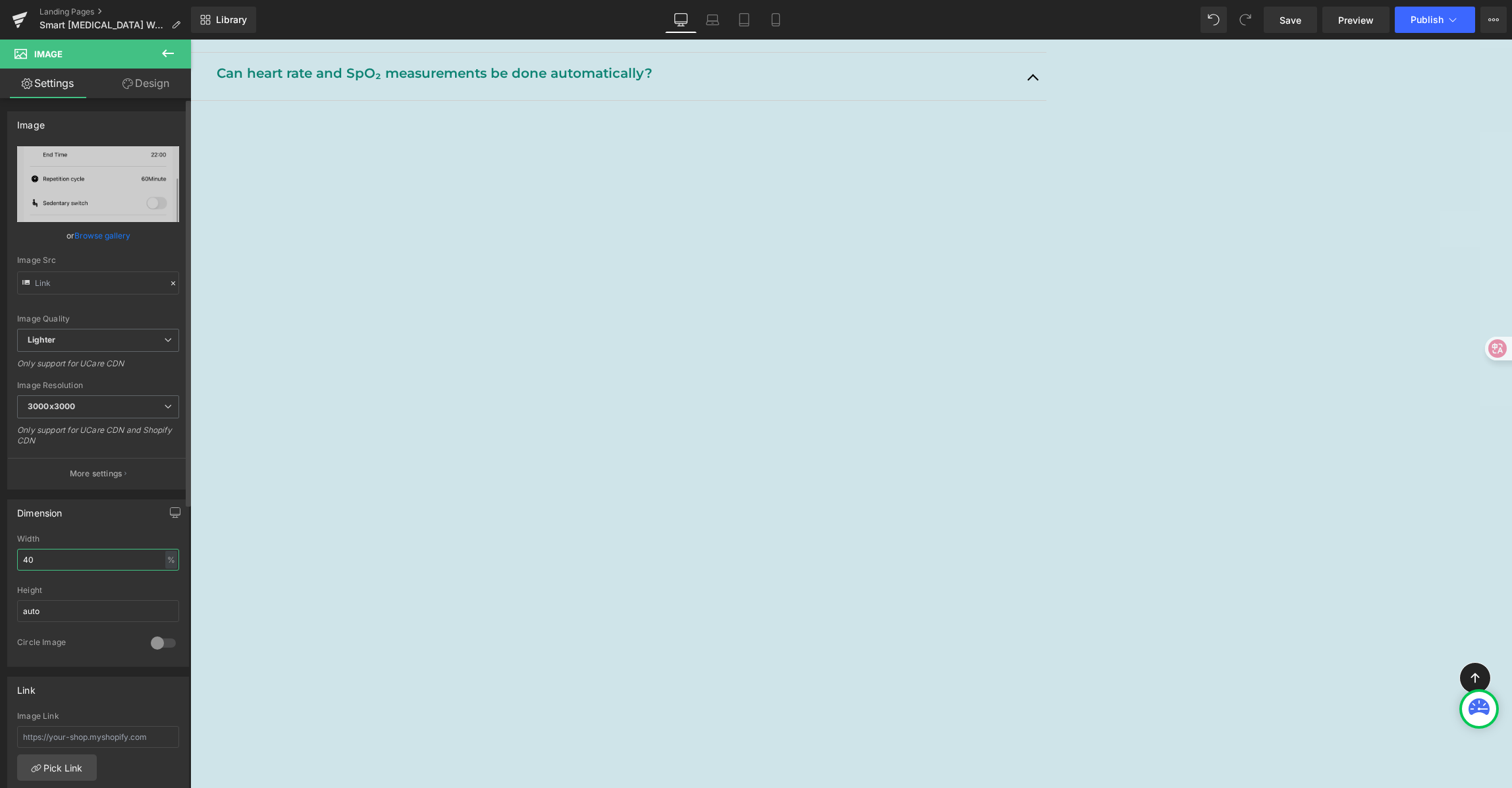
drag, startPoint x: 39, startPoint y: 562, endPoint x: 28, endPoint y: 545, distance: 20.2
click at [0, 552] on html "Image You are previewing how the will restyle your page. You can not edit Eleme…" at bounding box center [756, 394] width 1512 height 788
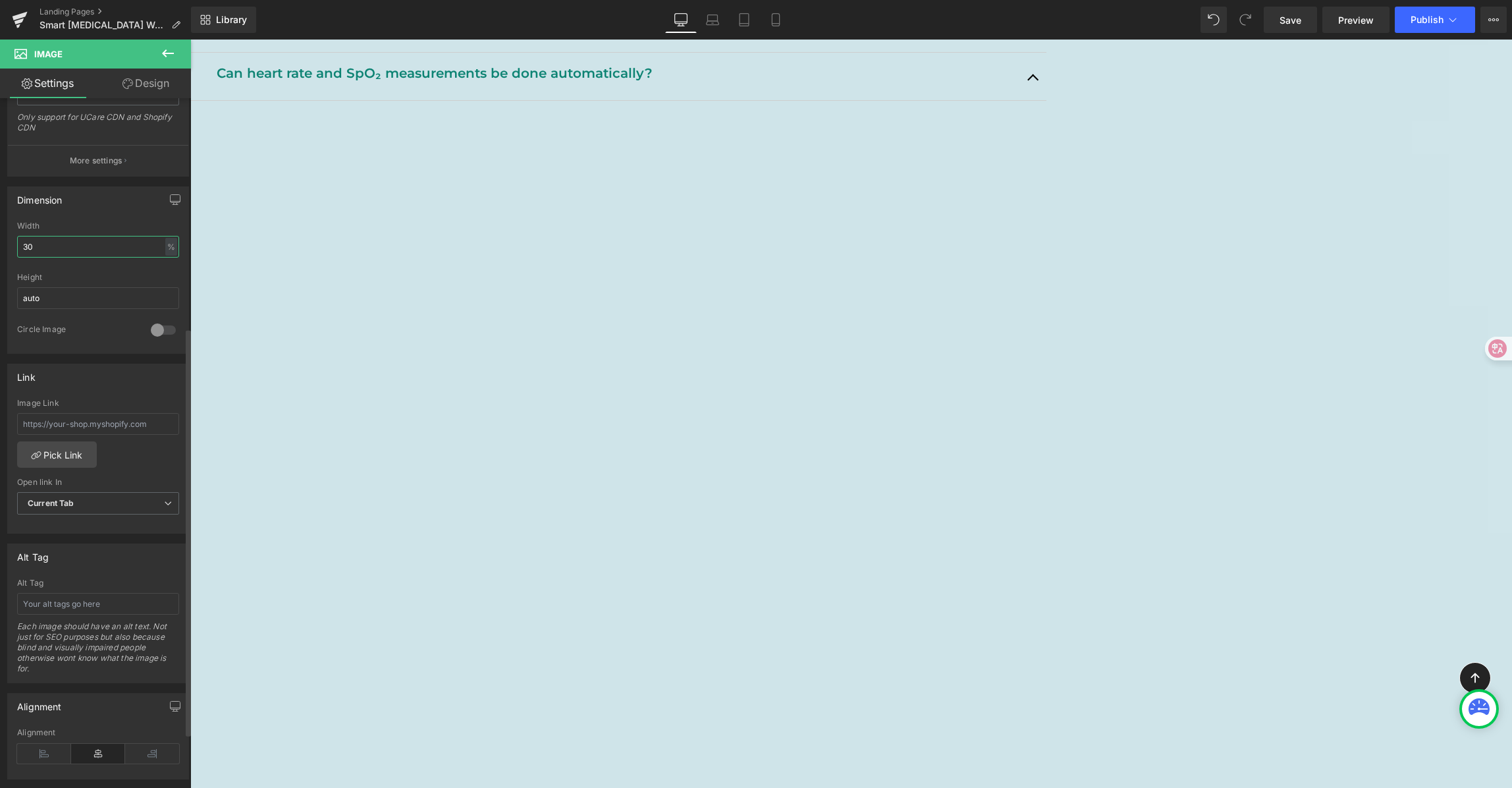
scroll to position [391, 0]
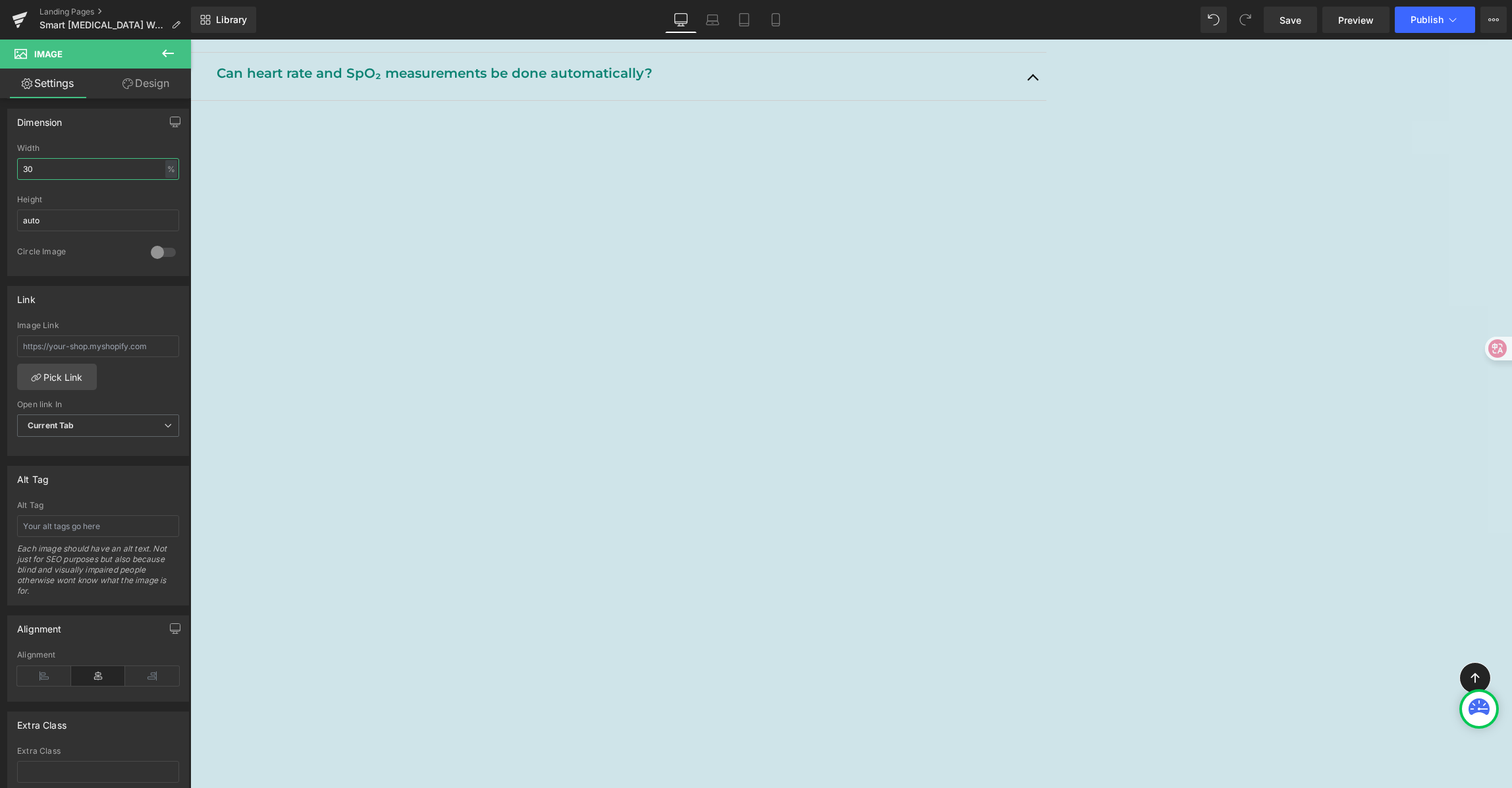
type input "30"
click at [451, 300] on img at bounding box center [326, 429] width 251 height 546
click at [148, 71] on link "Design" at bounding box center [145, 83] width 95 height 30
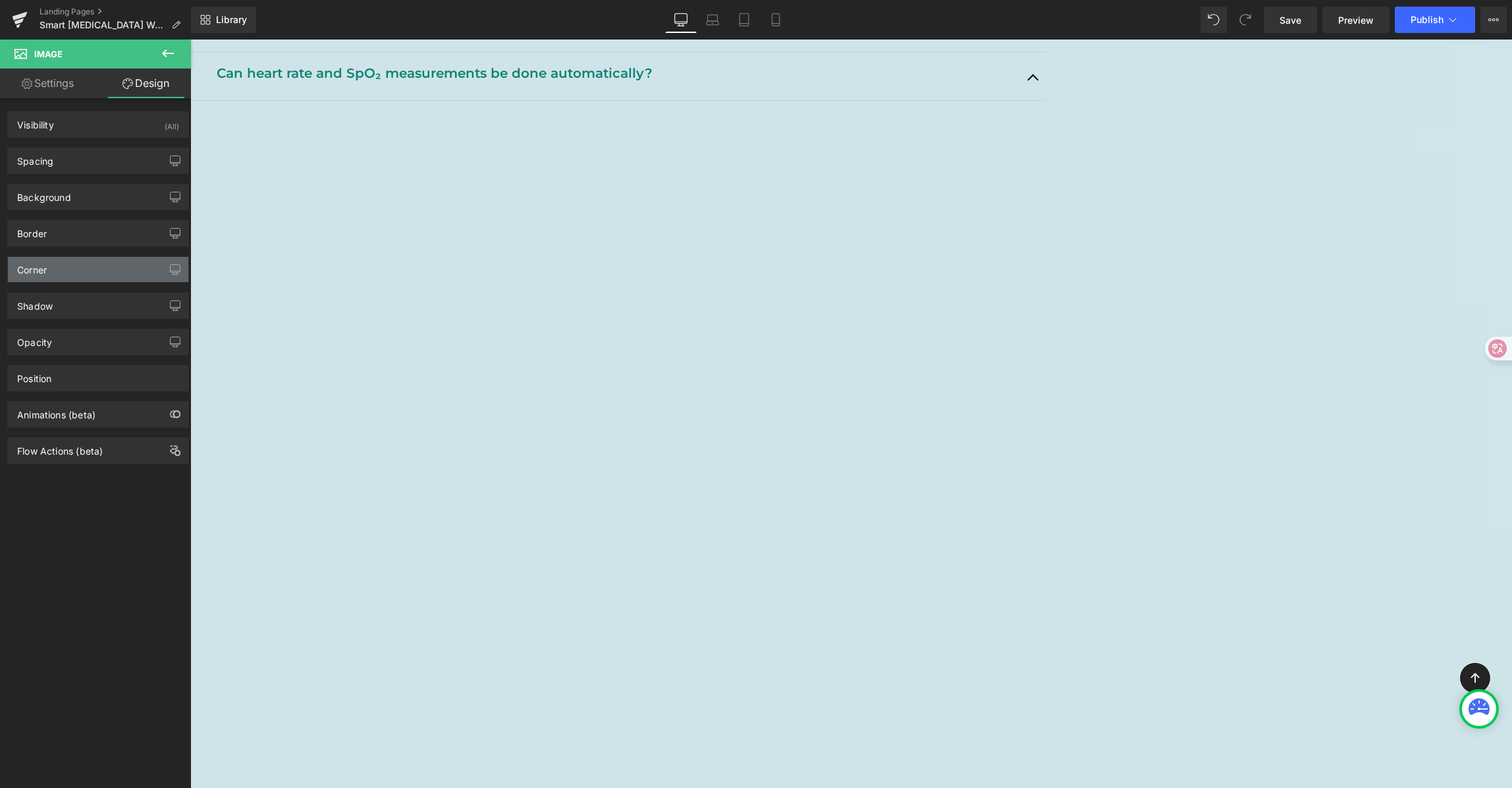
click at [40, 273] on div "Corner" at bounding box center [31, 266] width 30 height 19
drag, startPoint x: 54, startPoint y: 275, endPoint x: 54, endPoint y: 282, distance: 7.0
click at [54, 275] on div "Corner" at bounding box center [98, 269] width 180 height 25
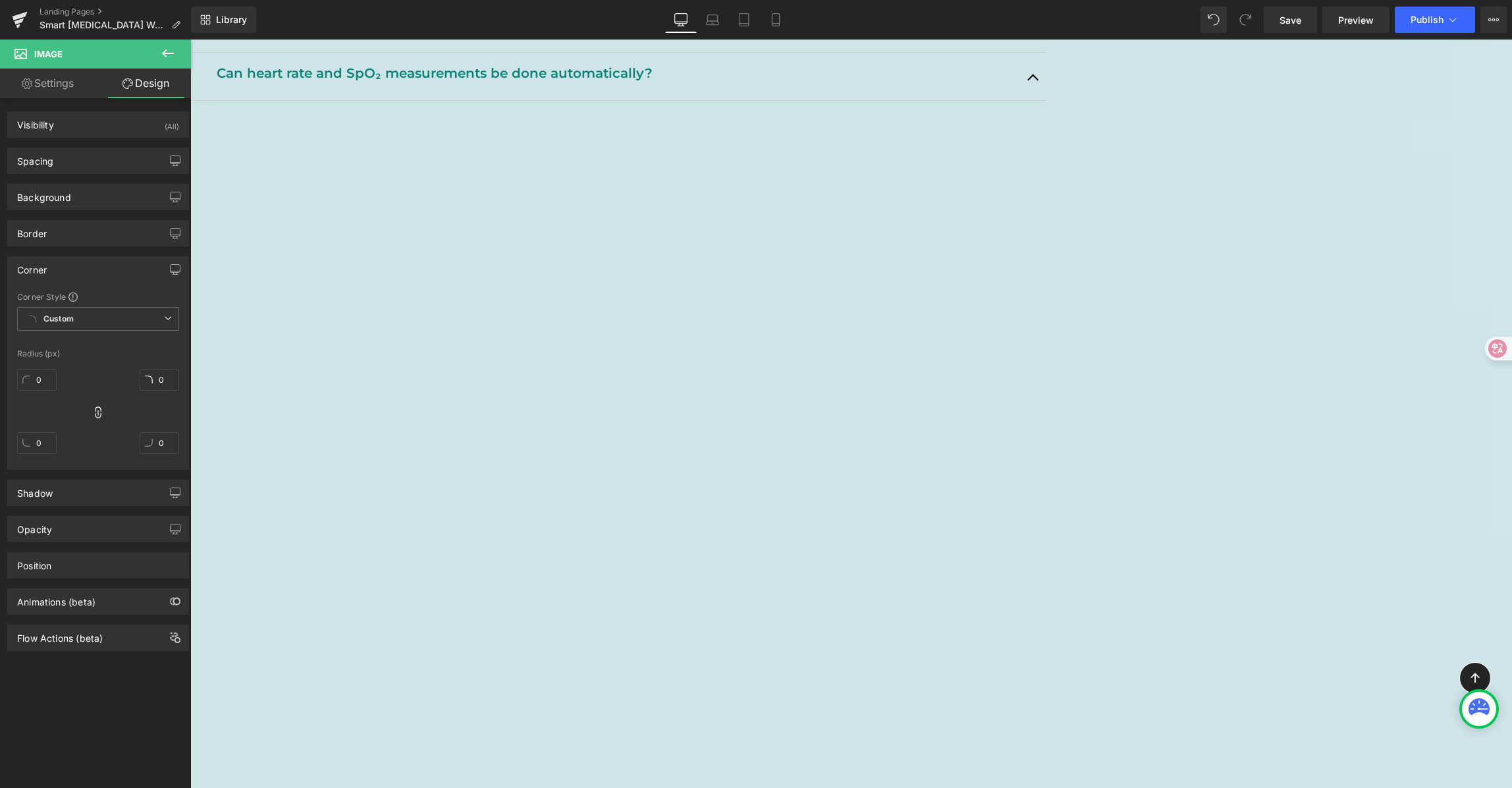
click at [52, 367] on div "0" at bounding box center [37, 385] width 39 height 43
click at [48, 378] on input "0" at bounding box center [37, 380] width 39 height 22
type input "15"
click at [1284, 21] on span "Save" at bounding box center [1291, 20] width 22 height 14
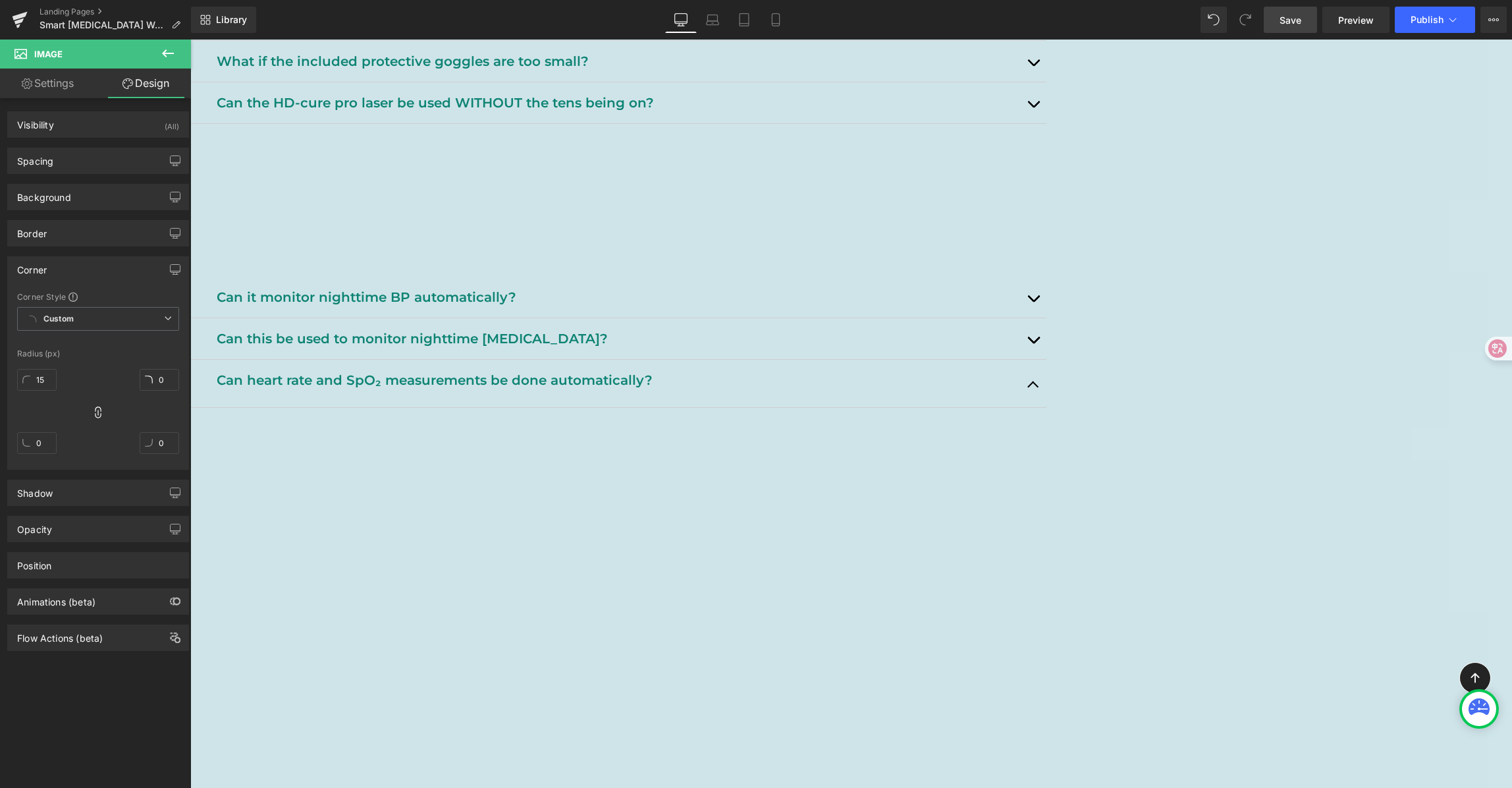
scroll to position [1409, 0]
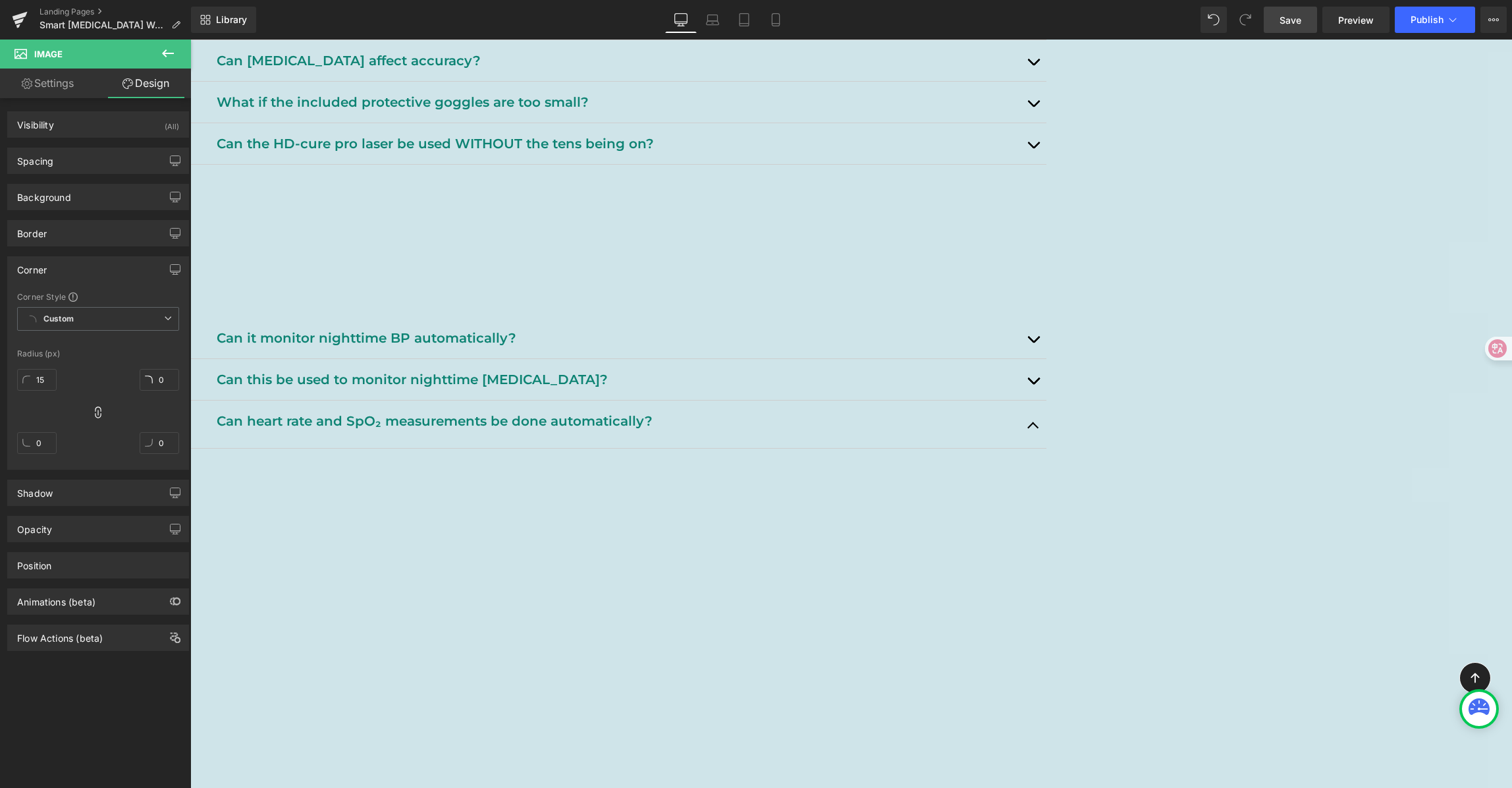
click at [1046, 448] on button "button" at bounding box center [1033, 424] width 26 height 48
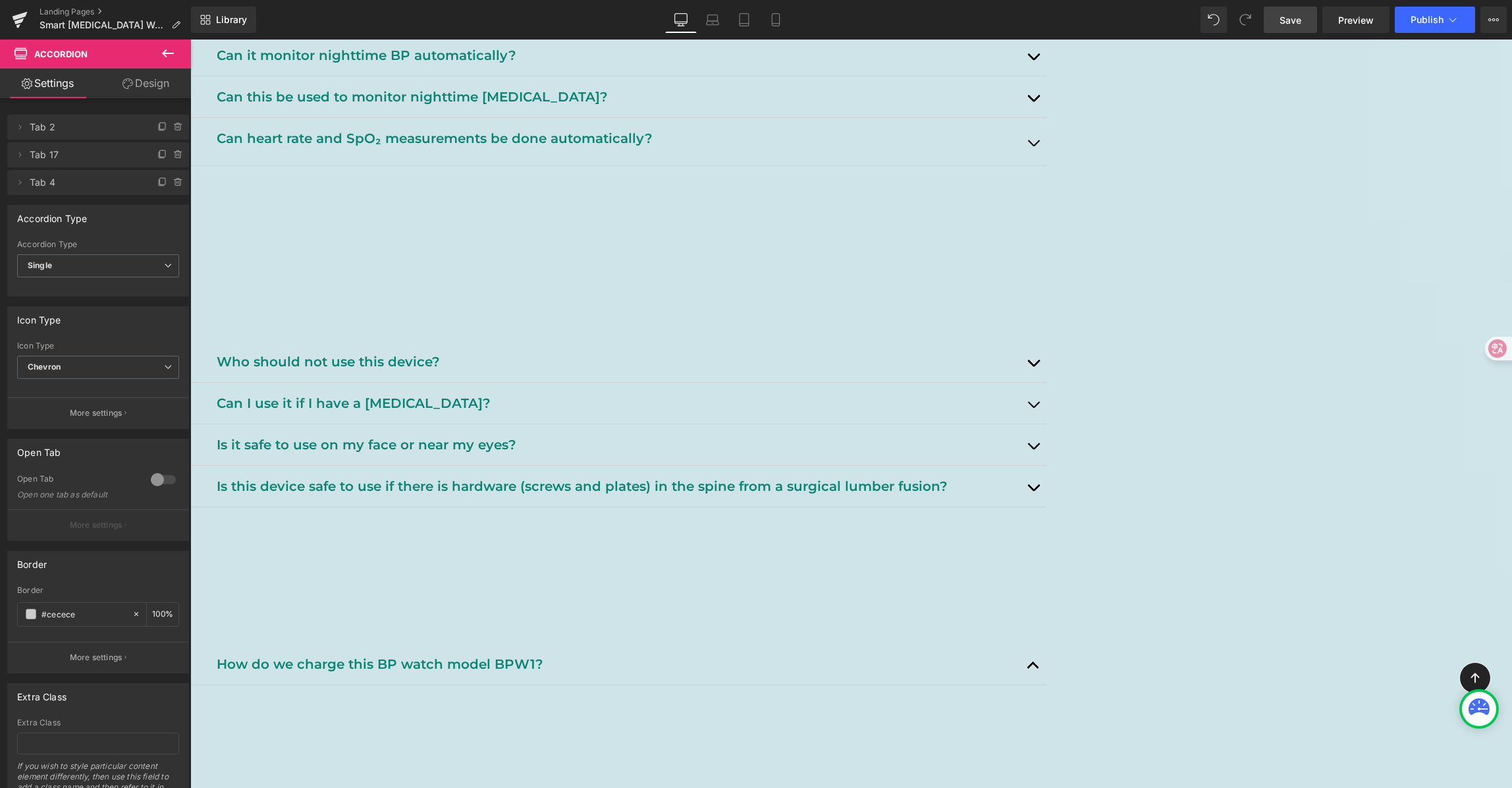
scroll to position [1695, 0]
click at [844, 338] on div "Connectivity & App Text Block Resolve common Bluetooth pairing issues and learn…" at bounding box center [618, 400] width 856 height 250
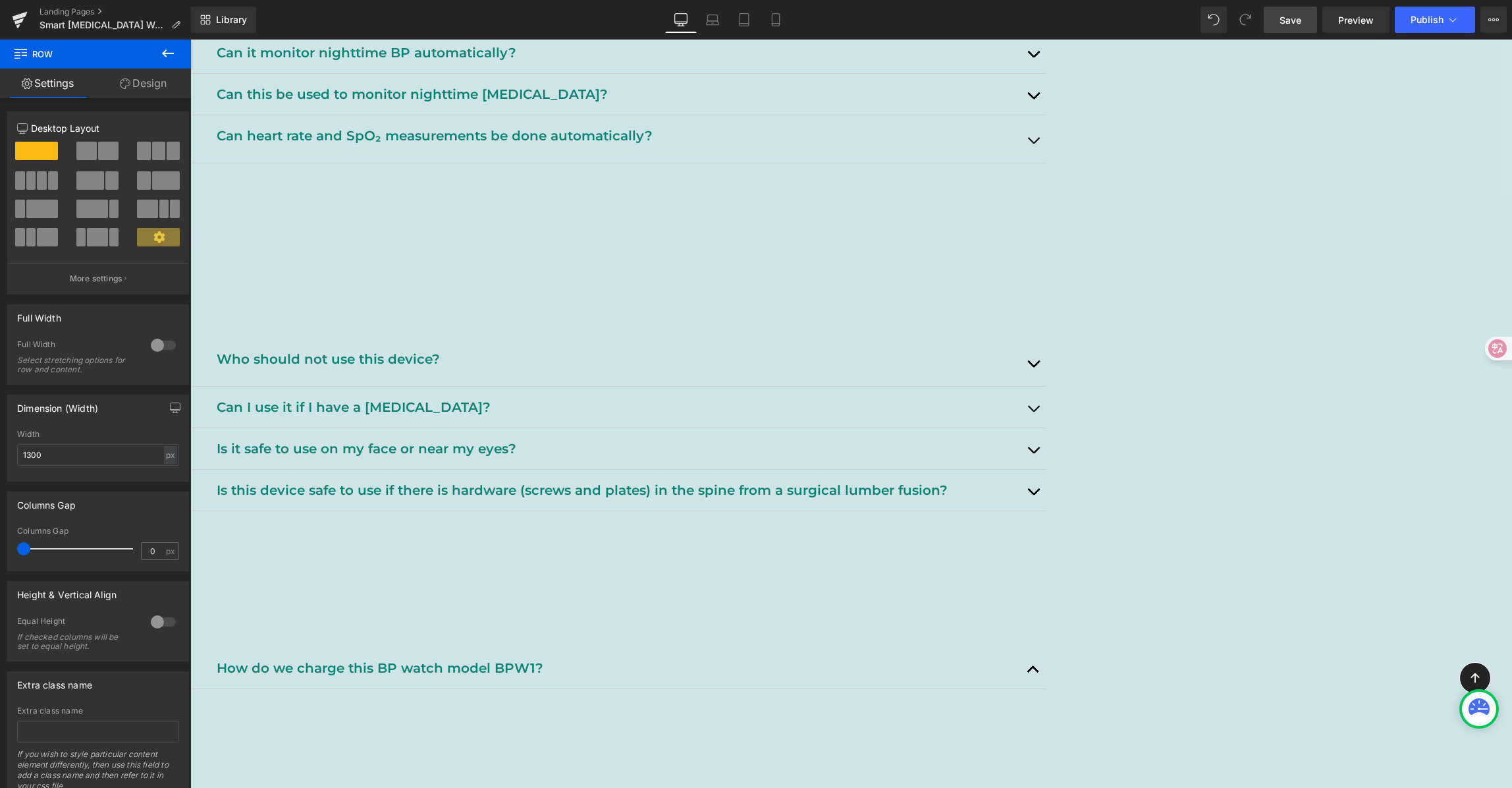
click at [190, 39] on span "Accordion" at bounding box center [190, 39] width 0 height 0
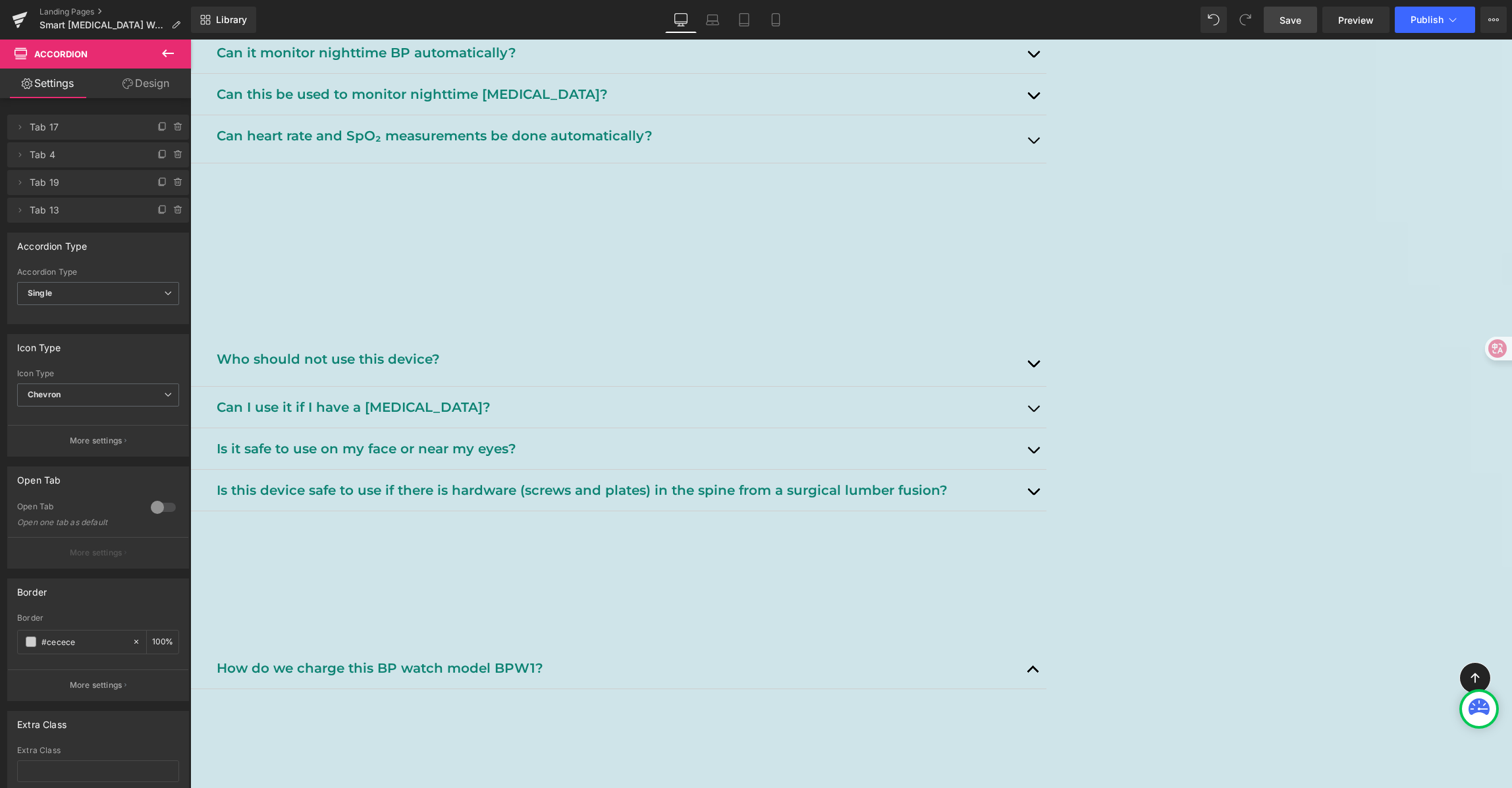
click at [1046, 367] on button "button" at bounding box center [1033, 362] width 26 height 48
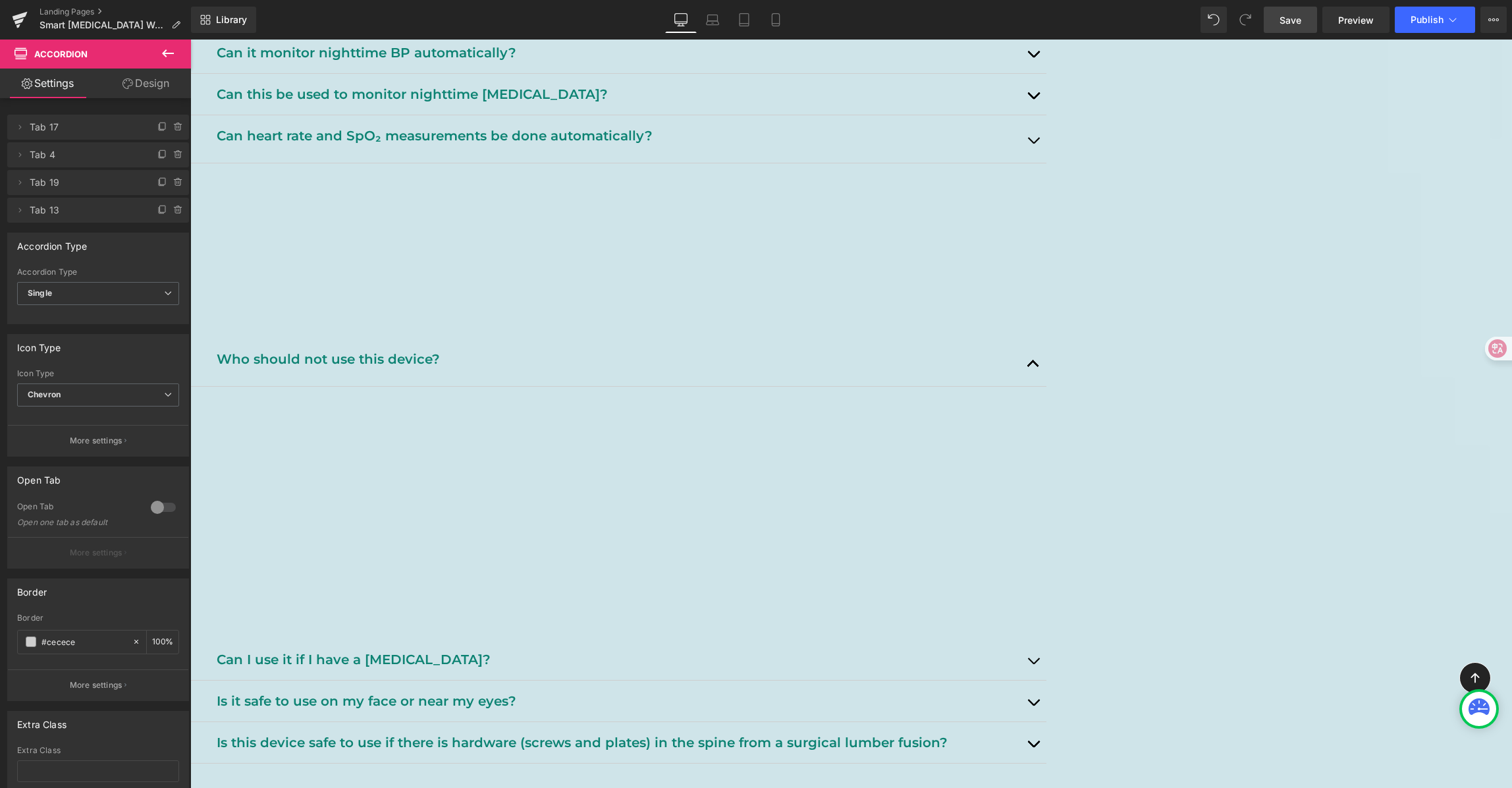
click at [1046, 367] on button "button" at bounding box center [1033, 362] width 26 height 48
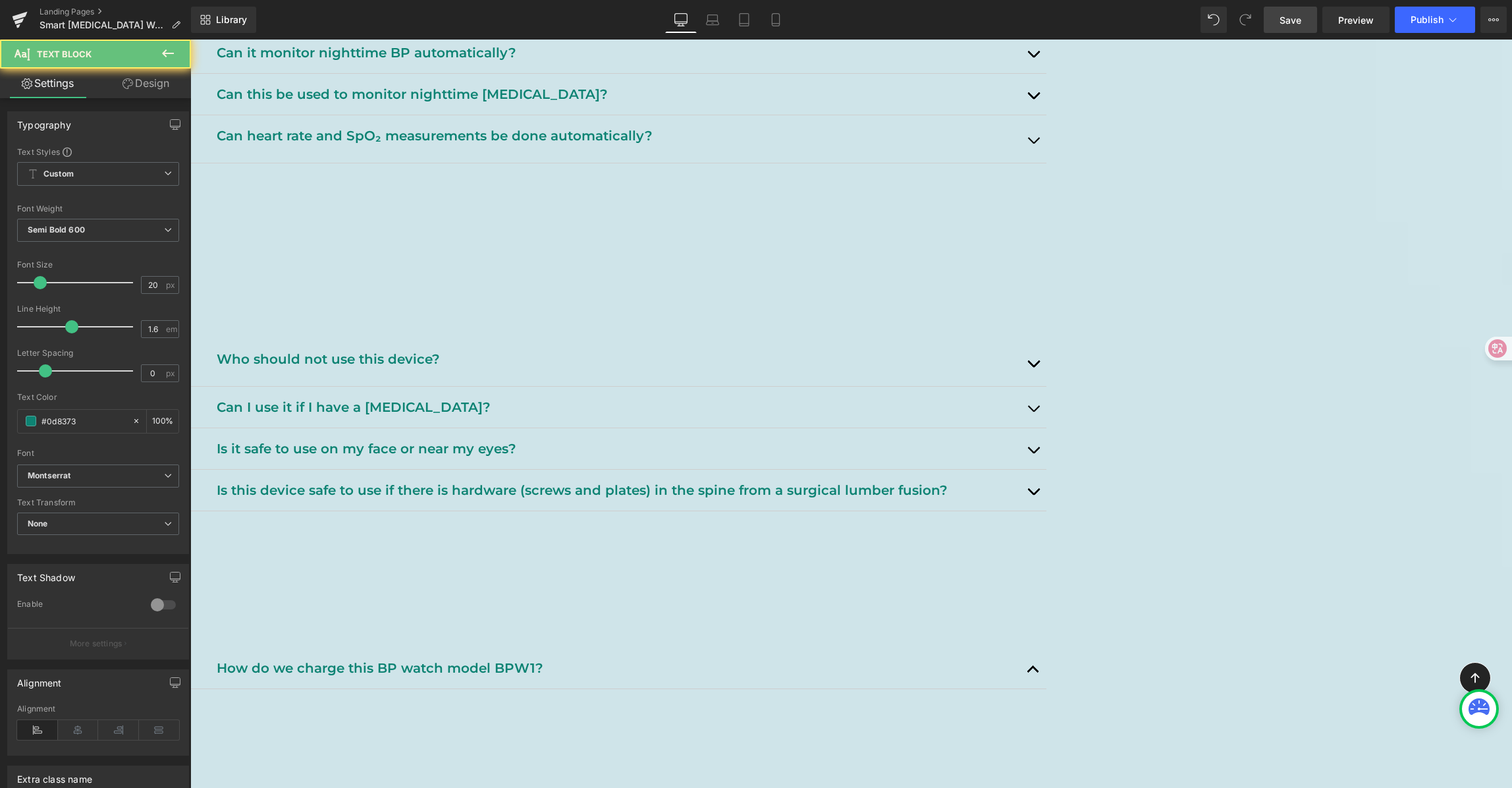
click at [511, 358] on p "Who should not use this device?" at bounding box center [618, 359] width 803 height 21
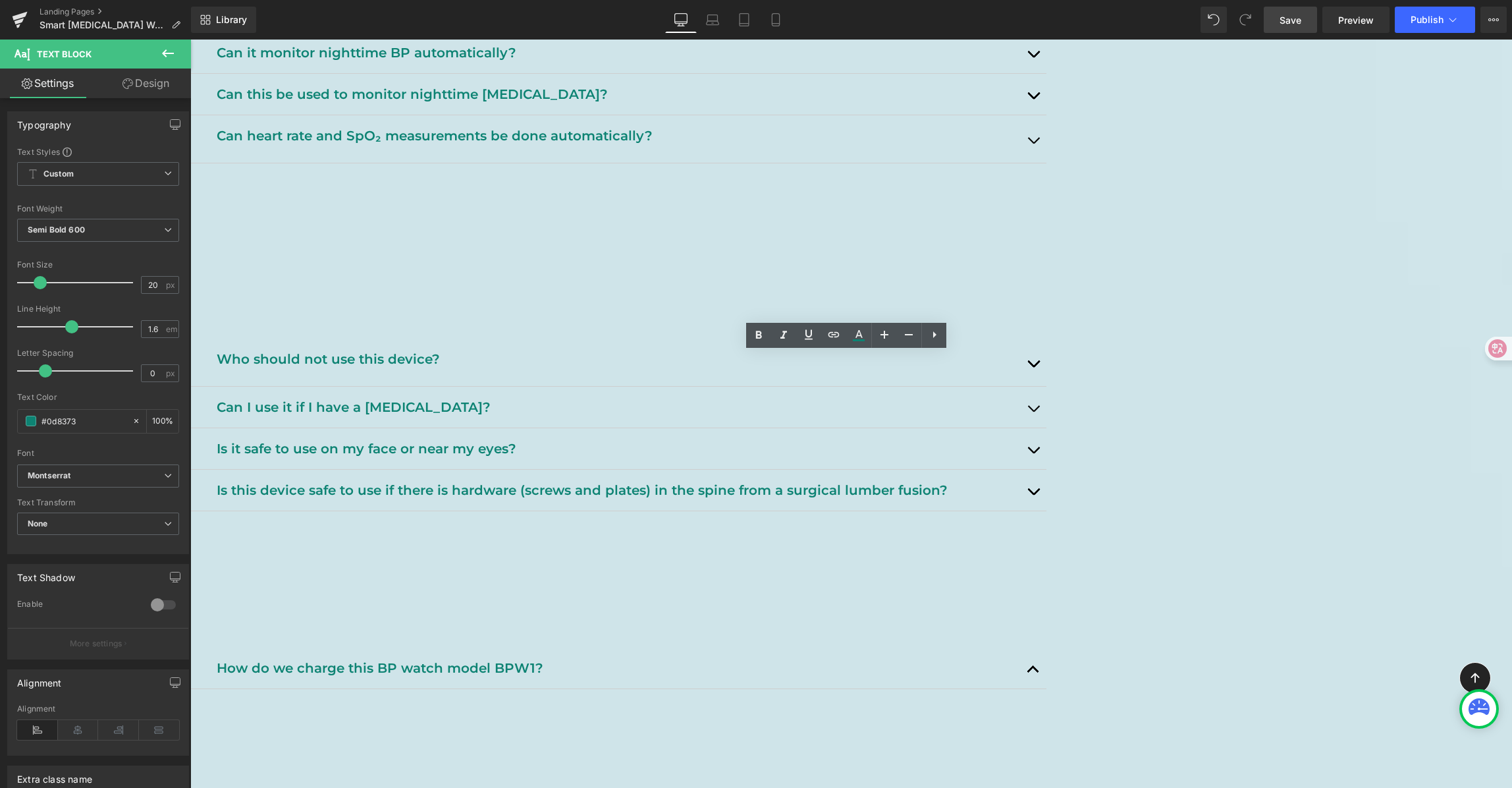
click at [507, 361] on p "Who should not use this device?" at bounding box center [618, 359] width 803 height 21
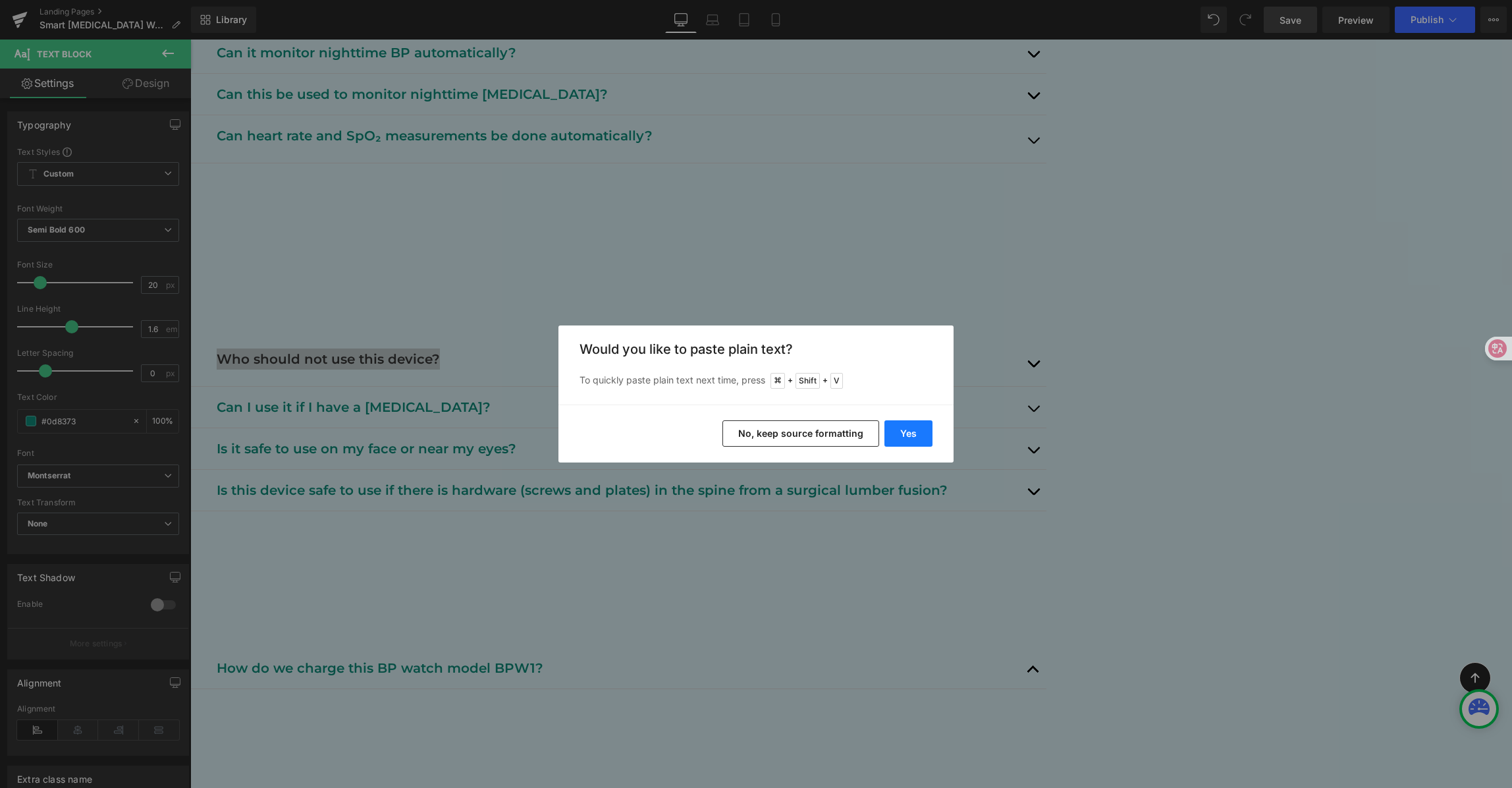
click at [902, 434] on button "Yes" at bounding box center [909, 433] width 48 height 26
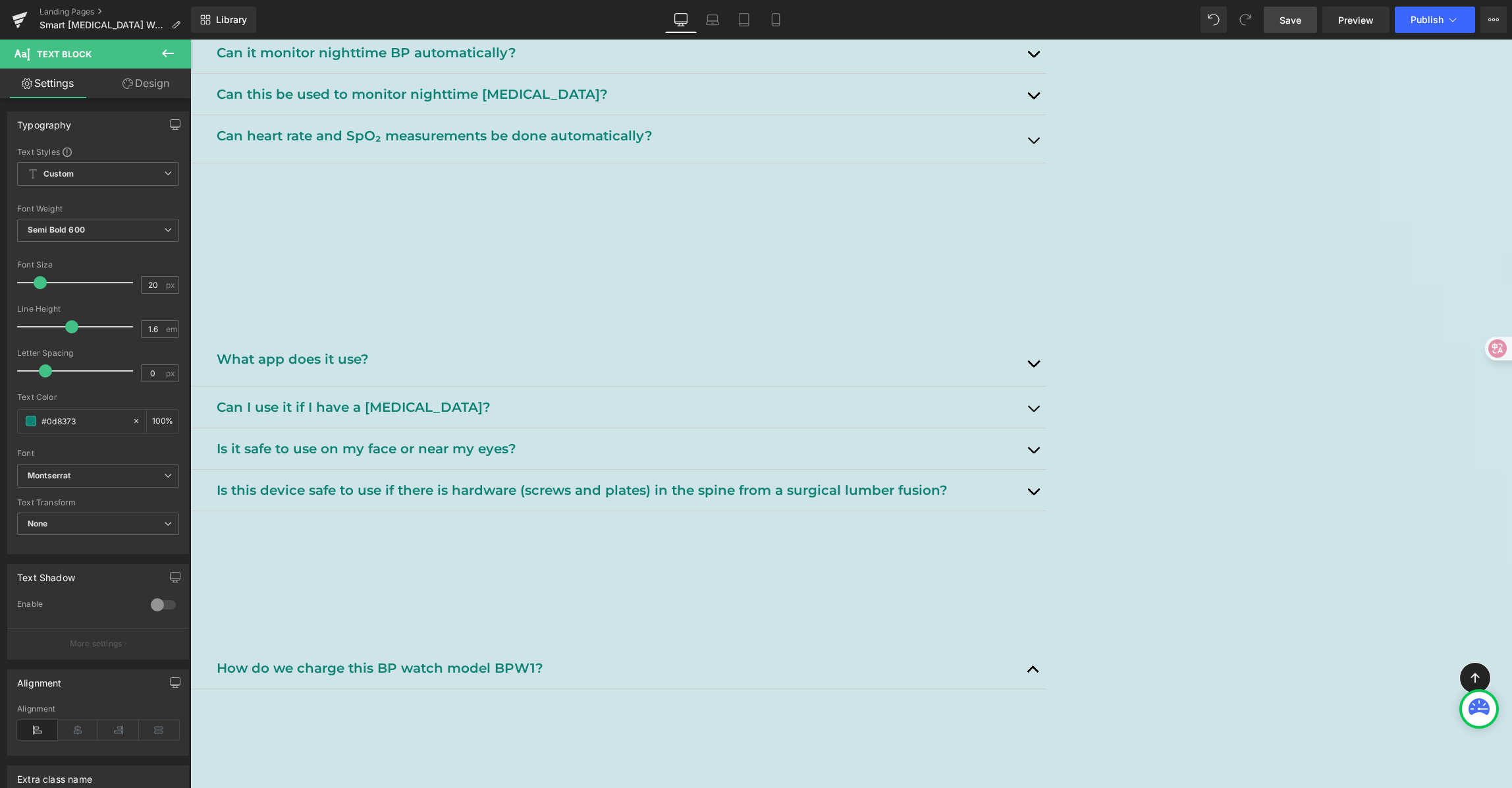
click at [1033, 411] on span "button" at bounding box center [1033, 411] width 0 height 0
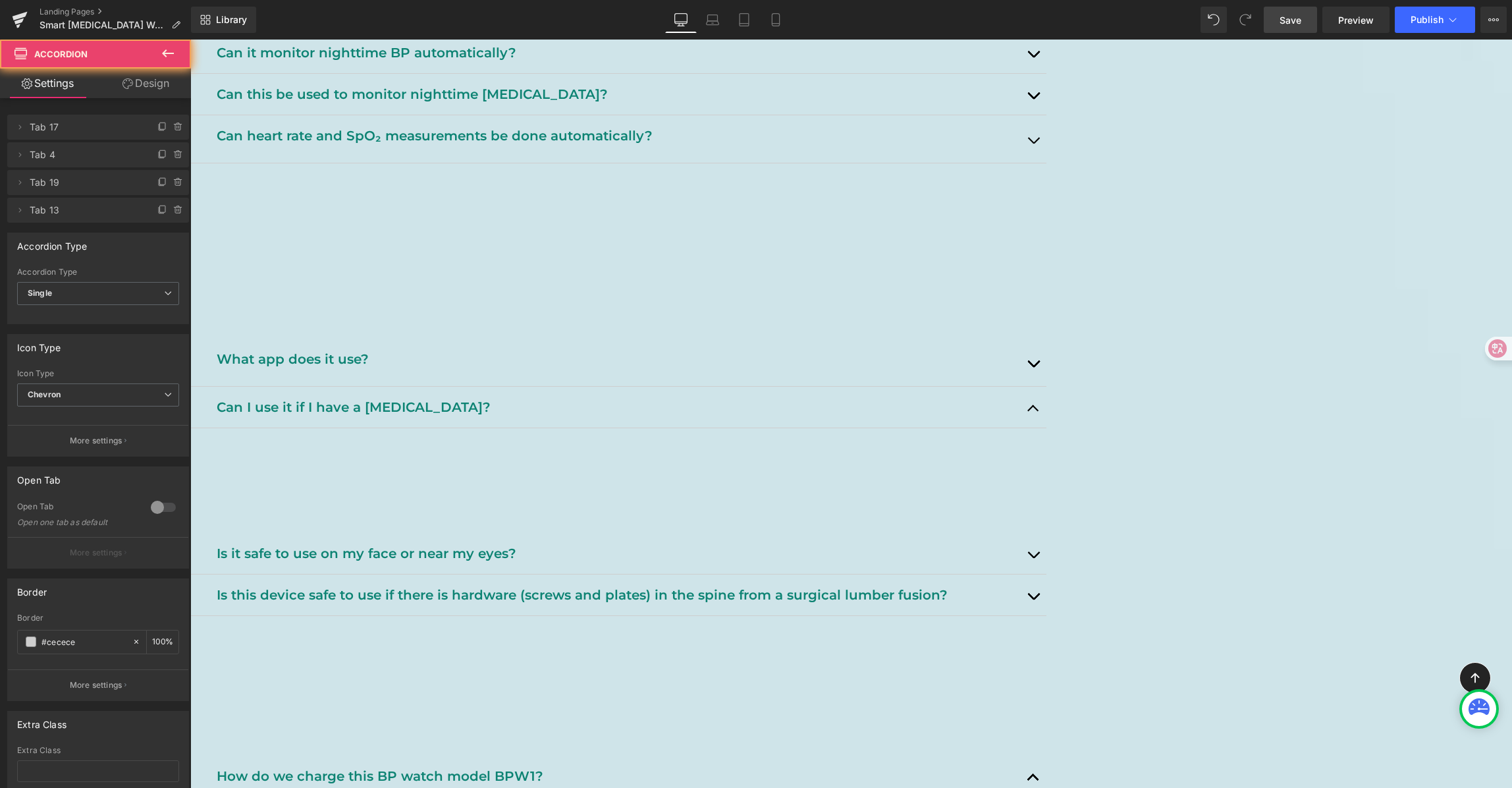
click at [1046, 360] on button "button" at bounding box center [1033, 362] width 26 height 48
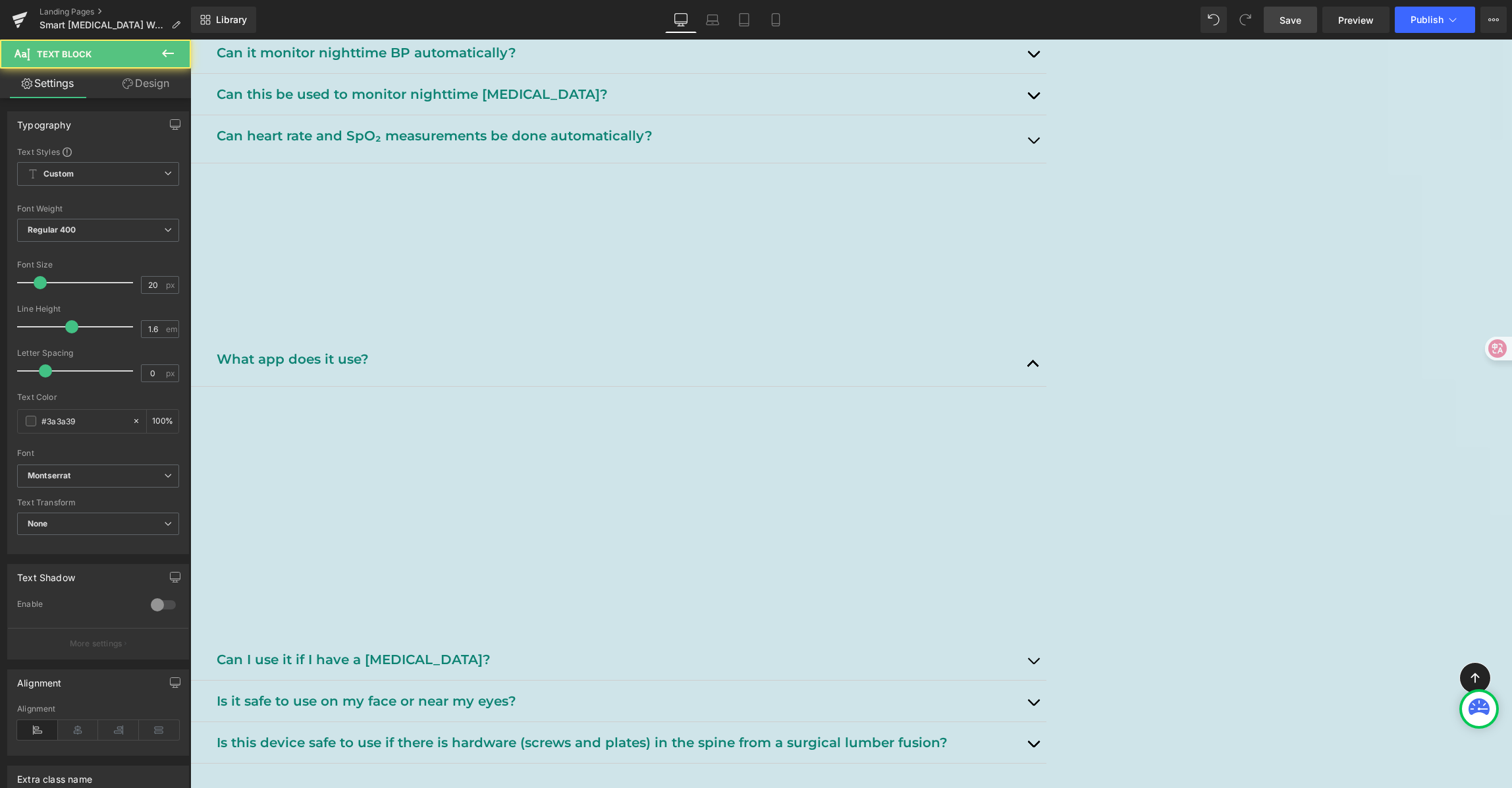
drag, startPoint x: 847, startPoint y: 576, endPoint x: 875, endPoint y: 600, distance: 36.9
click at [847, 577] on p "- Have open or infected wounds at the treatment site" at bounding box center [626, 575] width 822 height 21
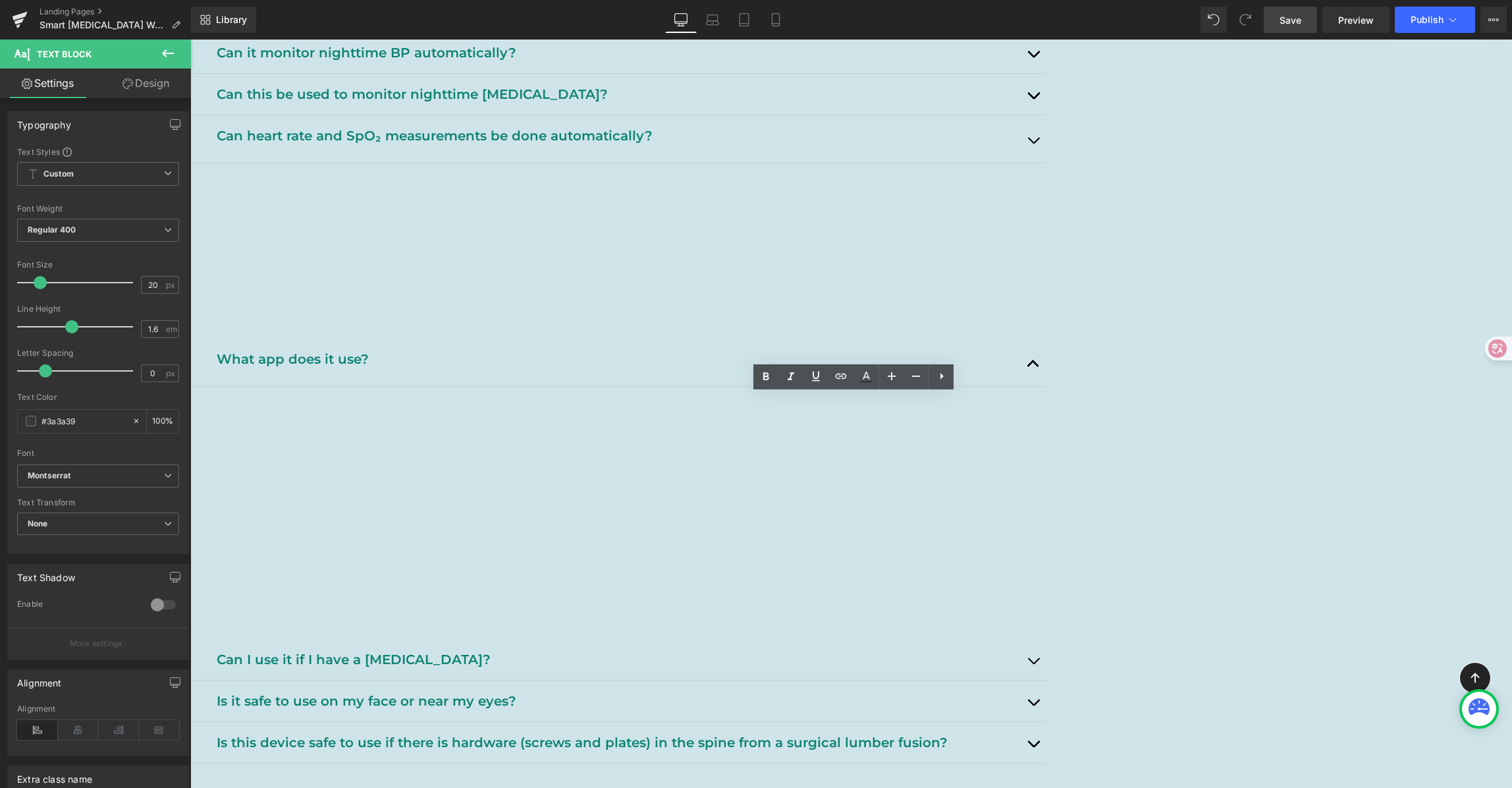
drag, startPoint x: 886, startPoint y: 617, endPoint x: 421, endPoint y: 405, distance: 511.0
click at [421, 405] on article "Do not use the device if you: - Are pregnant - Have [MEDICAL_DATA] or a history…" at bounding box center [618, 513] width 856 height 252
paste div
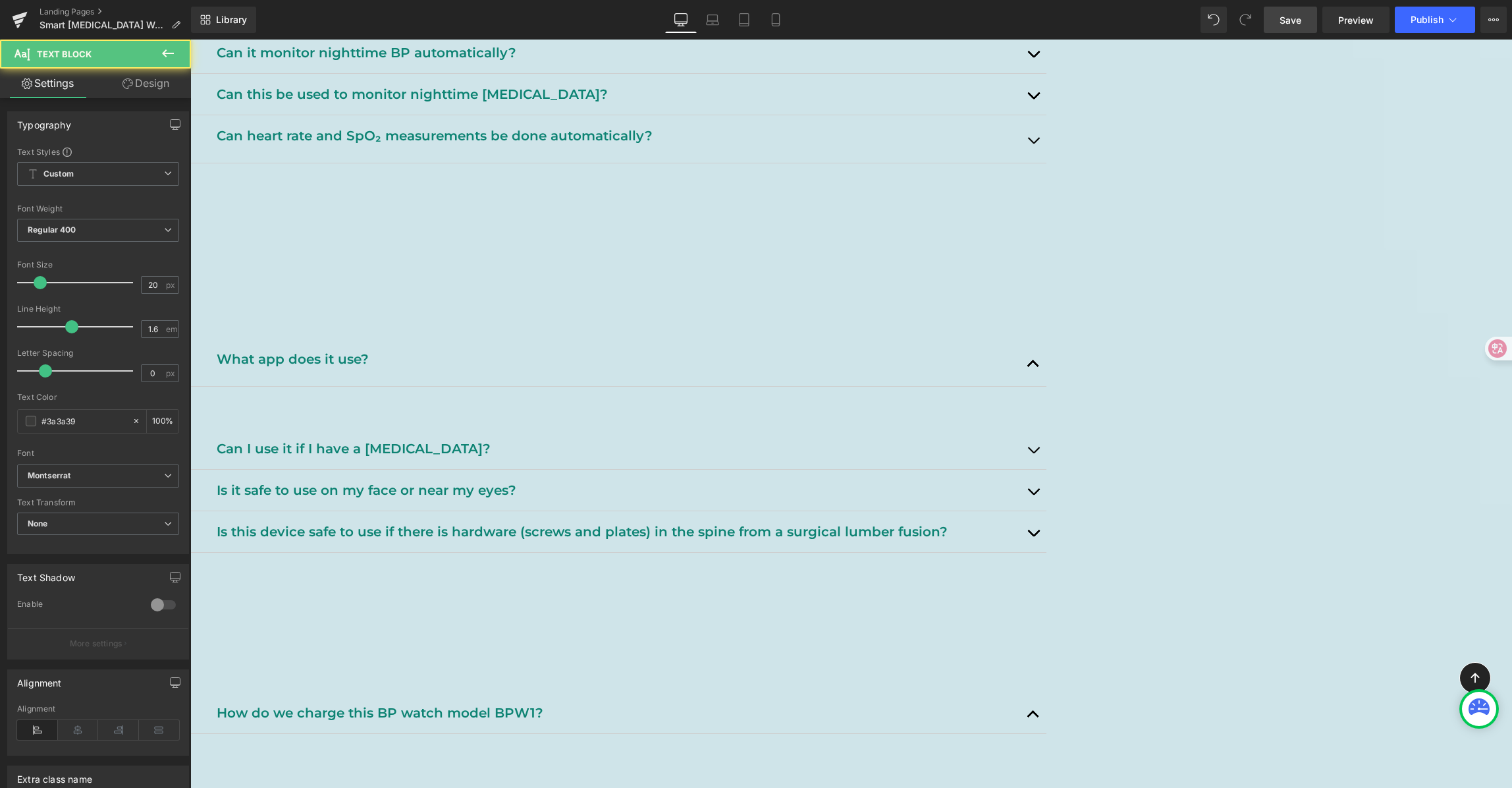
click at [1037, 401] on p "Please download the "LiveFit" app on your mobile phone or tablet, and then inst…" at bounding box center [626, 406] width 822 height 21
drag, startPoint x: 929, startPoint y: 406, endPoint x: 1082, endPoint y: 414, distance: 153.2
click at [1037, 414] on p "Please download the "LiveFit" app on your mobile phone or tablet, and then inst…" at bounding box center [626, 406] width 822 height 21
click at [1037, 408] on p "Please download the "LiveFit" app on your mobile phone or tablet, and then inst…" at bounding box center [626, 406] width 822 height 21
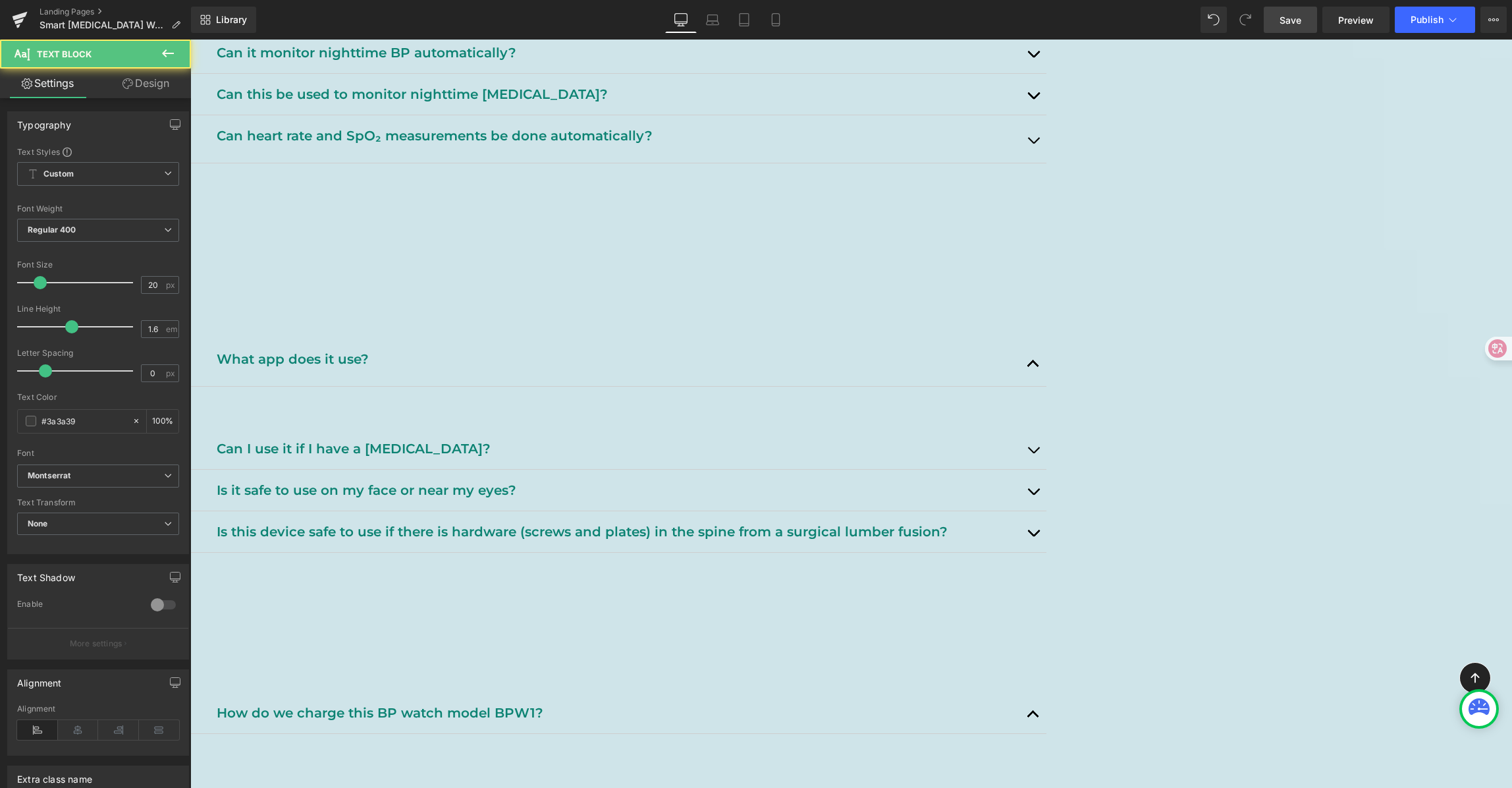
click at [797, 405] on p "Please download the "LiveFit" app on your mobile phone or tablet, and then inst…" at bounding box center [626, 406] width 822 height 21
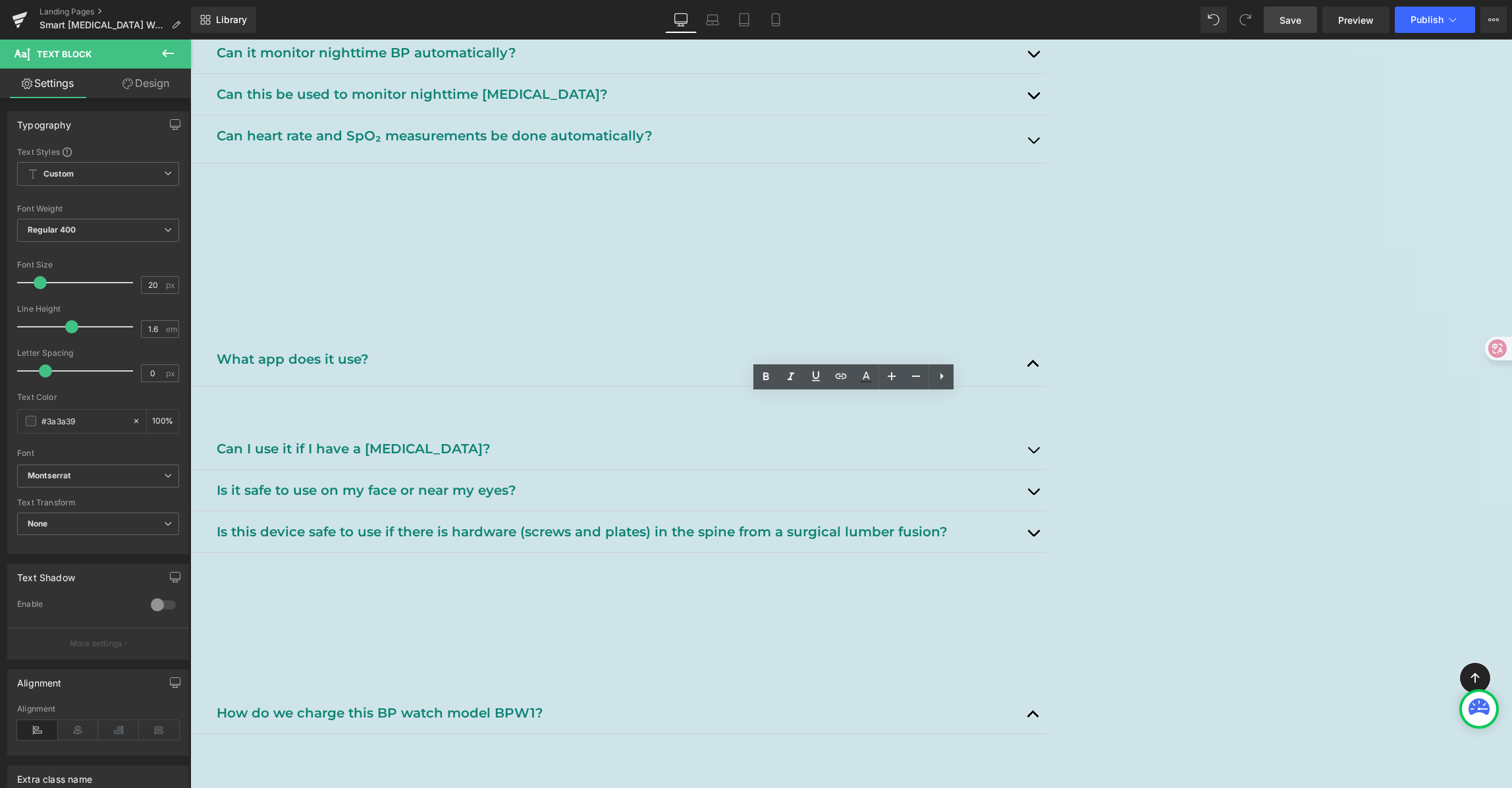
drag, startPoint x: 818, startPoint y: 407, endPoint x: 875, endPoint y: 399, distance: 57.6
click at [875, 399] on p "Please download the "LiveFit" app on your mobile phone or tablet, and then inst…" at bounding box center [626, 406] width 822 height 21
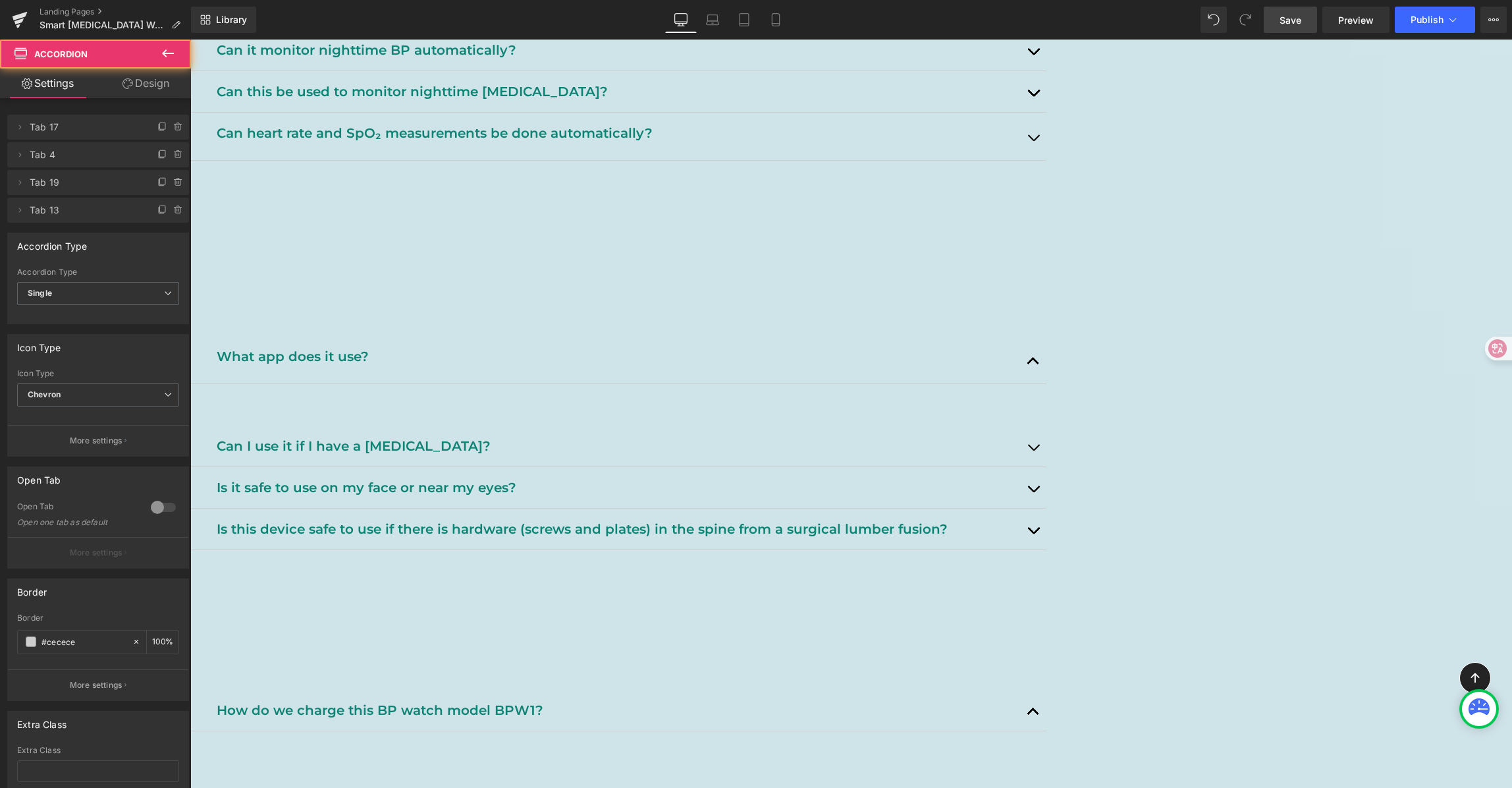
click at [1033, 534] on span "button" at bounding box center [1033, 534] width 0 height 0
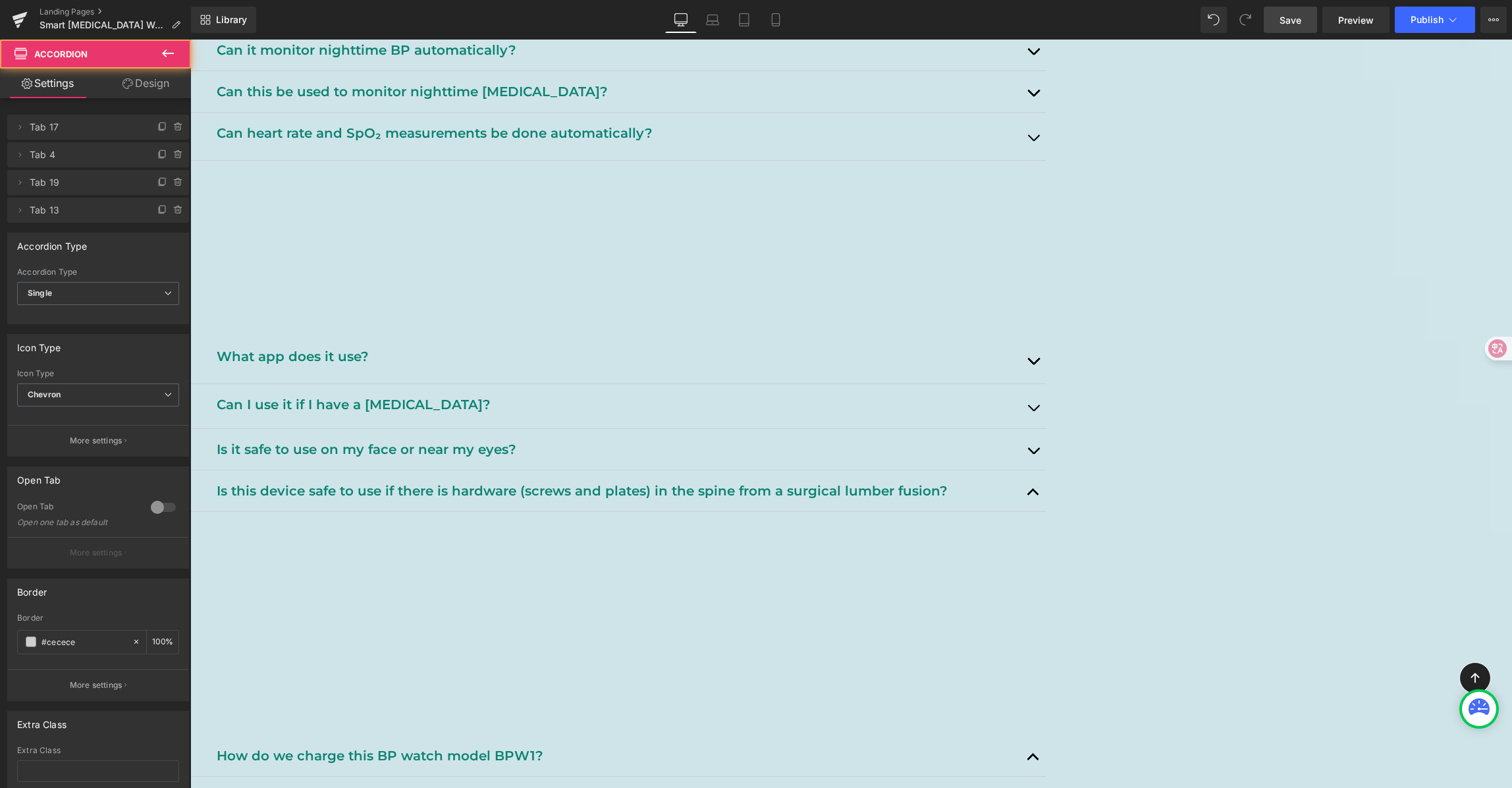
click at [1046, 372] on div "What app does it use? Text Block" at bounding box center [618, 360] width 856 height 48
click at [1046, 366] on button "button" at bounding box center [1033, 360] width 26 height 48
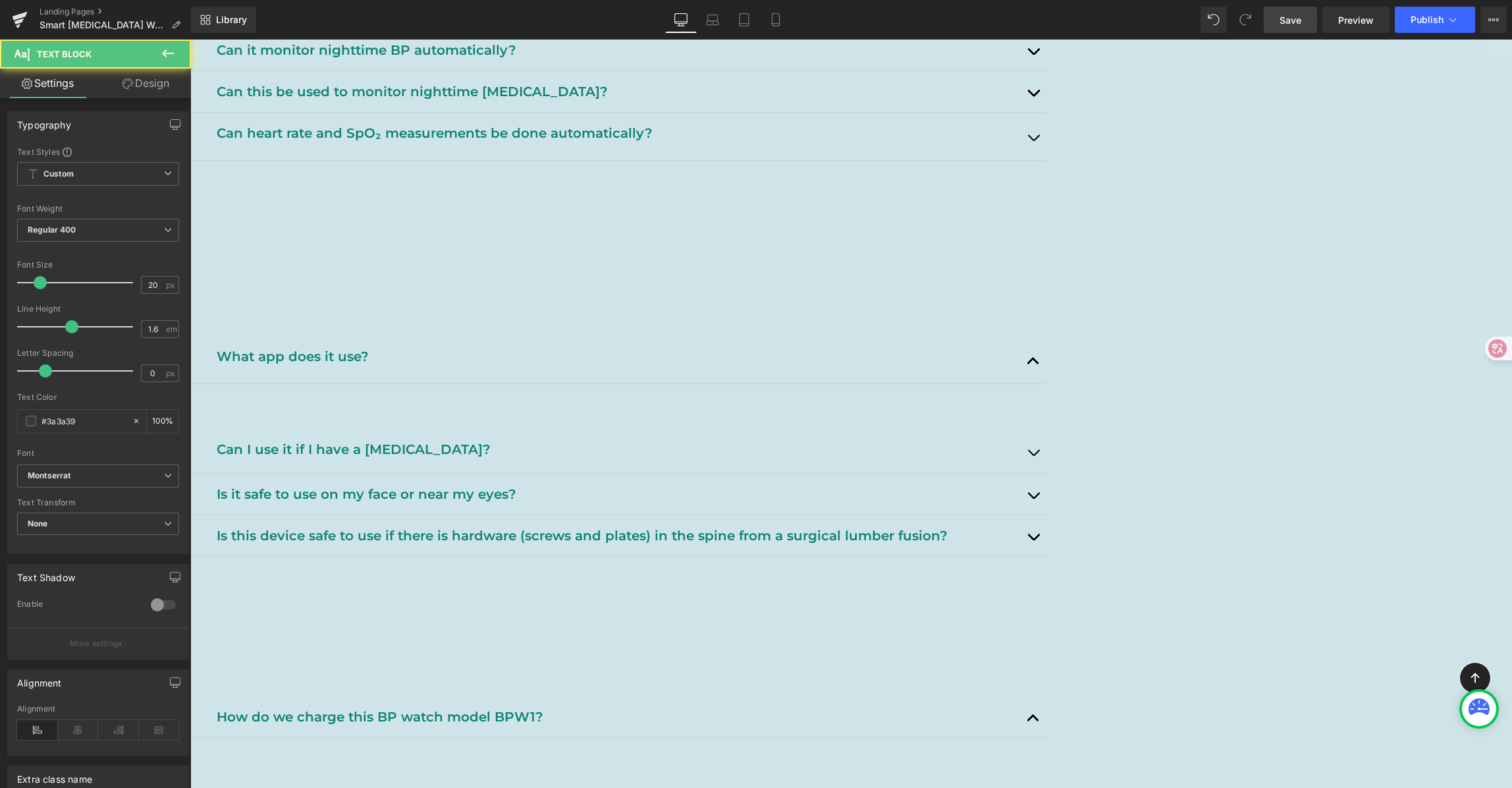
click at [952, 405] on p "Please download the "LiveFit" app on your mobile phone, and then install it." at bounding box center [626, 404] width 822 height 21
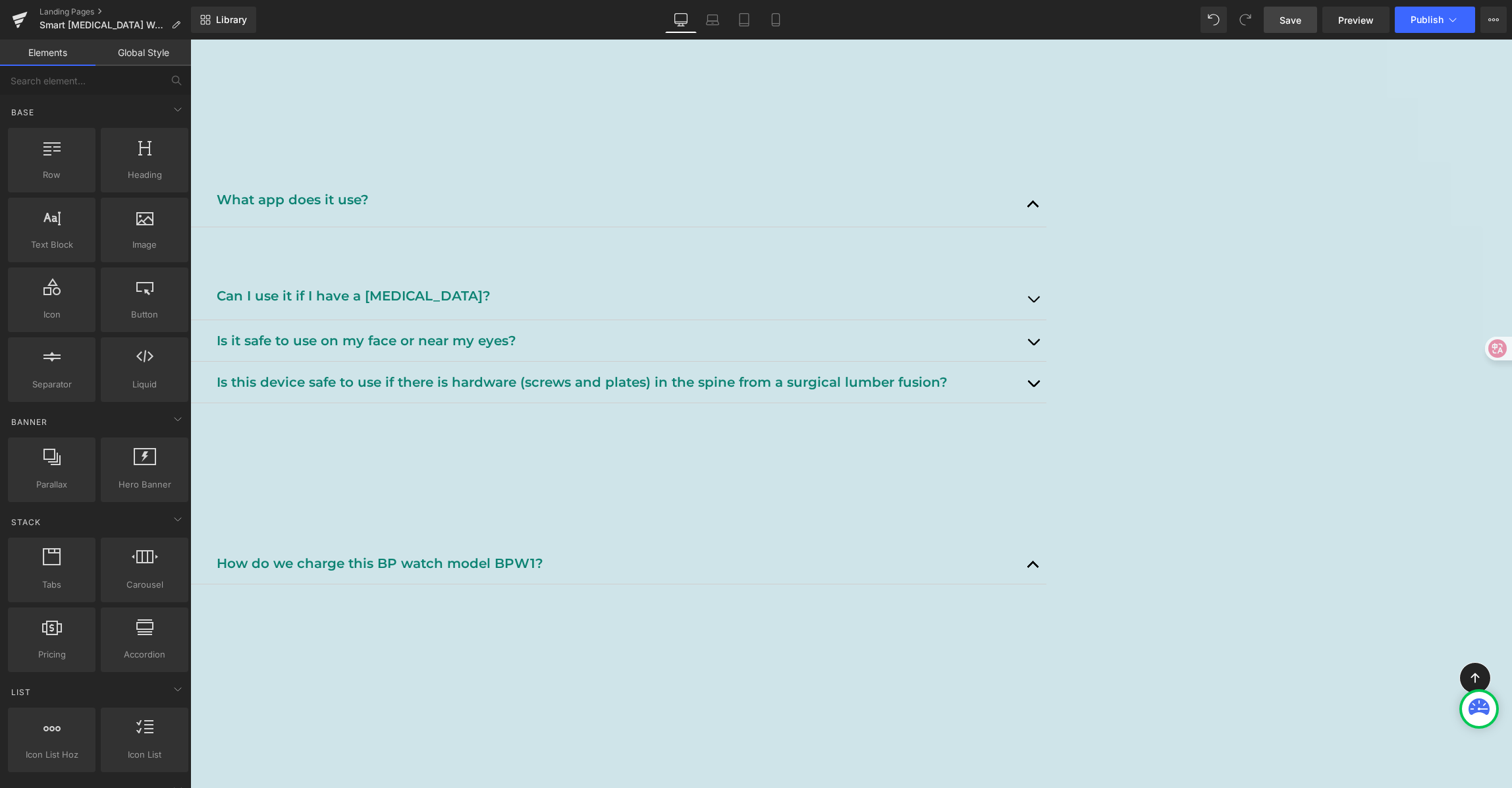
scroll to position [1816, 0]
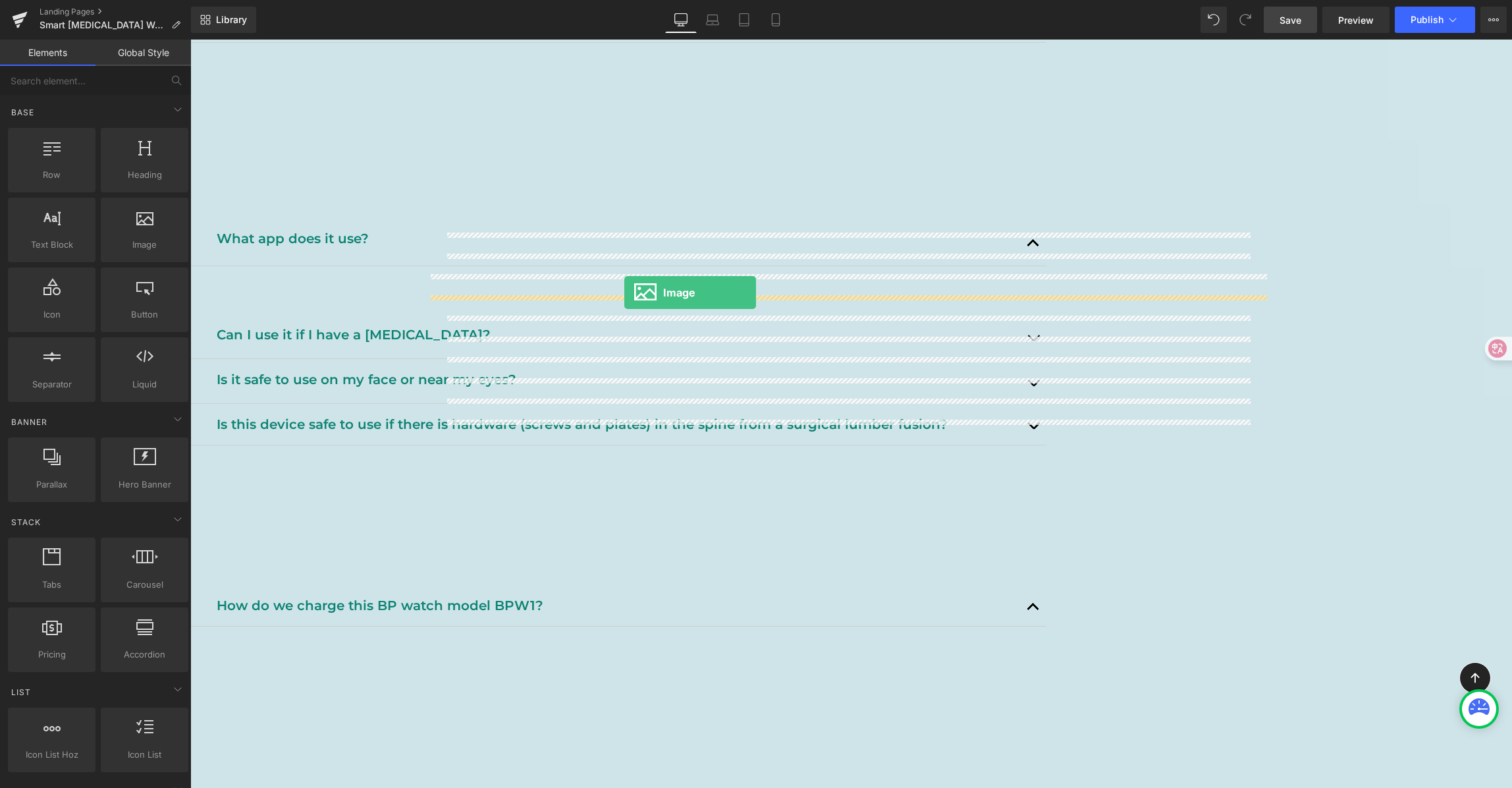
drag, startPoint x: 333, startPoint y: 259, endPoint x: 625, endPoint y: 292, distance: 293.9
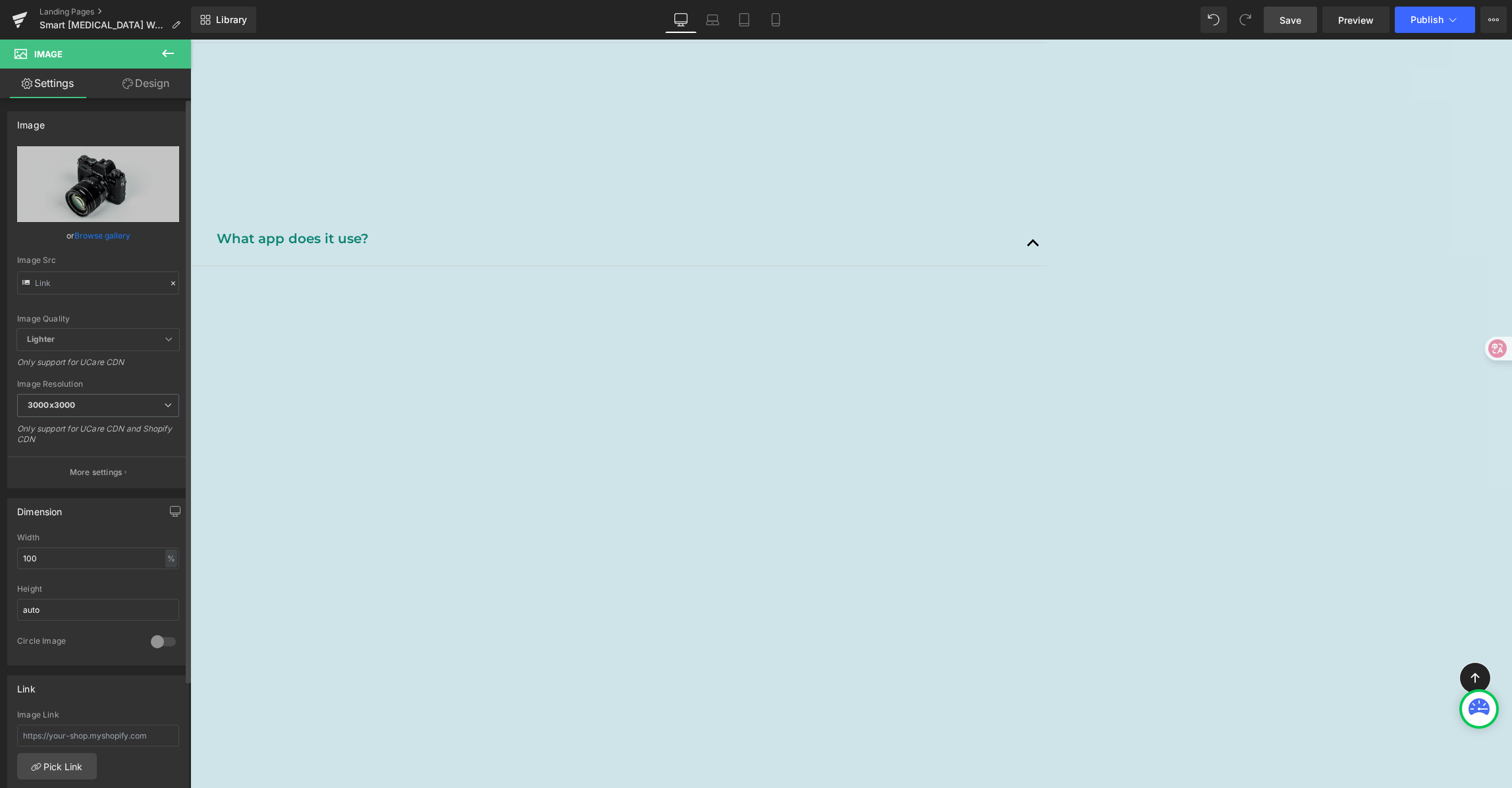
click at [81, 227] on link "Browse gallery" at bounding box center [103, 235] width 56 height 23
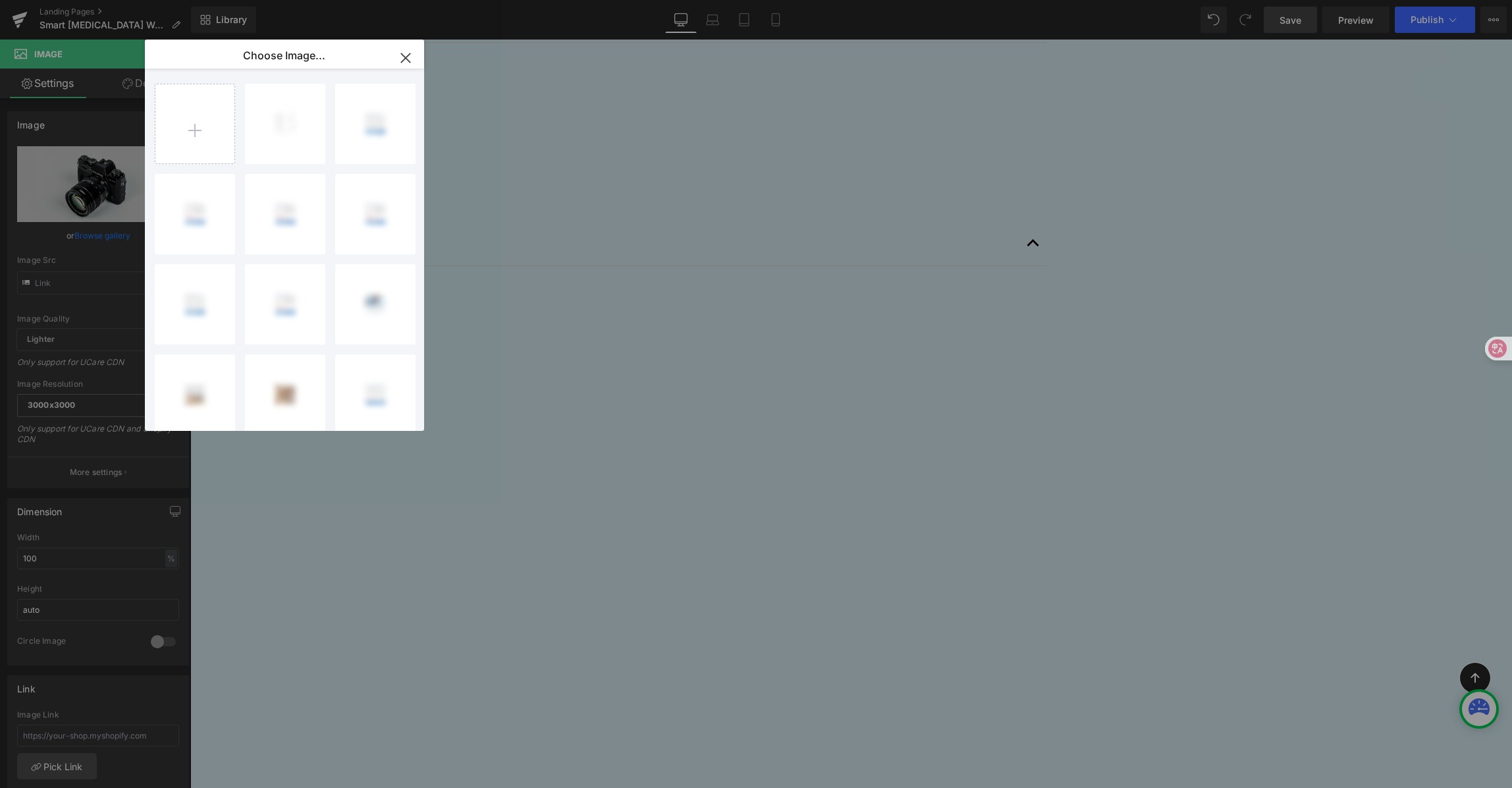
drag, startPoint x: 405, startPoint y: 57, endPoint x: 39, endPoint y: 29, distance: 367.1
click at [405, 57] on icon "button" at bounding box center [405, 58] width 8 height 9
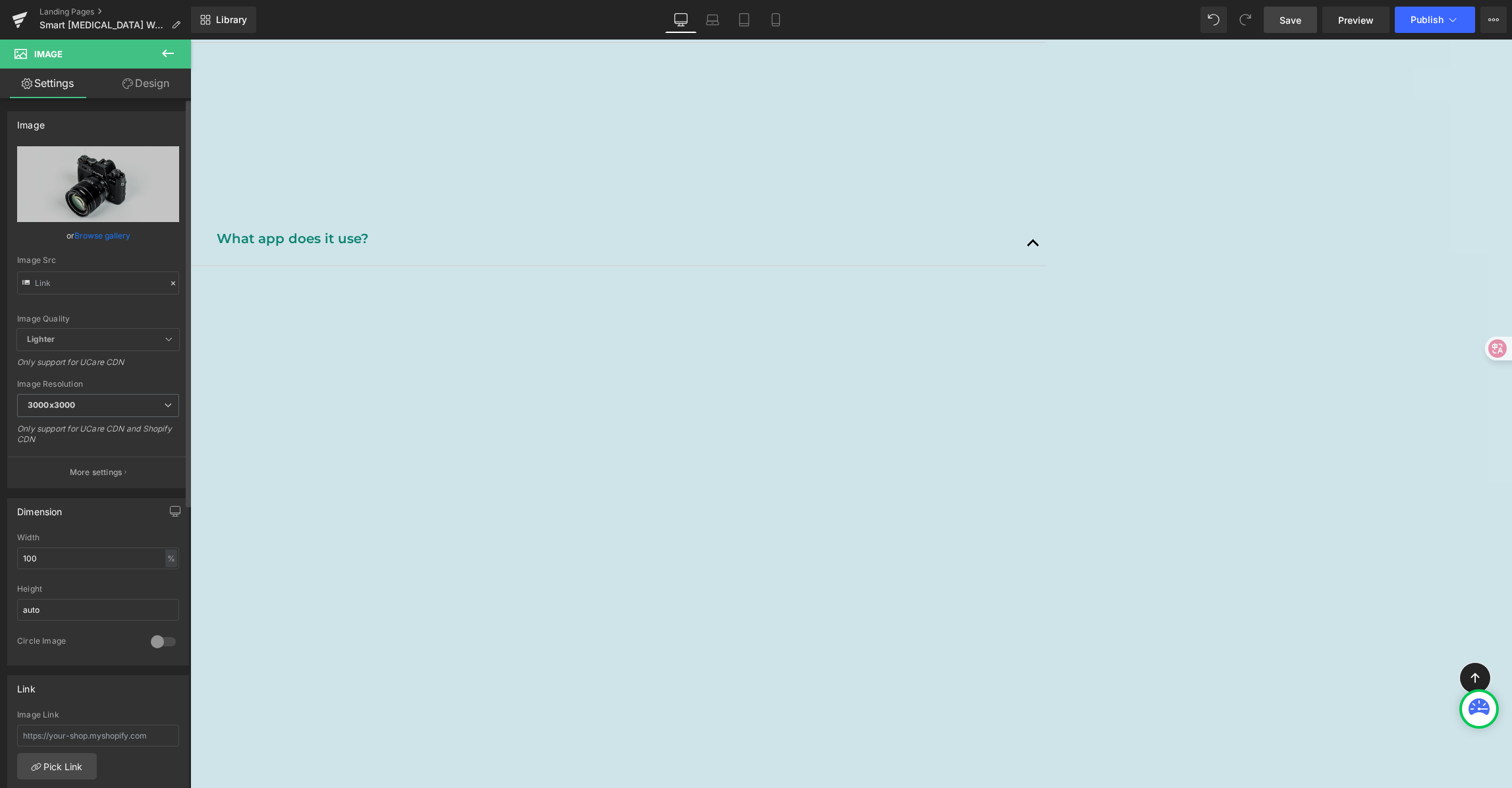
click at [84, 144] on div "Image //[DOMAIN_NAME][URL] Replace Image Upload image or Browse gallery Image S…" at bounding box center [99, 299] width 182 height 377
click at [85, 154] on link "Replace Image" at bounding box center [98, 184] width 162 height 76
type input "C:\fakepath\icon.png"
drag, startPoint x: 54, startPoint y: 564, endPoint x: -14, endPoint y: 548, distance: 69.9
click at [0, 548] on html "Image You are previewing how the will restyle your page. You can not edit Eleme…" at bounding box center [756, 394] width 1512 height 788
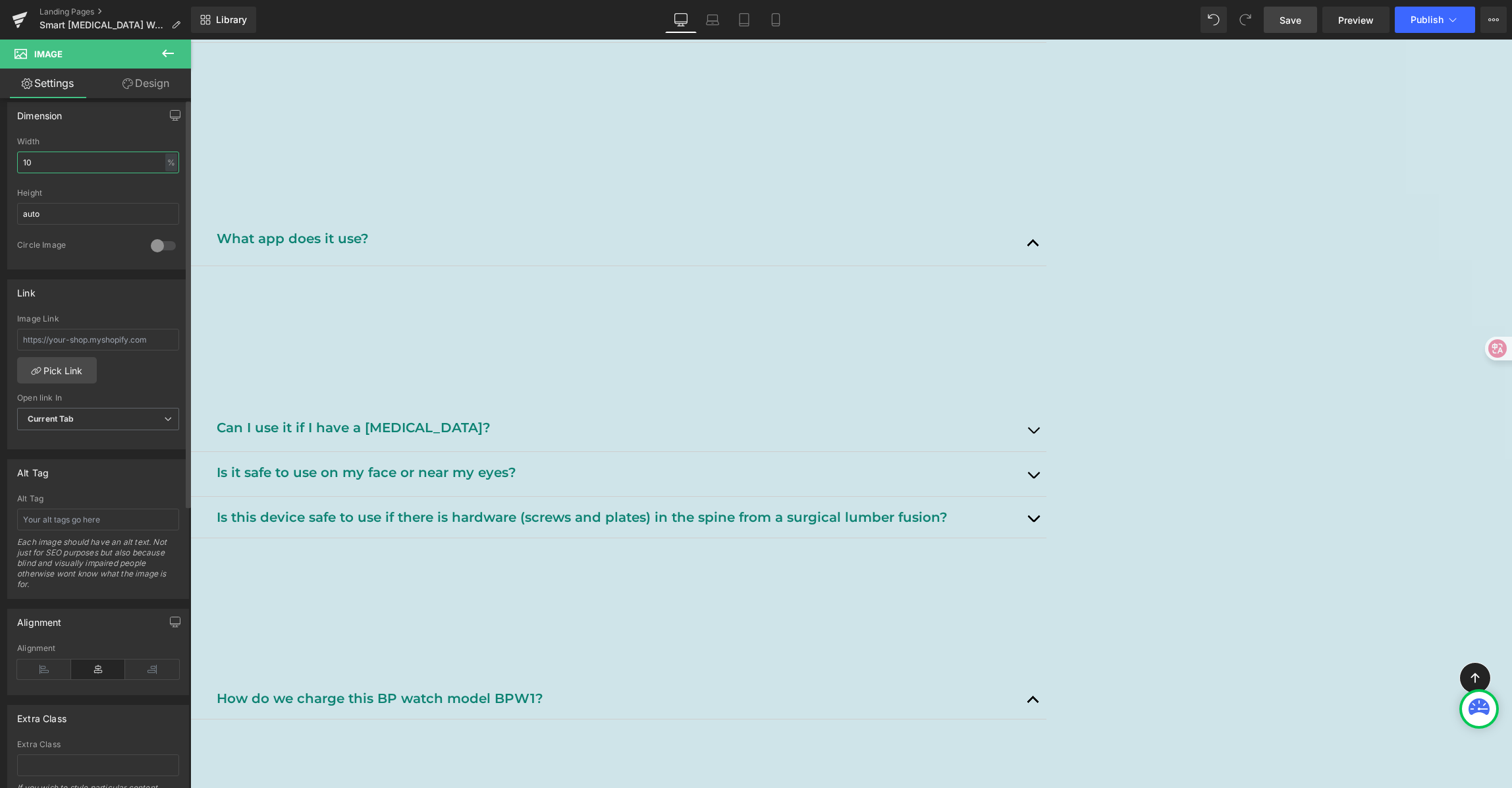
scroll to position [480, 0]
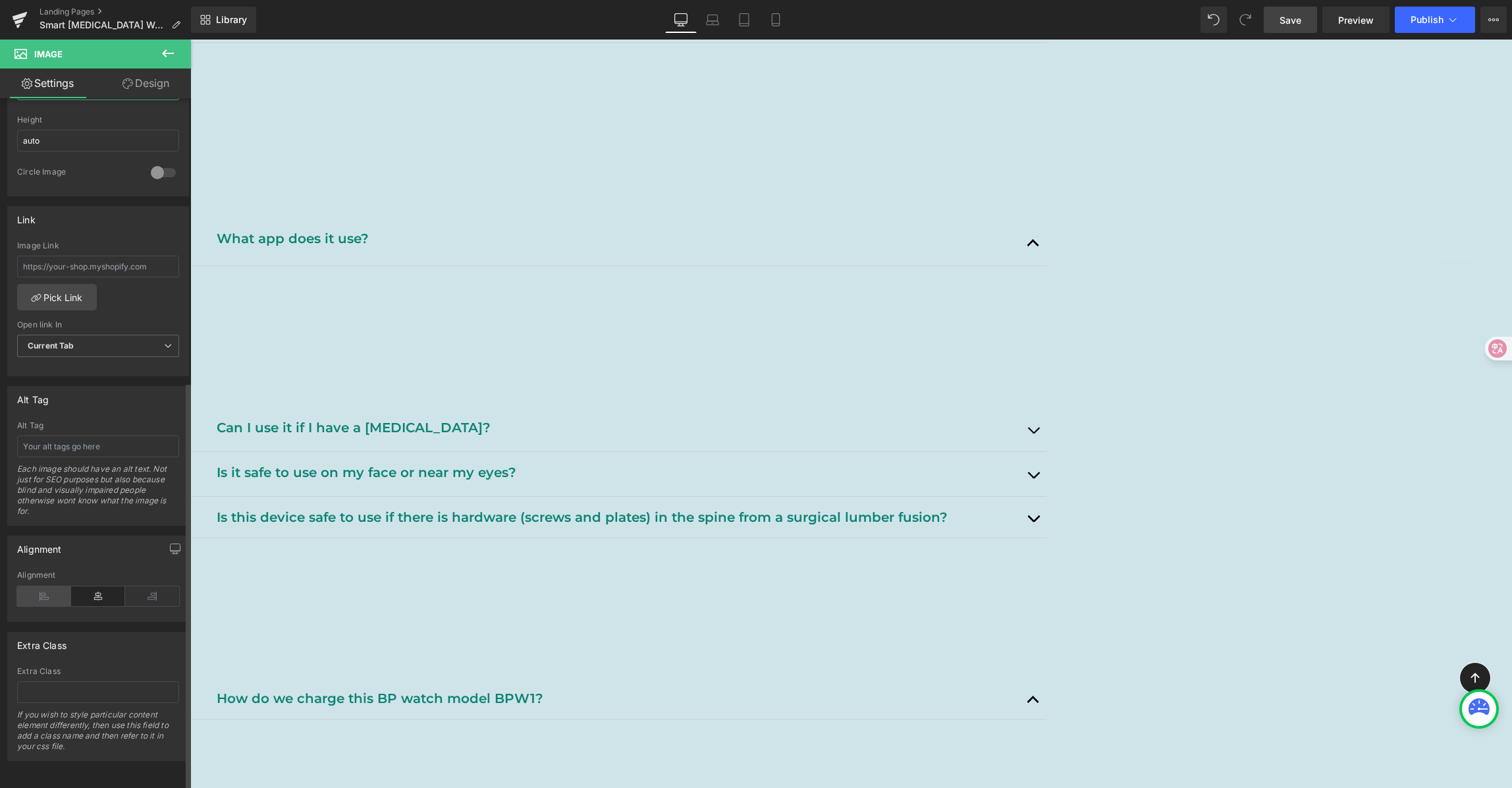
type input "10"
click at [52, 587] on icon at bounding box center [44, 596] width 54 height 20
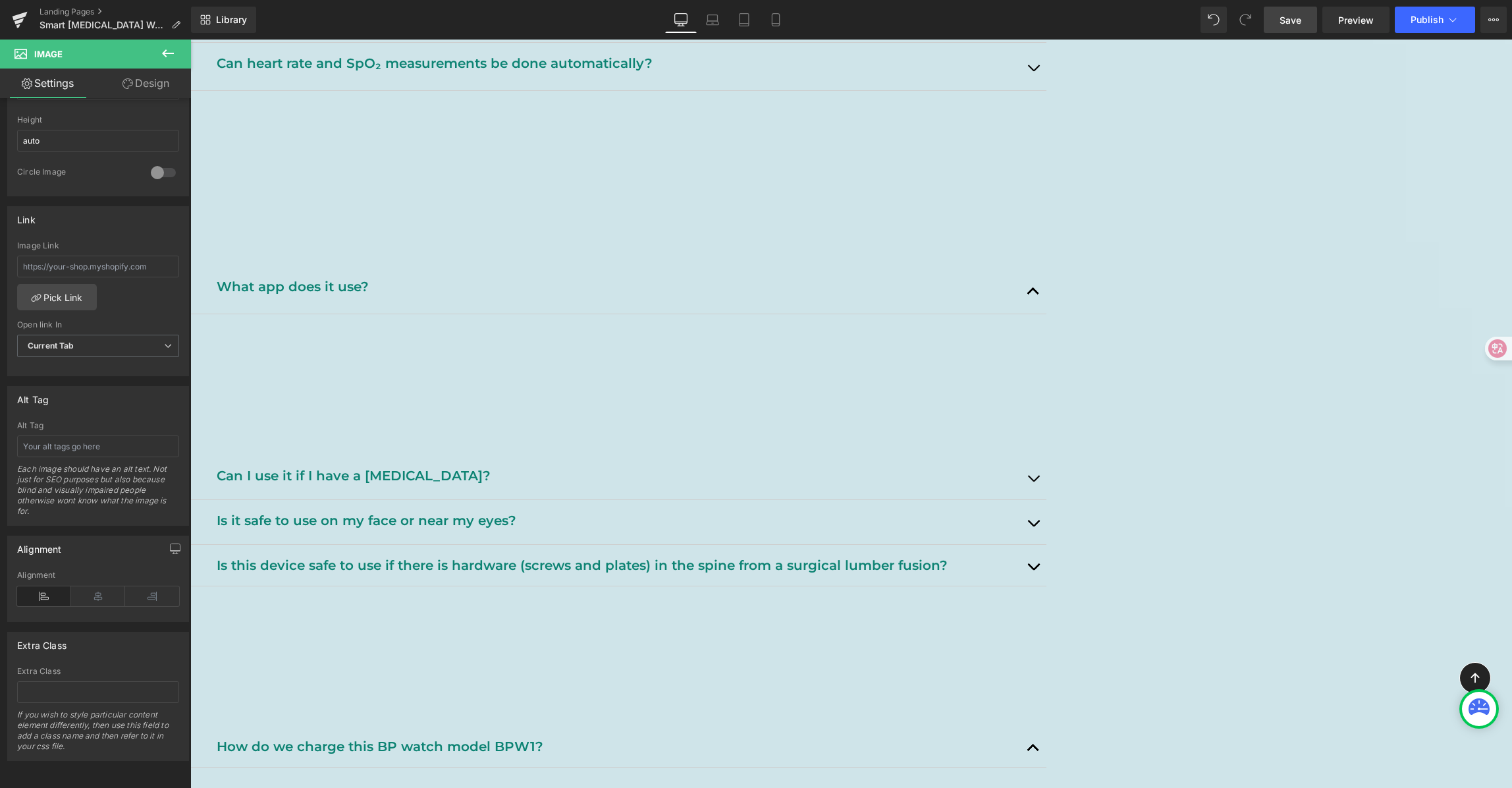
scroll to position [1766, 0]
click at [171, 78] on link "Design" at bounding box center [145, 83] width 95 height 30
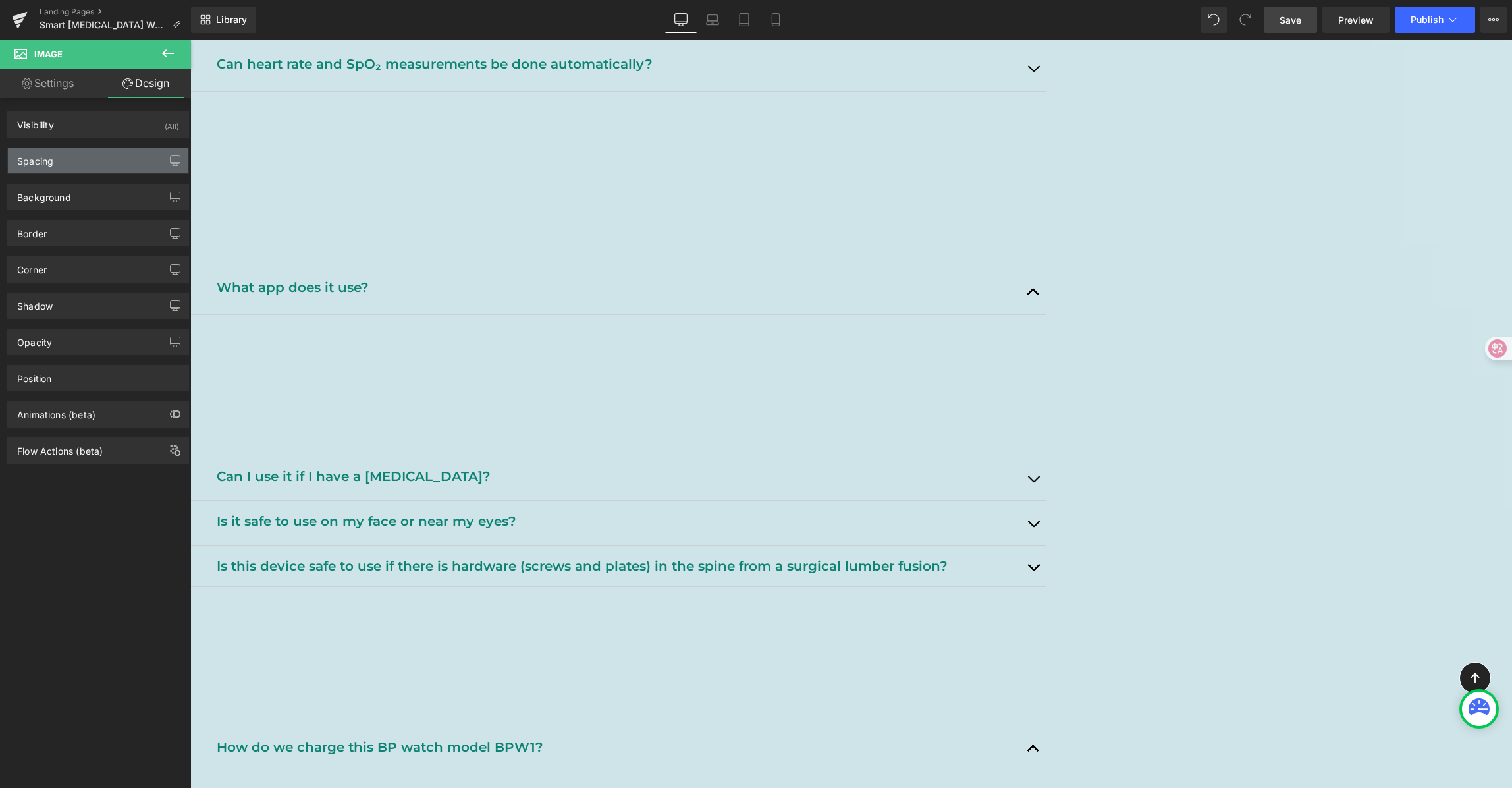
click at [88, 152] on div "Spacing" at bounding box center [98, 160] width 180 height 25
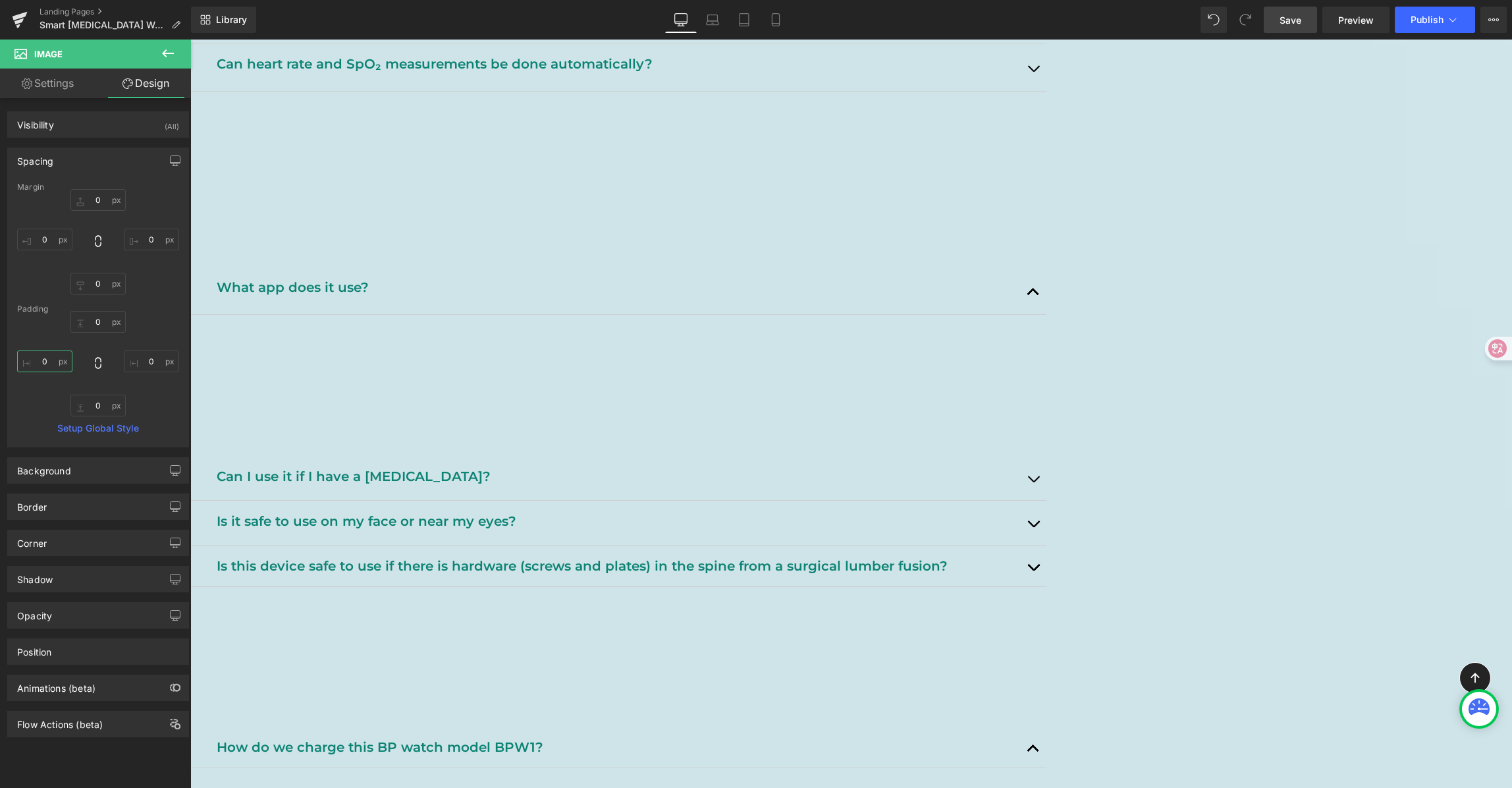
click at [60, 363] on input "0" at bounding box center [44, 361] width 55 height 22
type input "30"
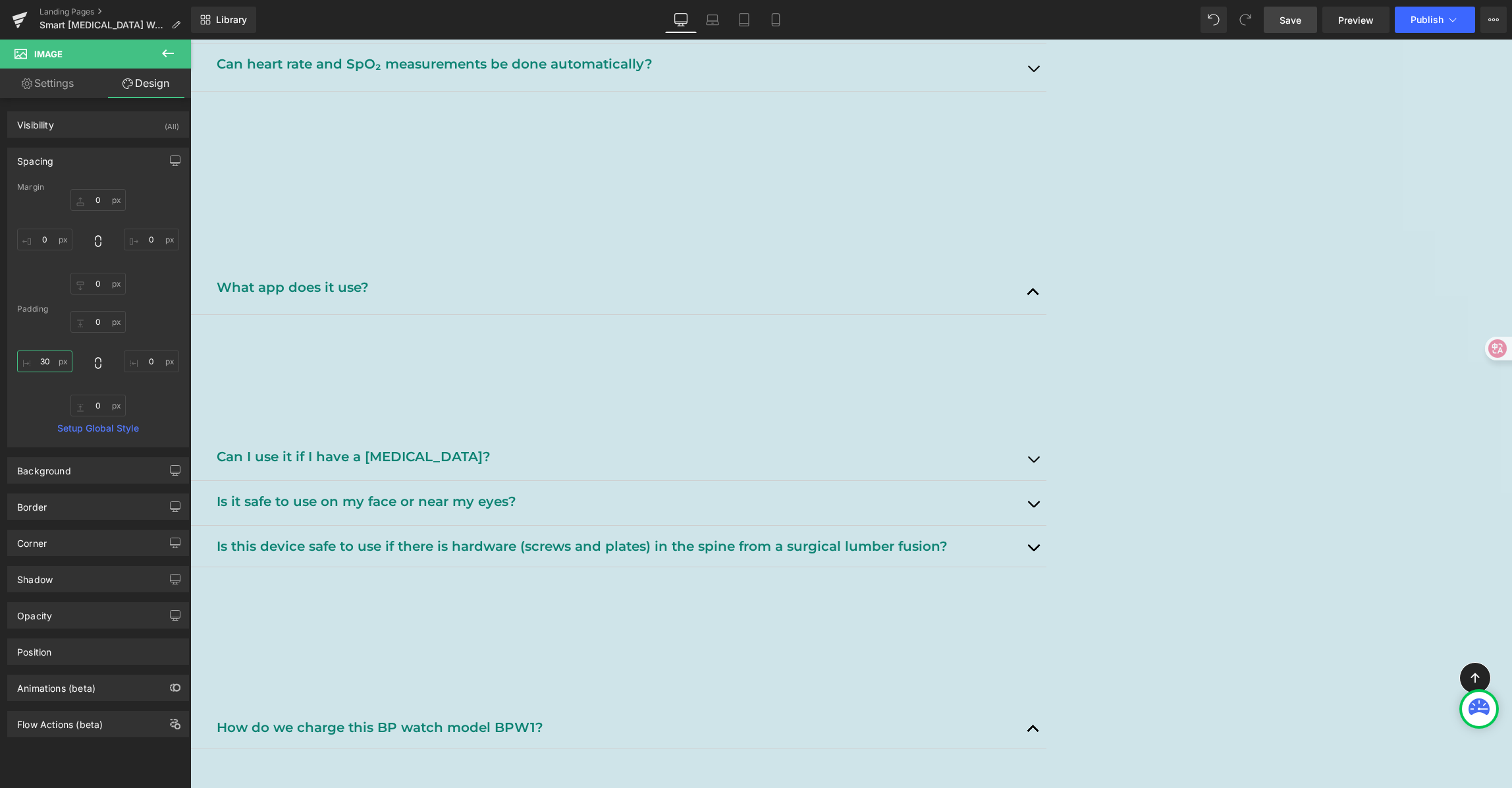
scroll to position [1814, 0]
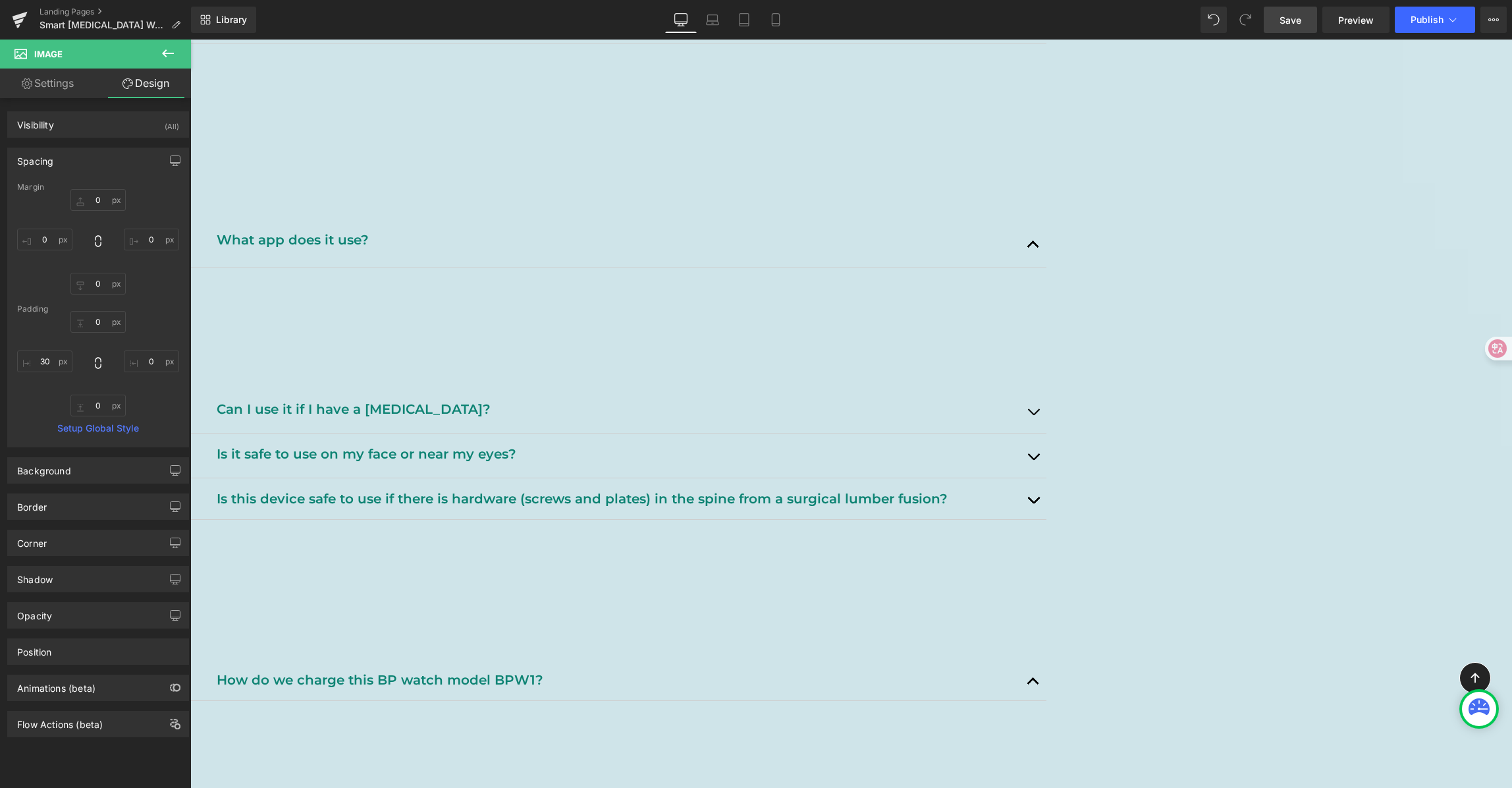
click at [628, 291] on p "Please download the "LiveFit" app on your mobile phone, and then install it." at bounding box center [626, 287] width 822 height 21
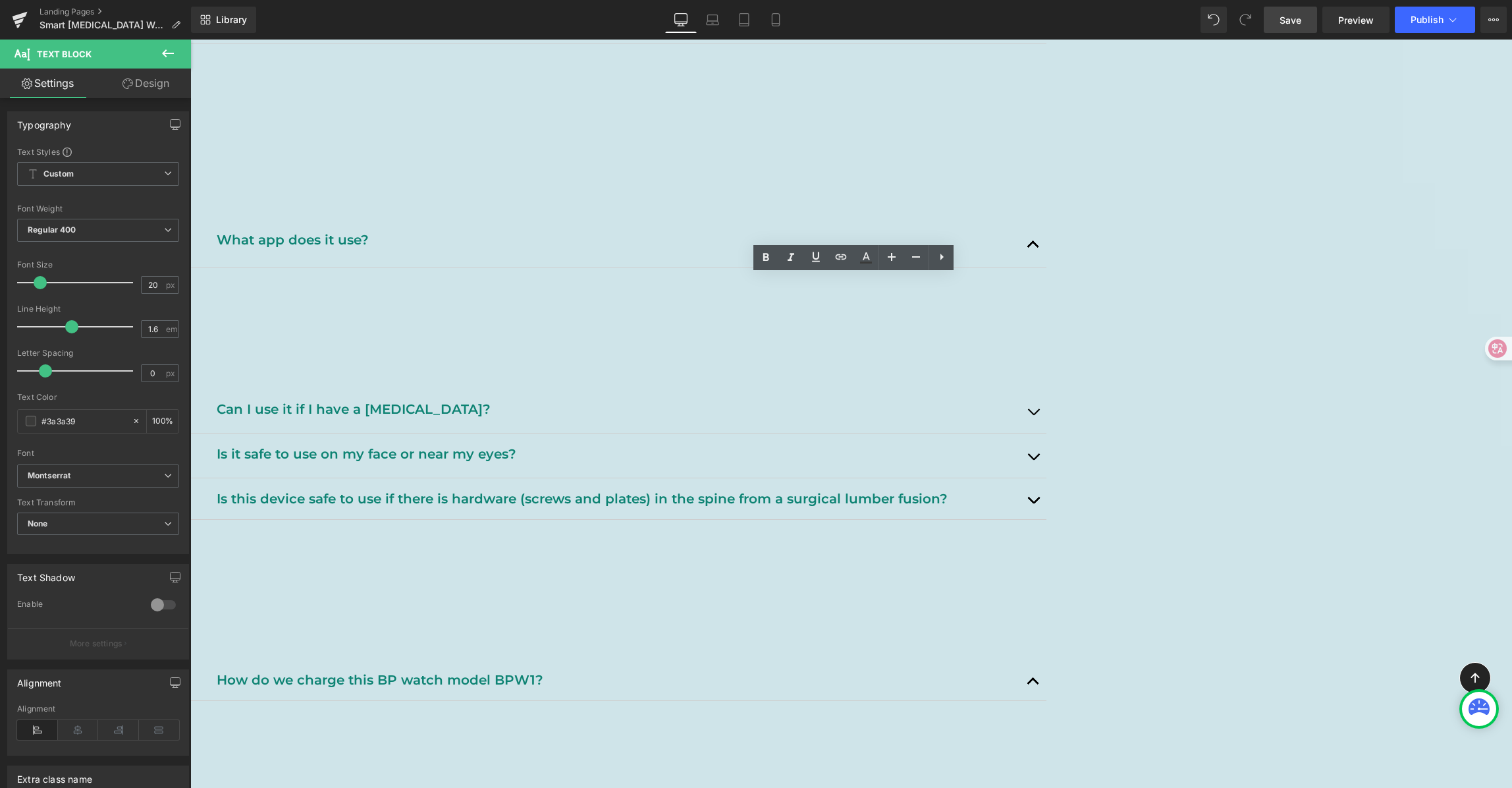
drag, startPoint x: 591, startPoint y: 286, endPoint x: 633, endPoint y: 288, distance: 42.0
click at [633, 288] on p "Please download the "LiveFit" app on your mobile phone, and then install it." at bounding box center [626, 287] width 822 height 21
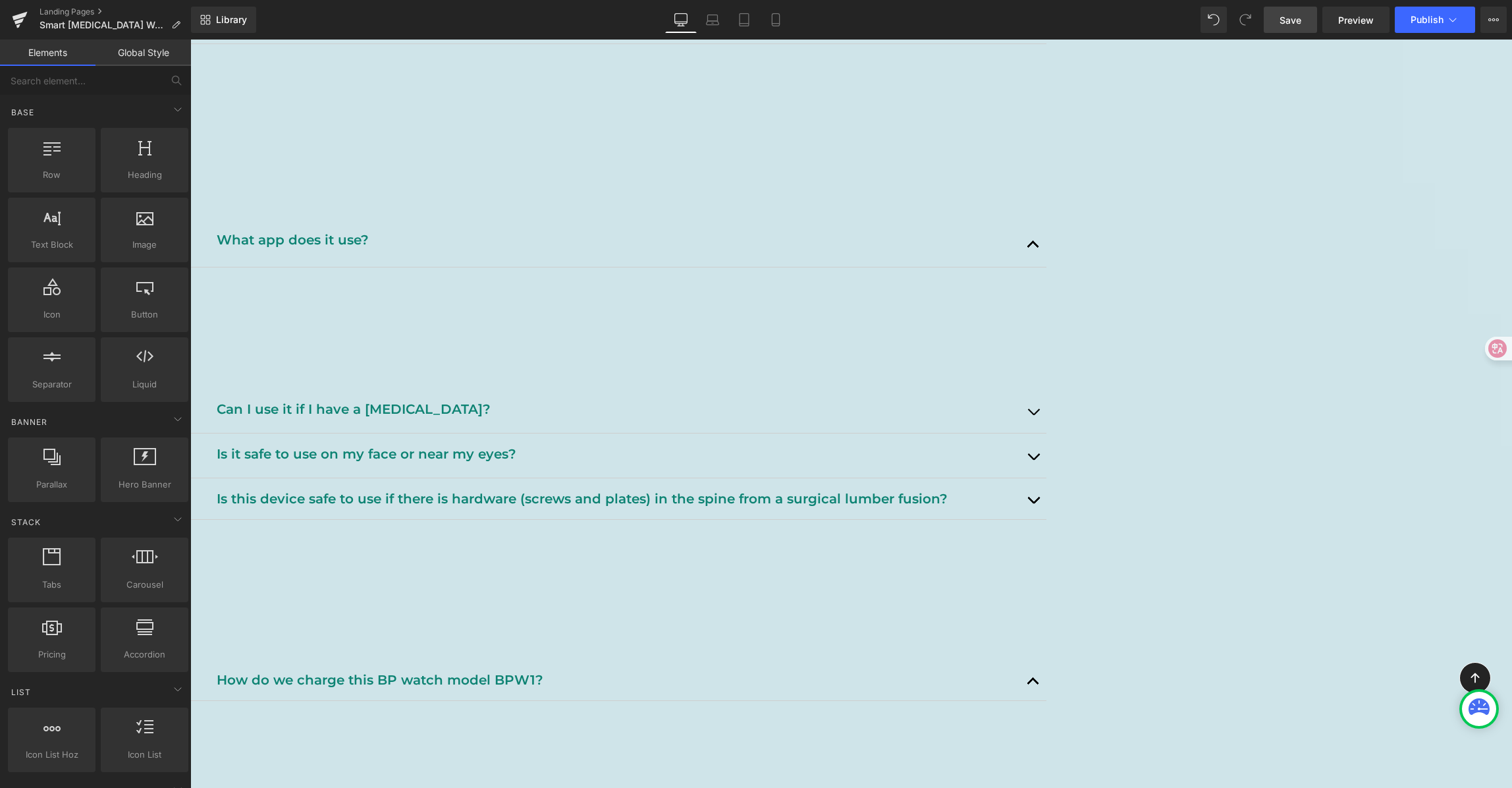
click at [543, 282] on p "Please download the "LiveFit" app on your mobile phone, and then install it." at bounding box center [626, 287] width 822 height 21
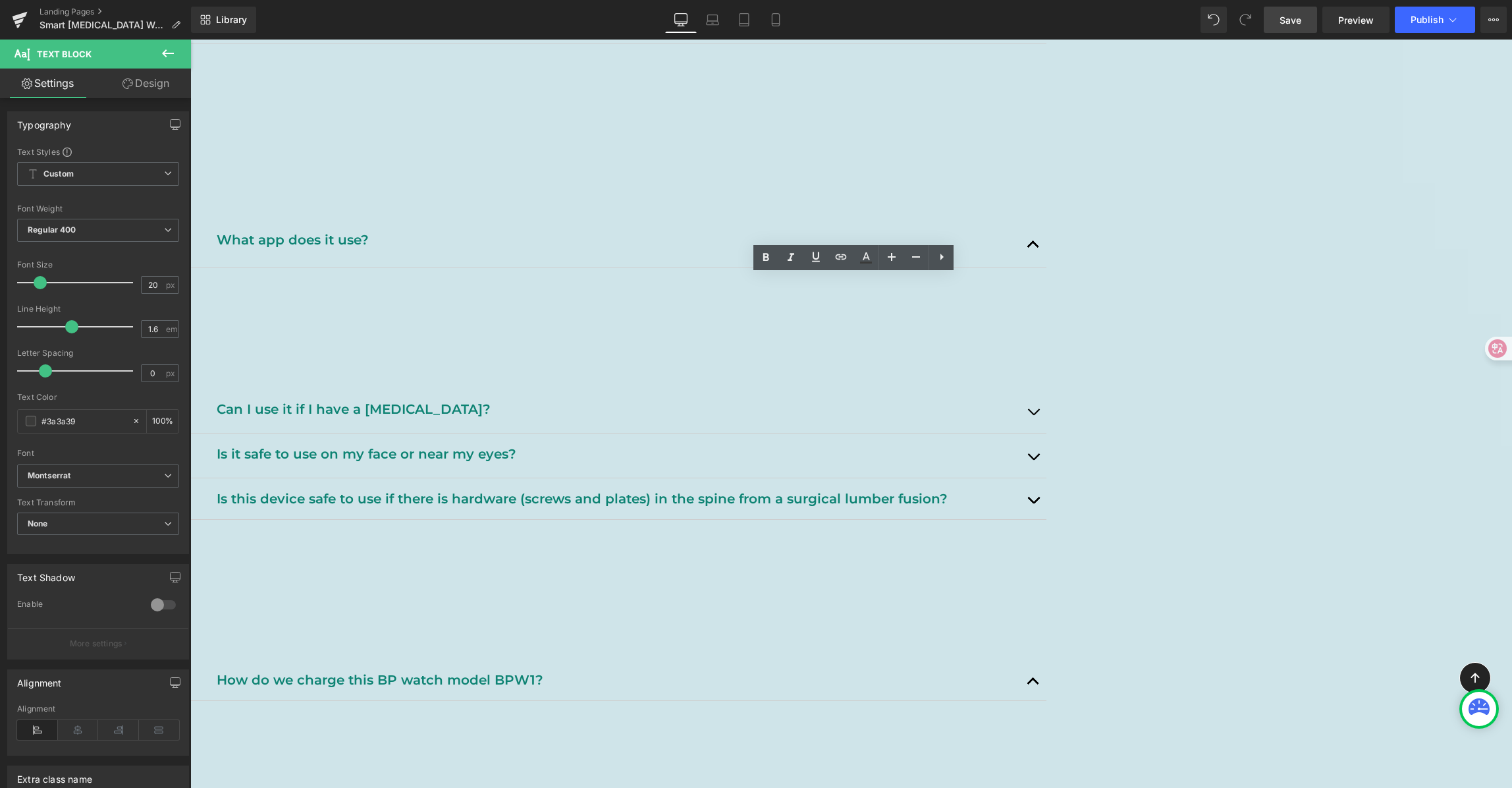
drag, startPoint x: 597, startPoint y: 286, endPoint x: 631, endPoint y: 283, distance: 34.1
click at [631, 283] on p "Please download the "LiveFit" app on your mobile phone, and then install it." at bounding box center [626, 287] width 822 height 21
click at [771, 251] on icon at bounding box center [766, 258] width 16 height 16
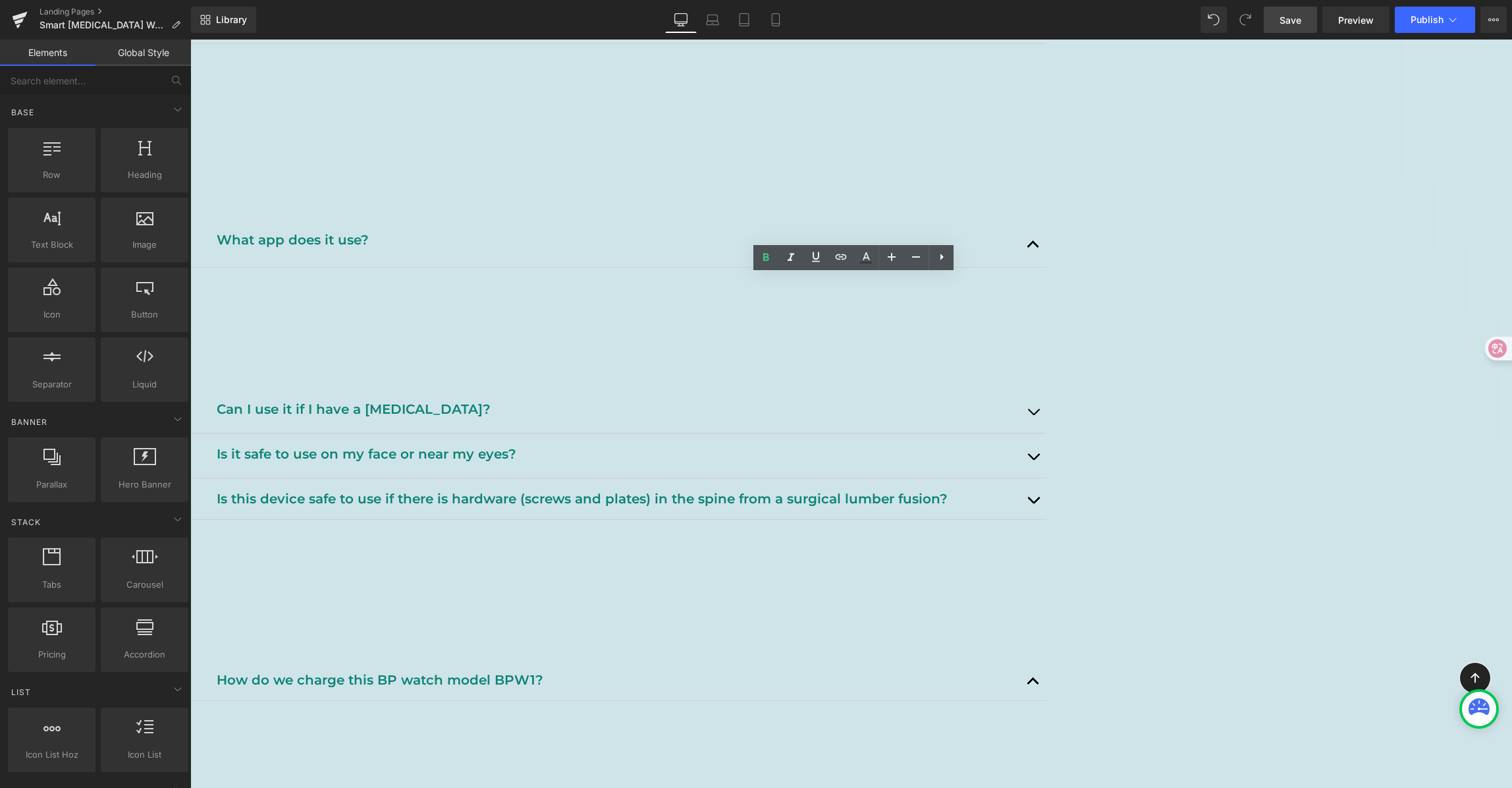
click at [1315, 25] on link "Save" at bounding box center [1290, 20] width 54 height 26
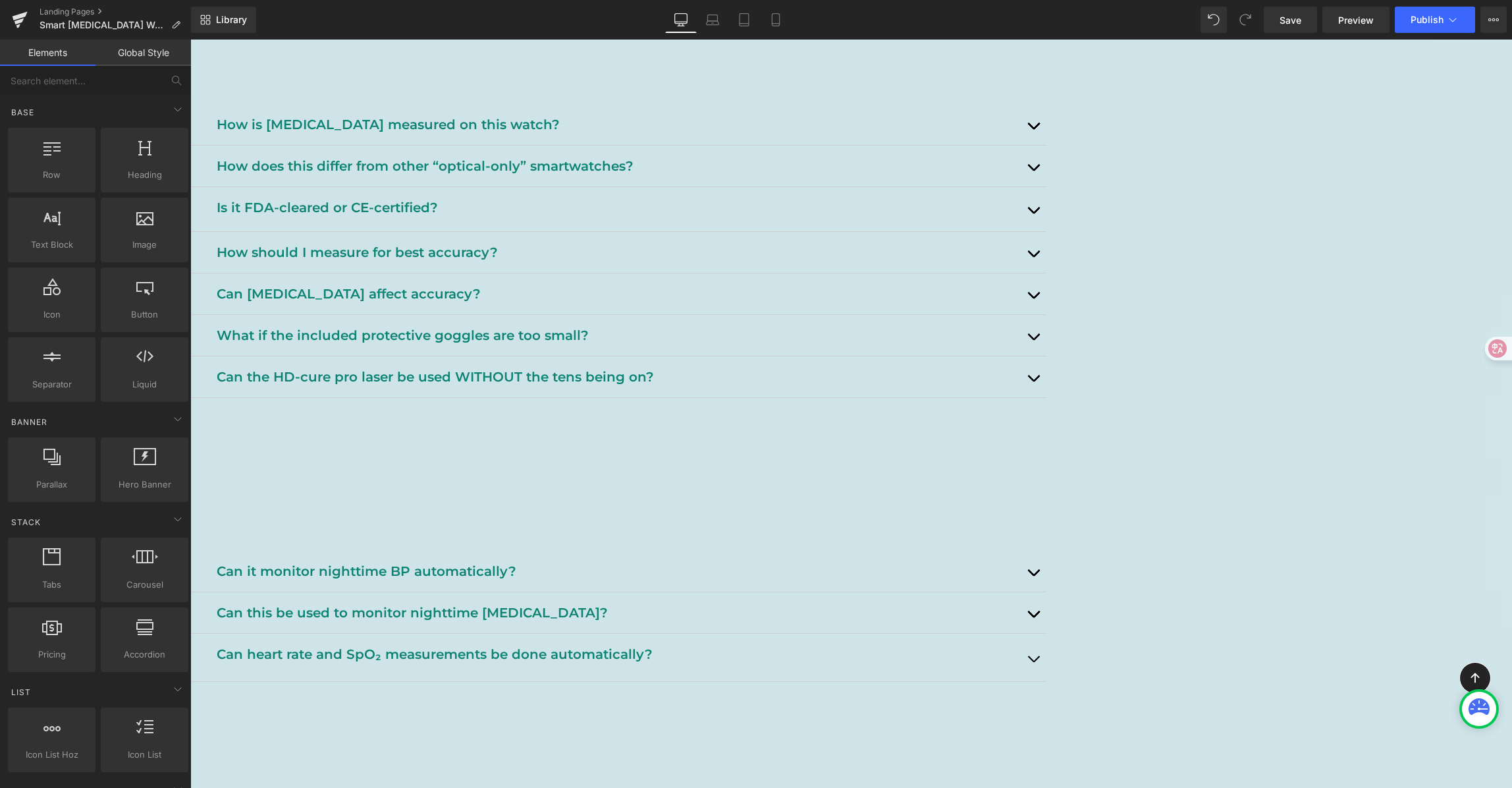
scroll to position [1182, 0]
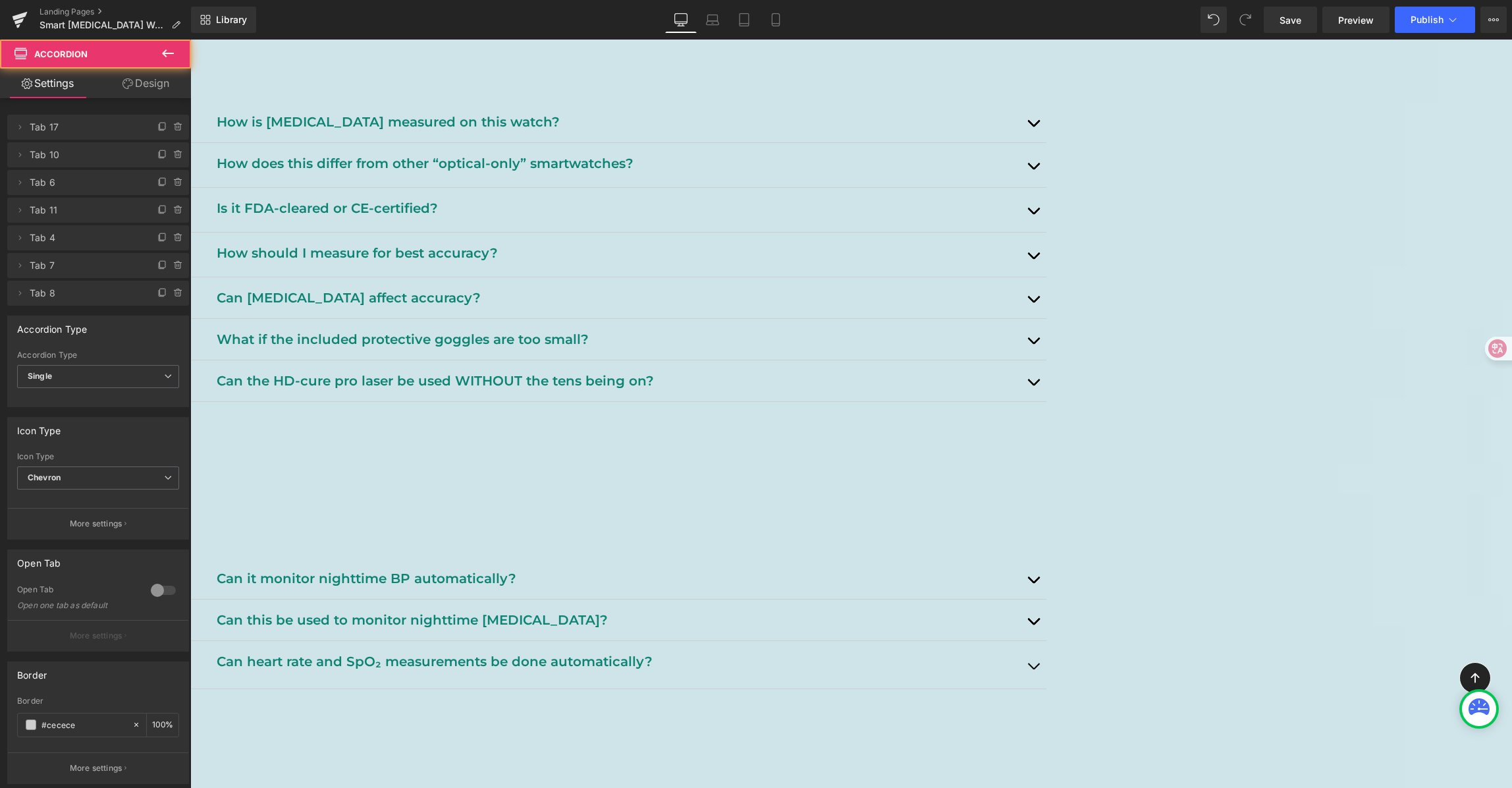
click at [1046, 276] on button "button" at bounding box center [1033, 255] width 26 height 44
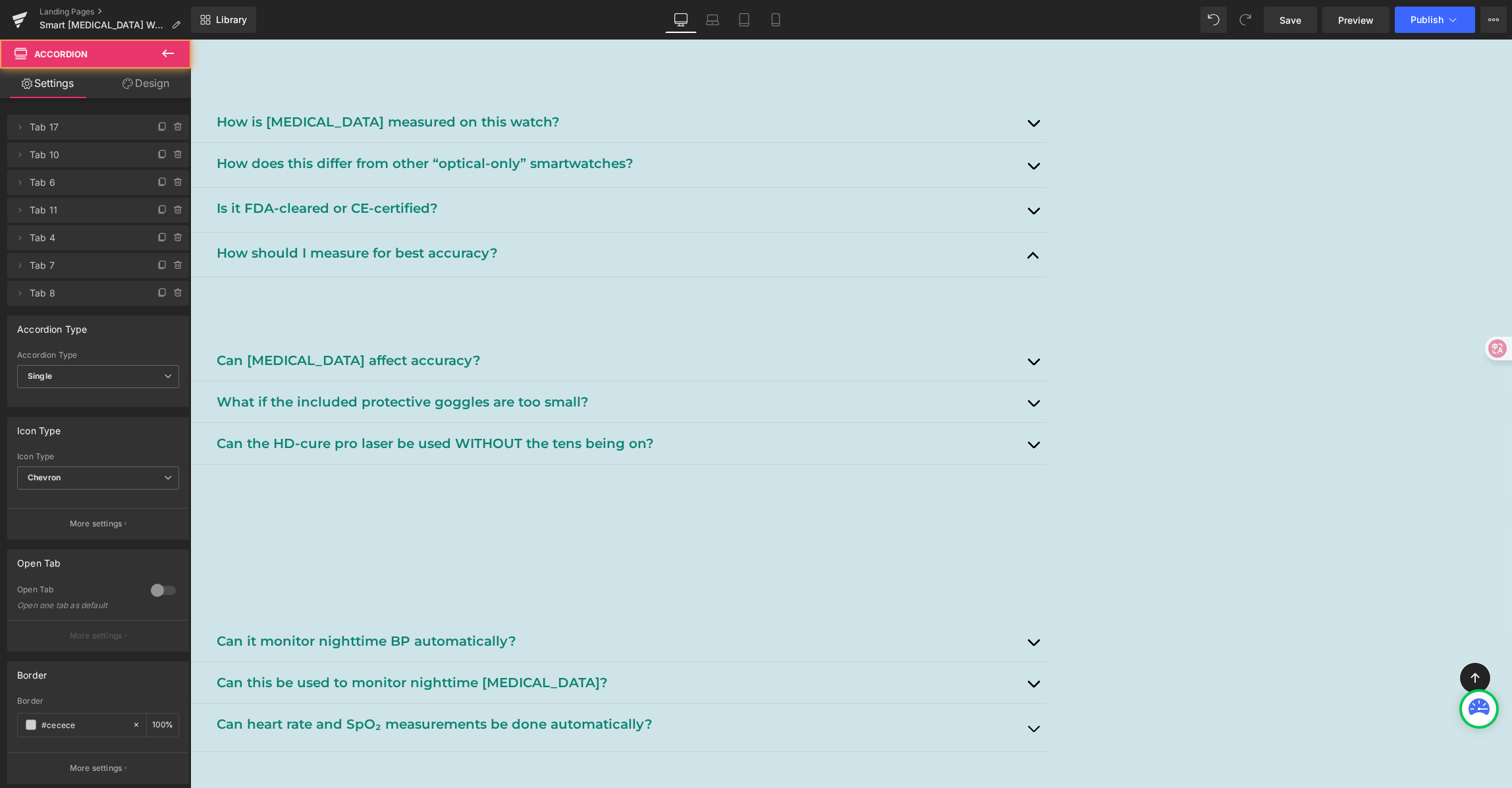
click at [1046, 276] on button "button" at bounding box center [1033, 255] width 26 height 44
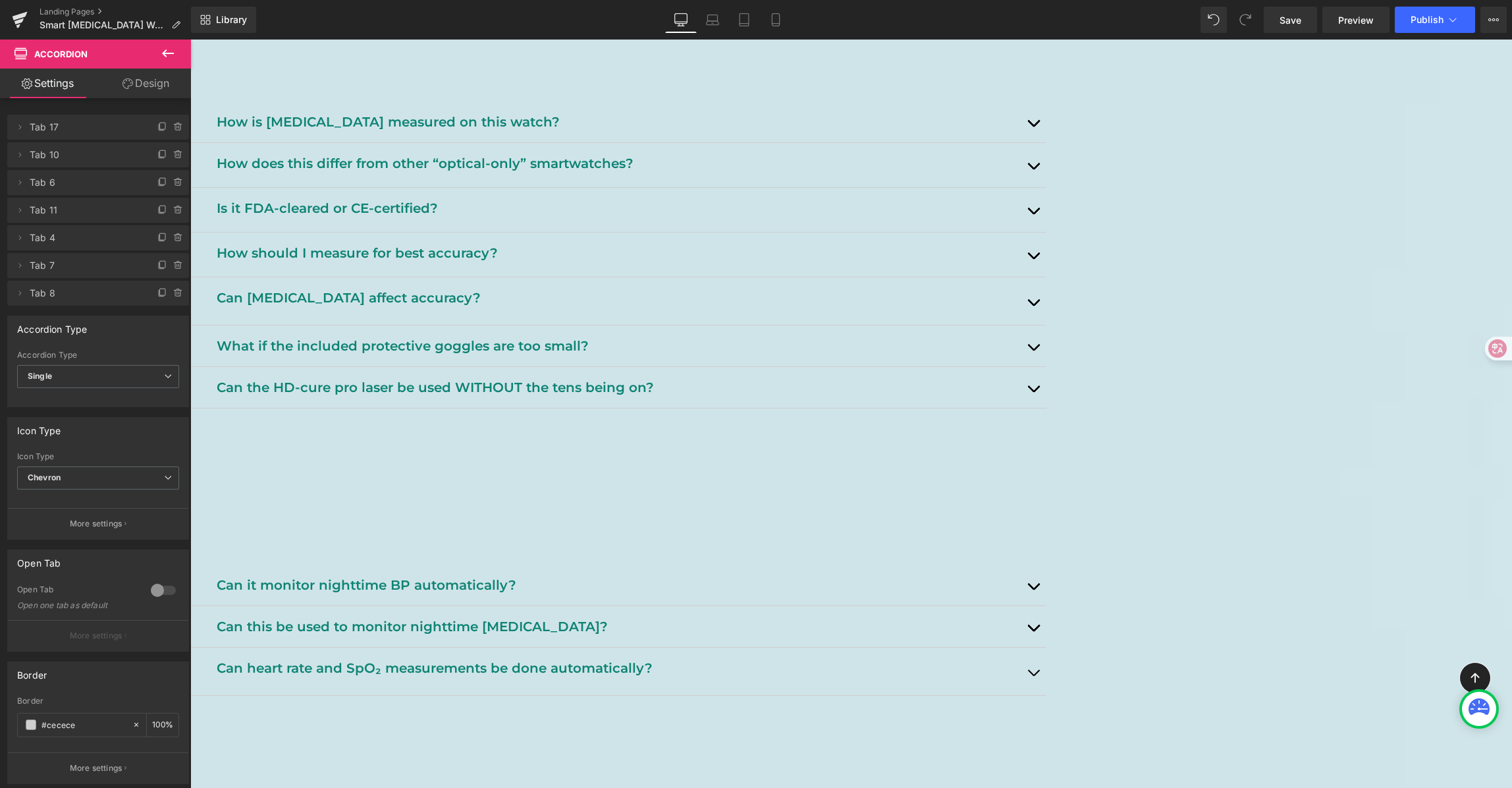
click at [1046, 325] on button "button" at bounding box center [1033, 301] width 26 height 48
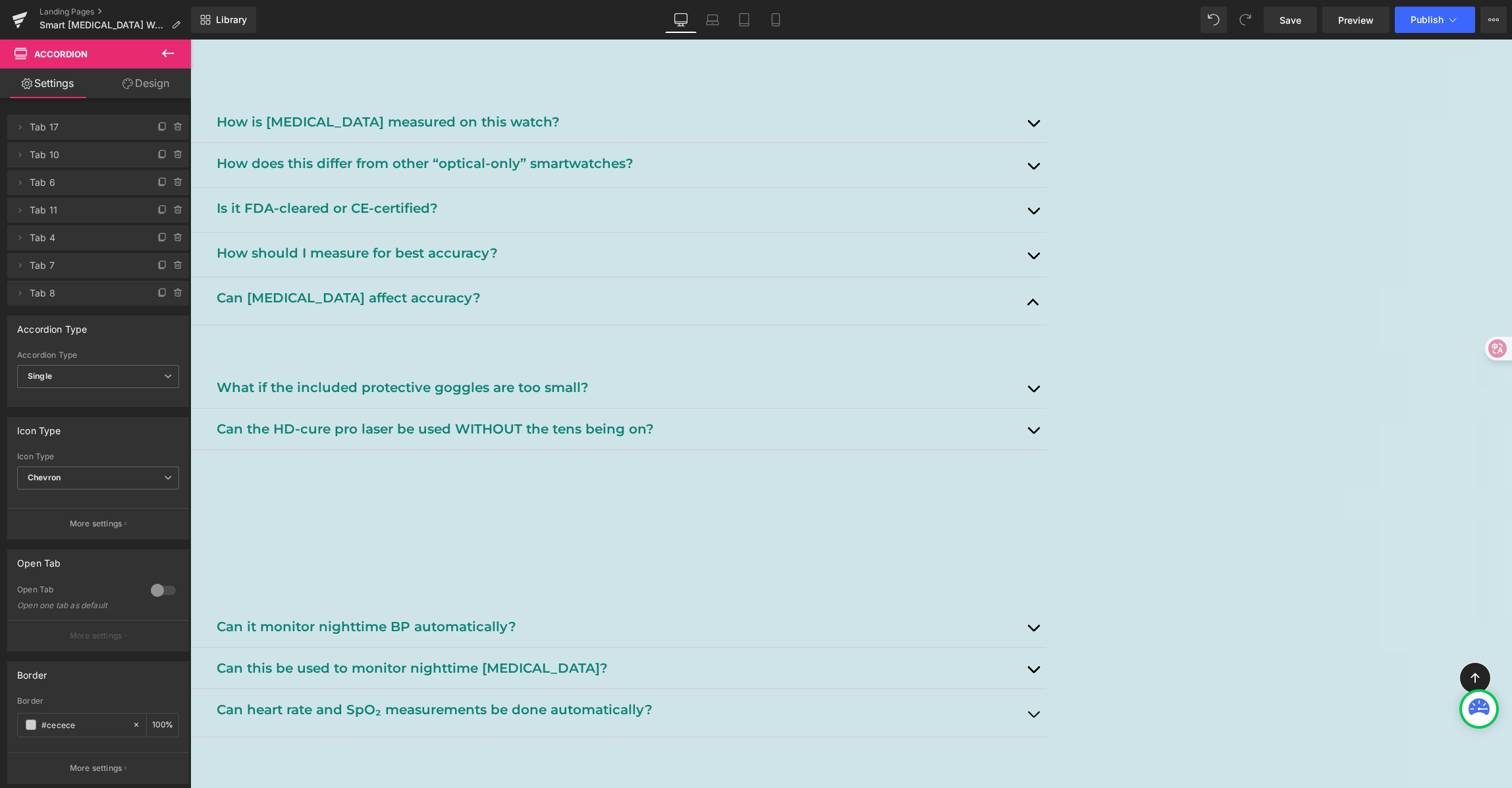
click at [598, 309] on p "Can [MEDICAL_DATA] affect accuracy?" at bounding box center [618, 298] width 803 height 21
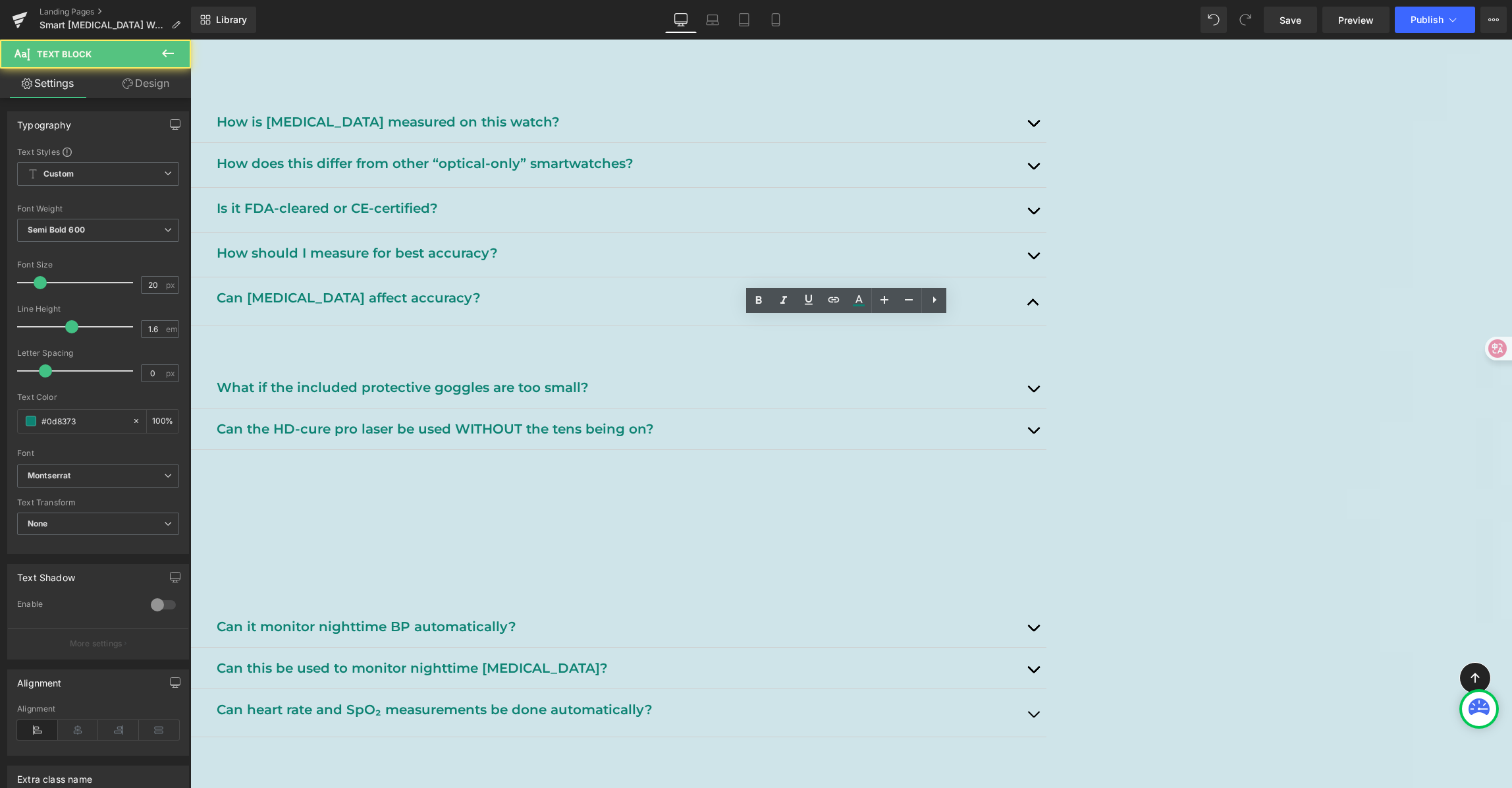
click at [554, 309] on p "Can [MEDICAL_DATA] affect accuracy?" at bounding box center [618, 298] width 803 height 21
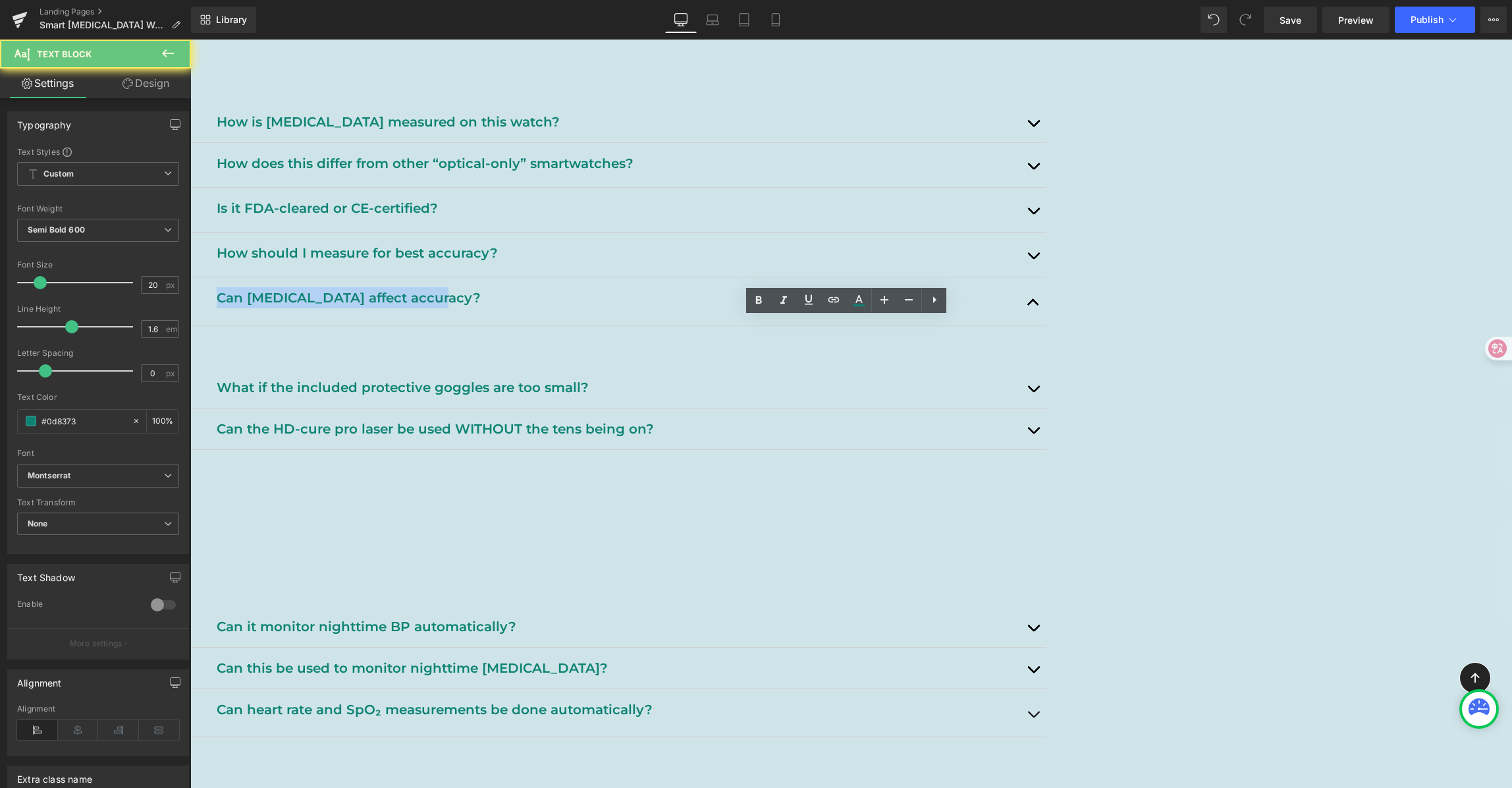
click at [554, 309] on p "Can [MEDICAL_DATA] affect accuracy?" at bounding box center [618, 298] width 803 height 21
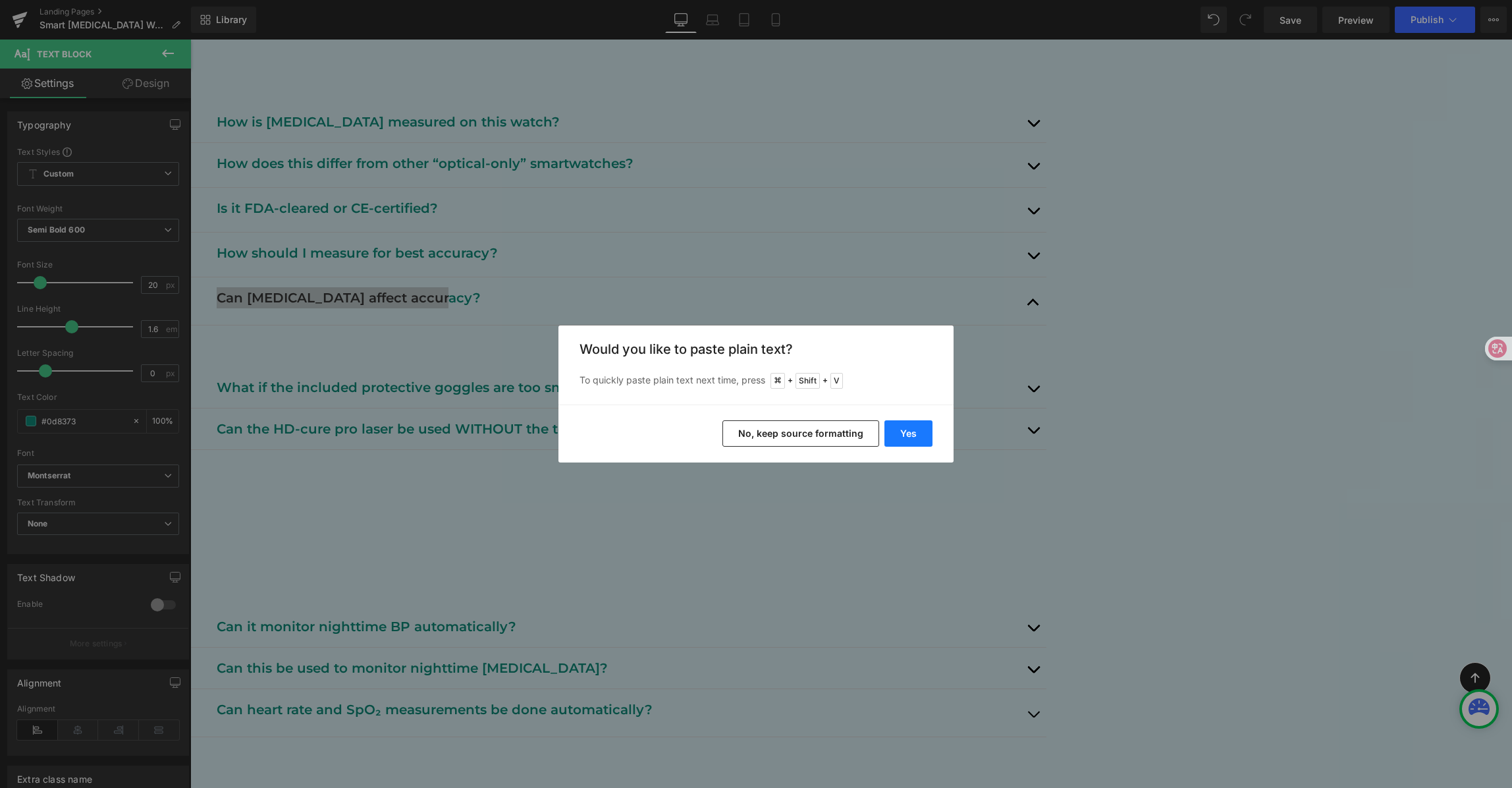
drag, startPoint x: 905, startPoint y: 430, endPoint x: 717, endPoint y: 391, distance: 192.0
click at [905, 430] on button "Yes" at bounding box center [909, 433] width 48 height 26
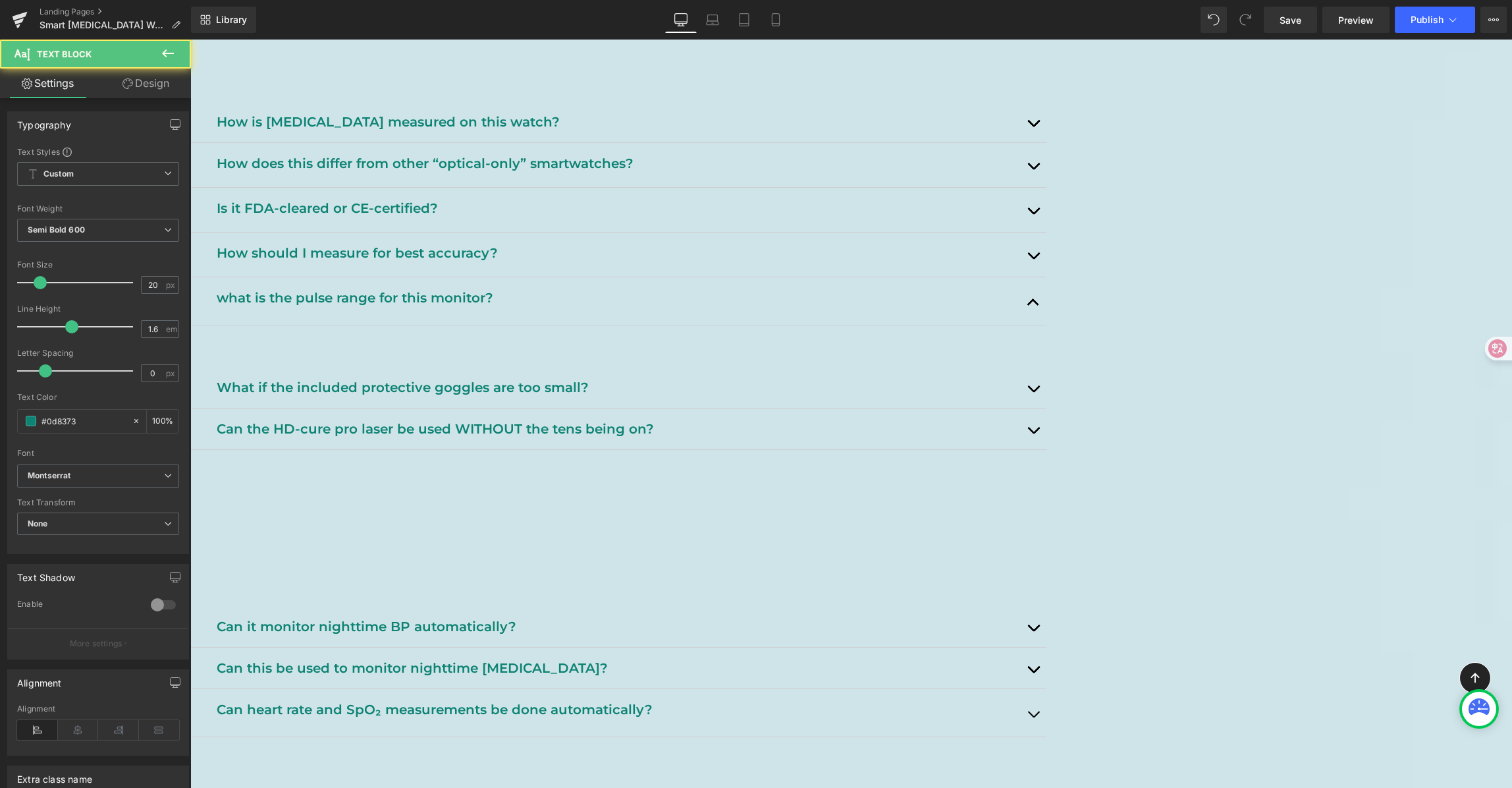
click at [518, 309] on p "what is the pulse range for this monitor?" at bounding box center [618, 298] width 803 height 21
click at [609, 309] on p "what is the pulse range for this monitor?" at bounding box center [618, 298] width 803 height 21
click at [546, 309] on p "what is the pulse range for this monitor?" at bounding box center [618, 298] width 803 height 21
click at [686, 309] on p "what is the pulse range for this monitor?" at bounding box center [618, 298] width 803 height 21
click at [712, 309] on p "what is the pulse range for this monitor?" at bounding box center [618, 298] width 803 height 21
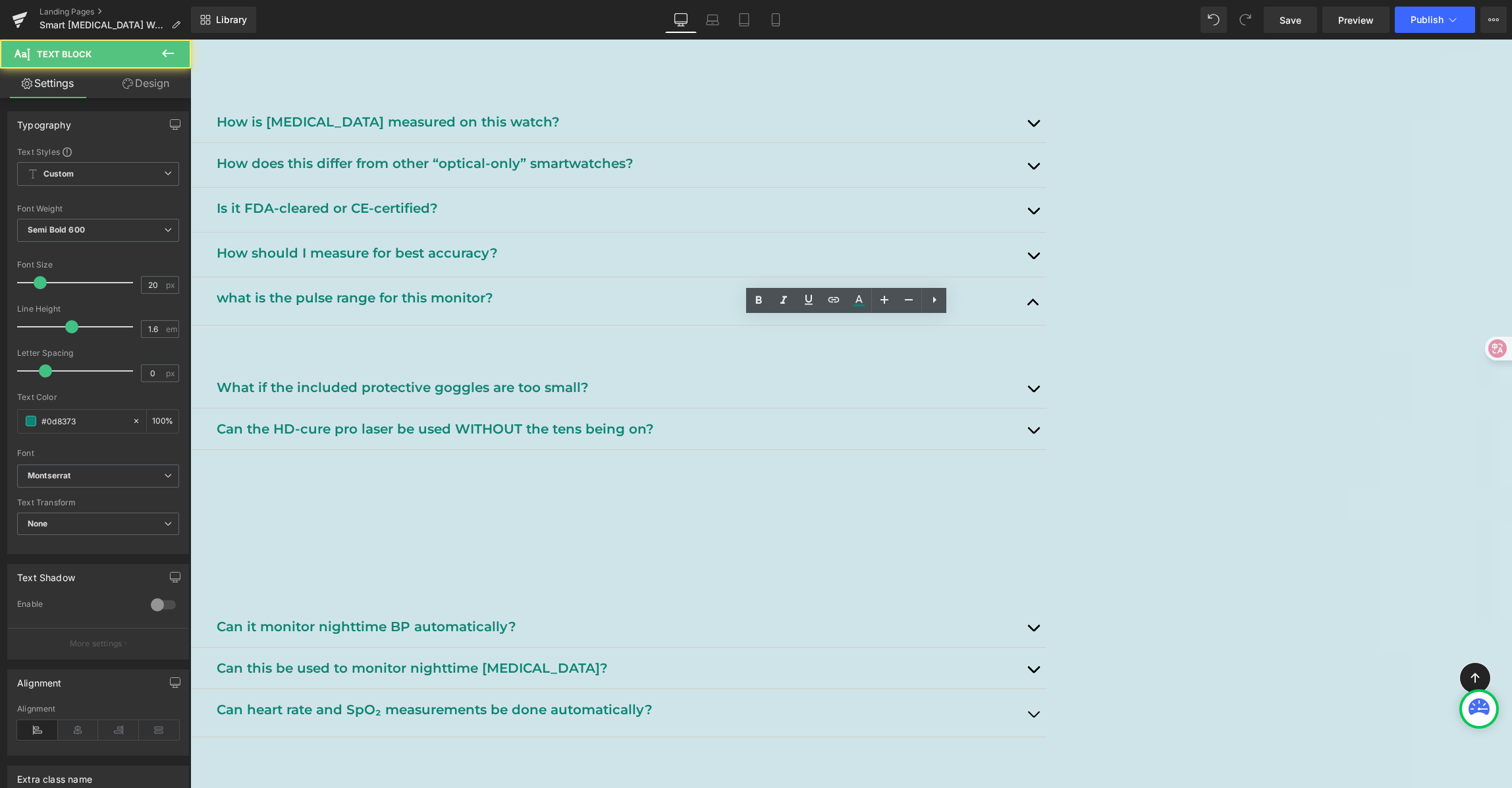
click at [763, 309] on p "what is the pulse range for this monitor?" at bounding box center [618, 298] width 803 height 21
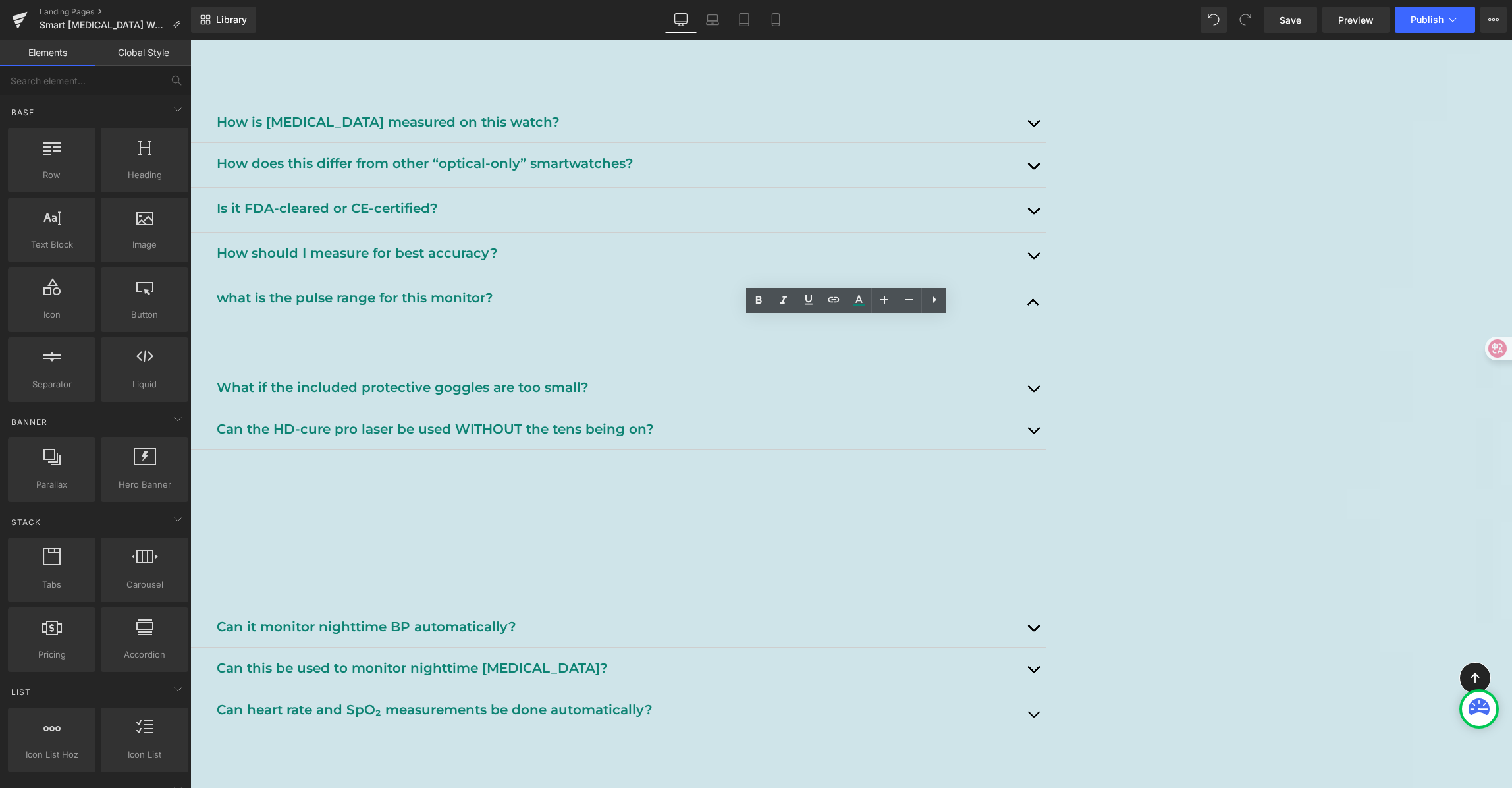
click at [1385, 220] on div "[MEDICAL_DATA] Watch FAQ Heading Support, tips, and safety info. Heading Row He…" at bounding box center [851, 344] width 1322 height 2786
click at [562, 309] on p "what is the pulse range for this monitor?" at bounding box center [618, 298] width 803 height 21
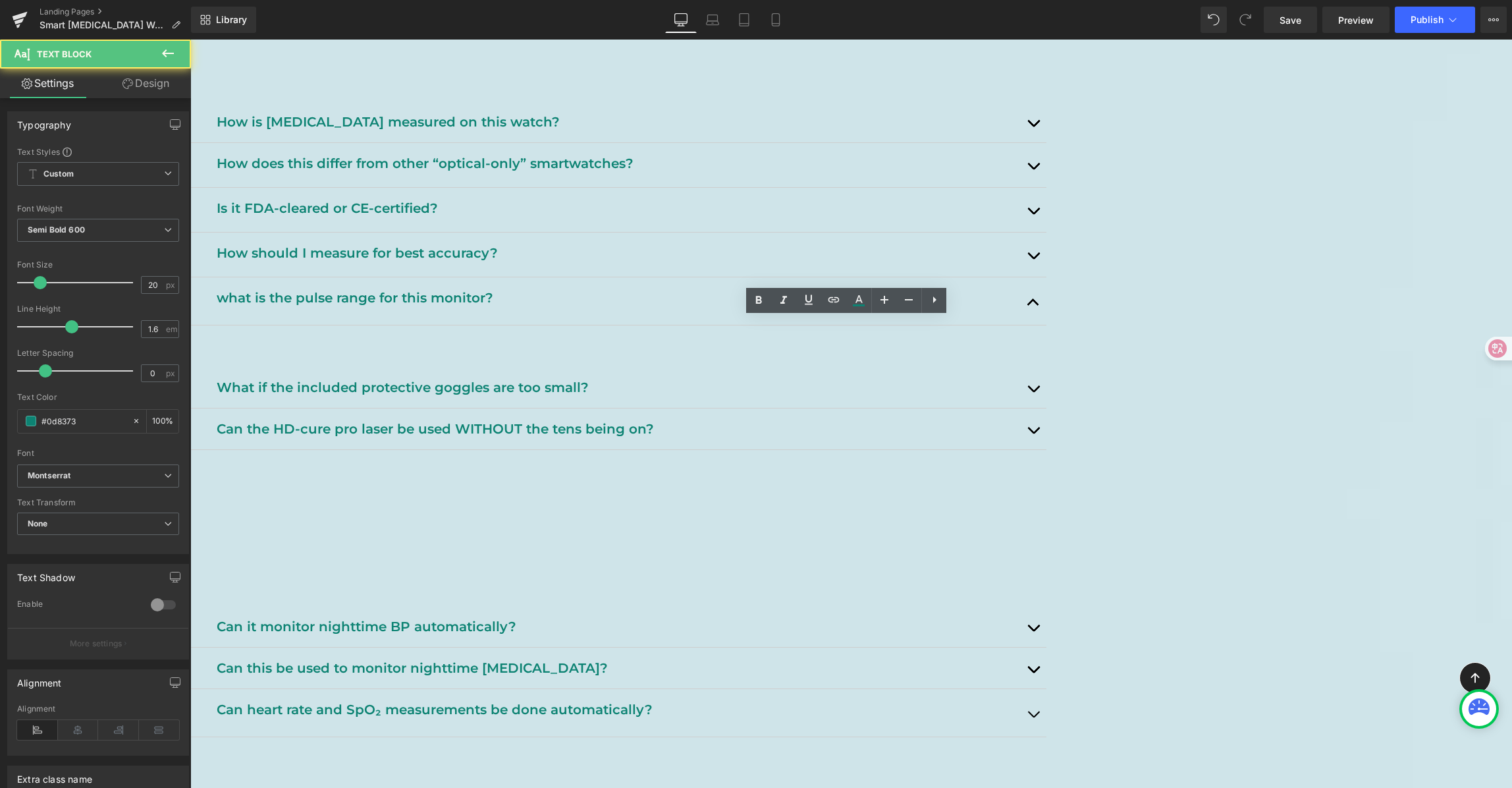
click at [559, 309] on p "what is the pulse range for this monitor?" at bounding box center [618, 298] width 803 height 21
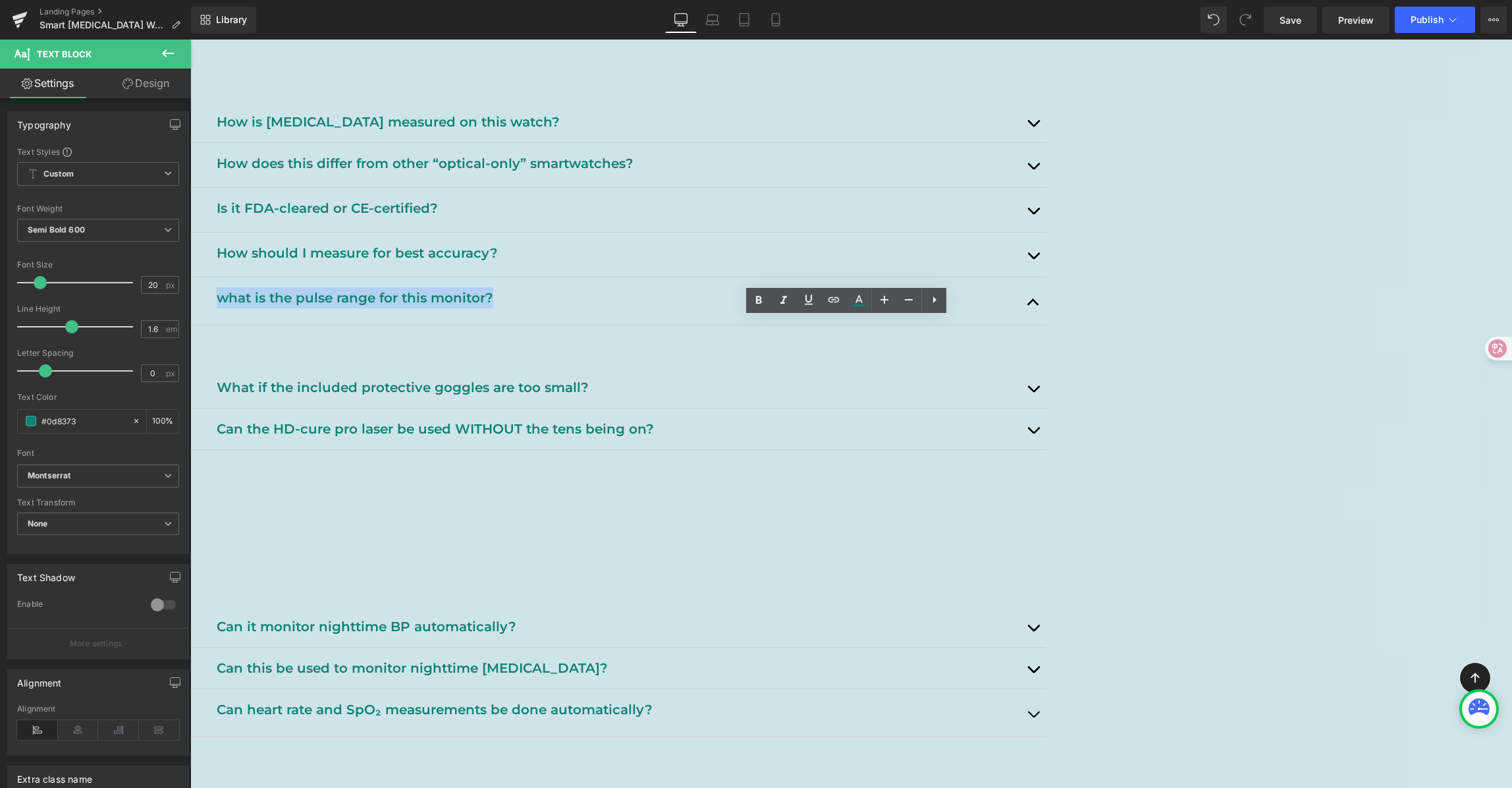
copy p "what is the pulse range for this monitor?"
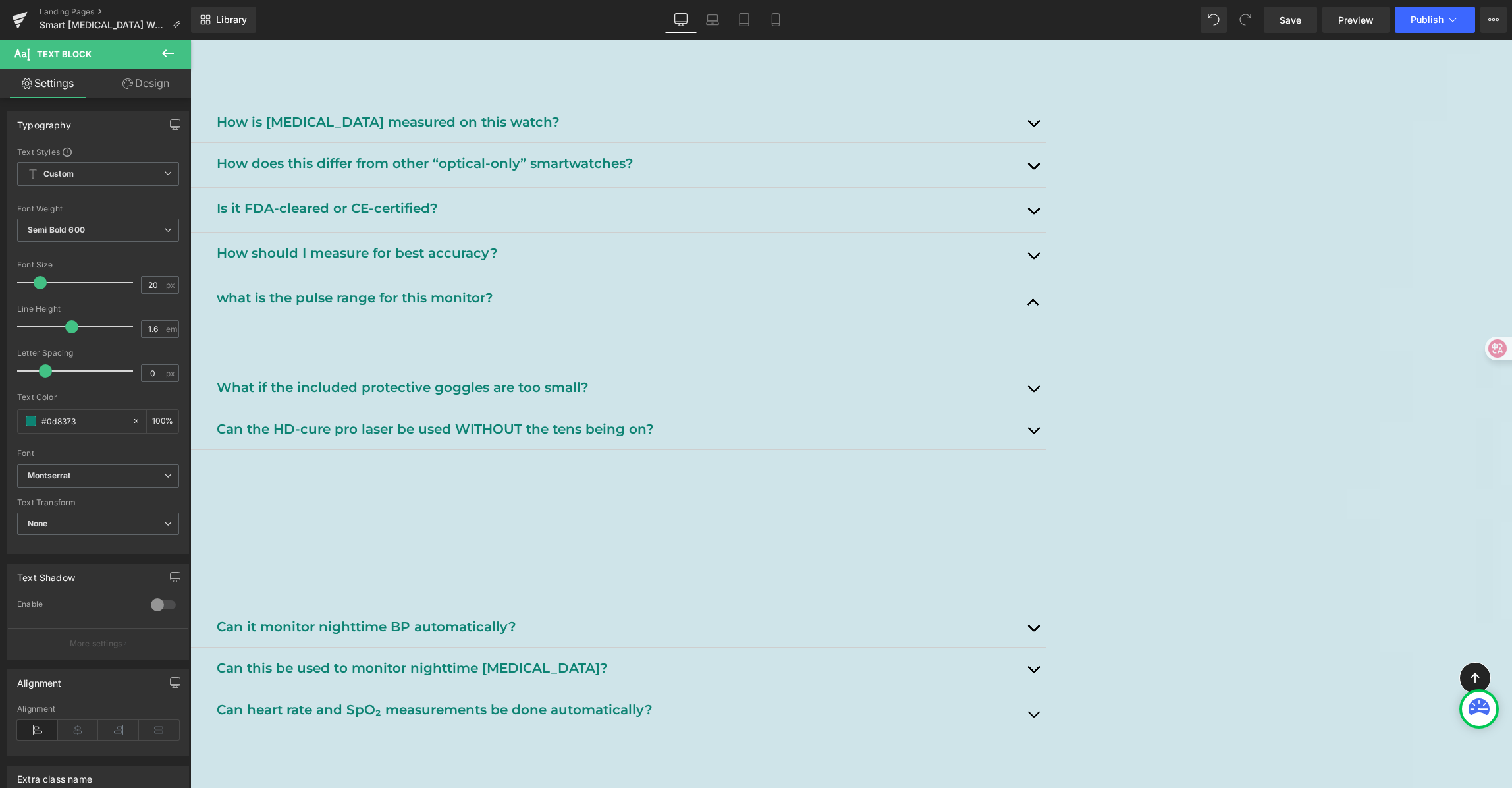
click at [635, 356] on p "Irregular rhythms may affect readings. Consult your clinician if you have [MEDI…" at bounding box center [626, 345] width 822 height 21
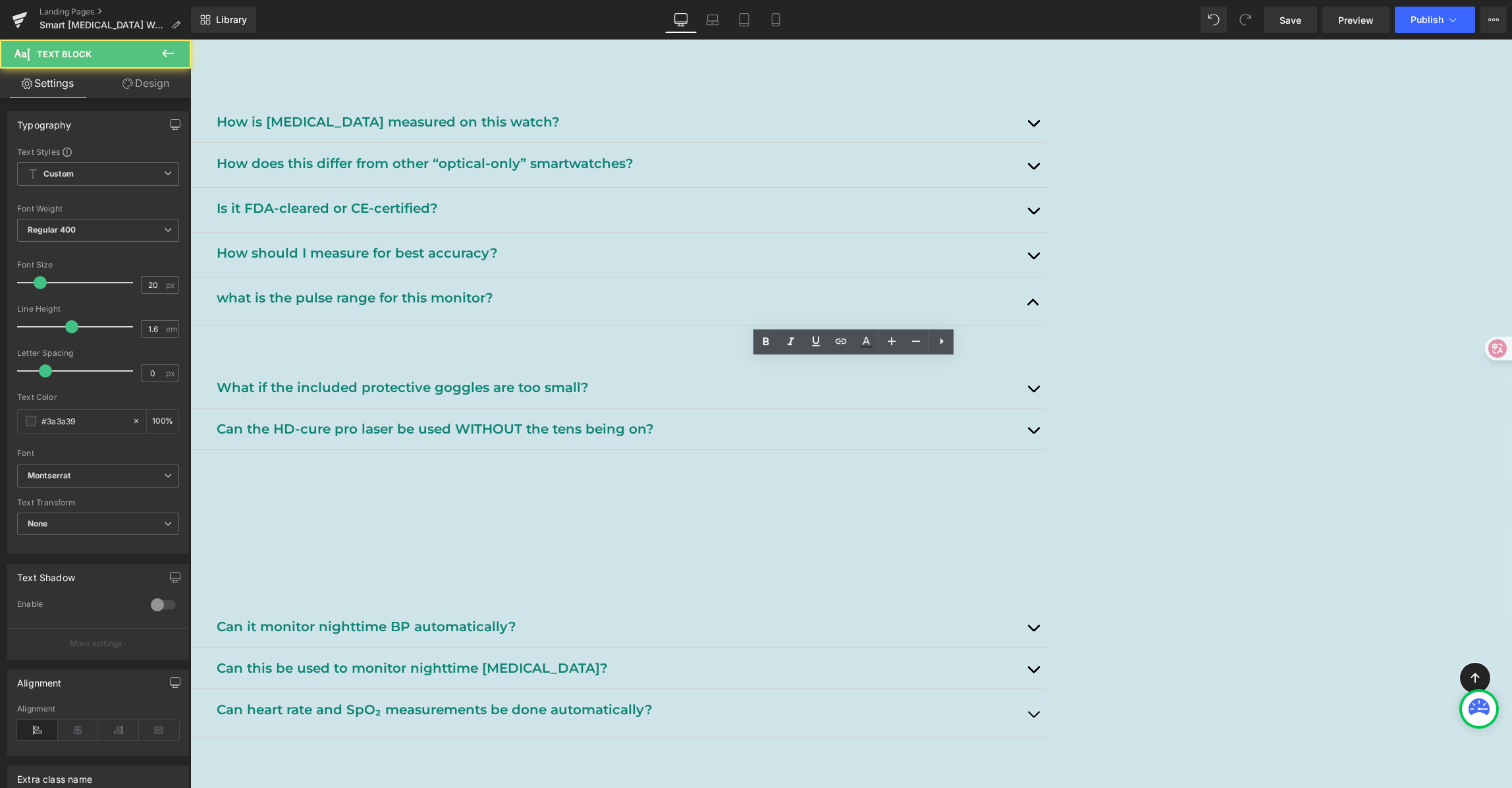
click at [633, 356] on p "Irregular rhythms may affect readings. Consult your clinician if you have [MEDI…" at bounding box center [626, 345] width 822 height 21
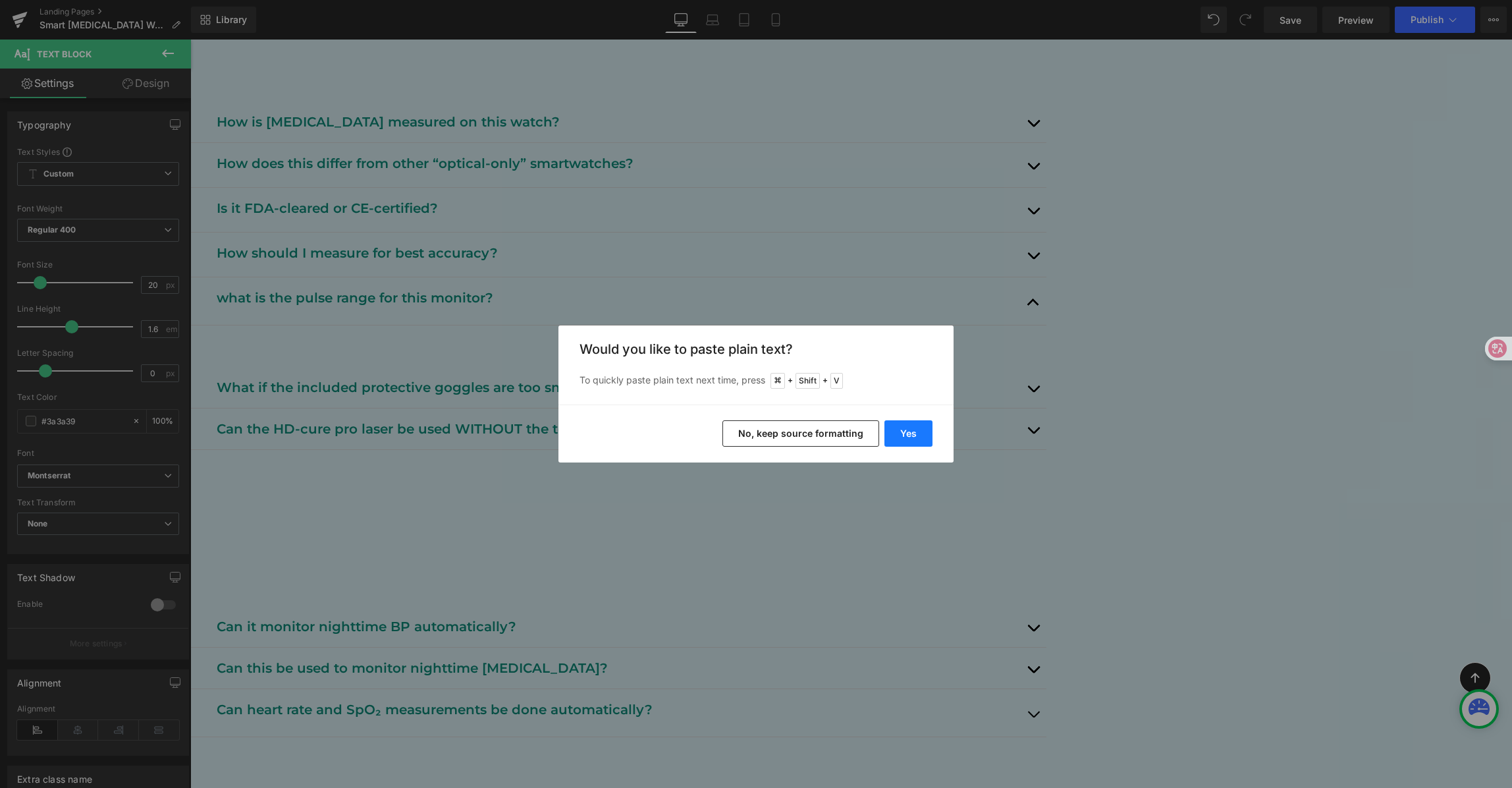
click at [911, 439] on button "Yes" at bounding box center [909, 433] width 48 height 26
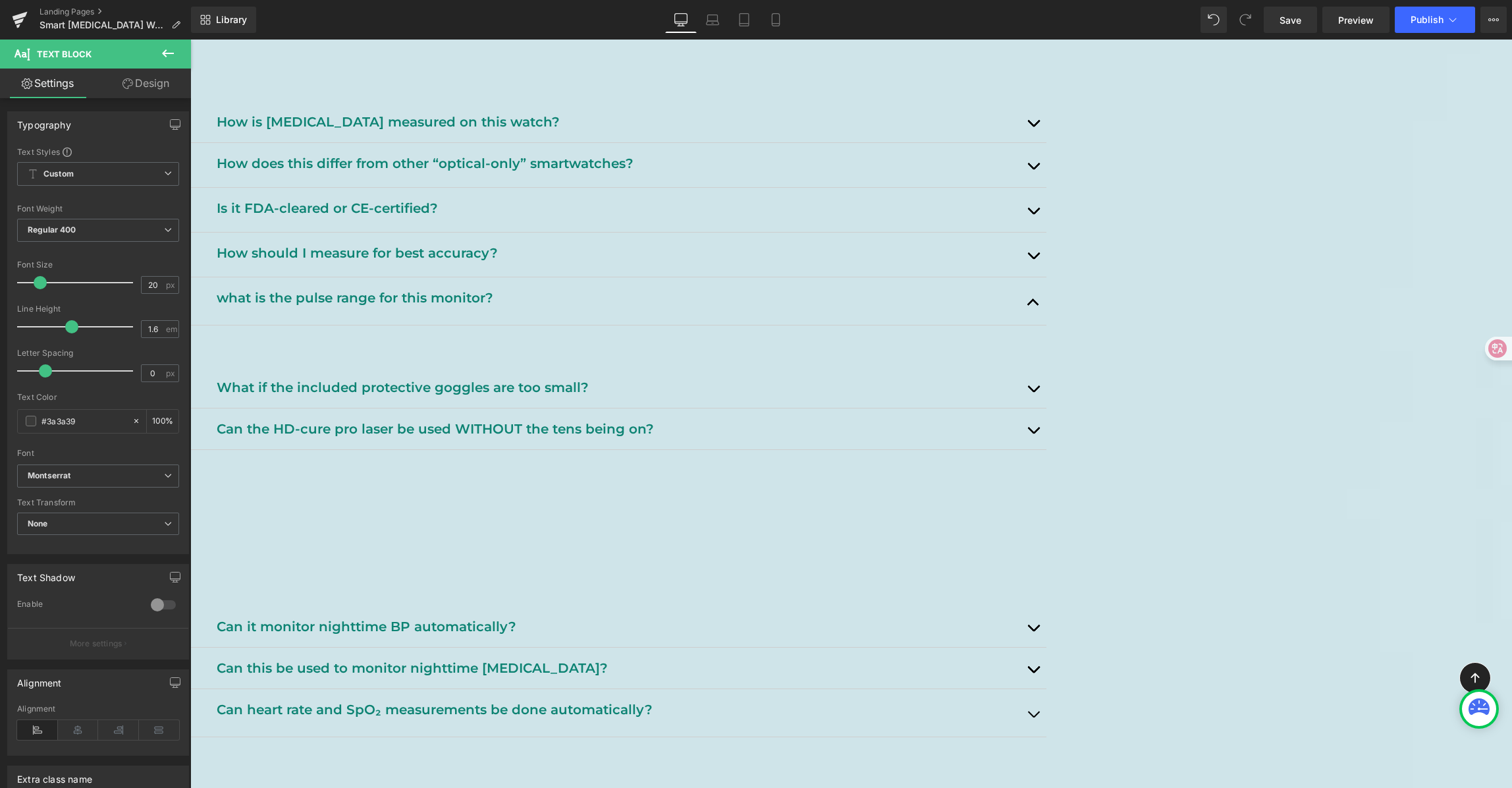
click at [1324, 347] on div "[MEDICAL_DATA] Watch FAQ Heading Support, tips, and safety info. Heading Row He…" at bounding box center [851, 344] width 1322 height 2786
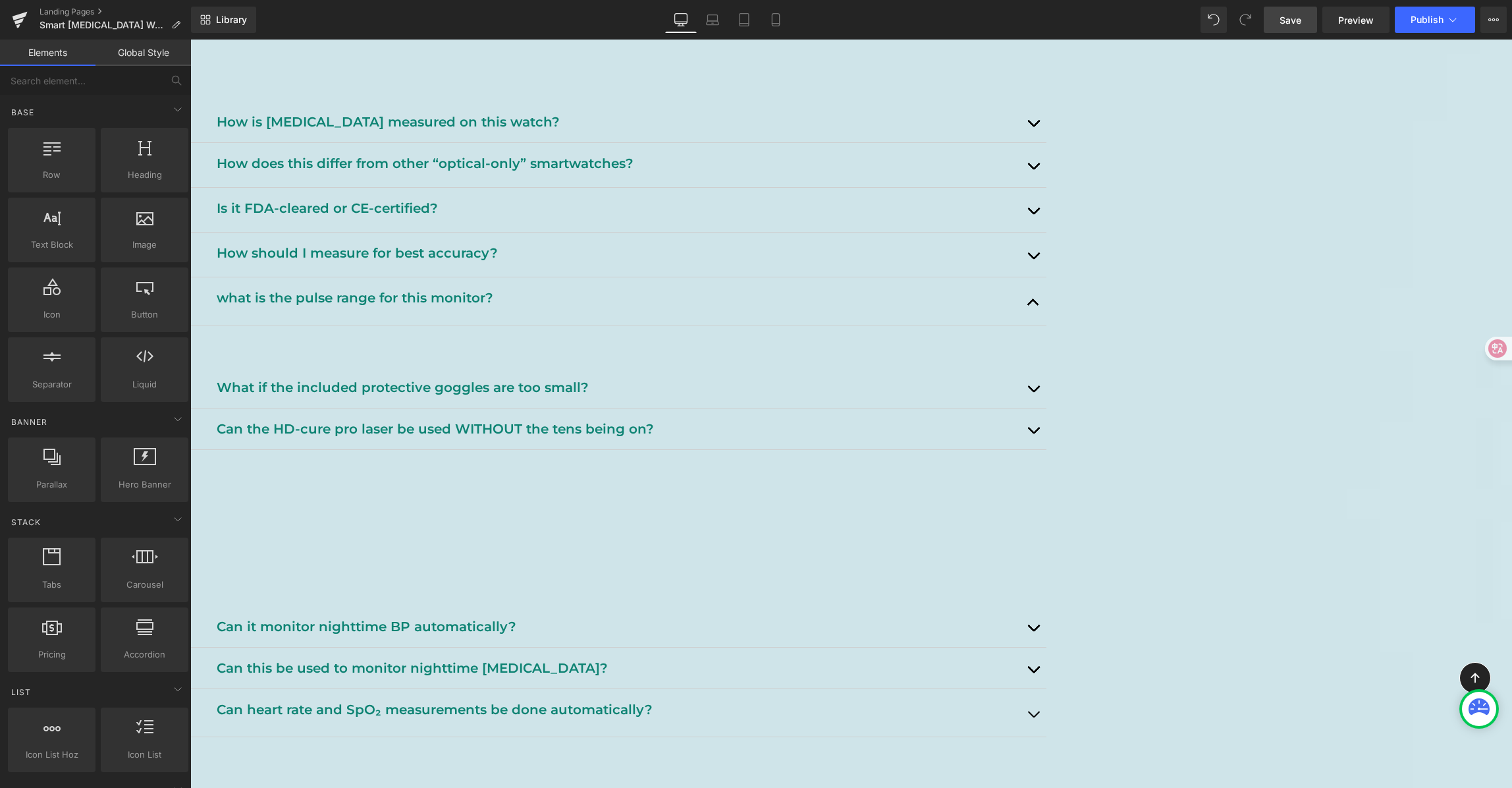
click at [1286, 22] on span "Save" at bounding box center [1291, 20] width 22 height 14
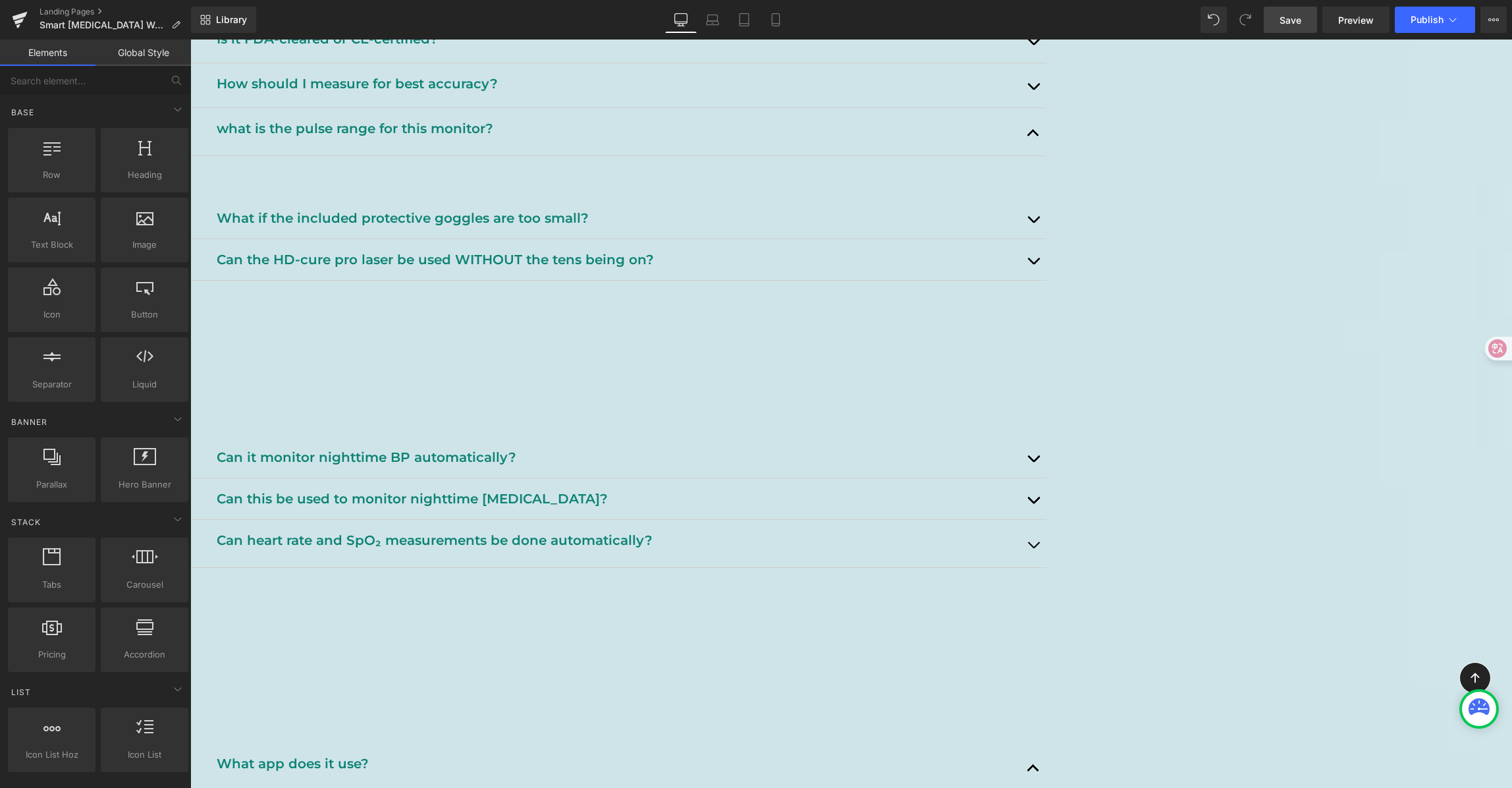
scroll to position [1611, 0]
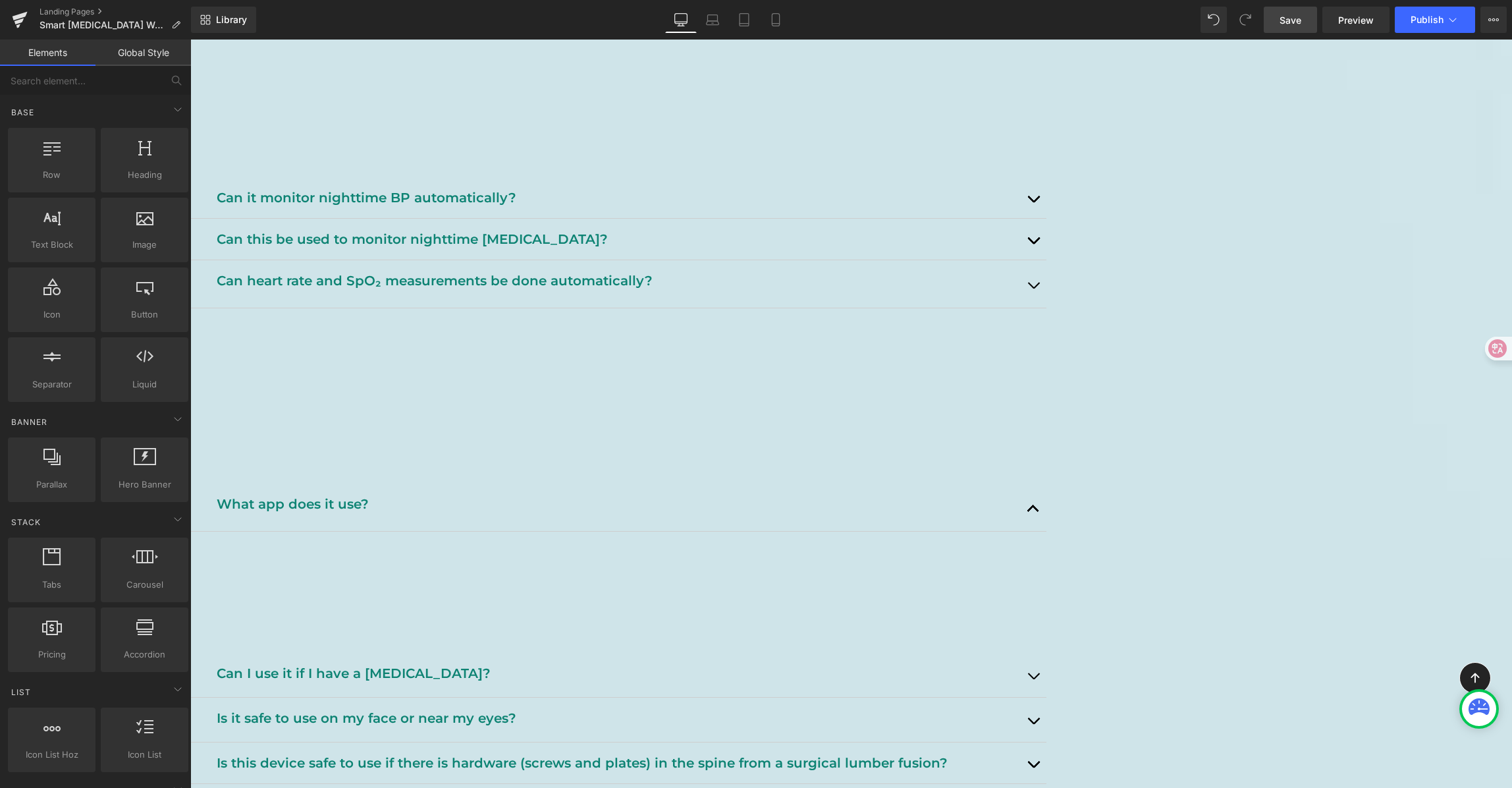
click at [1046, 490] on button "button" at bounding box center [1033, 507] width 26 height 48
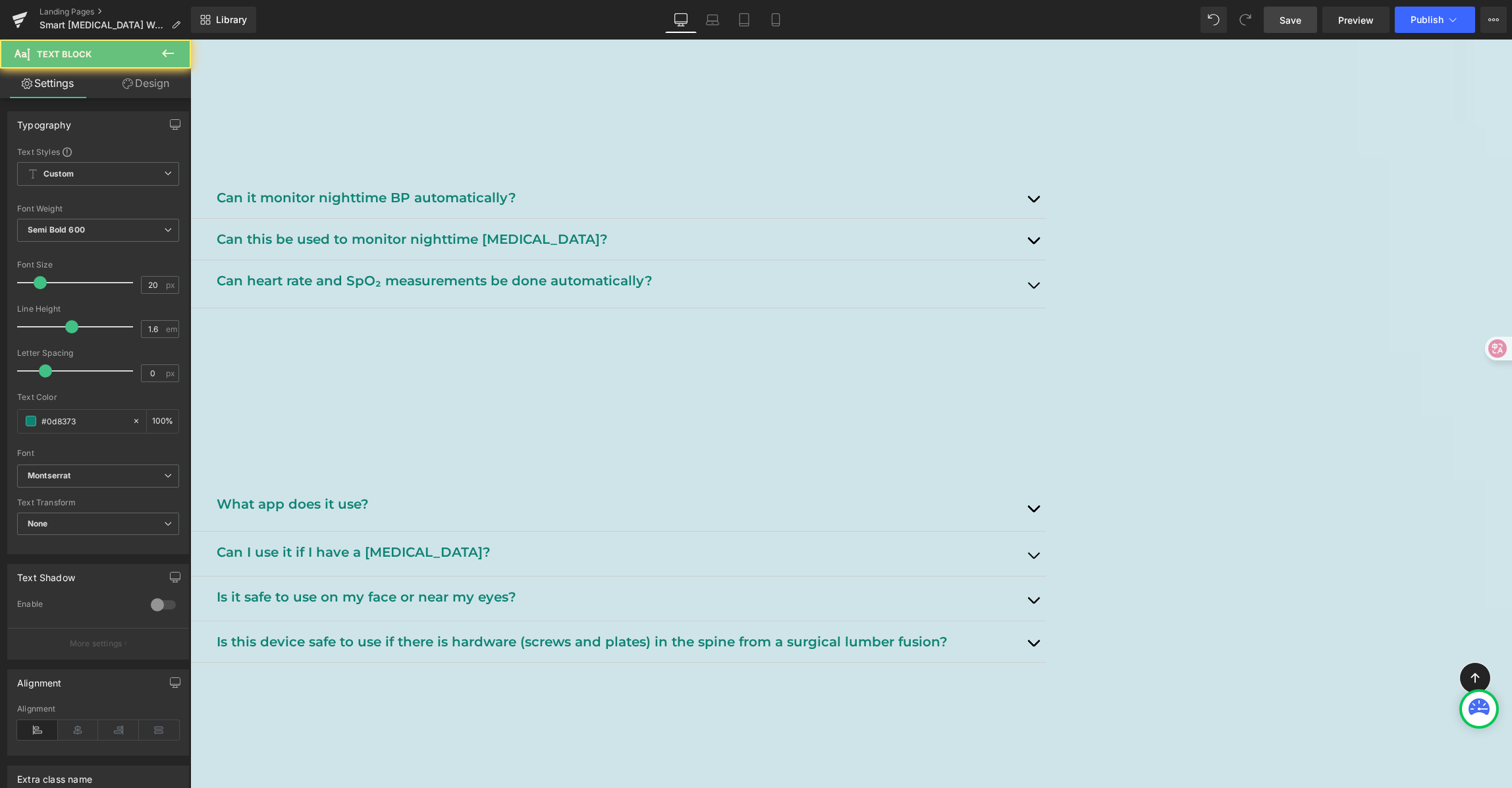
click at [717, 541] on p "Can I use it if I have a [MEDICAL_DATA]?" at bounding box center [618, 552] width 803 height 21
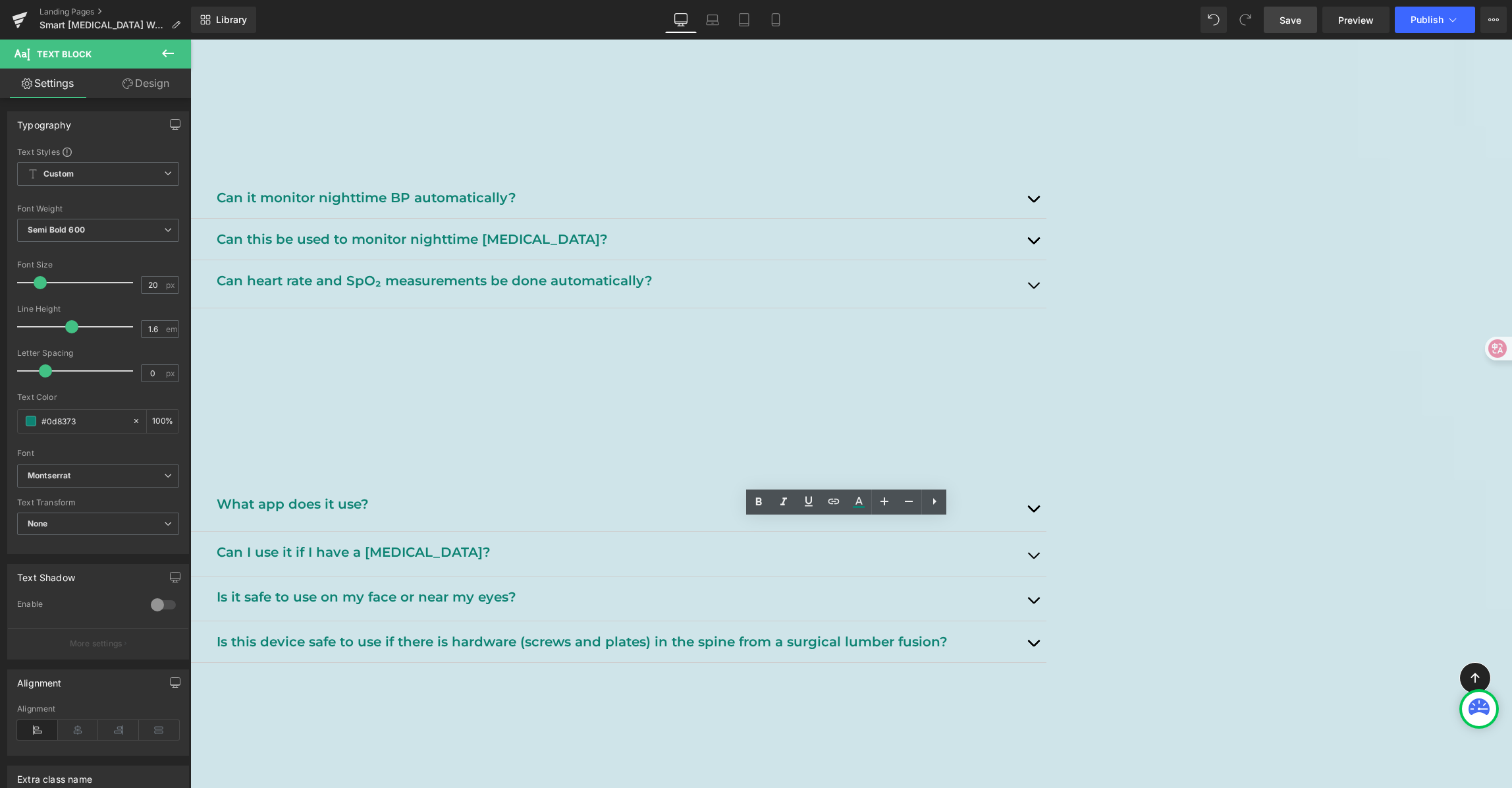
click at [620, 541] on p "Can I use it if I have a [MEDICAL_DATA]?" at bounding box center [618, 552] width 803 height 21
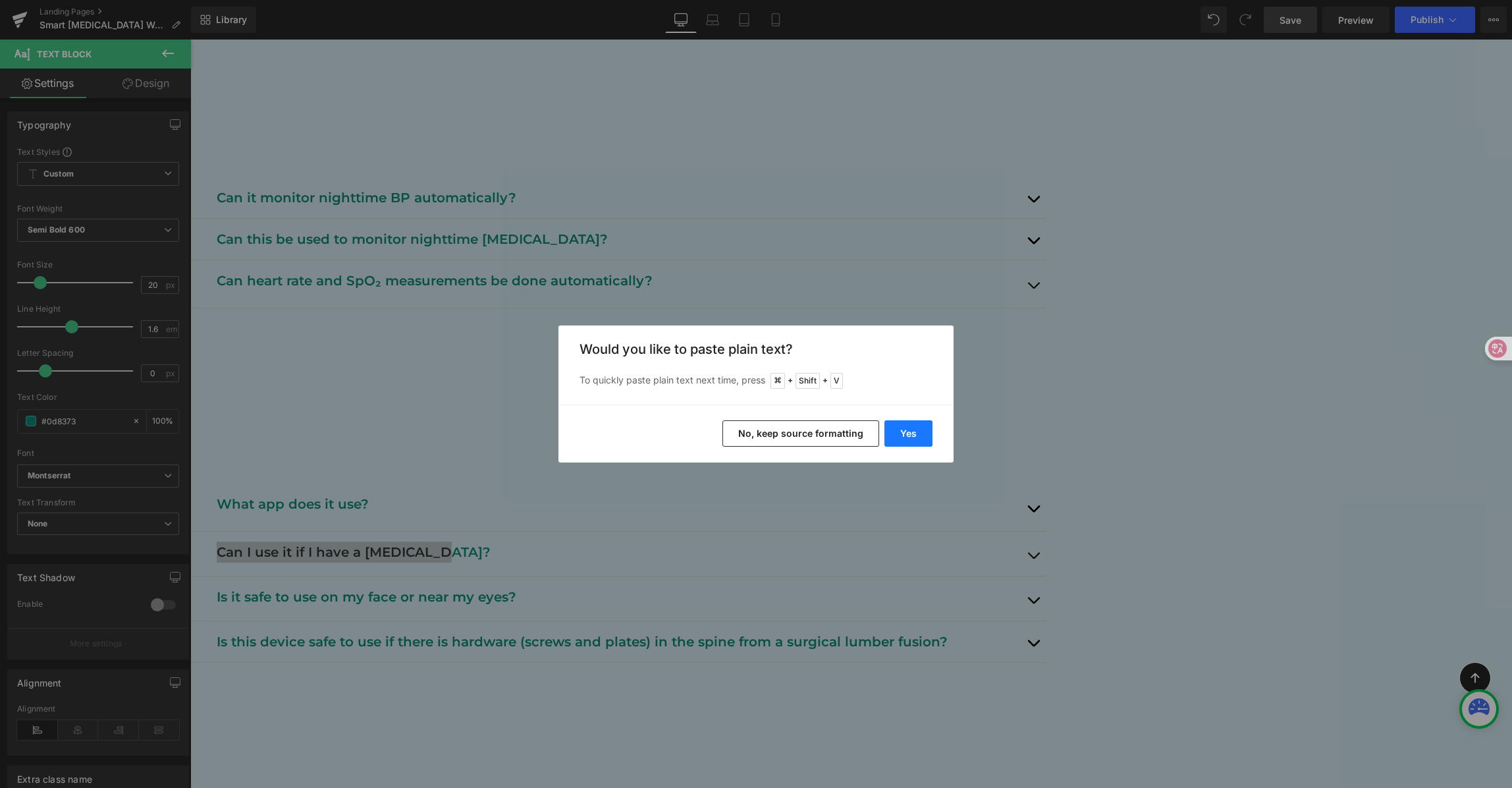
drag, startPoint x: 901, startPoint y: 438, endPoint x: 710, endPoint y: 398, distance: 195.1
click at [901, 438] on button "Yes" at bounding box center [909, 433] width 48 height 26
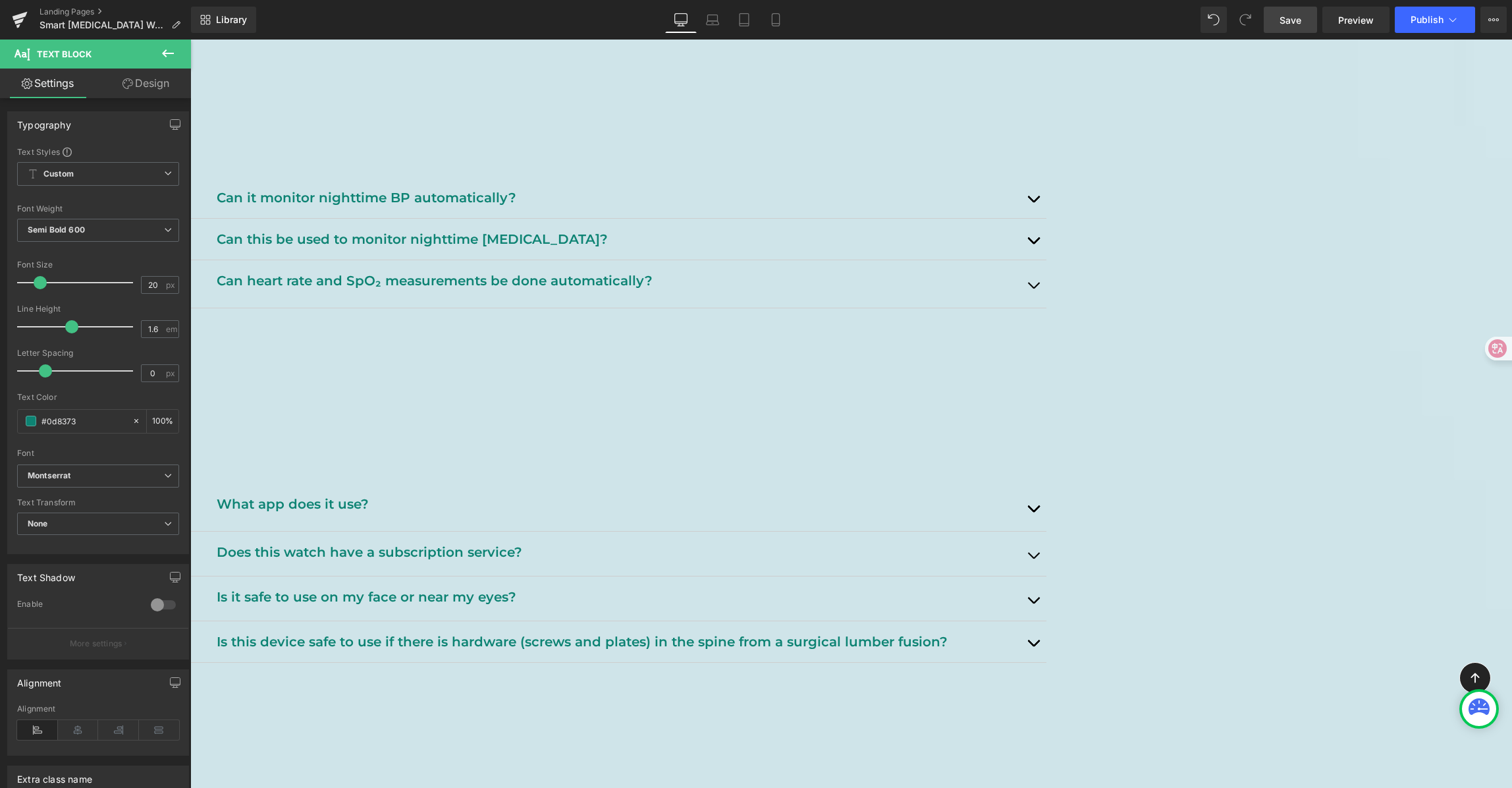
click at [220, 566] on div at bounding box center [218, 566] width 3 height 0
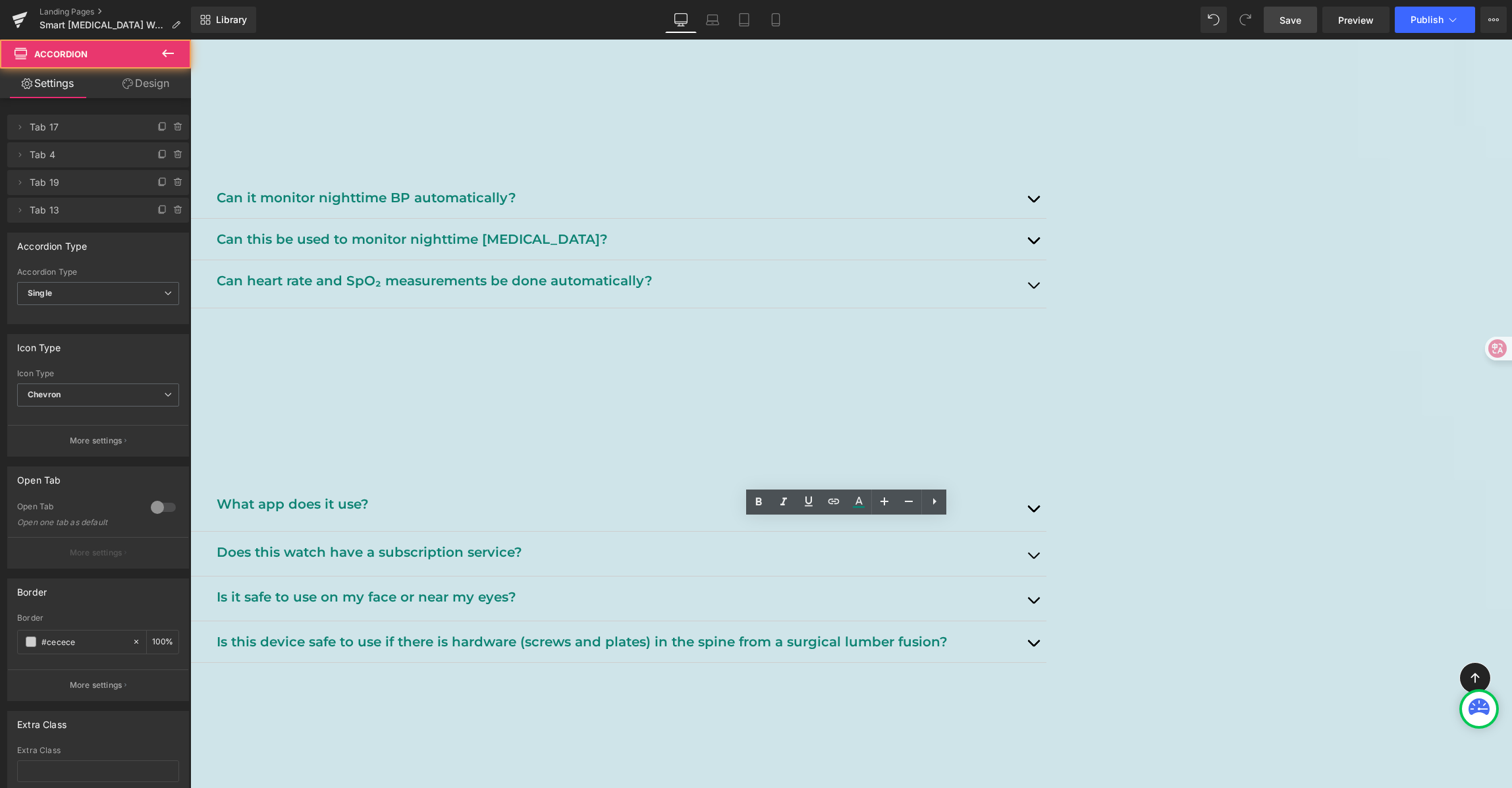
click at [1046, 531] on button "button" at bounding box center [1033, 553] width 26 height 44
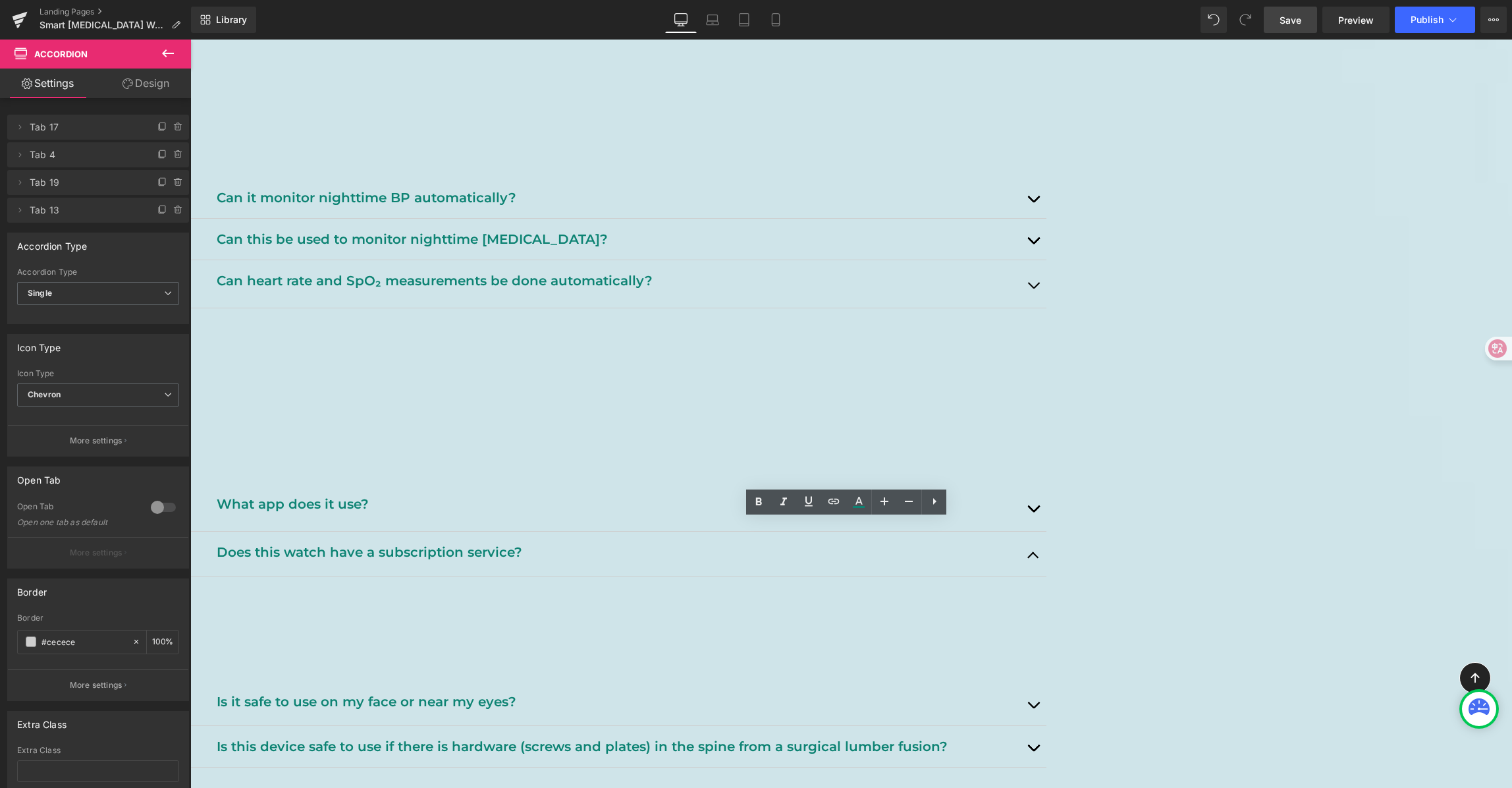
click at [607, 592] on p "If you have a [MEDICAL_DATA], you can safely use the cold [MEDICAL_DATA] functi…" at bounding box center [626, 608] width 822 height 43
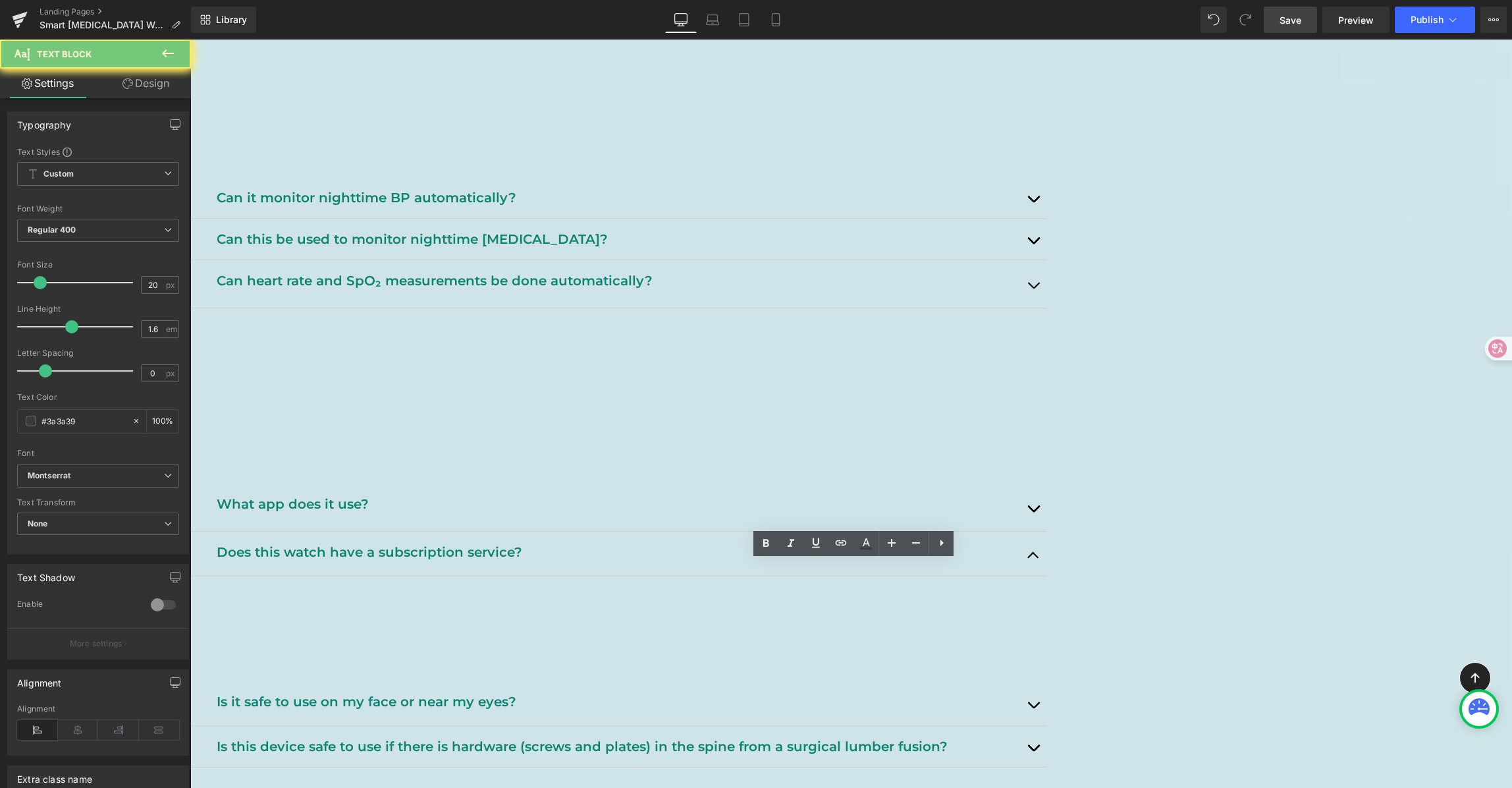
click at [607, 592] on p "If you have a [MEDICAL_DATA], you can safely use the cold [MEDICAL_DATA] functi…" at bounding box center [626, 608] width 822 height 43
click at [1037, 628] on p at bounding box center [626, 638] width 822 height 21
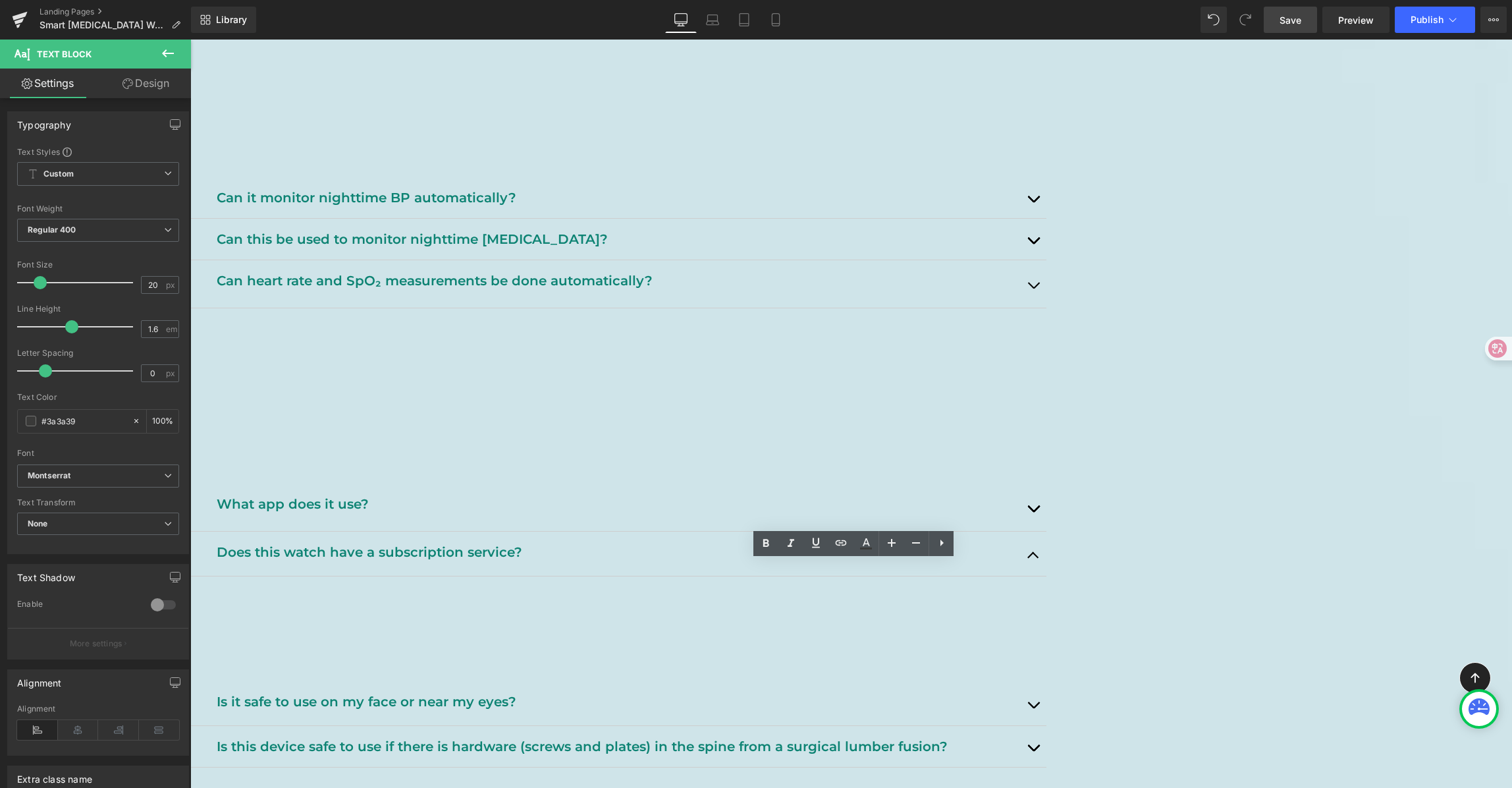
drag, startPoint x: 1259, startPoint y: 634, endPoint x: 660, endPoint y: 564, distance: 603.1
click at [512, 547] on div "Does this watch have a subscription service? Text Block If you have a [MEDICAL_…" at bounding box center [618, 606] width 856 height 150
paste div
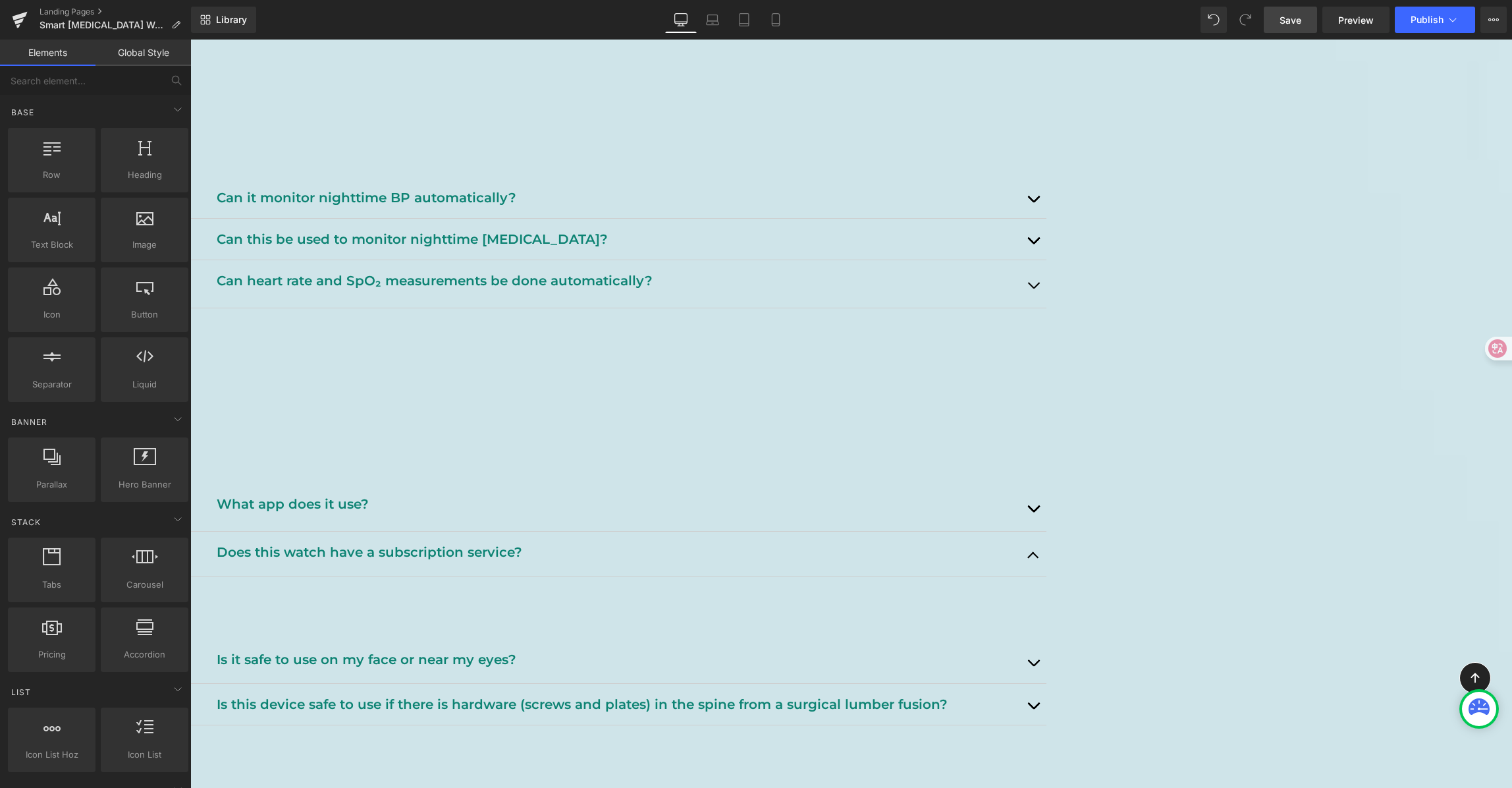
click at [1283, 19] on span "Save" at bounding box center [1291, 20] width 22 height 14
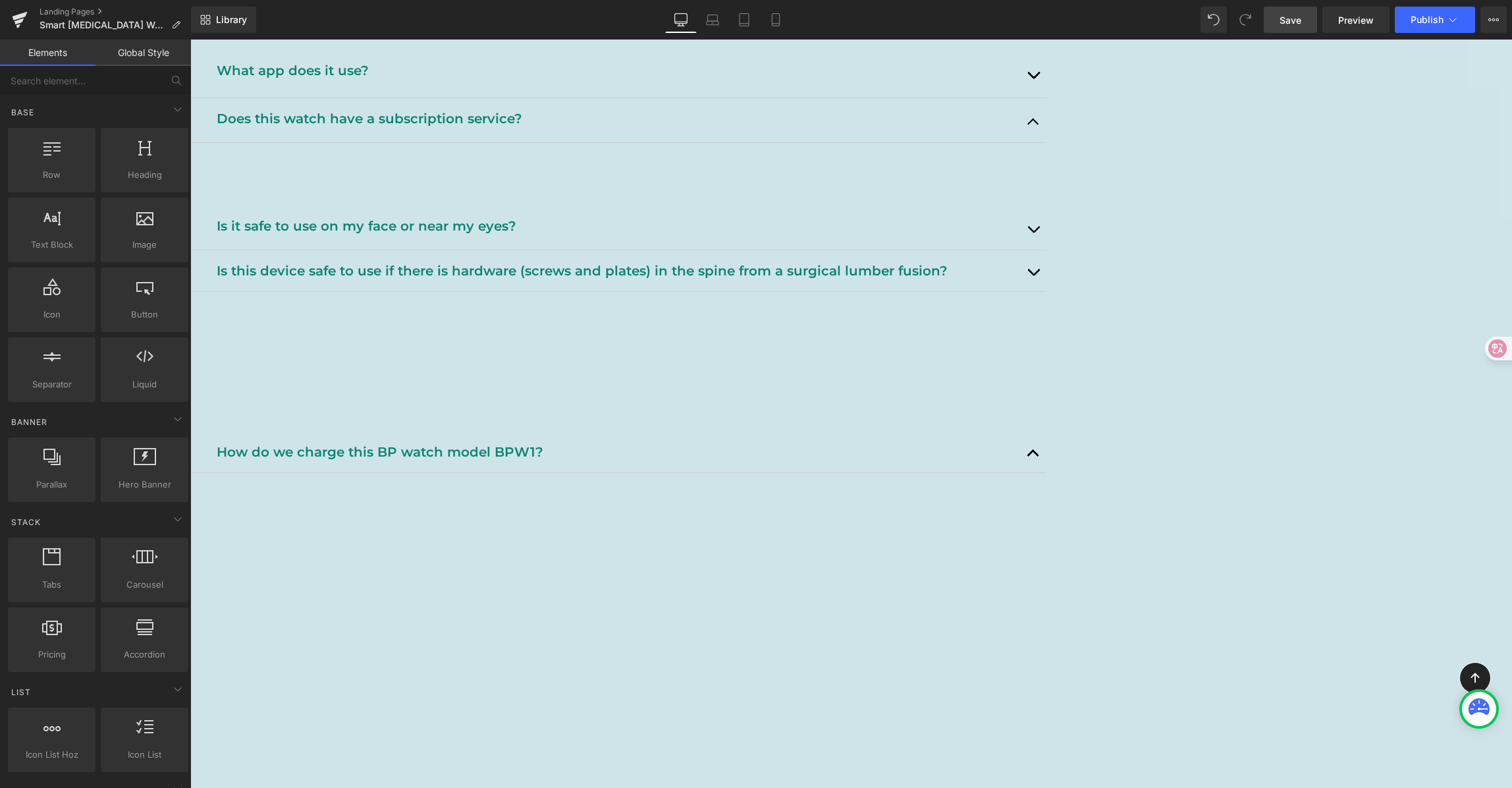
scroll to position [2047, 0]
click at [1033, 454] on span "button" at bounding box center [1033, 454] width 0 height 0
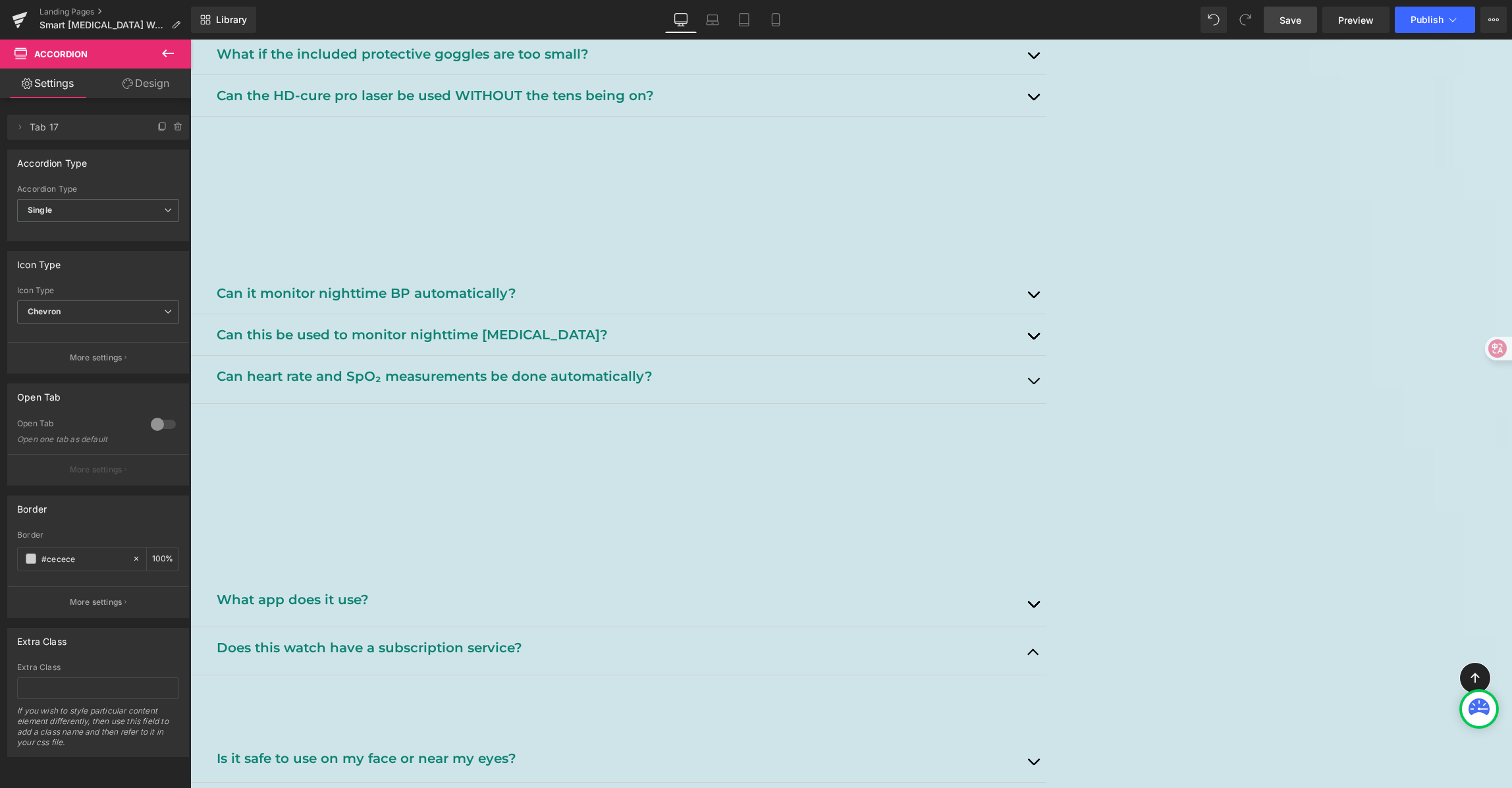
scroll to position [1488, 0]
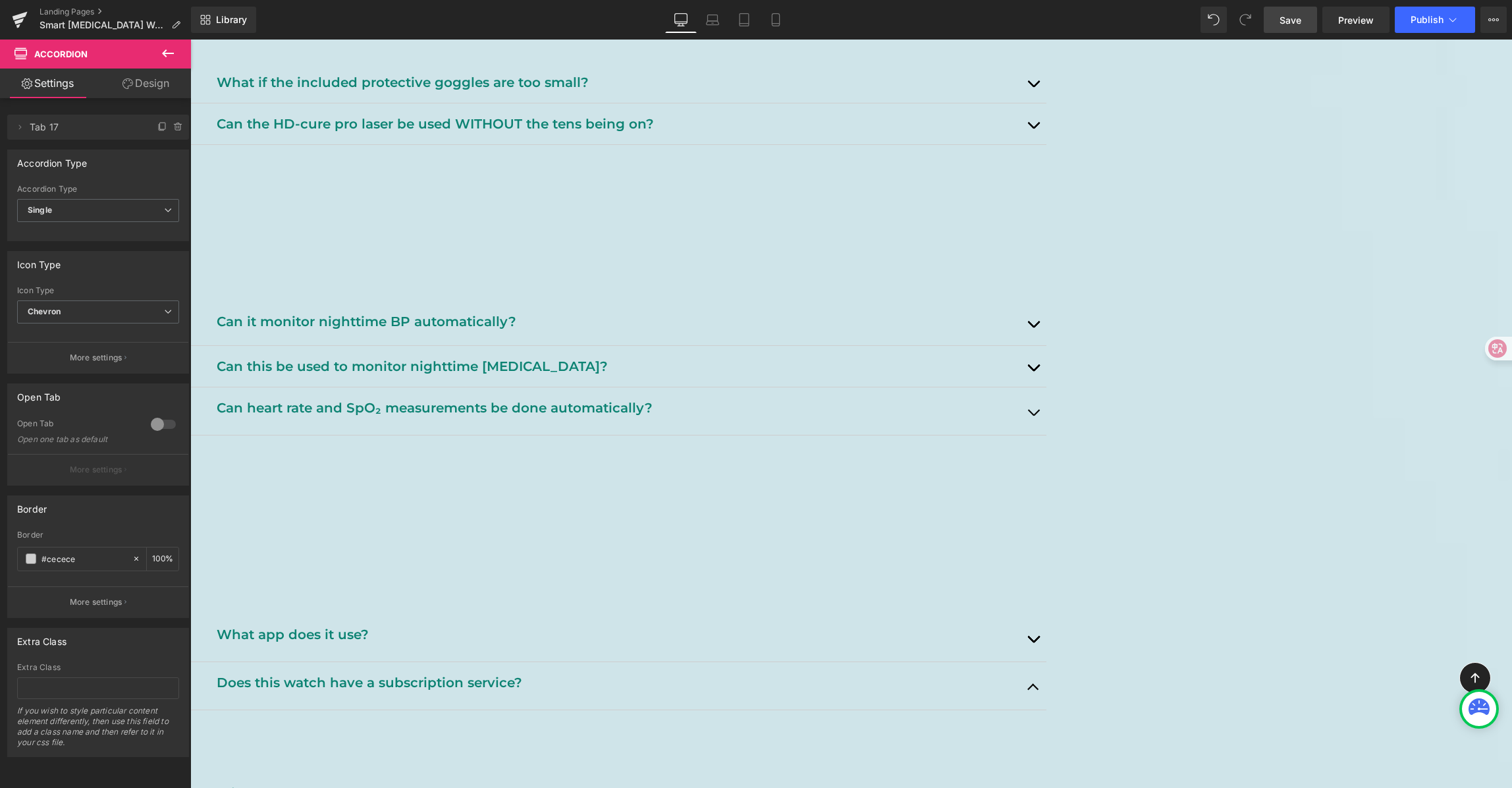
click at [190, 39] on span "Accordion" at bounding box center [190, 39] width 0 height 0
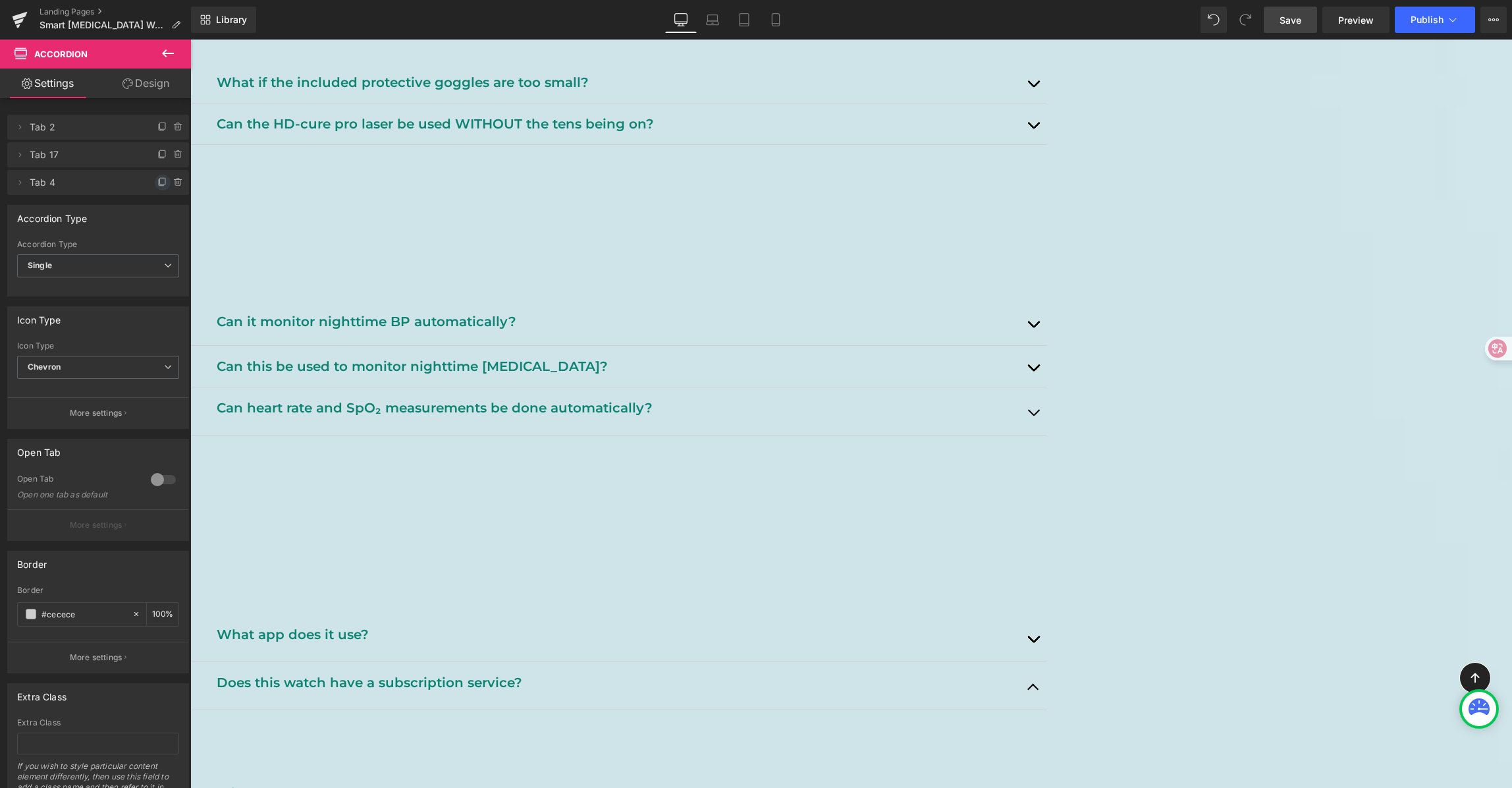
click at [155, 179] on span at bounding box center [162, 182] width 16 height 16
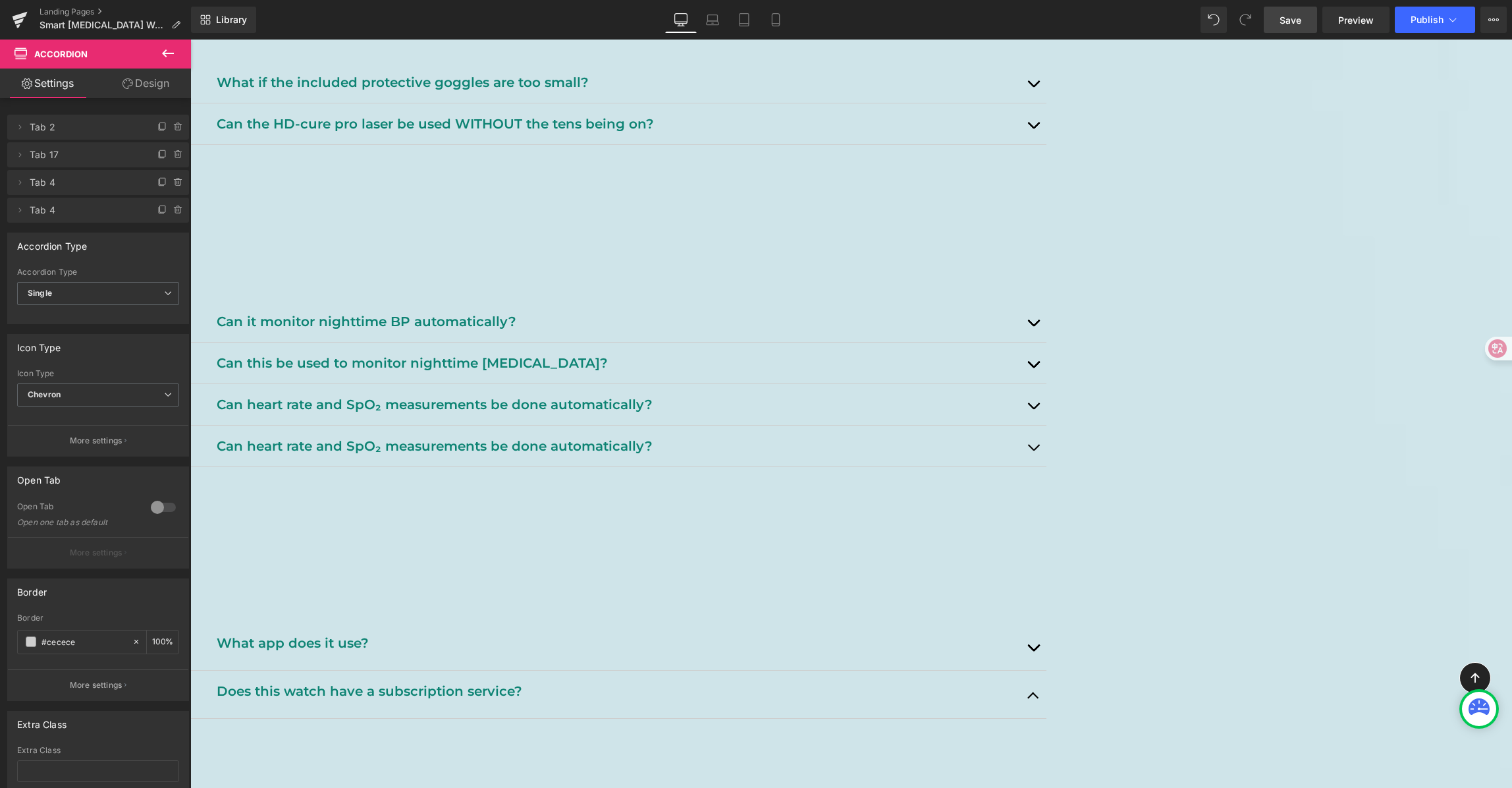
click at [688, 467] on div "Can heart rate and SpO₂ measurements be done automatically? Text Block" at bounding box center [618, 446] width 856 height 42
click at [660, 456] on p "Can heart rate and SpO₂ measurements be done automatically?" at bounding box center [618, 445] width 803 height 21
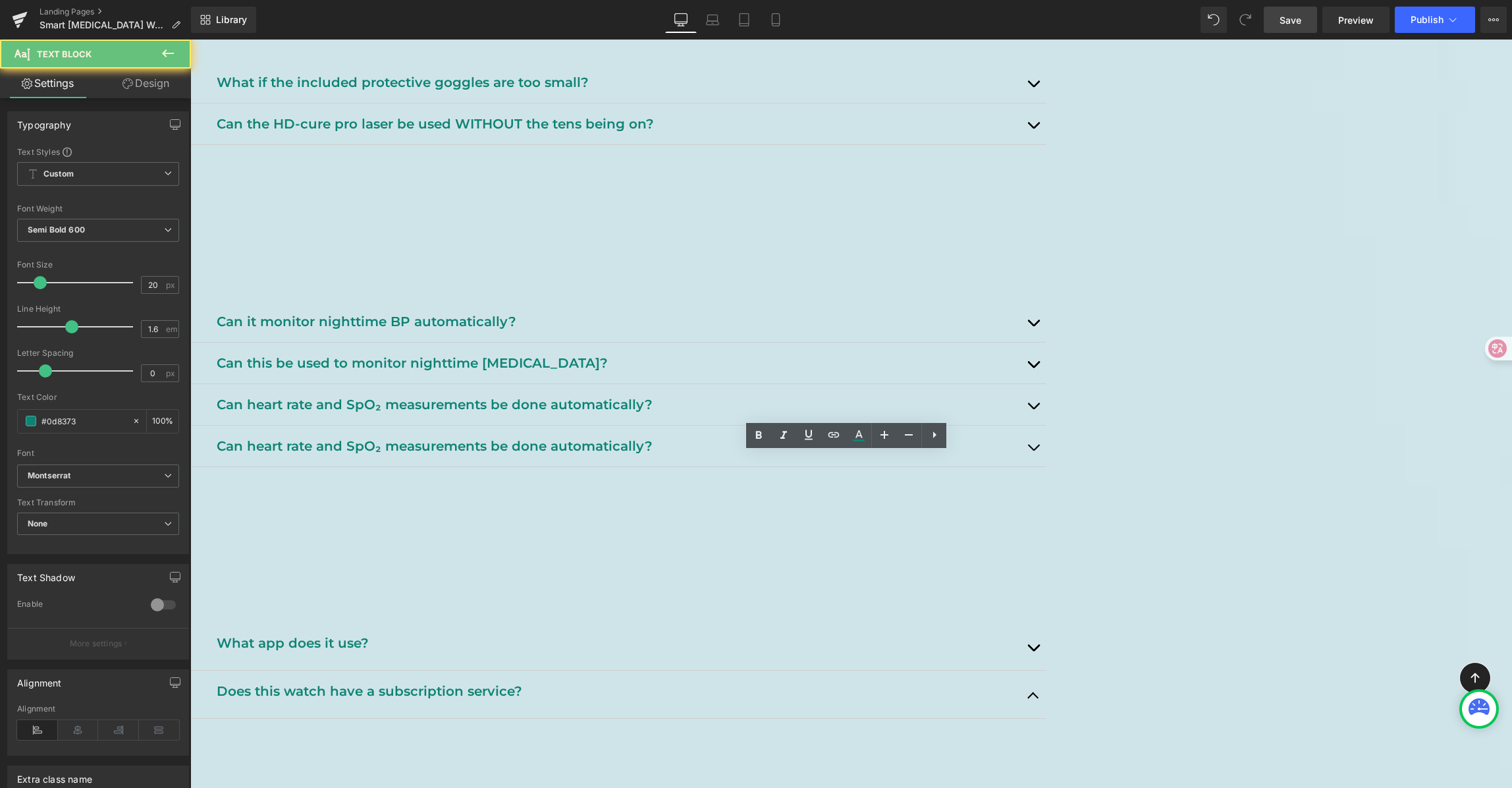
click at [660, 456] on p "Can heart rate and SpO₂ measurements be done automatically?" at bounding box center [618, 445] width 803 height 21
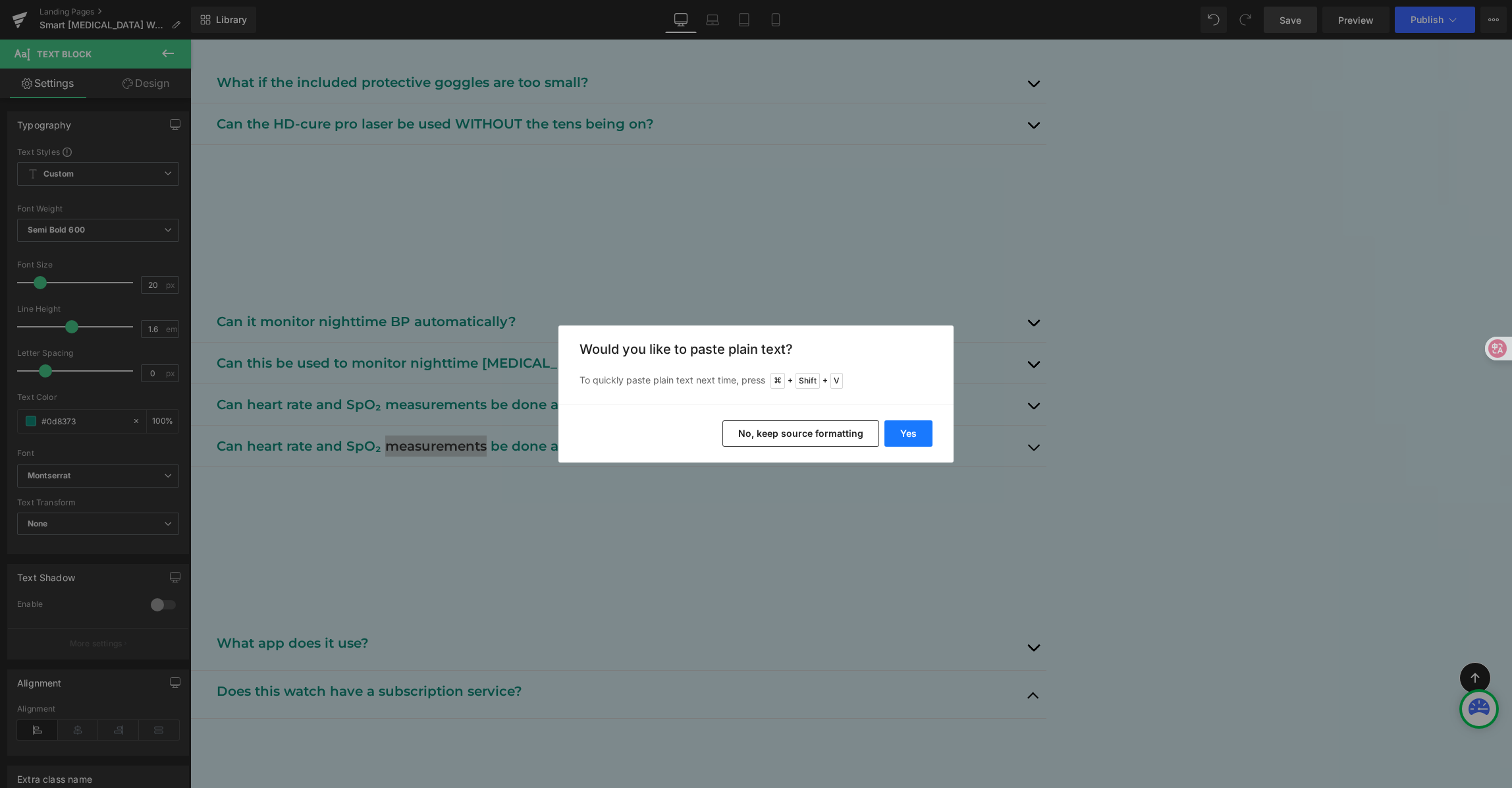
click at [900, 431] on button "Yes" at bounding box center [909, 433] width 48 height 26
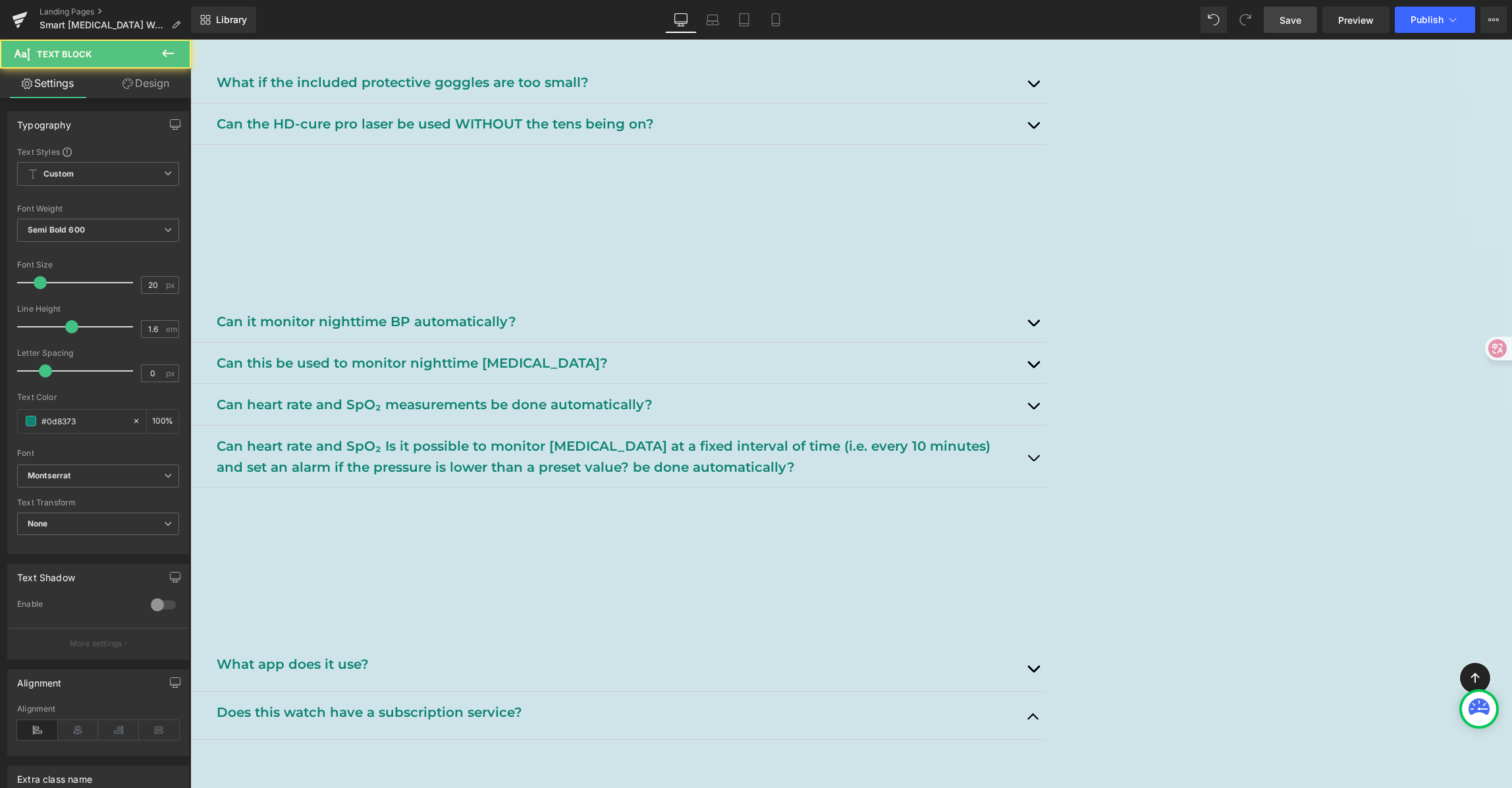
click at [608, 467] on p "Can heart rate and SpO₂ Is it possible to monitor [MEDICAL_DATA] at a fixed int…" at bounding box center [618, 456] width 803 height 43
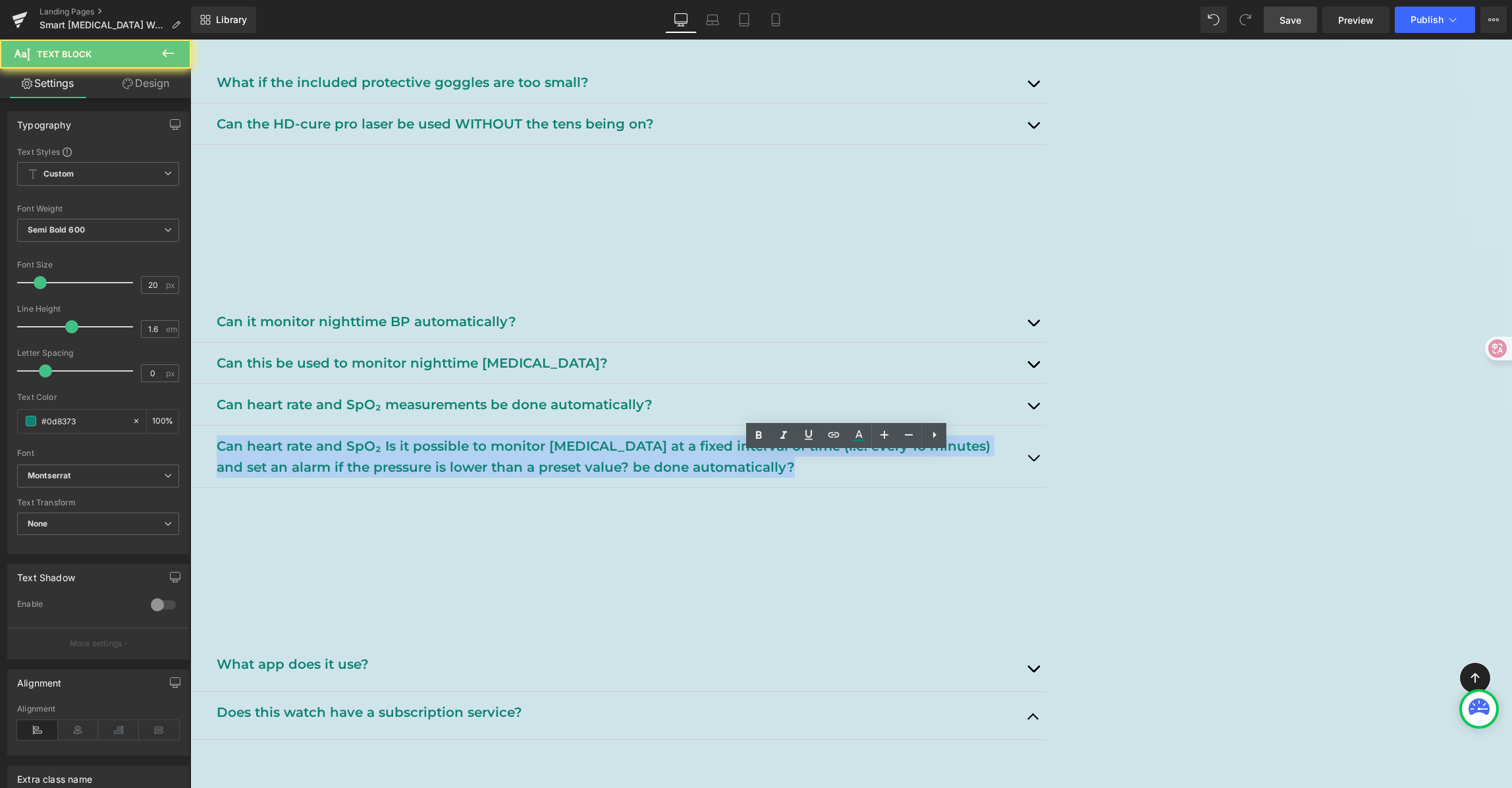
click at [608, 467] on p "Can heart rate and SpO₂ Is it possible to monitor [MEDICAL_DATA] at a fixed int…" at bounding box center [618, 456] width 803 height 43
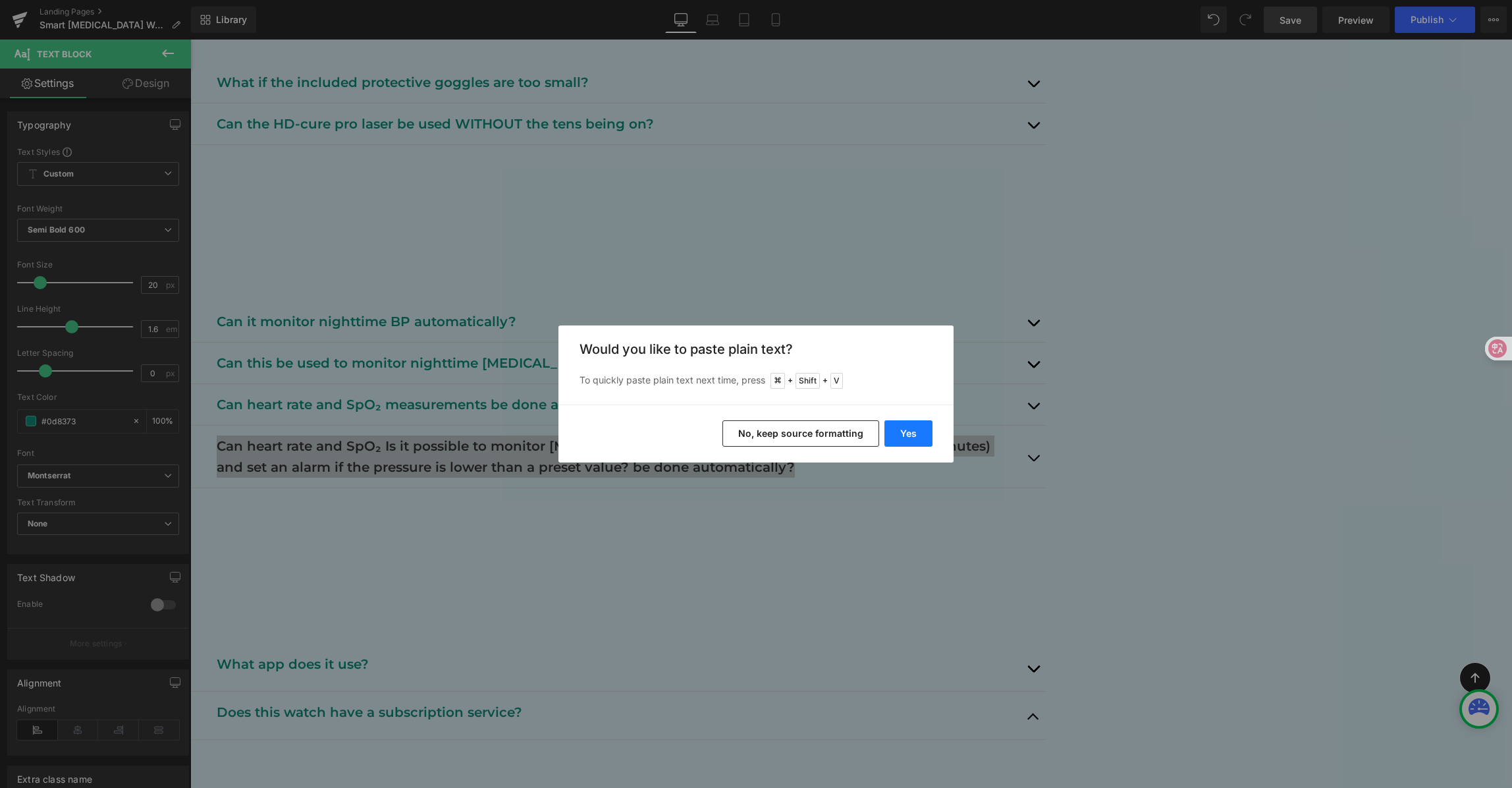
click at [916, 434] on button "Yes" at bounding box center [909, 433] width 48 height 26
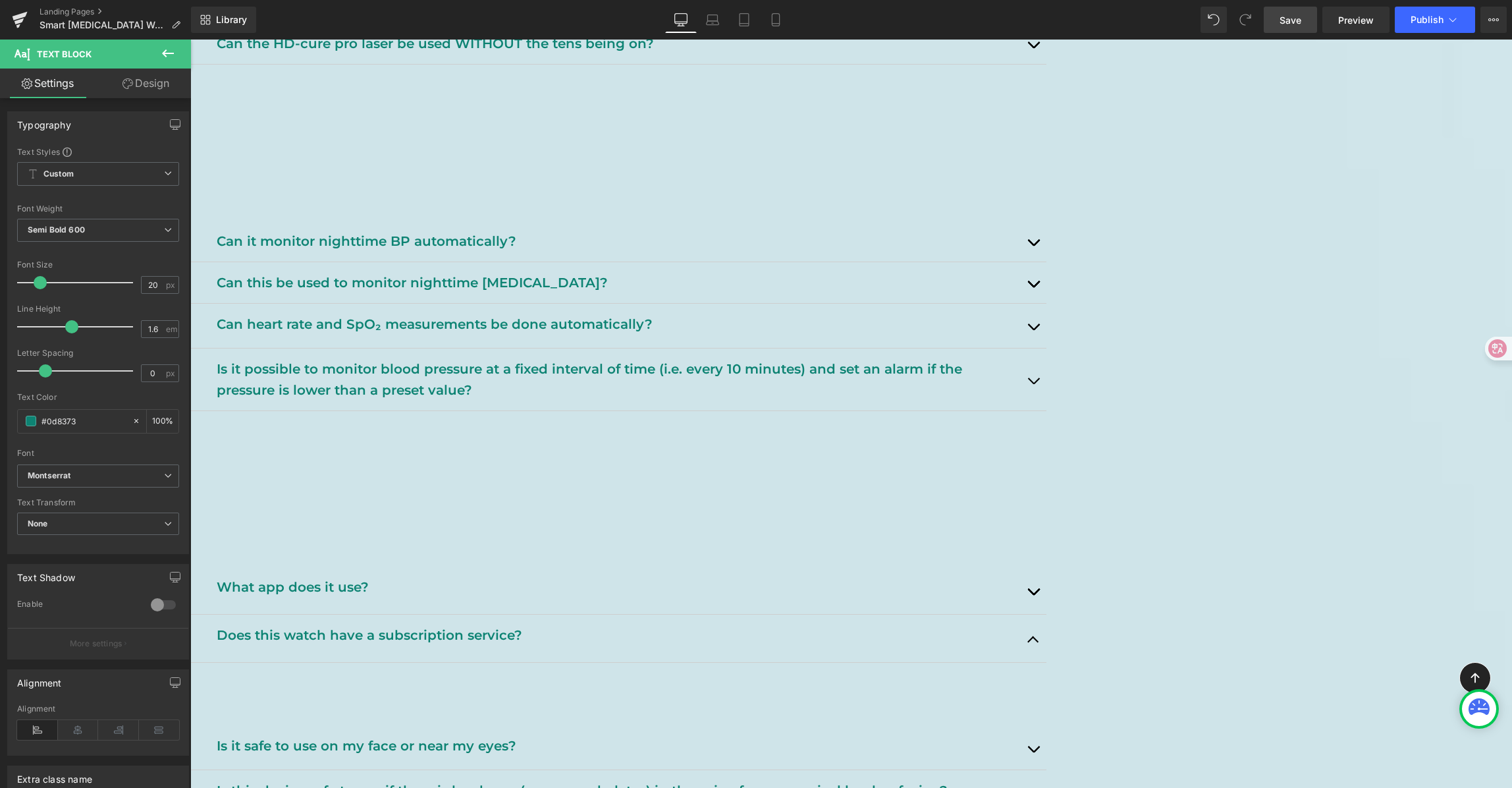
scroll to position [1568, 0]
click at [1046, 379] on button "button" at bounding box center [1033, 378] width 26 height 62
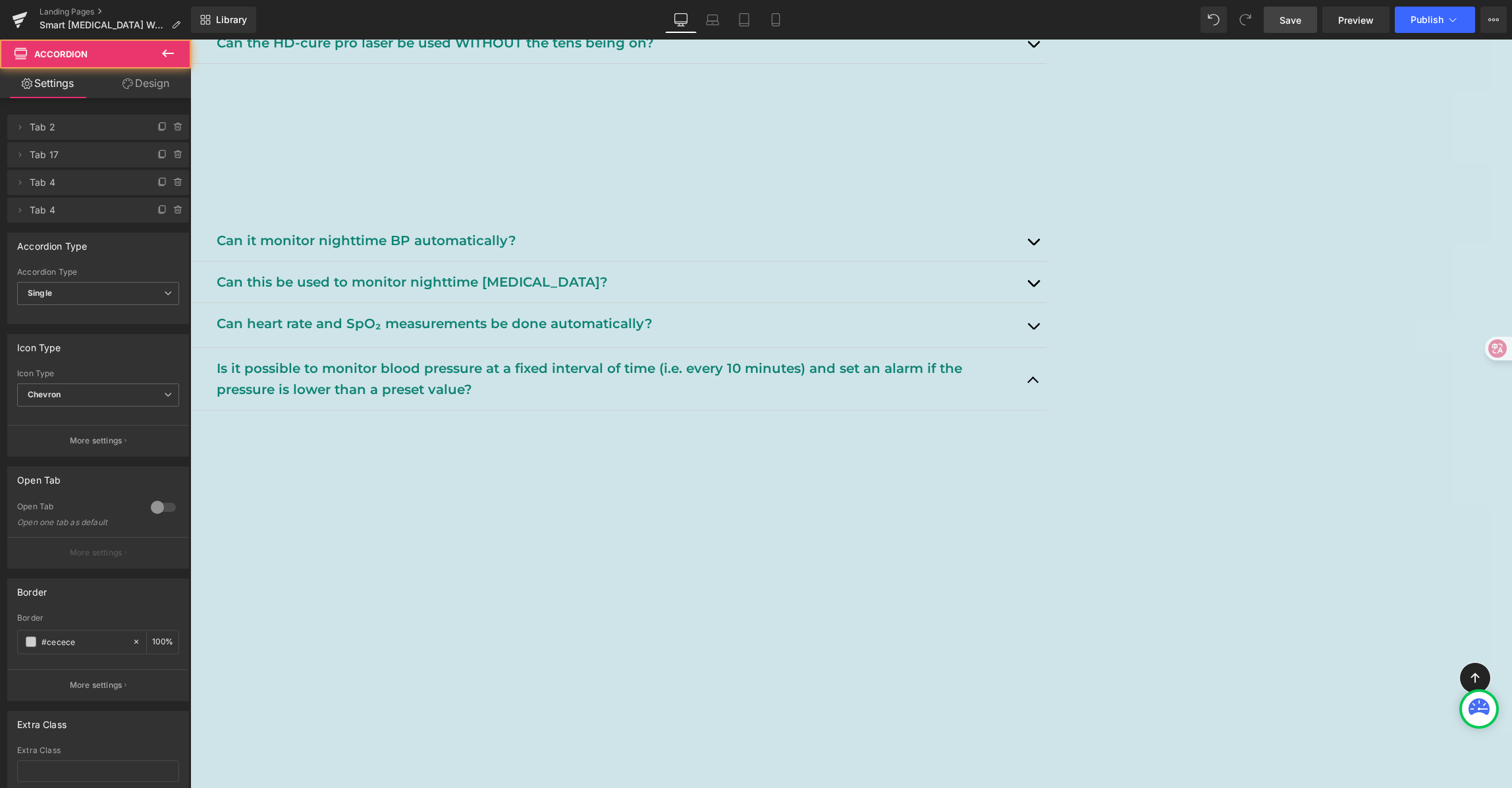
click at [1046, 379] on button "button" at bounding box center [1033, 378] width 26 height 62
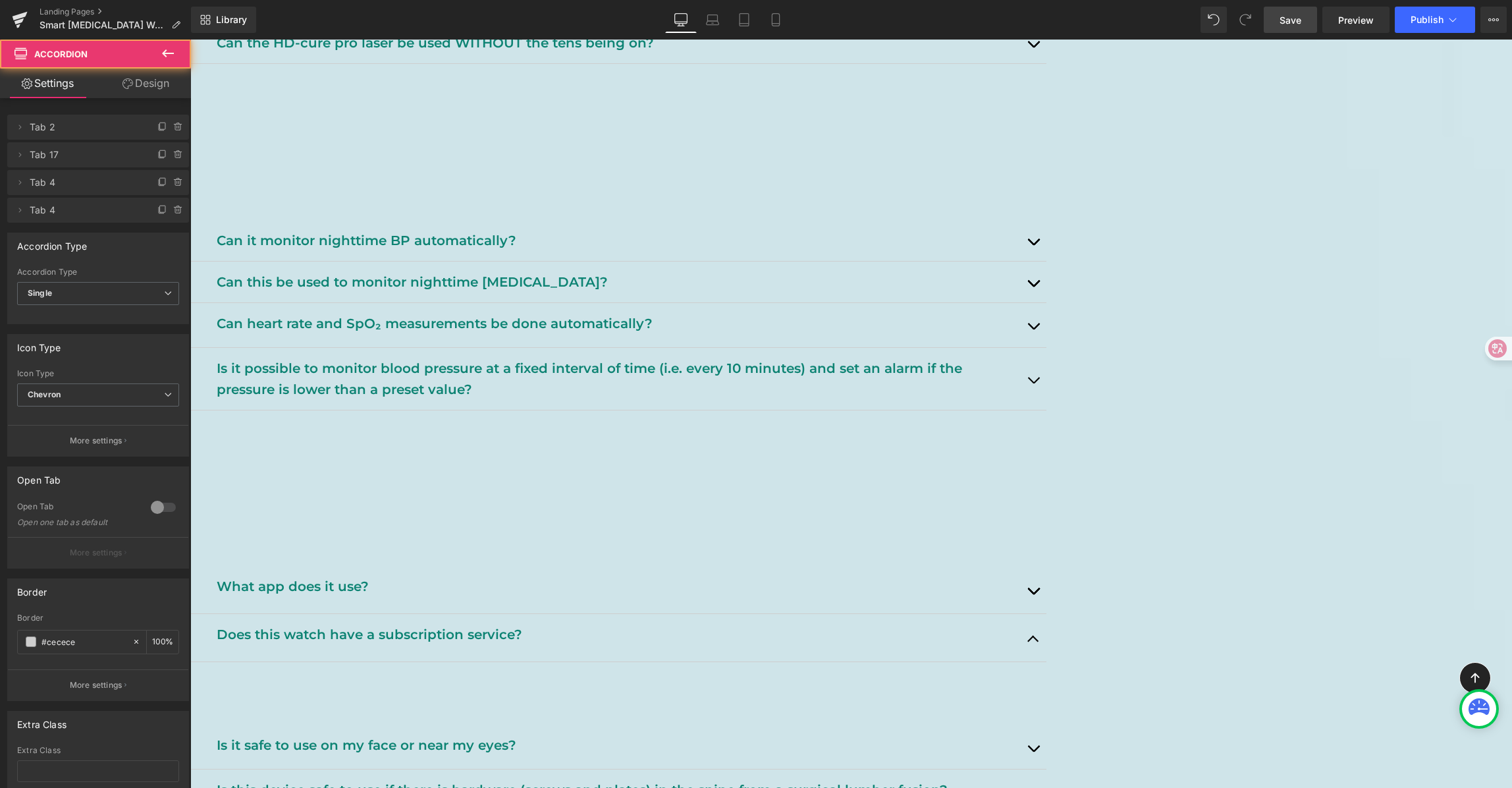
click at [1046, 379] on button "button" at bounding box center [1033, 378] width 26 height 62
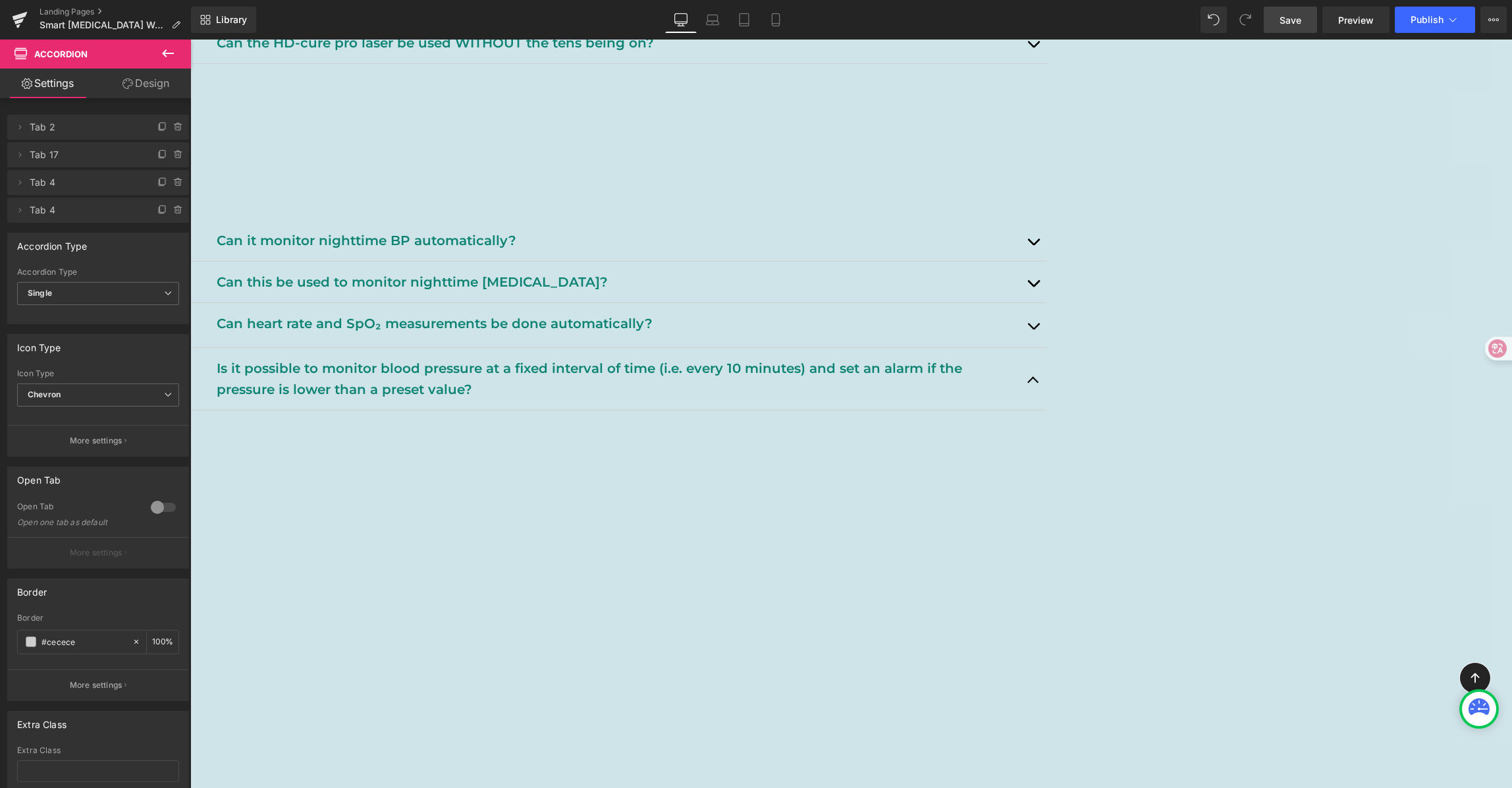
click at [724, 441] on p "Yes for heart rate – once paired with the app, you can enable automatic heart r…" at bounding box center [626, 430] width 822 height 21
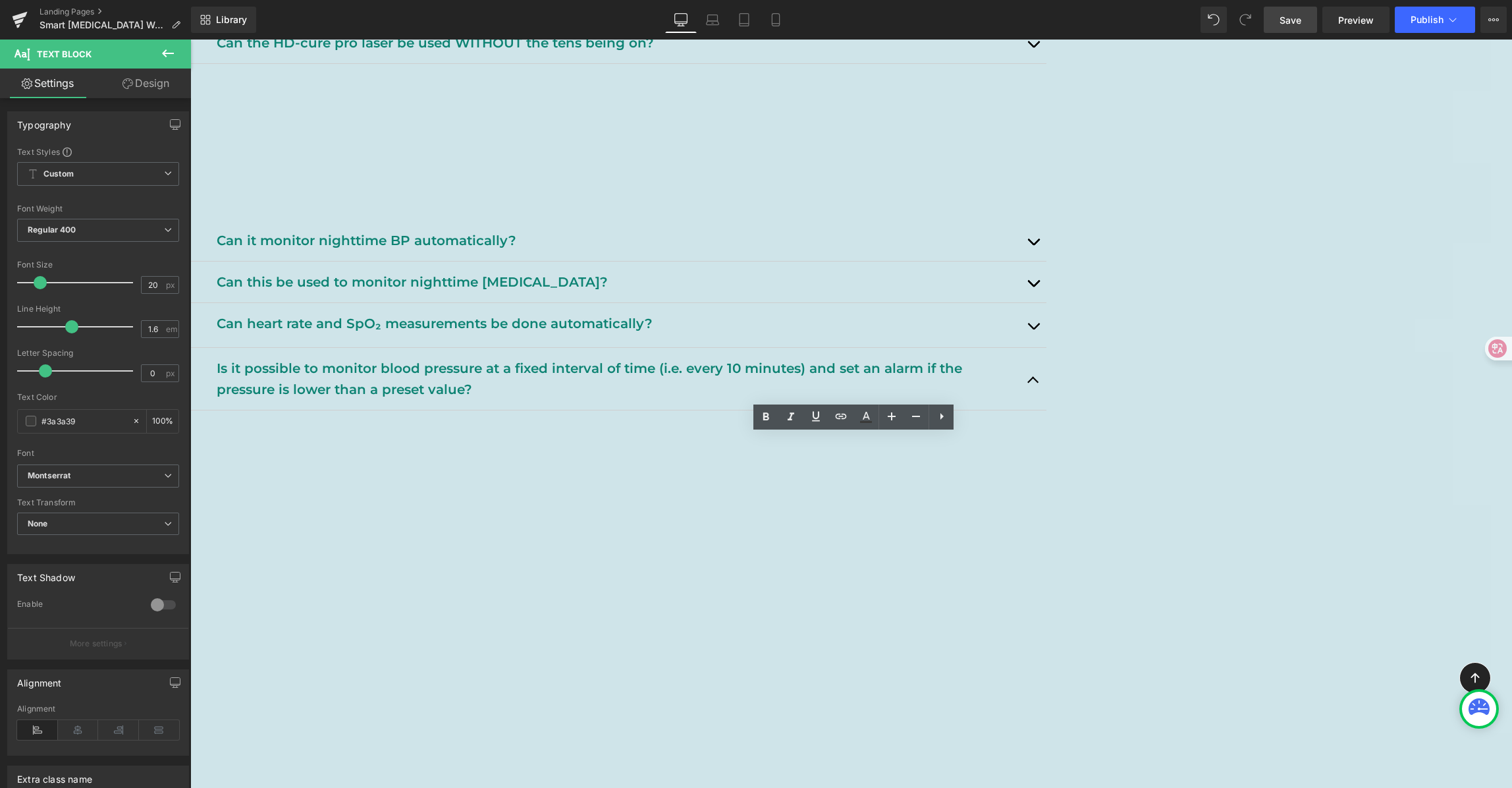
click at [591, 462] on p "SpO₂ measurements, however, are manual and need to be started directly on the w…" at bounding box center [626, 451] width 822 height 21
click at [592, 462] on p "SpO₂ measurements, however, are manual and need to be started directly on the w…" at bounding box center [626, 451] width 822 height 21
click at [592, 459] on p "SpO₂ measurements, however, are manual and need to be started directly on the w…" at bounding box center [626, 451] width 822 height 21
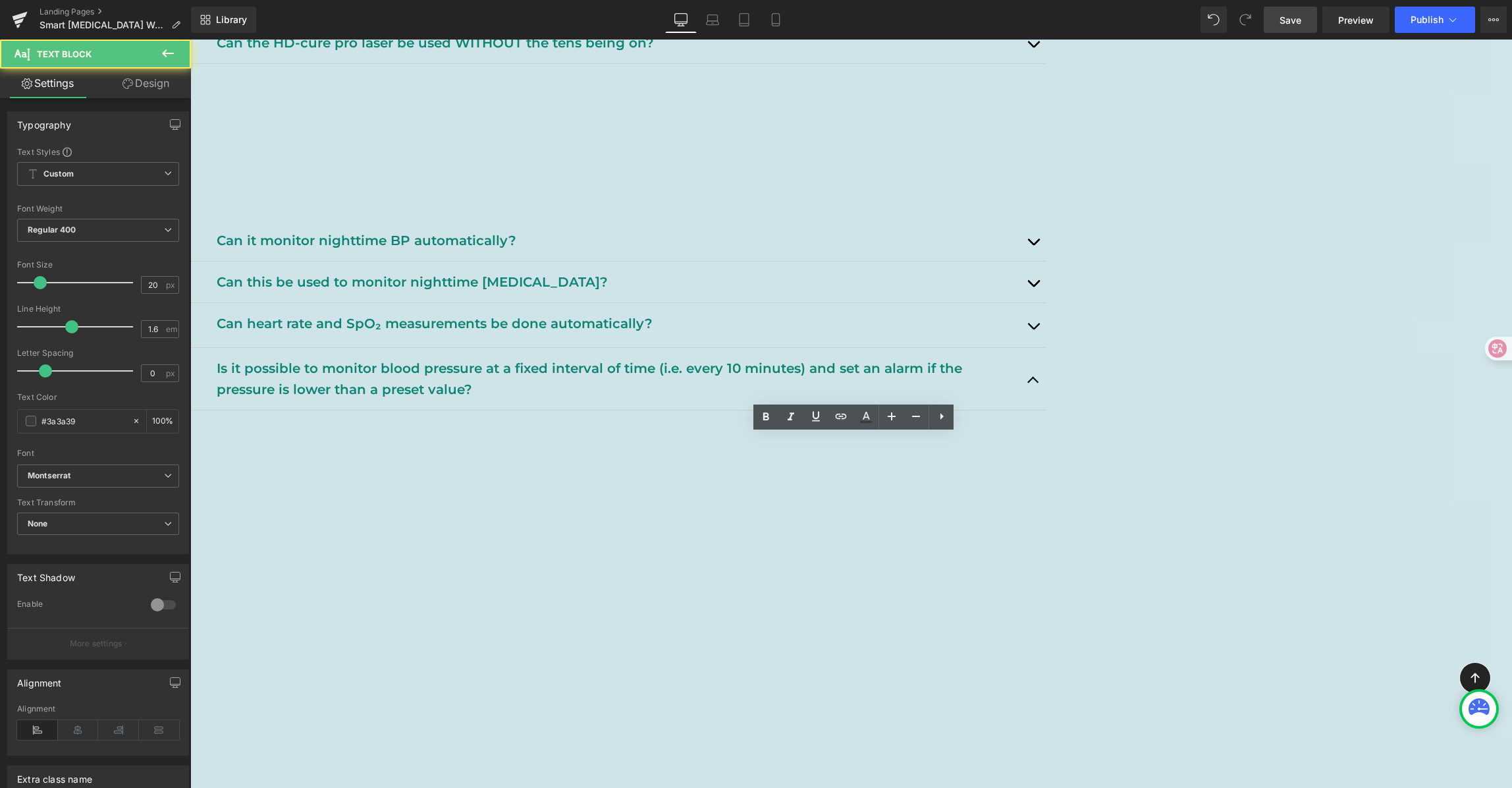
click at [592, 459] on p "SpO₂ measurements, however, are manual and need to be started directly on the w…" at bounding box center [626, 451] width 822 height 21
click at [598, 441] on p "Yes for heart rate – once paired with the app, you can enable automatic heart r…" at bounding box center [626, 430] width 822 height 21
drag, startPoint x: 446, startPoint y: 445, endPoint x: 1096, endPoint y: 461, distance: 650.2
click at [1037, 461] on div "Yes for heart rate – once paired with the app, you can enable automatic heart r…" at bounding box center [626, 441] width 822 height 43
click at [1037, 461] on p "SpO₂ measurements, however, are manual and need to be started directly on the w…" at bounding box center [626, 451] width 822 height 21
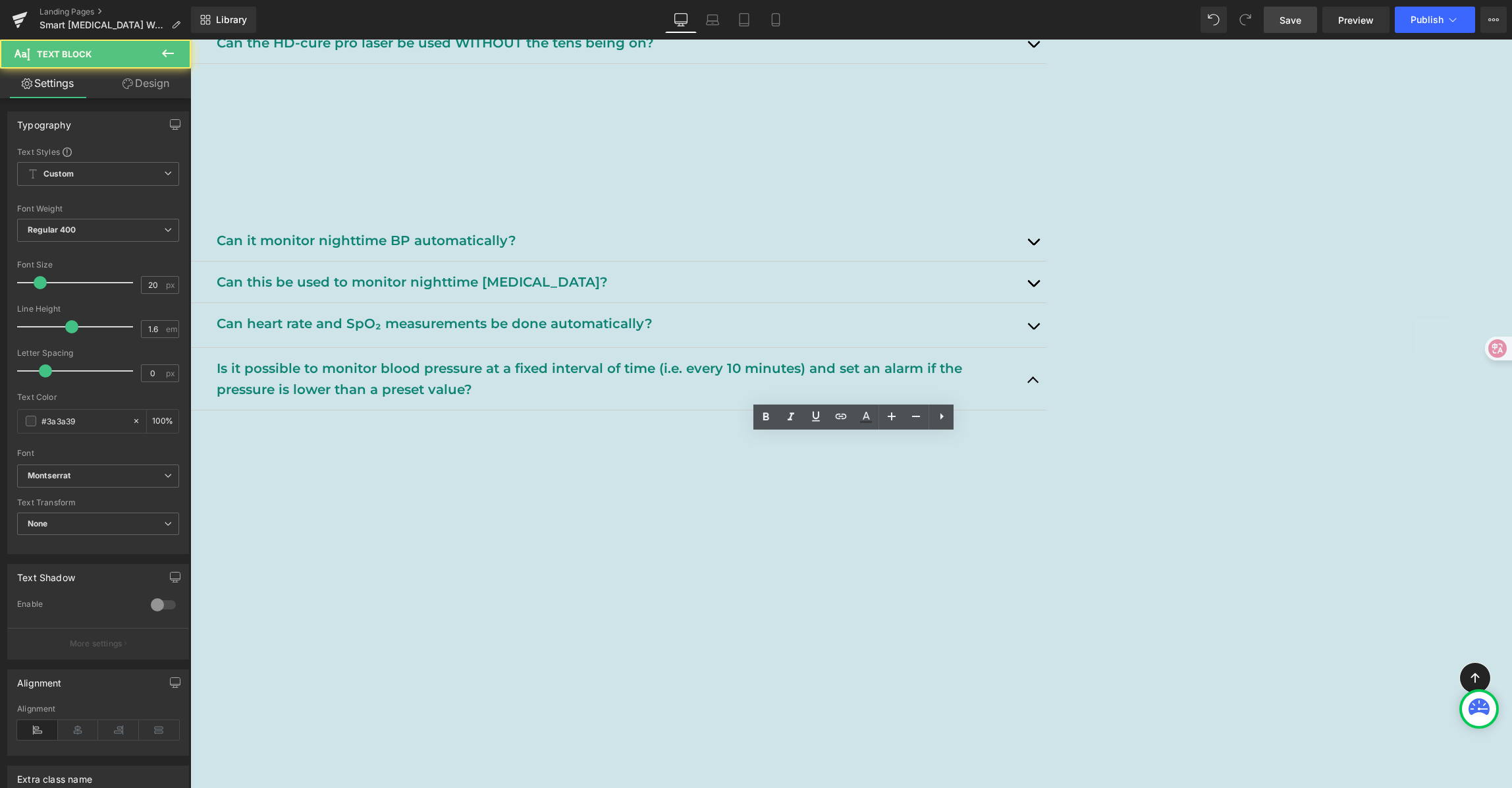
drag, startPoint x: 964, startPoint y: 467, endPoint x: 422, endPoint y: 439, distance: 542.7
click at [422, 439] on article "Yes for heart rate – once paired with the app, you can enable automatic heart r…" at bounding box center [618, 717] width 856 height 613
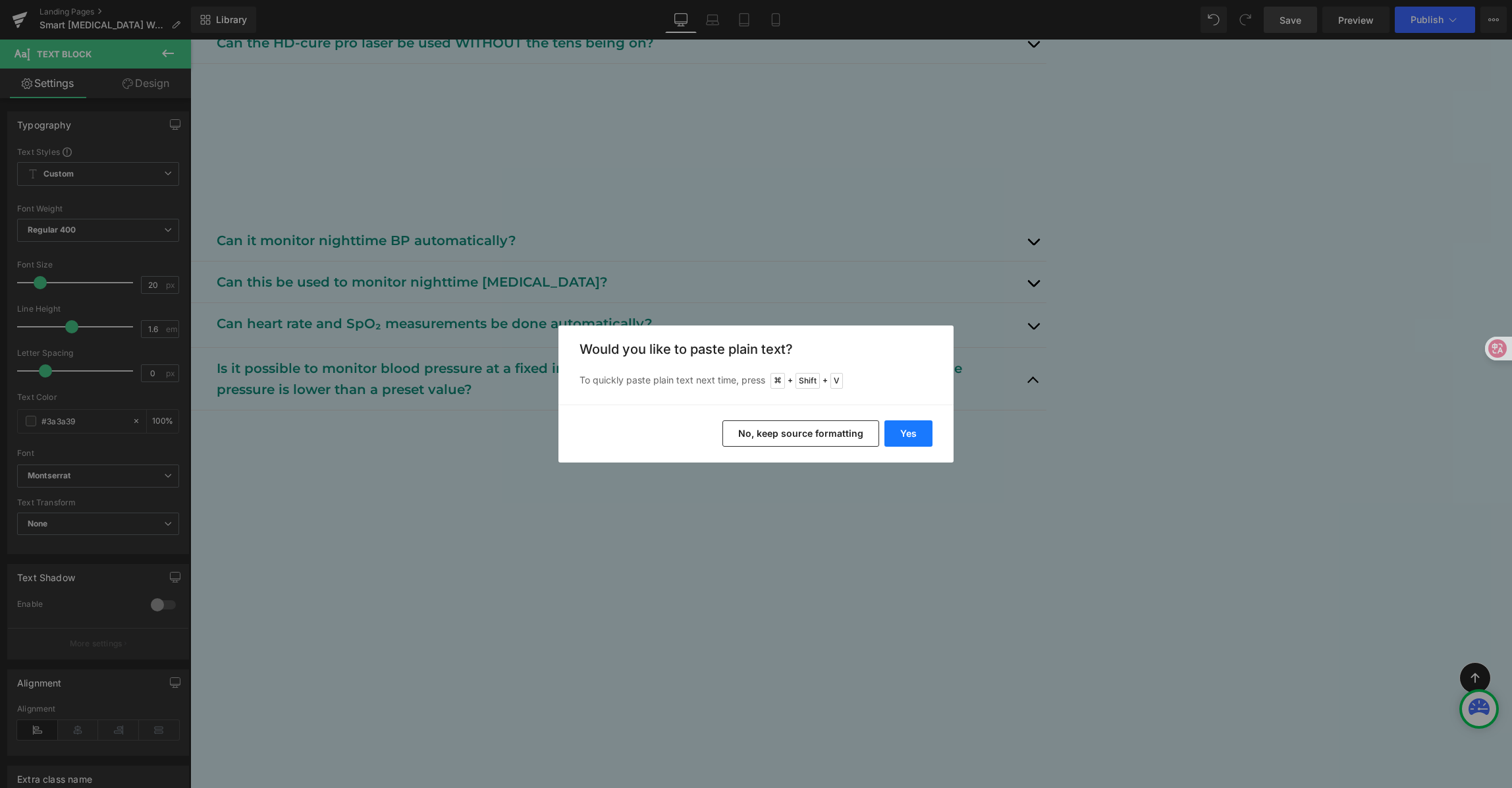
click at [914, 432] on button "Yes" at bounding box center [909, 433] width 48 height 26
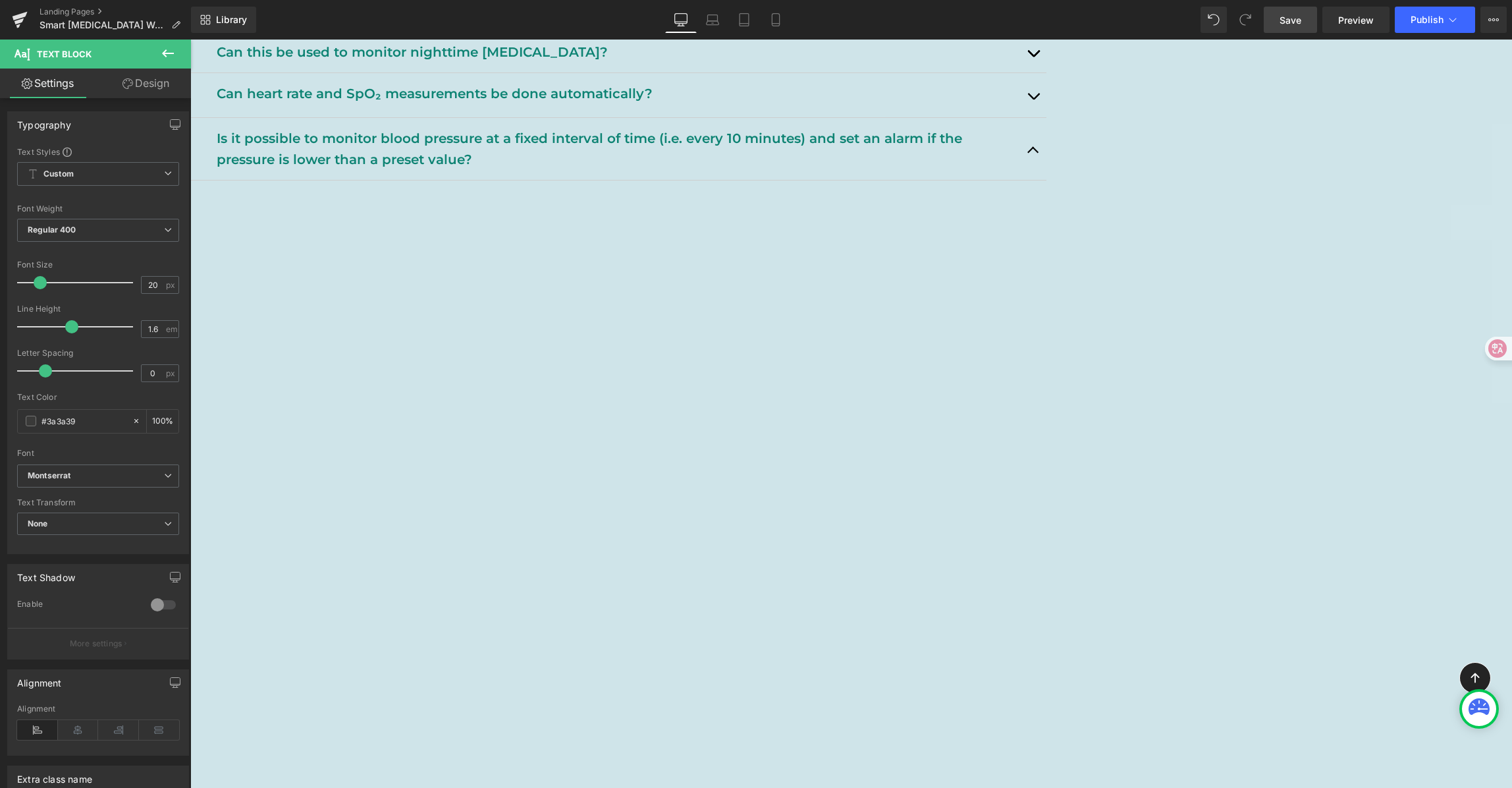
scroll to position [1804, 0]
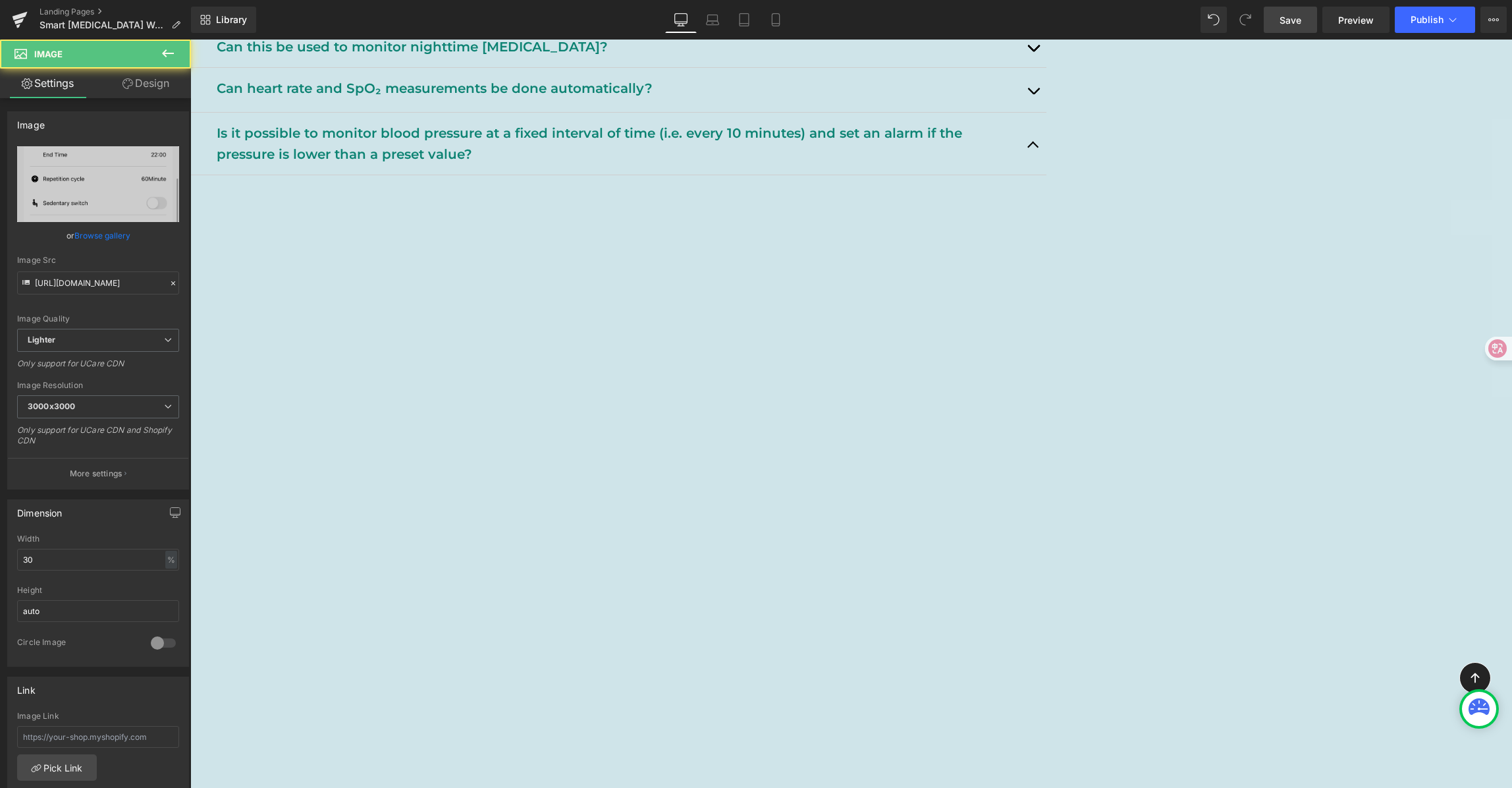
click at [451, 622] on img at bounding box center [326, 732] width 251 height 546
click at [190, 39] on icon at bounding box center [190, 39] width 0 height 0
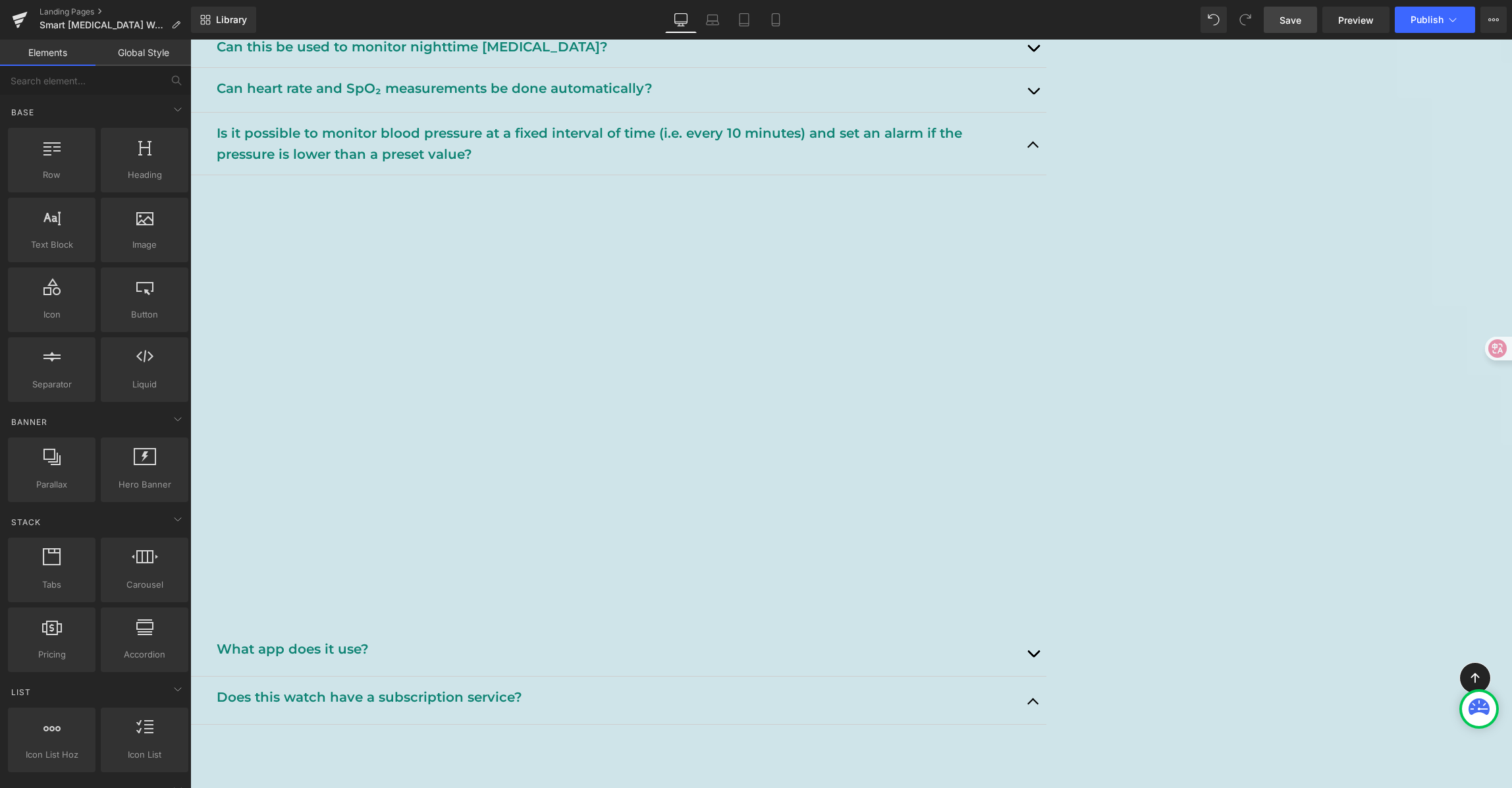
click at [1304, 26] on link "Save" at bounding box center [1290, 20] width 54 height 26
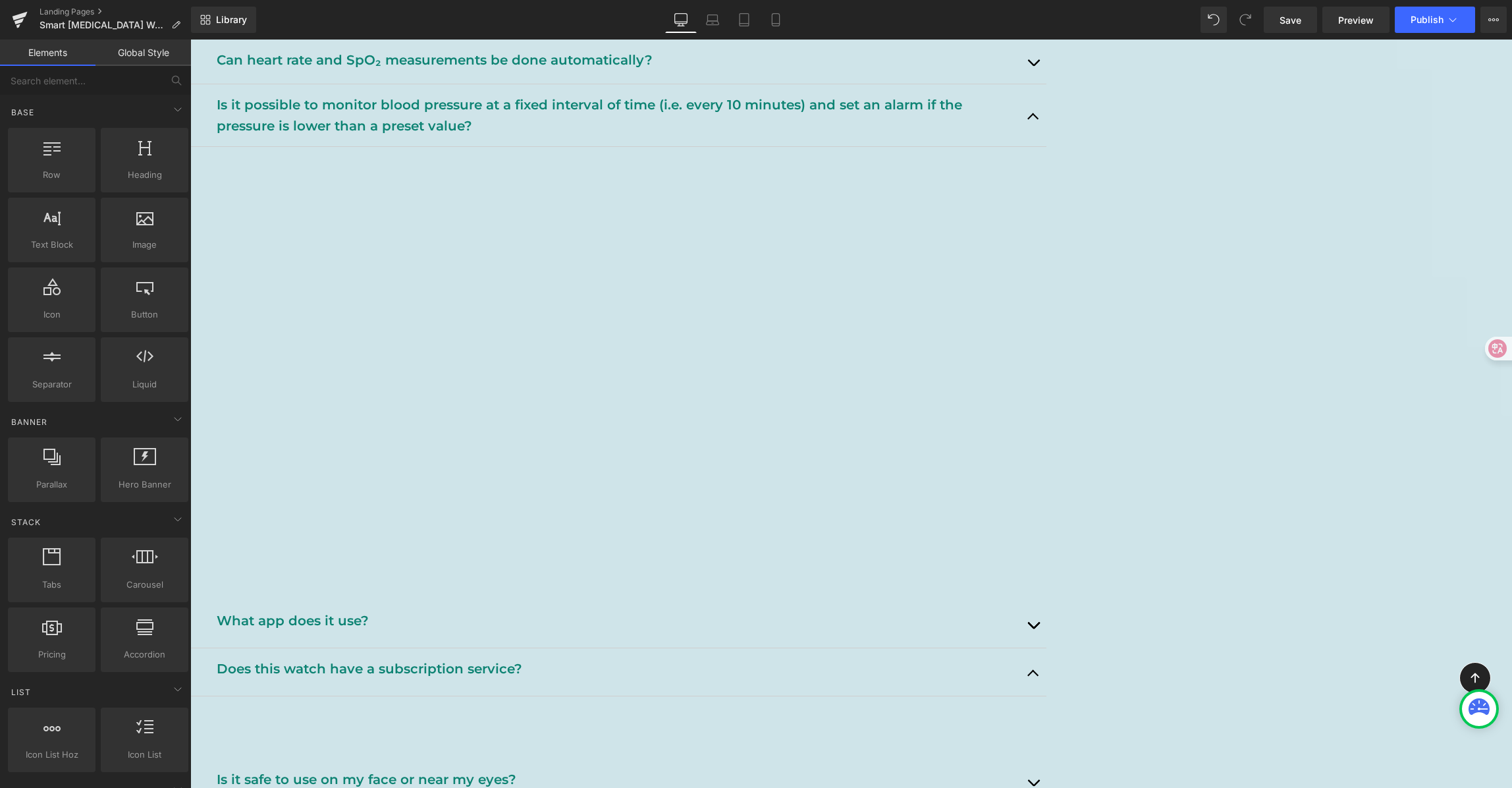
scroll to position [1846, 0]
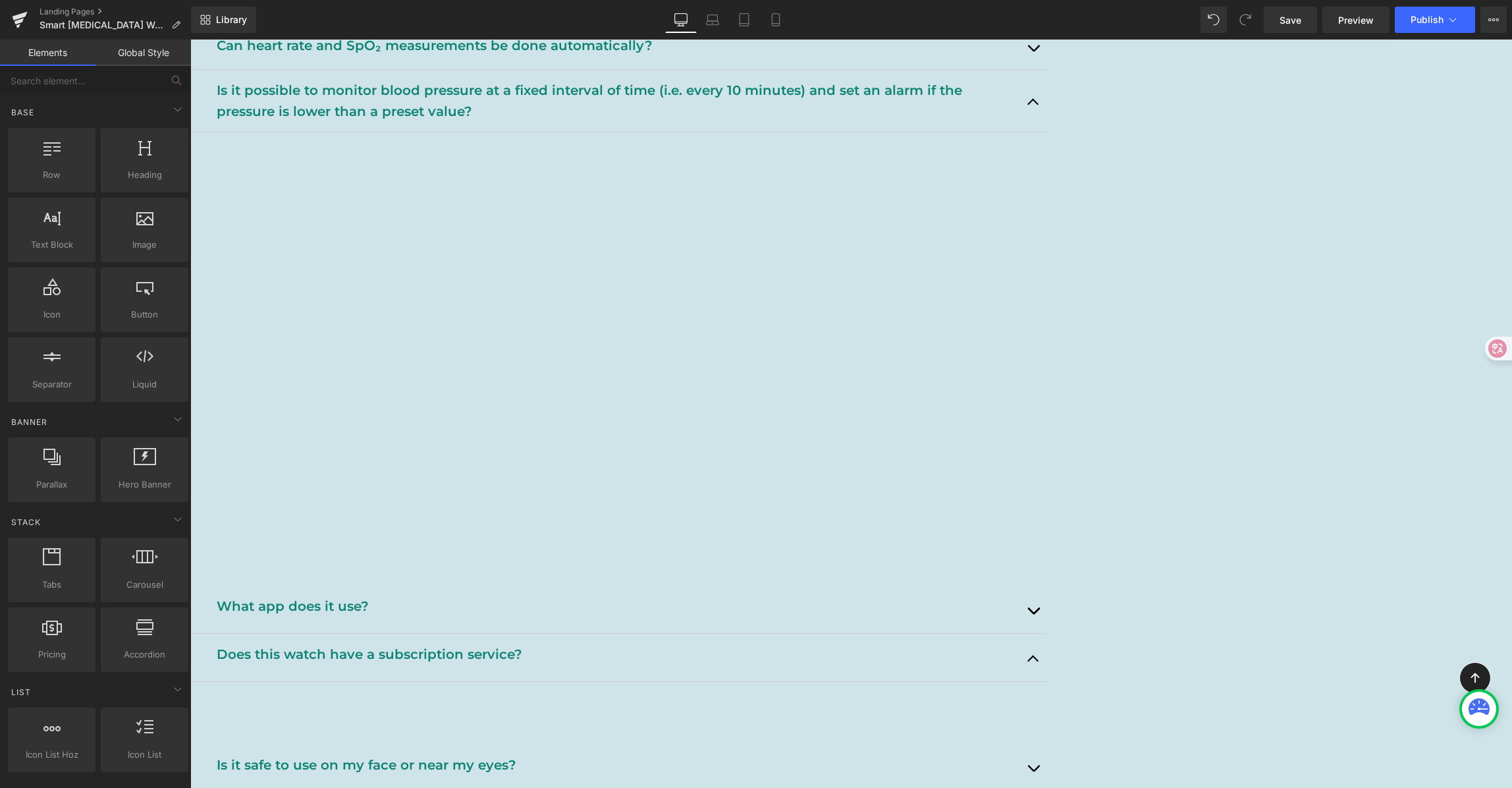
click at [1046, 113] on button "button" at bounding box center [1033, 100] width 26 height 62
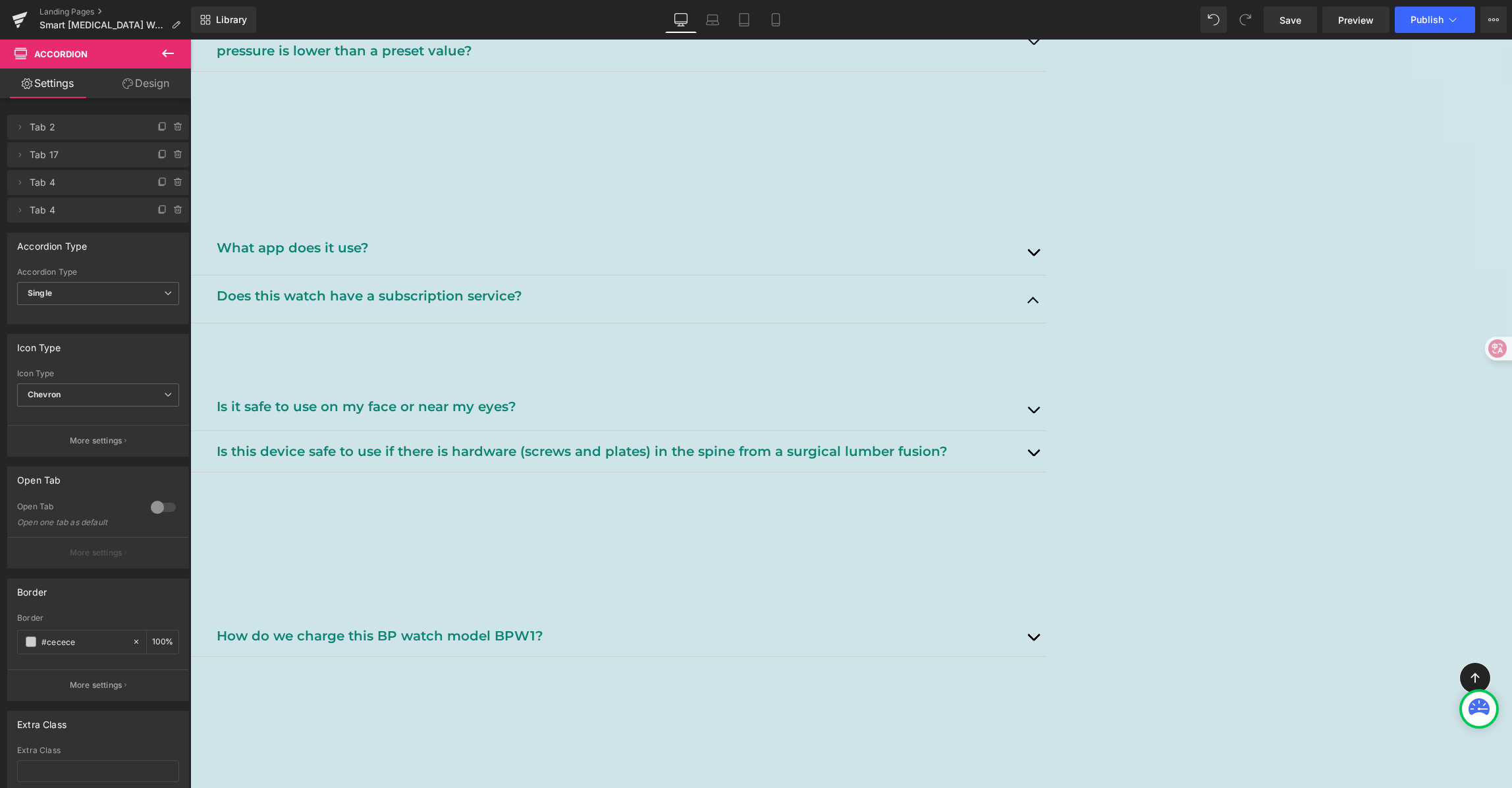
scroll to position [1907, 0]
drag, startPoint x: 1420, startPoint y: 124, endPoint x: 1554, endPoint y: 40, distance: 158.2
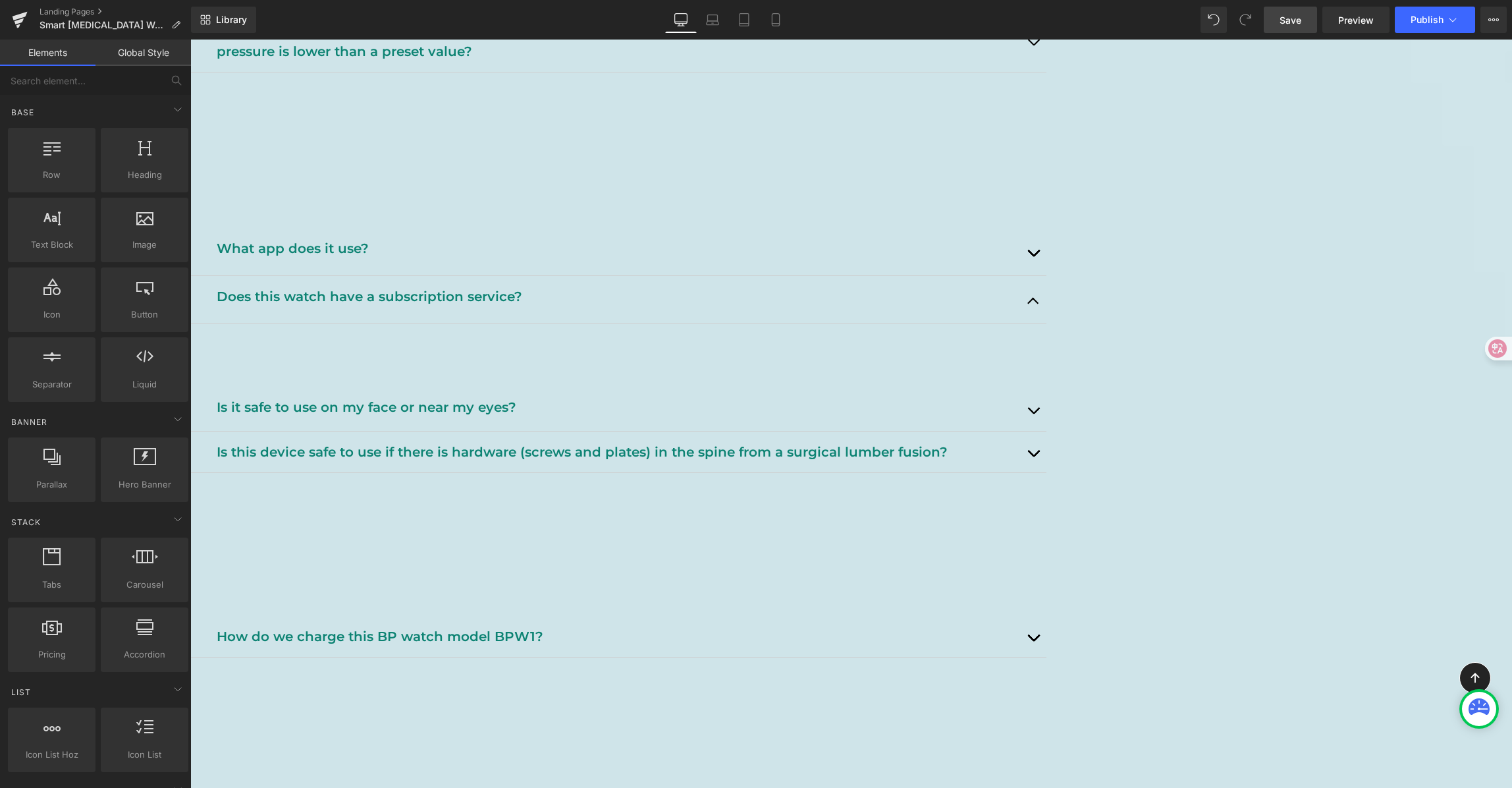
click at [1288, 24] on span "Save" at bounding box center [1291, 20] width 22 height 14
